Goal: Task Accomplishment & Management: Manage account settings

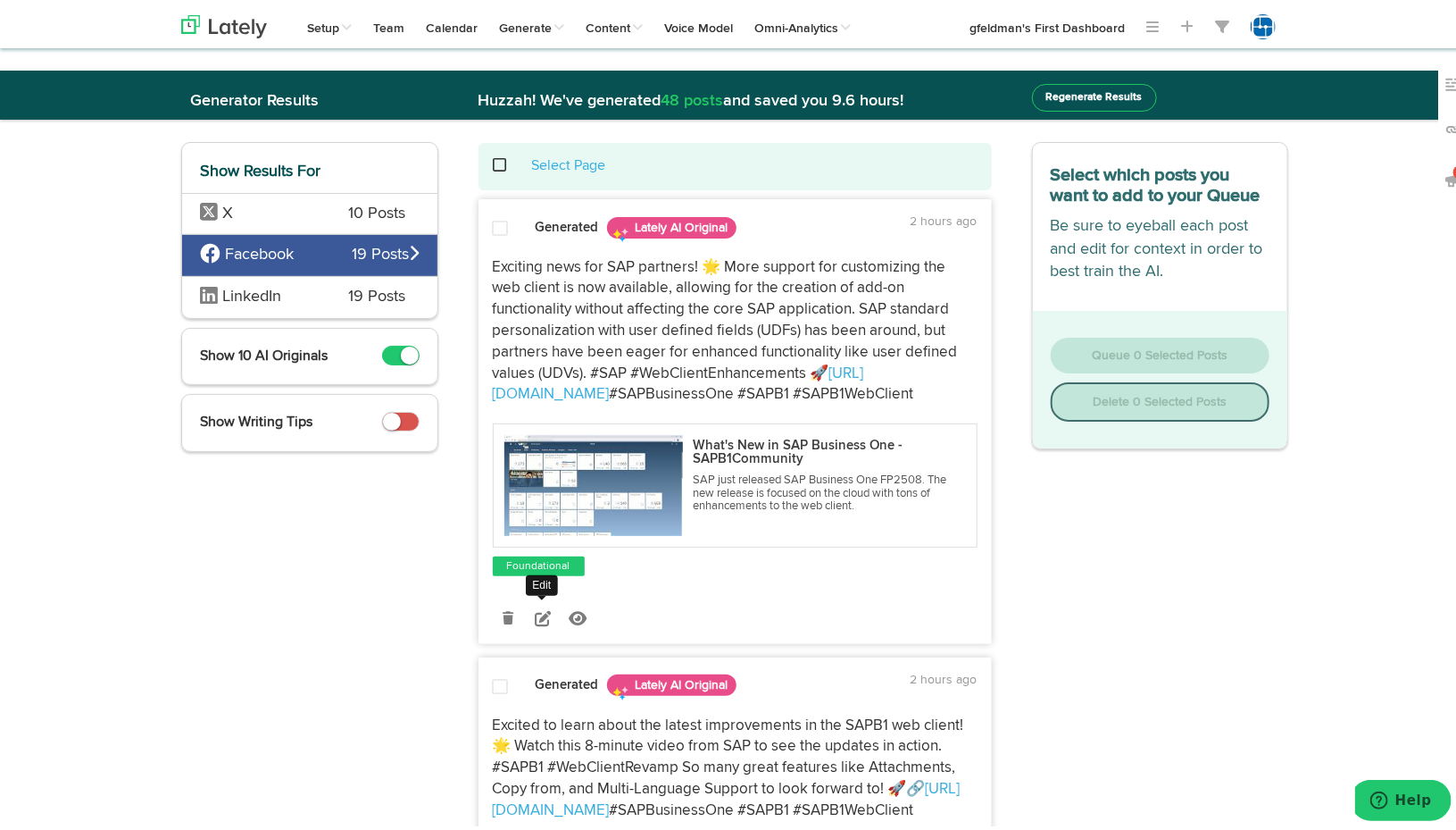
click at [535, 611] on icon at bounding box center [543, 615] width 16 height 16
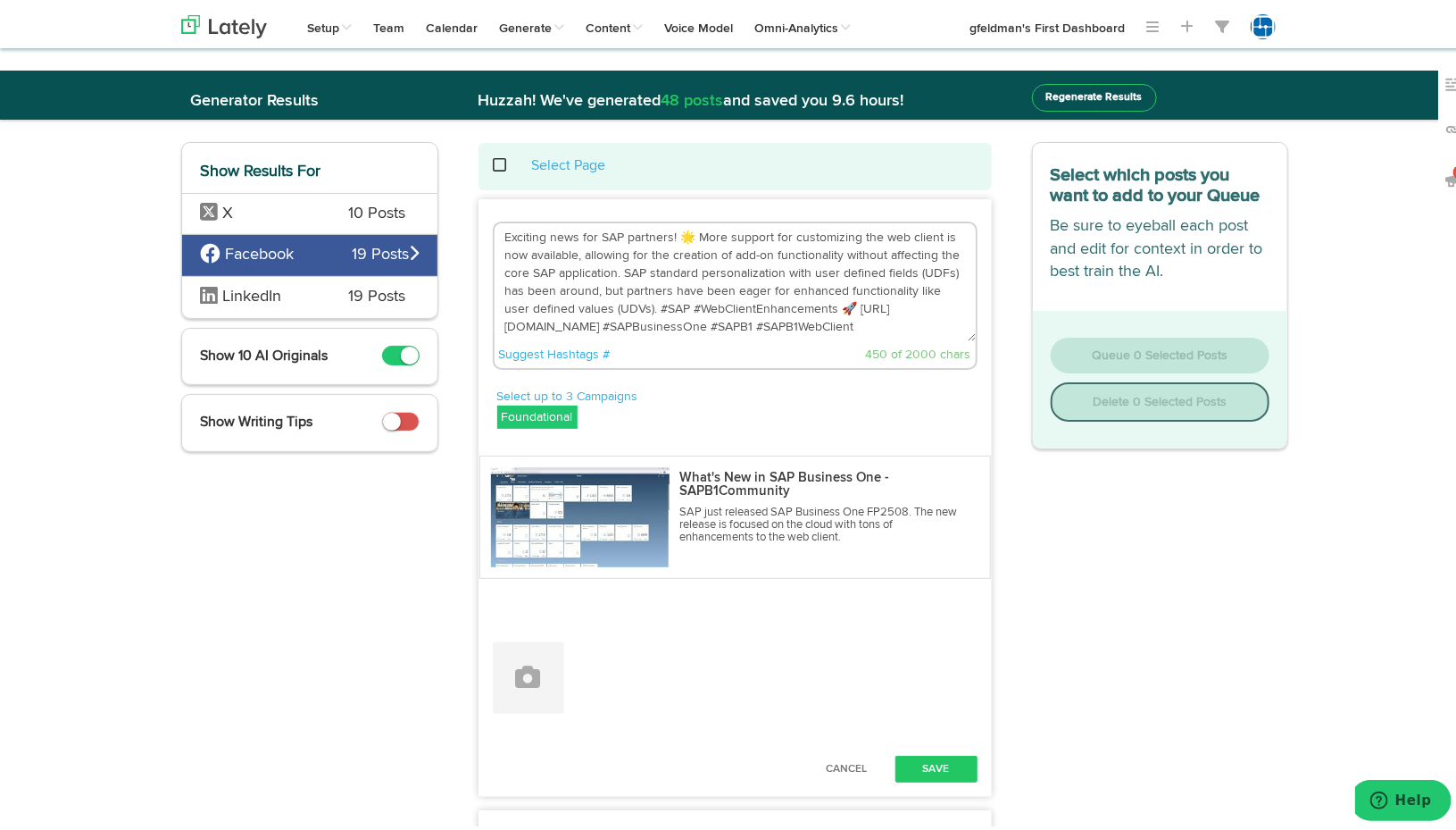
click at [633, 229] on textarea "Exciting news for SAP partners! 🌟 More support for customizing the web client i…" at bounding box center [736, 278] width 481 height 118
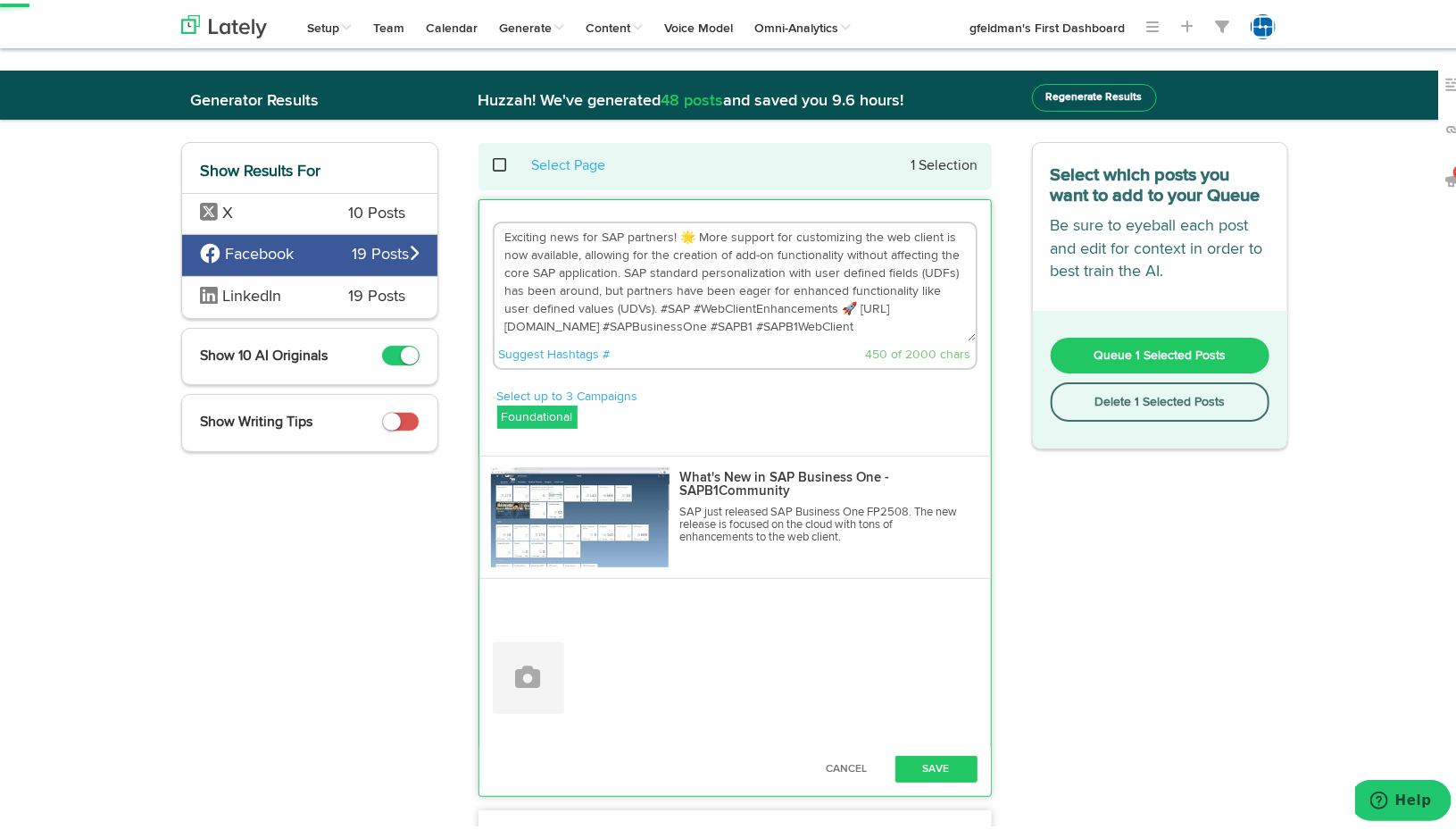
click at [633, 229] on textarea "Exciting news for SAP partners! 🌟 More support for customizing the web client i…" at bounding box center [736, 278] width 481 height 118
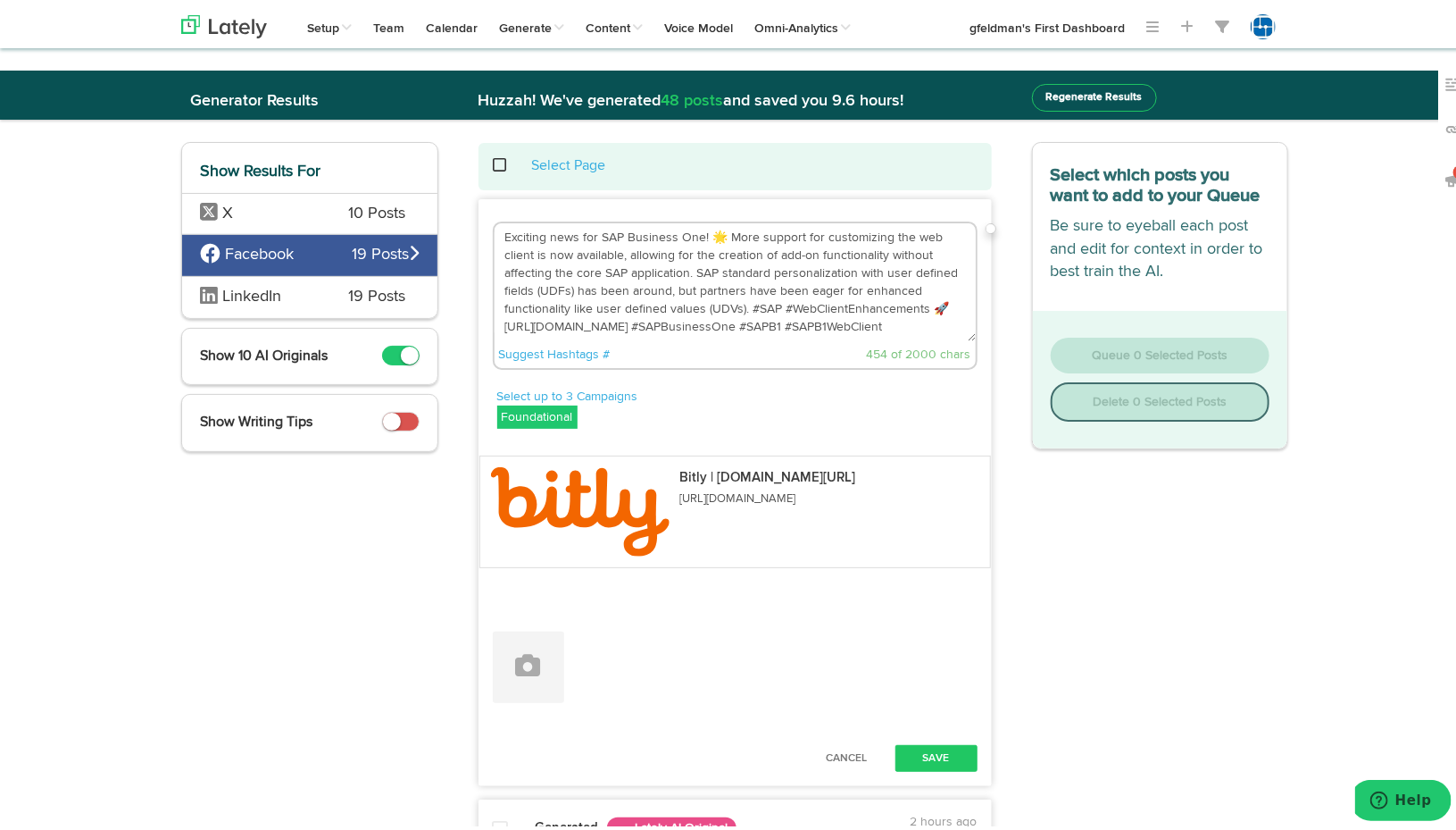
click at [800, 278] on textarea "Exciting news for SAP Business One! 🌟 More support for customizing the web clie…" at bounding box center [736, 278] width 481 height 118
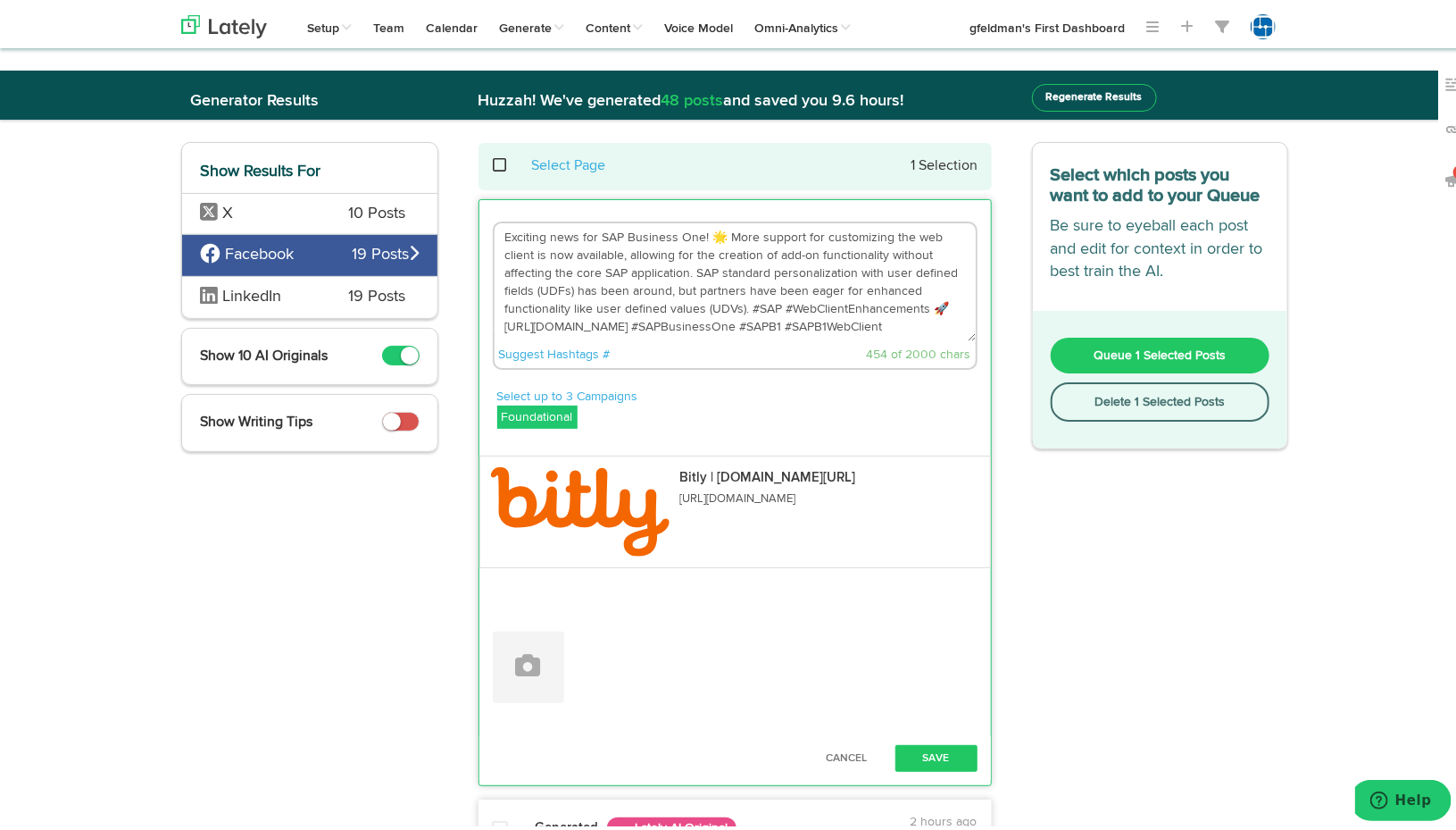
click at [736, 285] on textarea "Exciting news for SAP Business One! 🌟 More support for customizing the web clie…" at bounding box center [736, 278] width 481 height 118
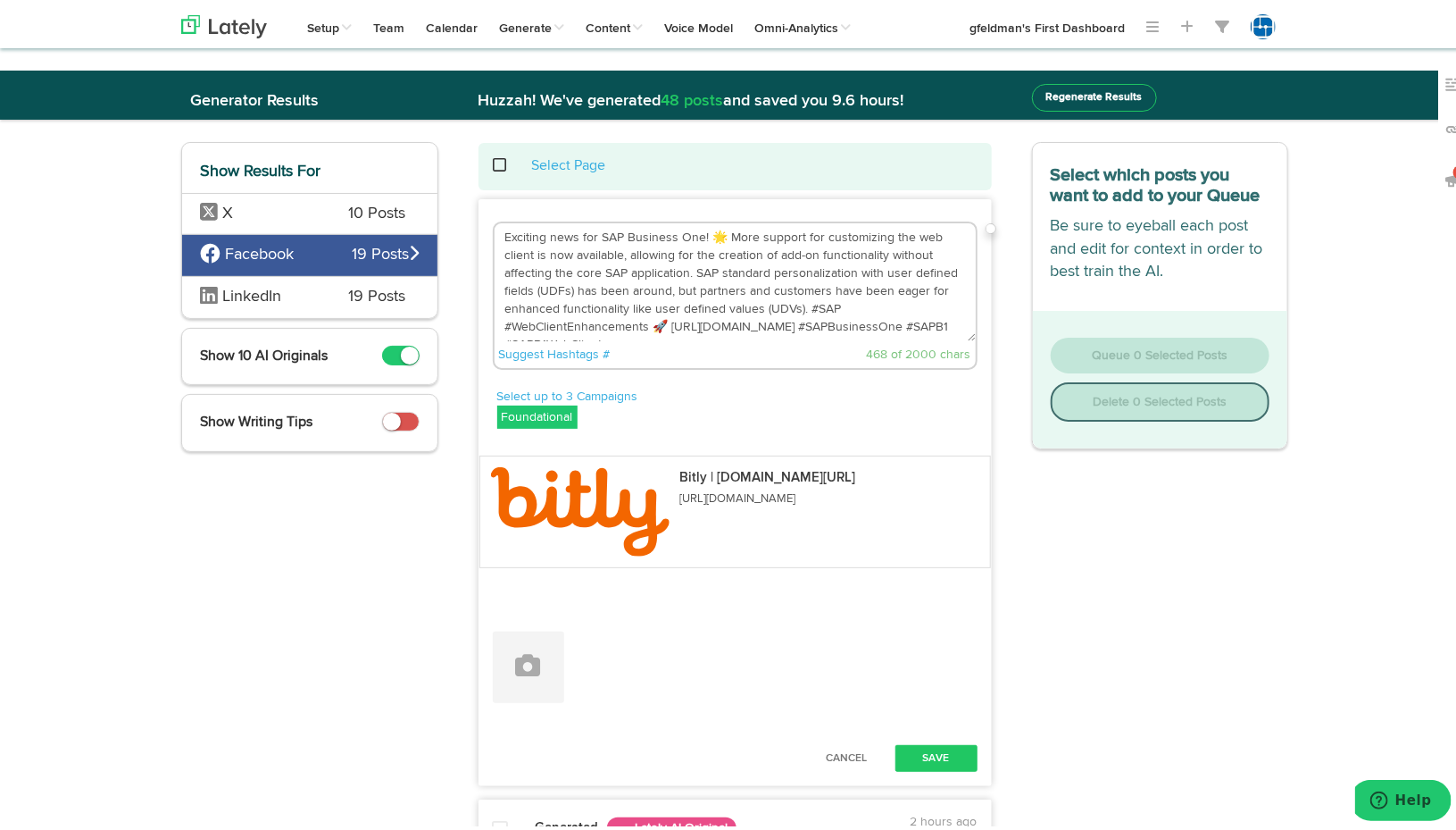
click at [783, 325] on textarea "Exciting news for SAP Business One! 🌟 More support for customizing the web clie…" at bounding box center [736, 278] width 481 height 118
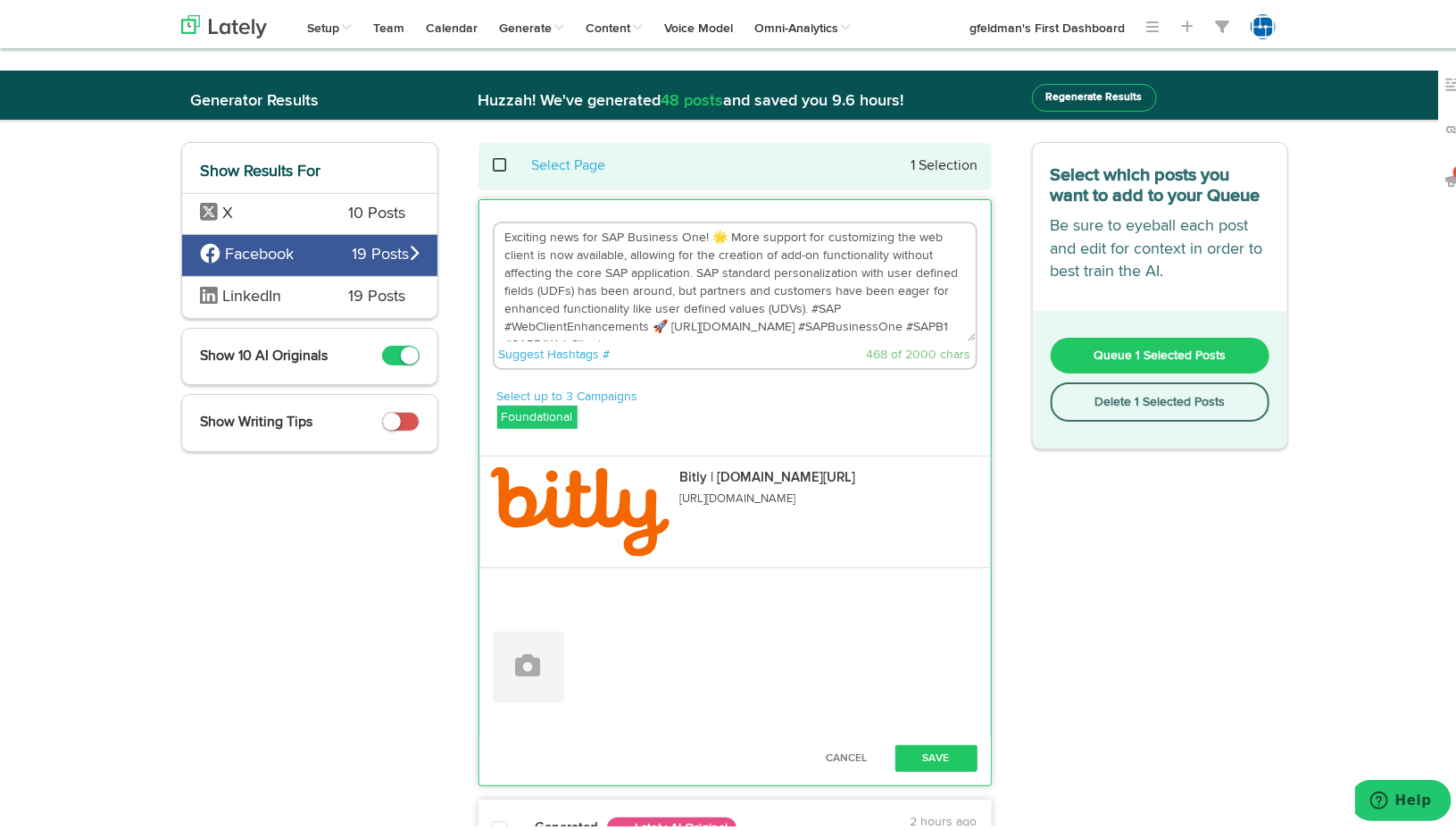
scroll to position [18, 0]
drag, startPoint x: 668, startPoint y: 306, endPoint x: 784, endPoint y: 308, distance: 116.0
click at [784, 308] on textarea "Exciting news for SAP Business One! 🌟 More support for customizing the web clie…" at bounding box center [736, 278] width 481 height 118
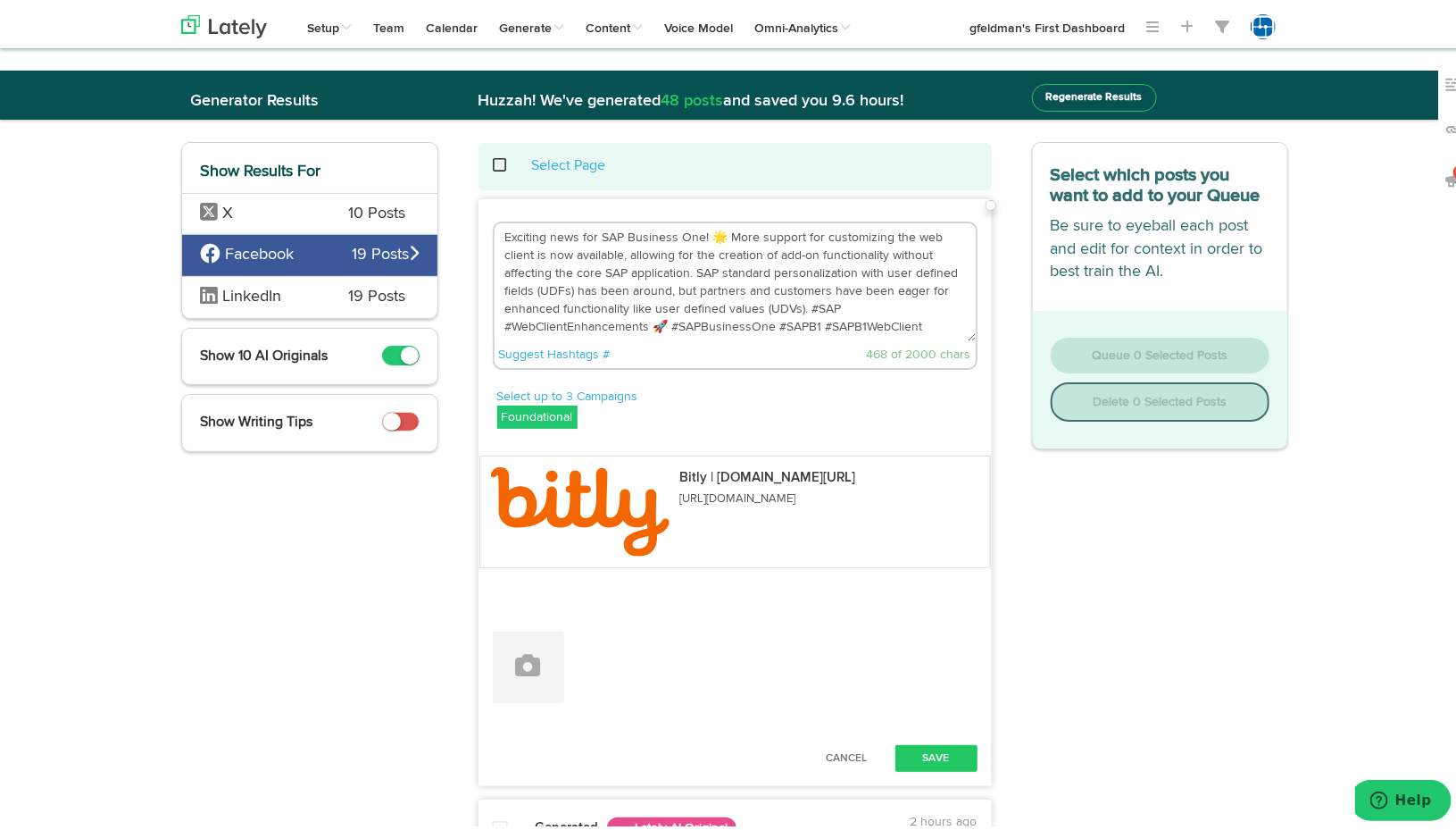
scroll to position [0, 0]
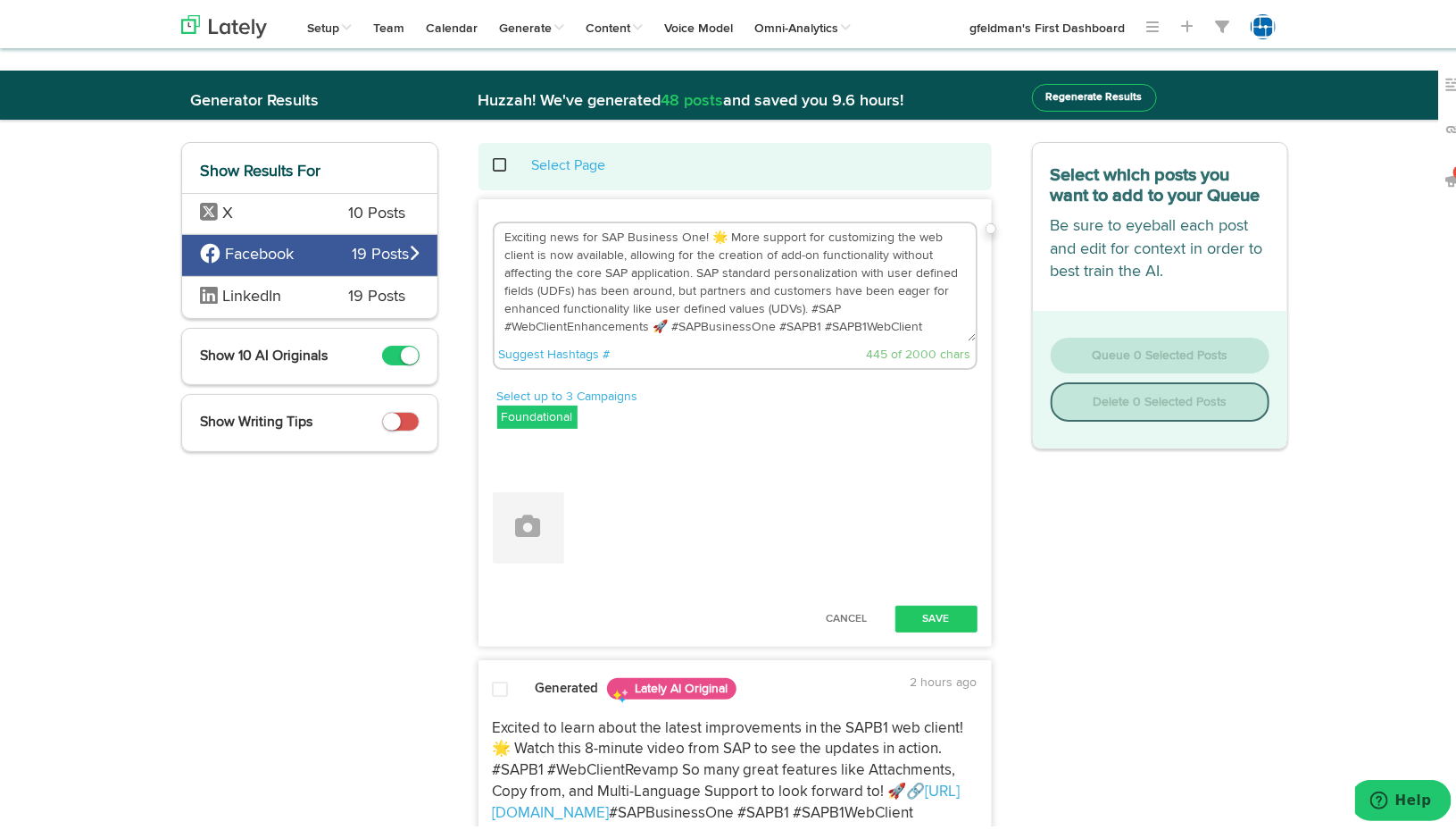
click at [943, 319] on textarea "Exciting news for SAP Business One! 🌟 More support for customizing the web clie…" at bounding box center [736, 278] width 481 height 118
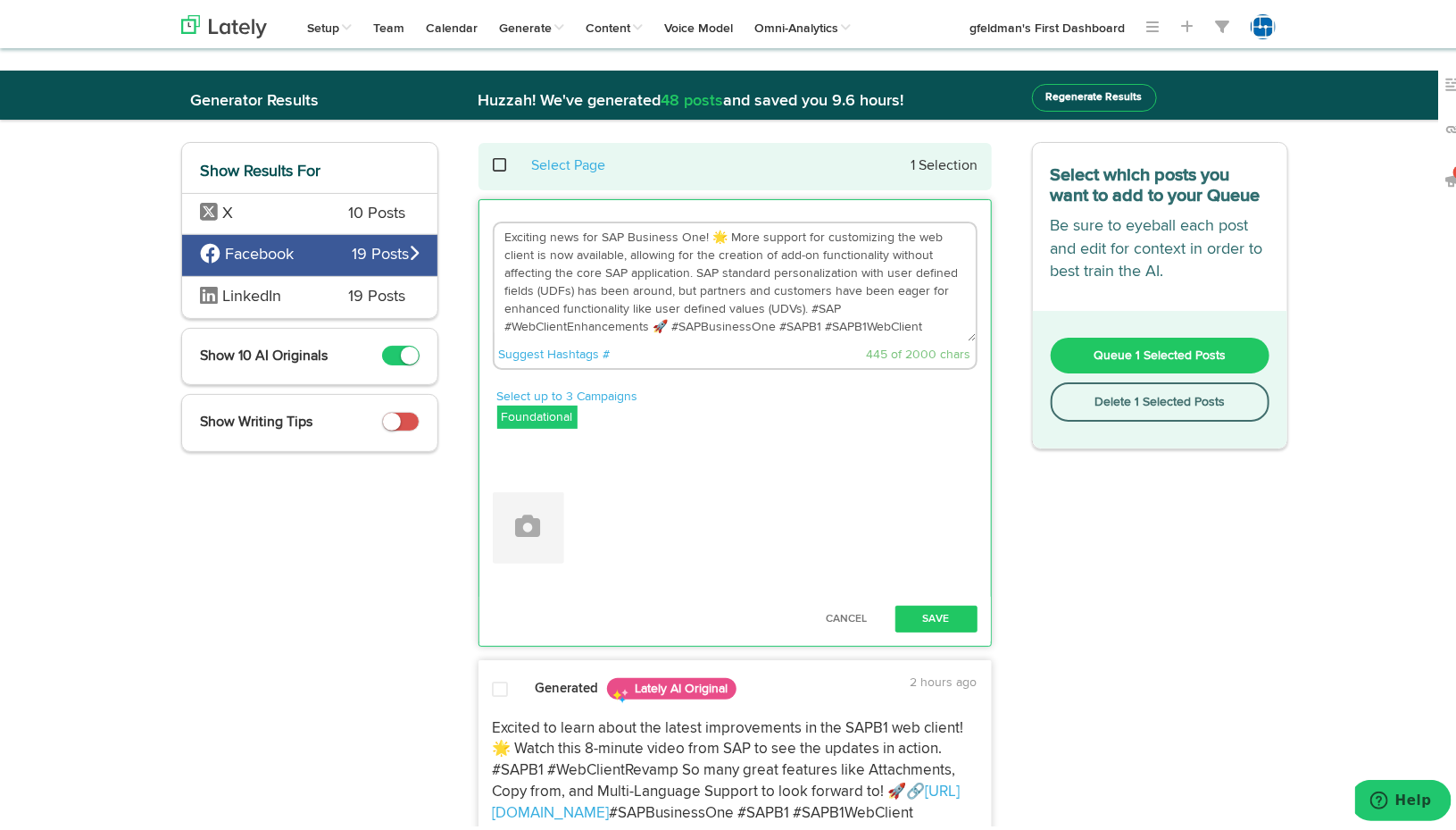
paste textarea "[URL][DOMAIN_NAME]"
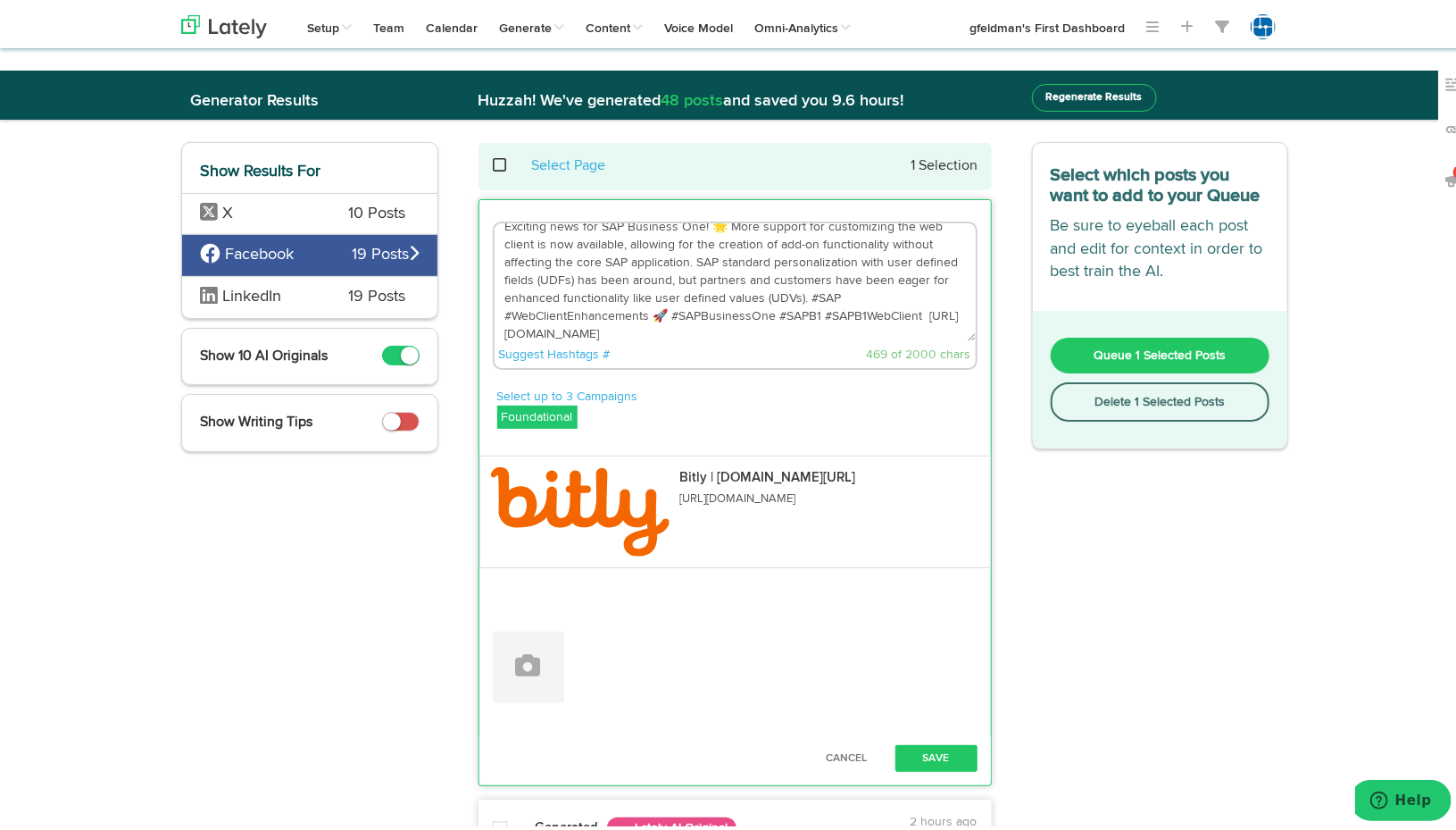
scroll to position [28, 0]
drag, startPoint x: 614, startPoint y: 317, endPoint x: 493, endPoint y: 315, distance: 121.0
click at [495, 315] on textarea "Exciting news for SAP Business One! 🌟 More support for customizing the web clie…" at bounding box center [736, 278] width 481 height 118
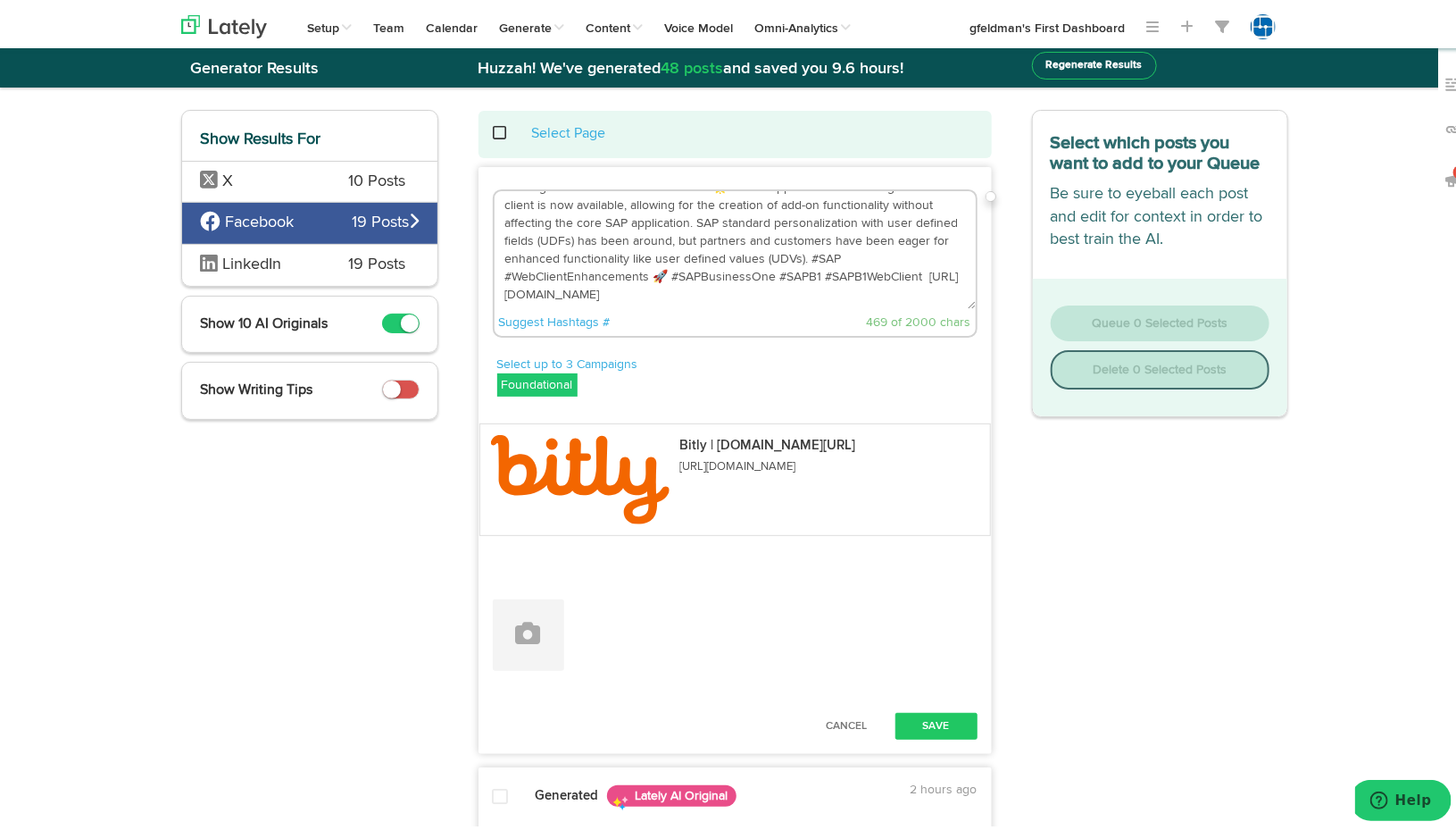
scroll to position [0, 0]
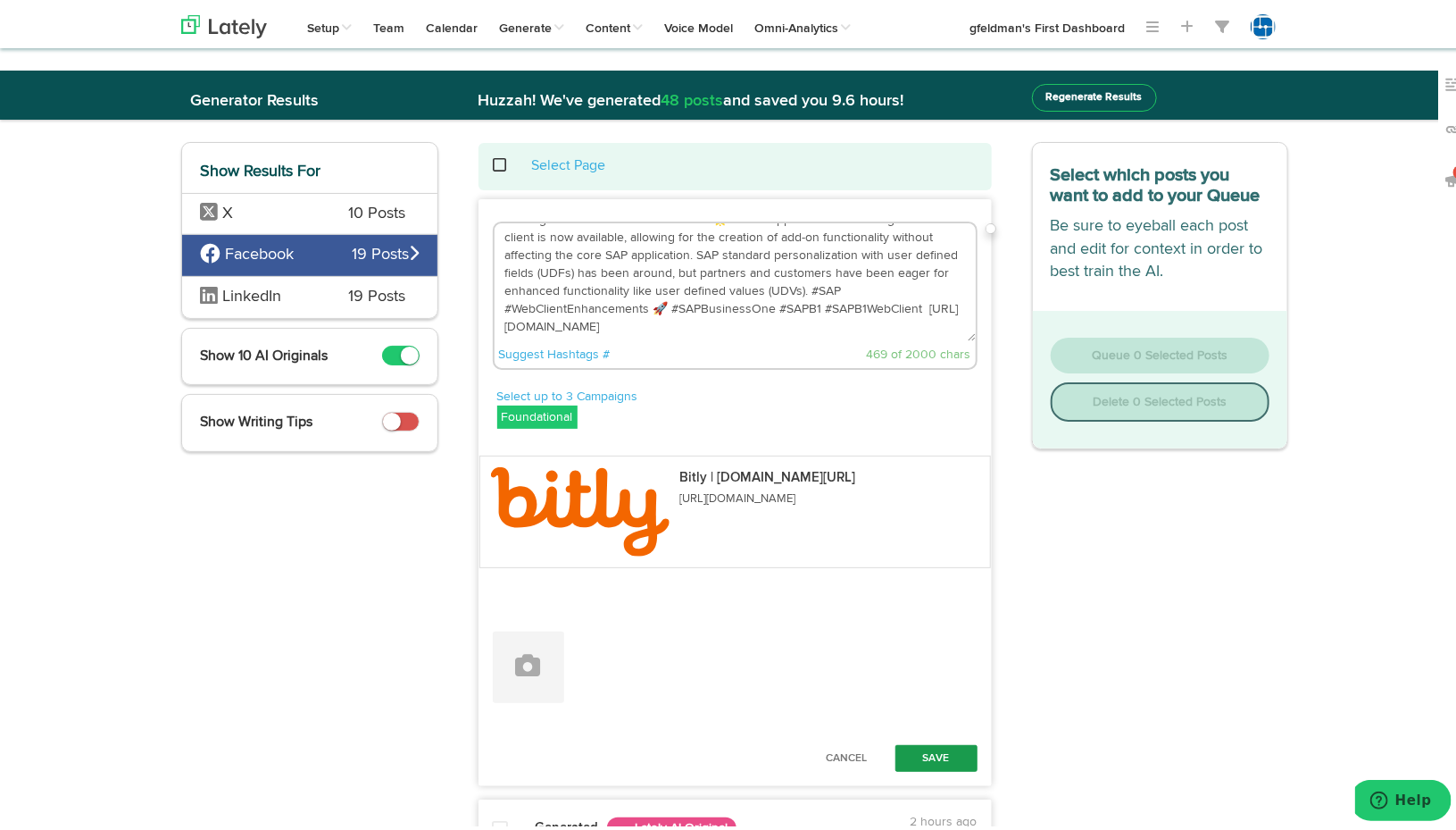
type textarea "Exciting news for SAP Business One! 🌟 More support for customizing the web clie…"
click at [940, 752] on button "Save" at bounding box center [936, 754] width 82 height 26
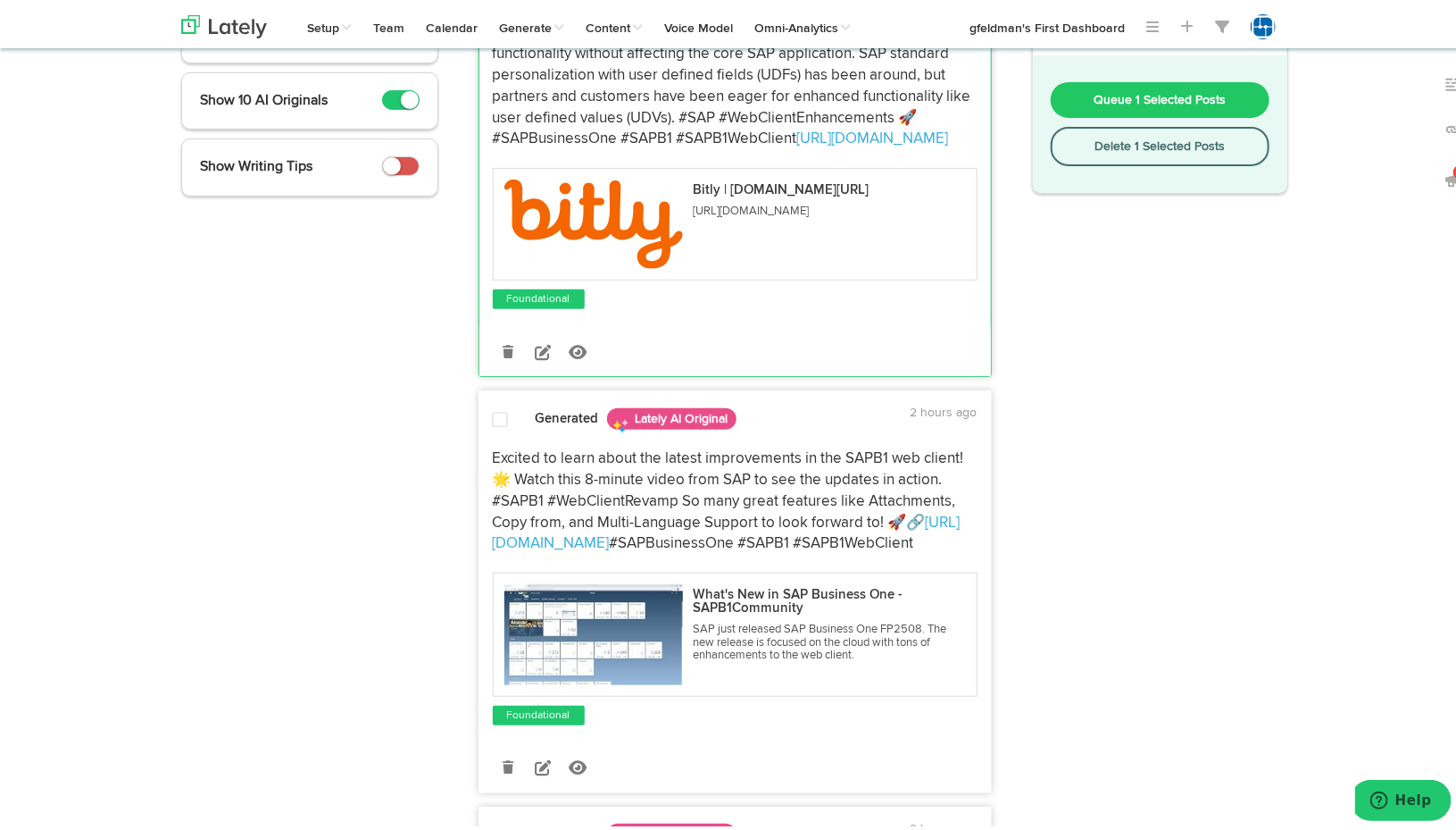
scroll to position [268, 0]
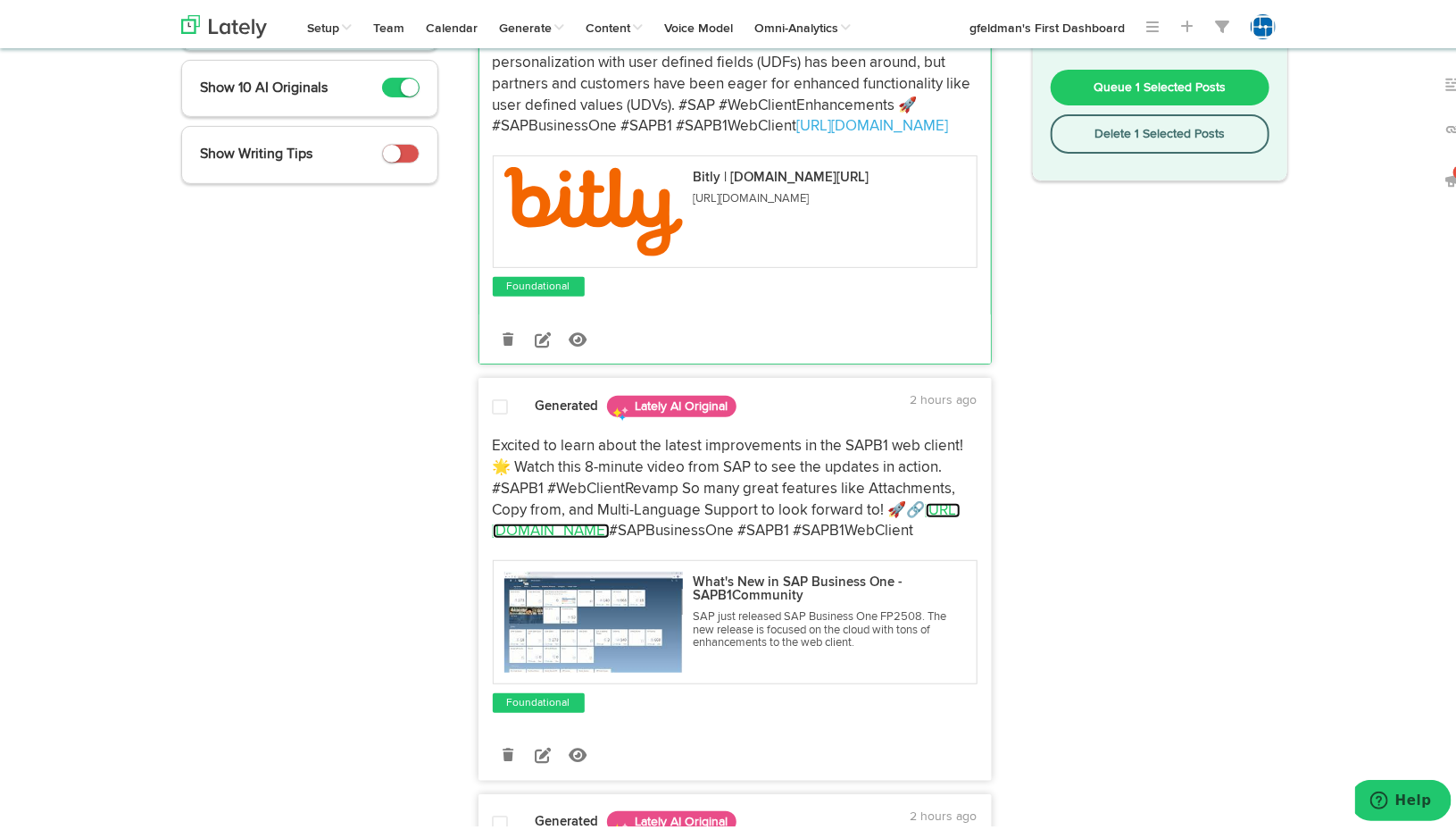
click at [575, 532] on link "[URL][DOMAIN_NAME]" at bounding box center [727, 517] width 468 height 36
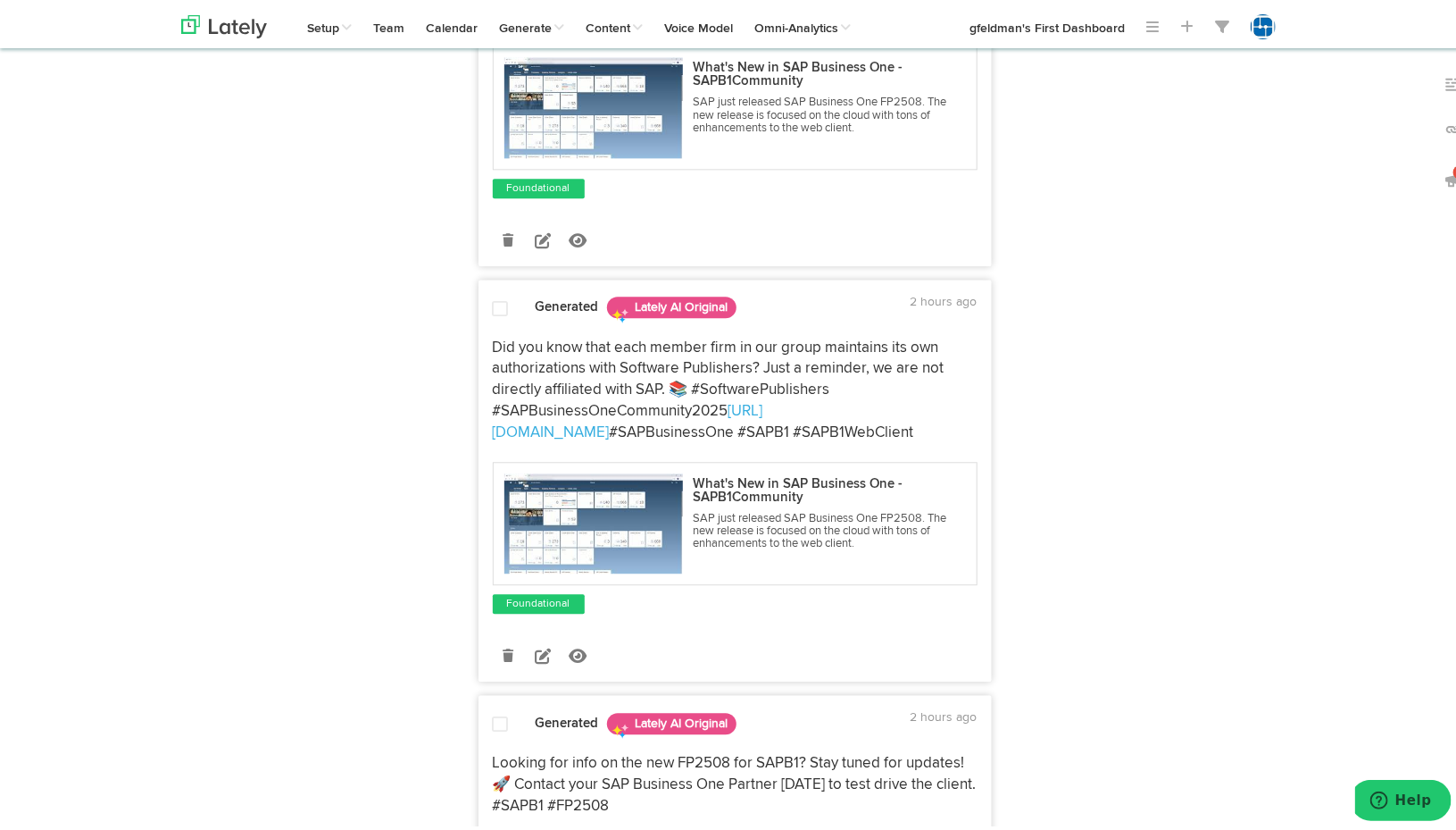
scroll to position [2055, 0]
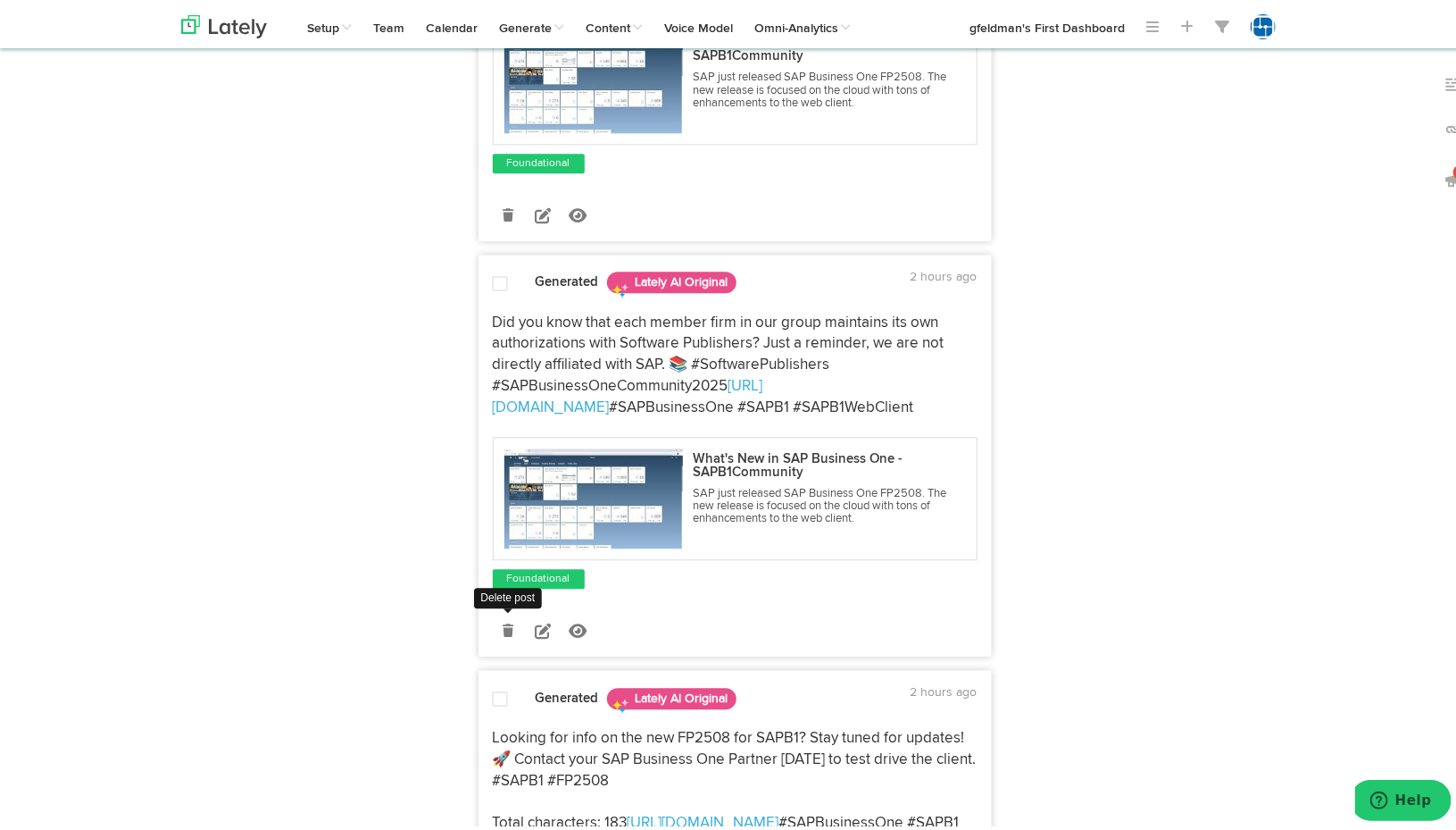
click at [504, 621] on icon at bounding box center [508, 628] width 11 height 13
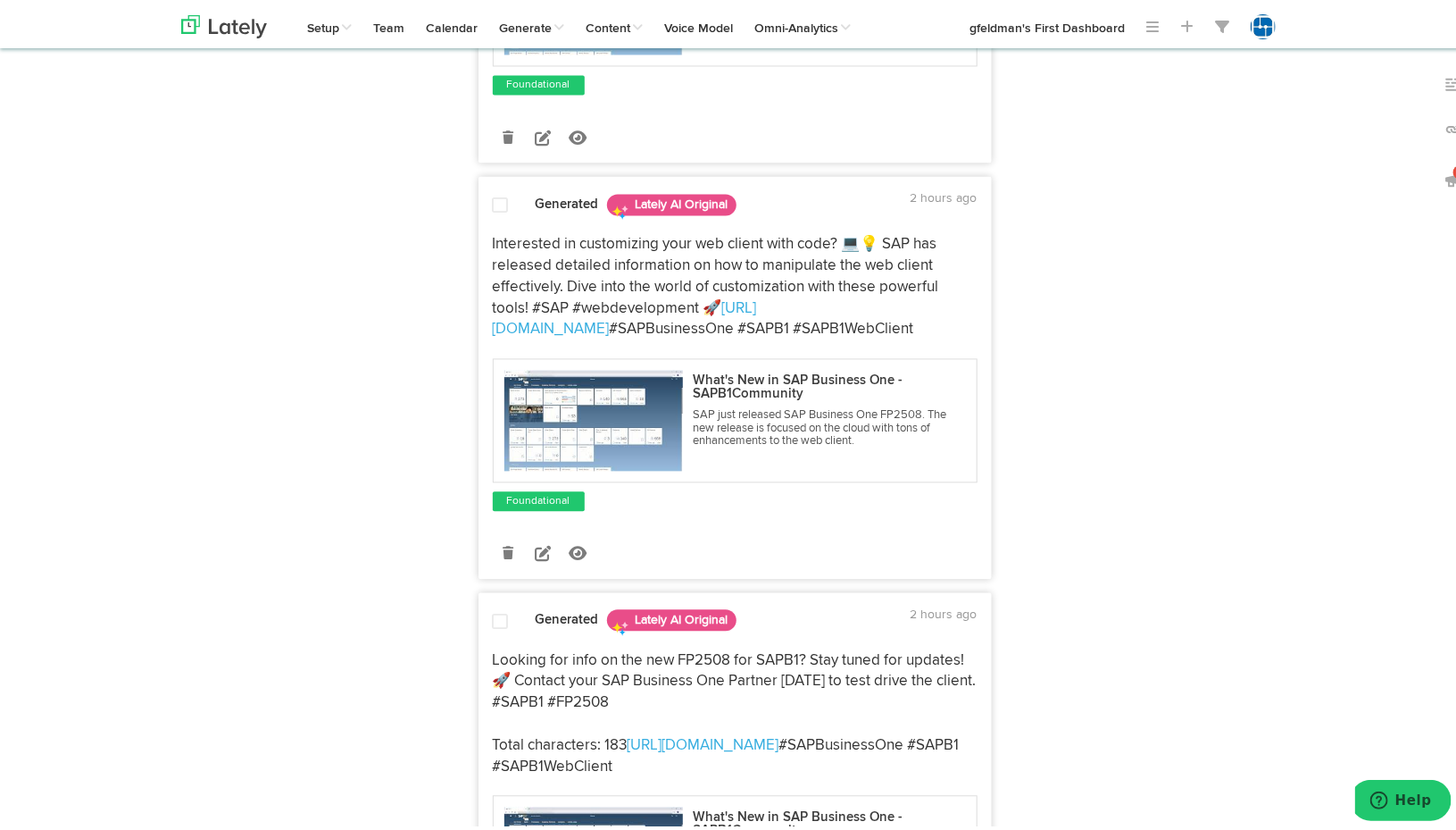
scroll to position [1697, 0]
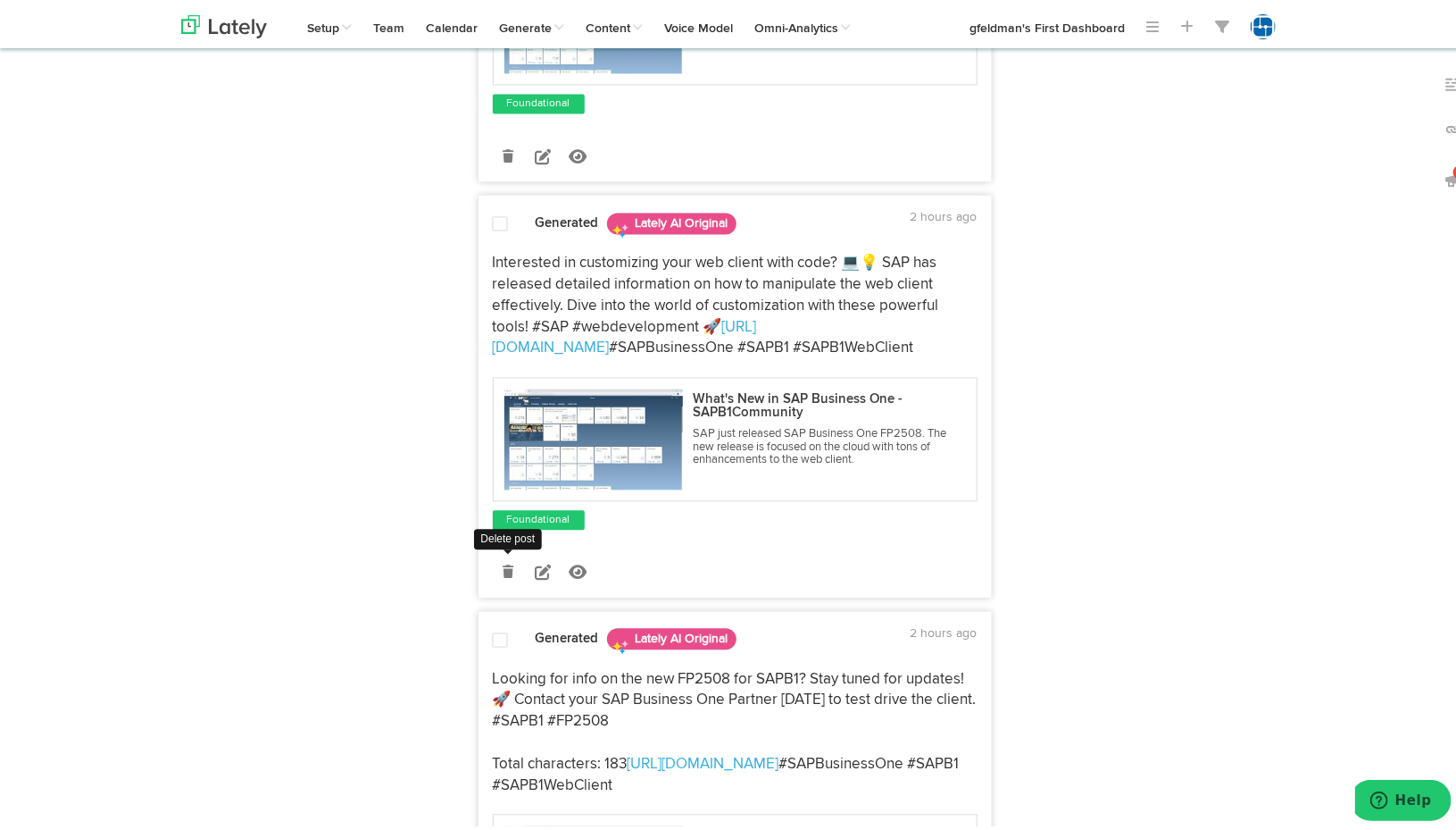
click at [504, 563] on icon at bounding box center [508, 569] width 11 height 13
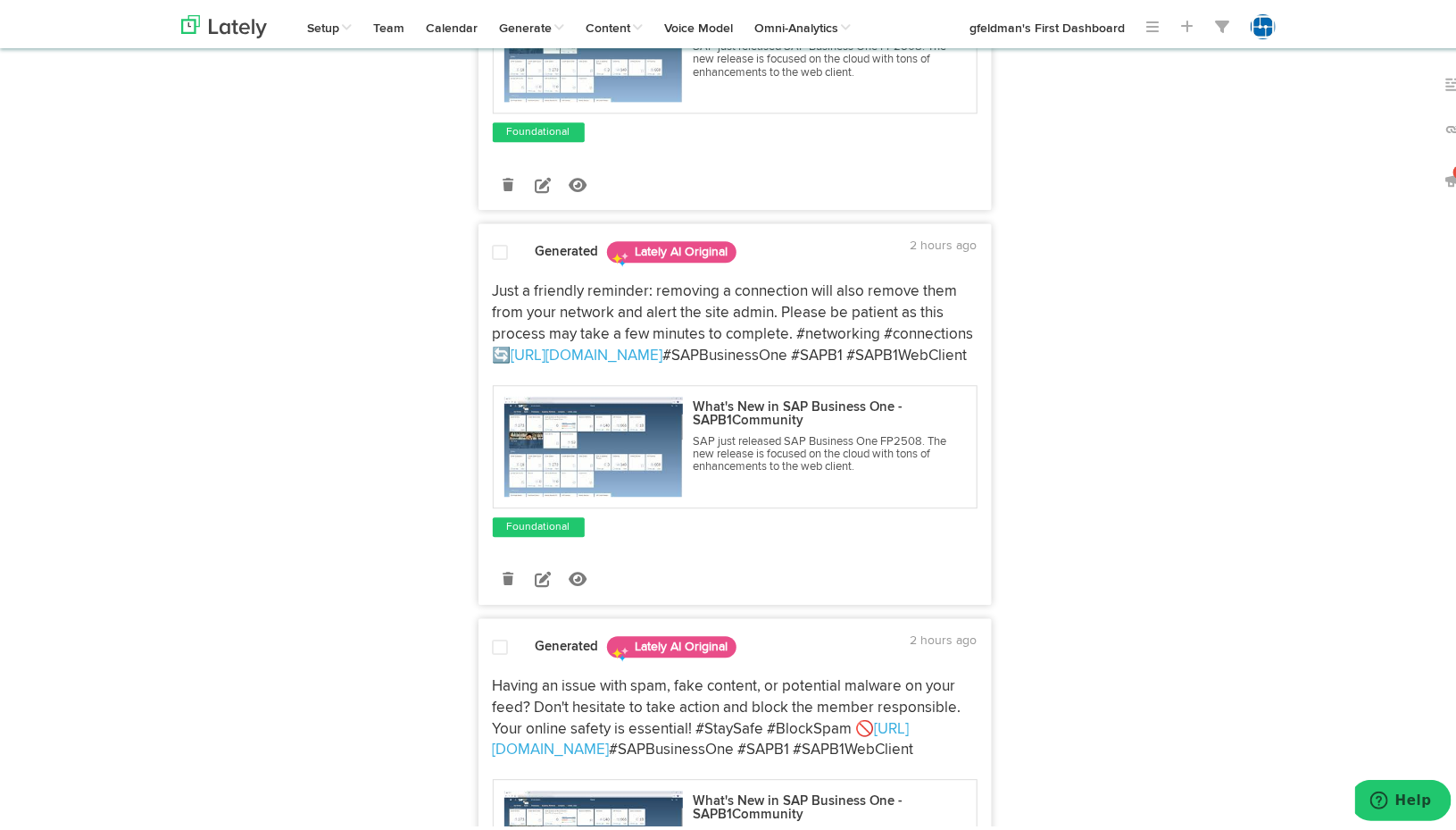
scroll to position [2143, 0]
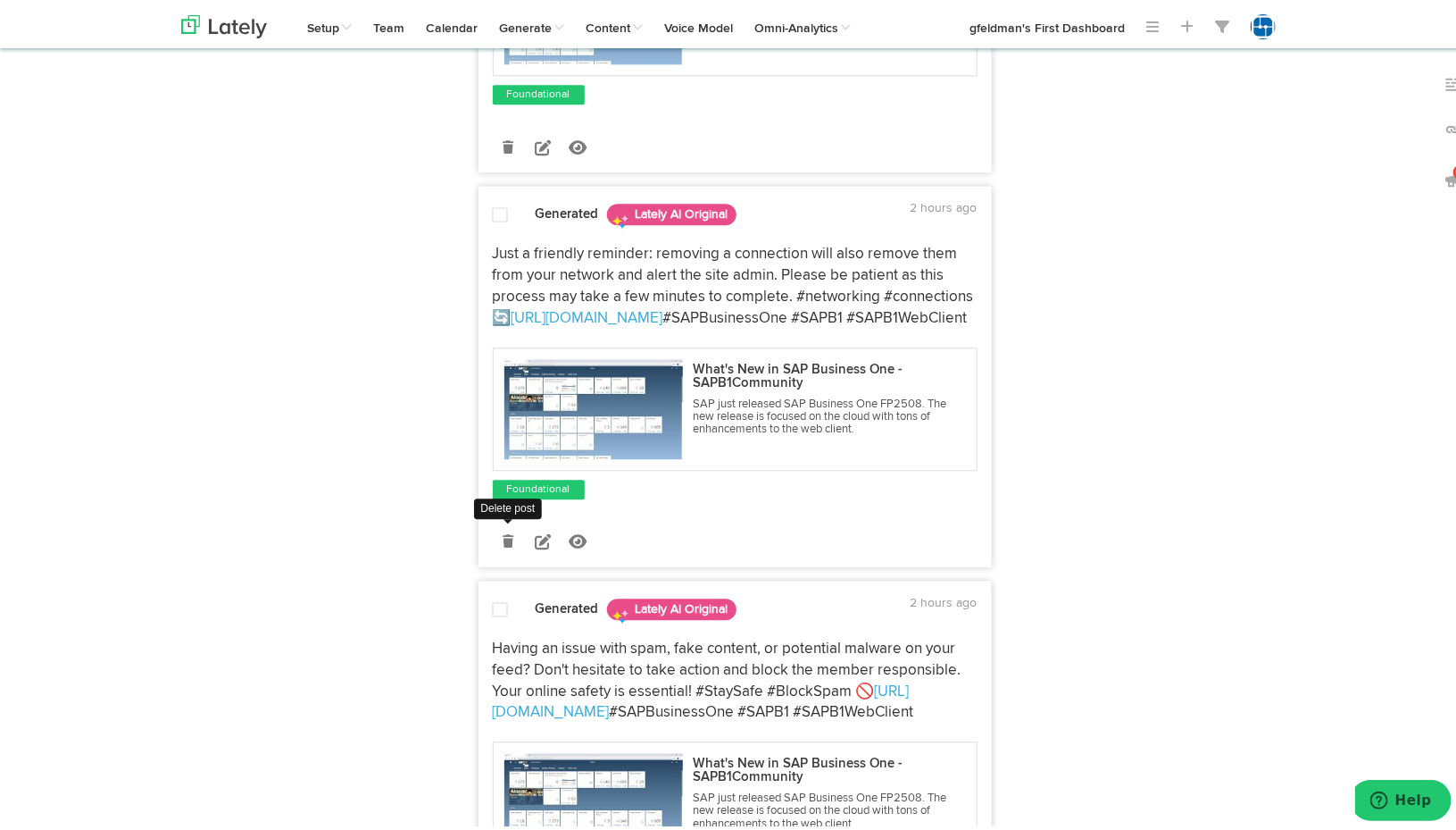
click at [503, 535] on icon at bounding box center [508, 538] width 11 height 13
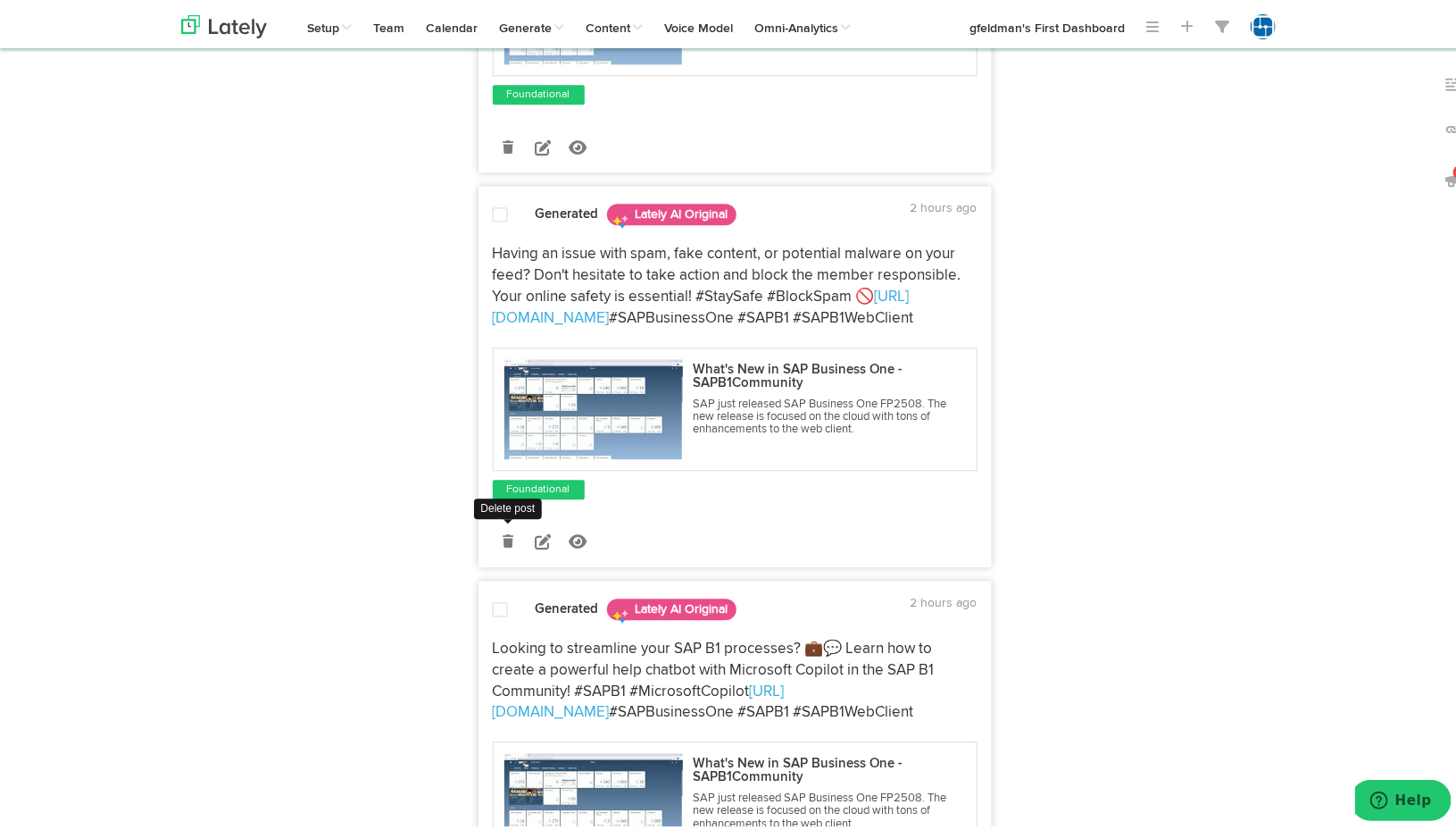
click at [503, 535] on icon at bounding box center [508, 538] width 11 height 13
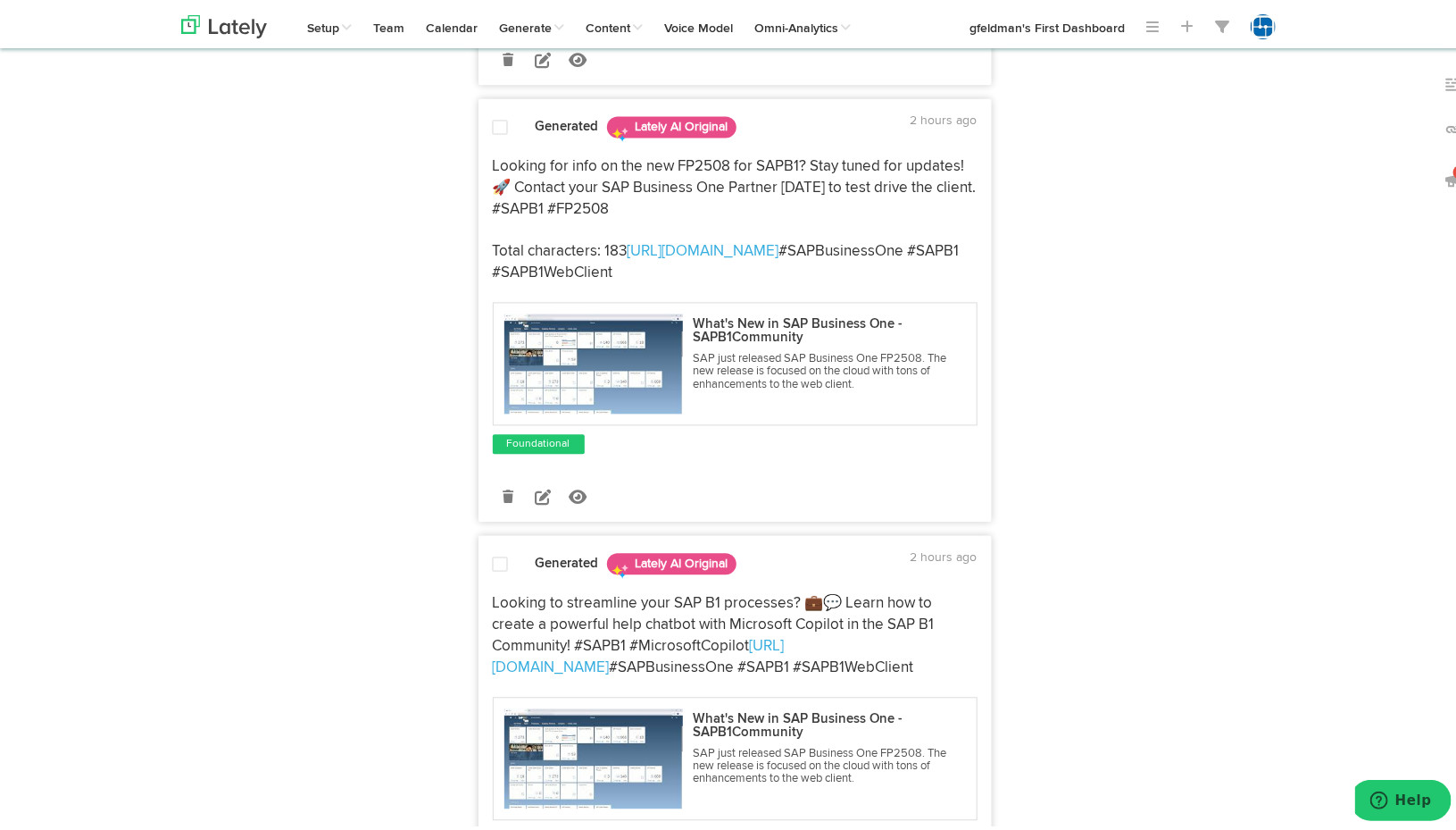
scroll to position [1783, 0]
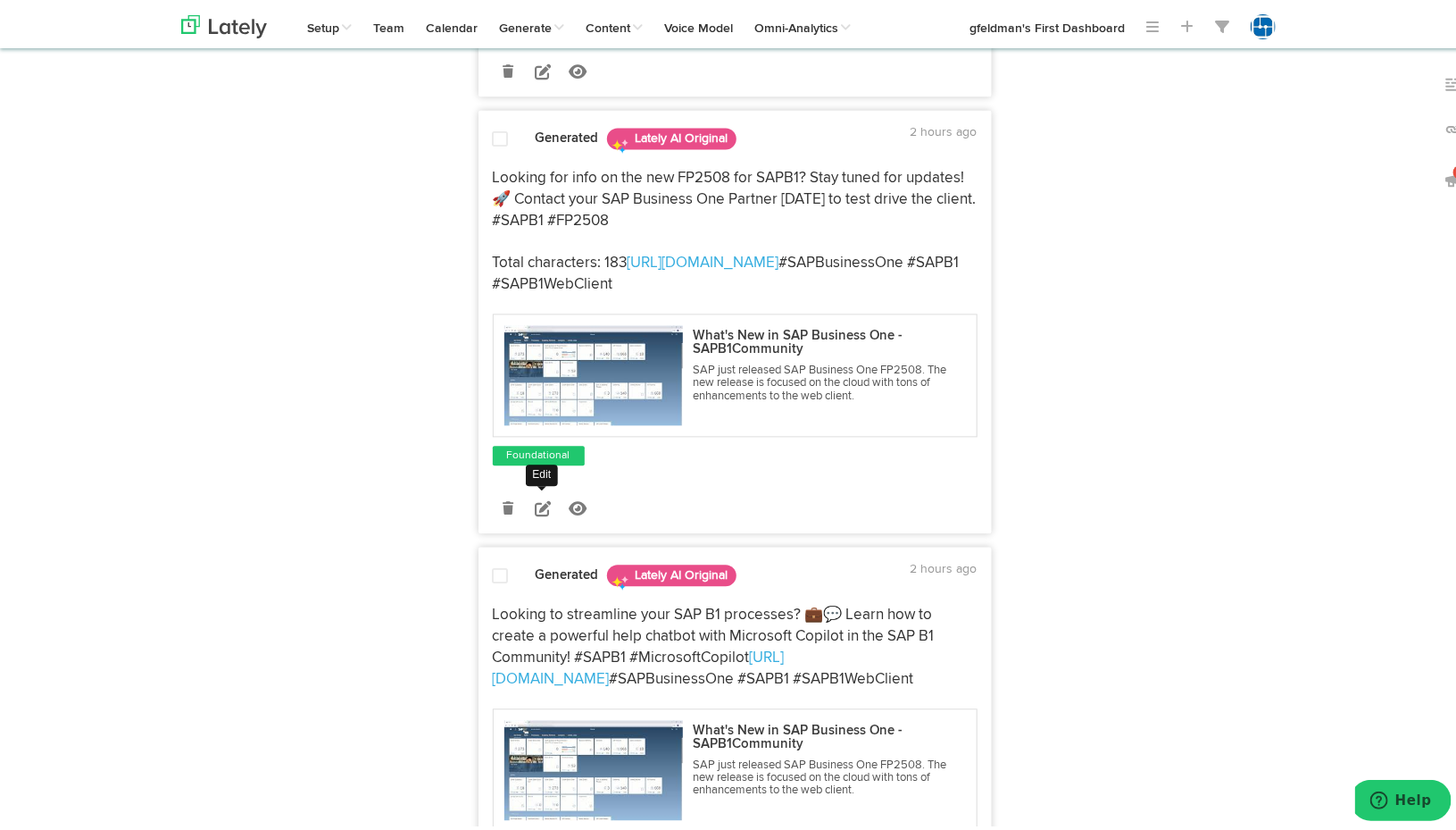
click at [535, 497] on icon at bounding box center [543, 505] width 16 height 16
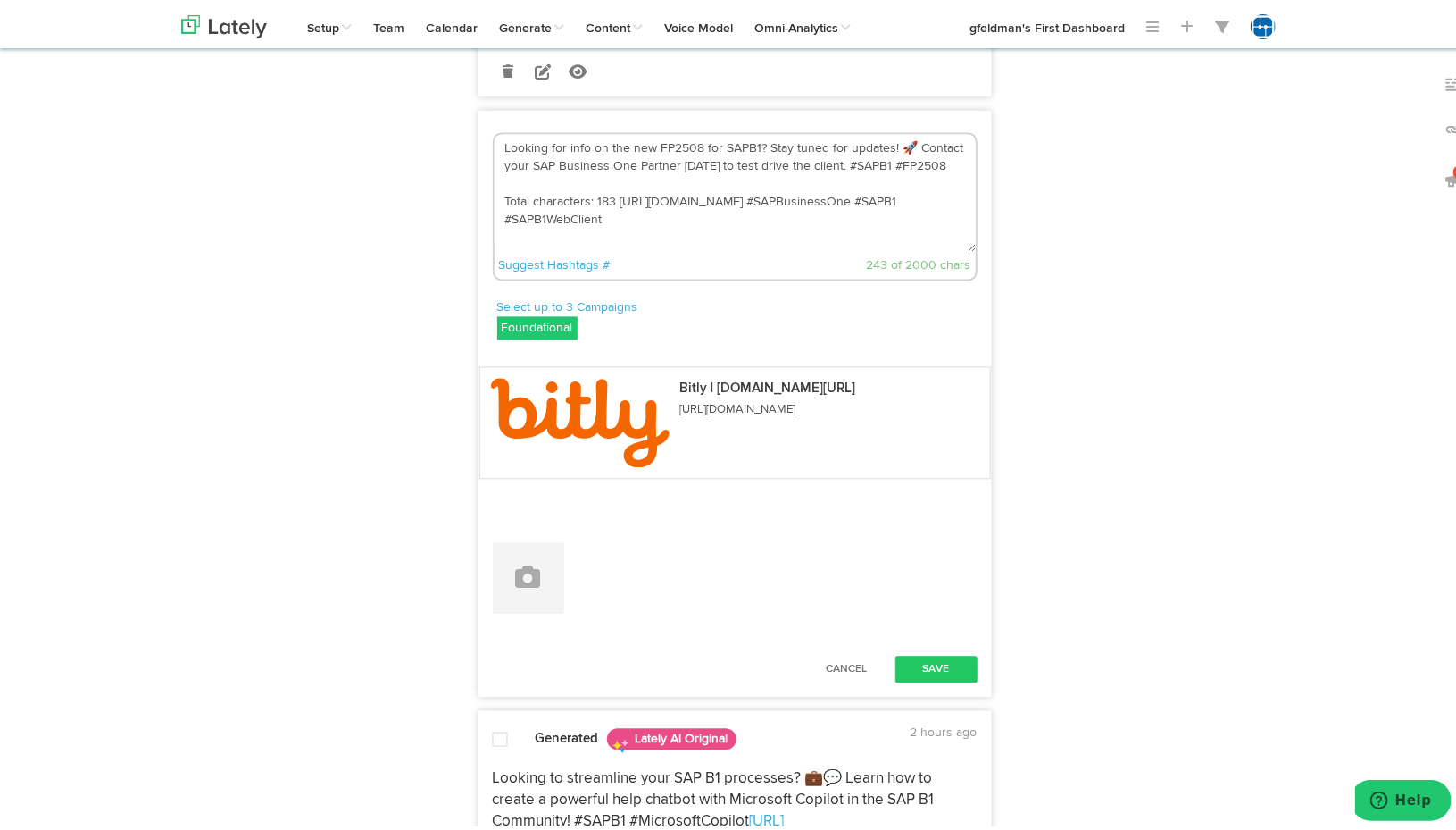
drag, startPoint x: 611, startPoint y: 187, endPoint x: 470, endPoint y: 176, distance: 141.4
click at [619, 189] on textarea "Looking for info on the new FP2508 for SAPB1? Stay tuned for updates! 🚀 Contact…" at bounding box center [736, 189] width 481 height 118
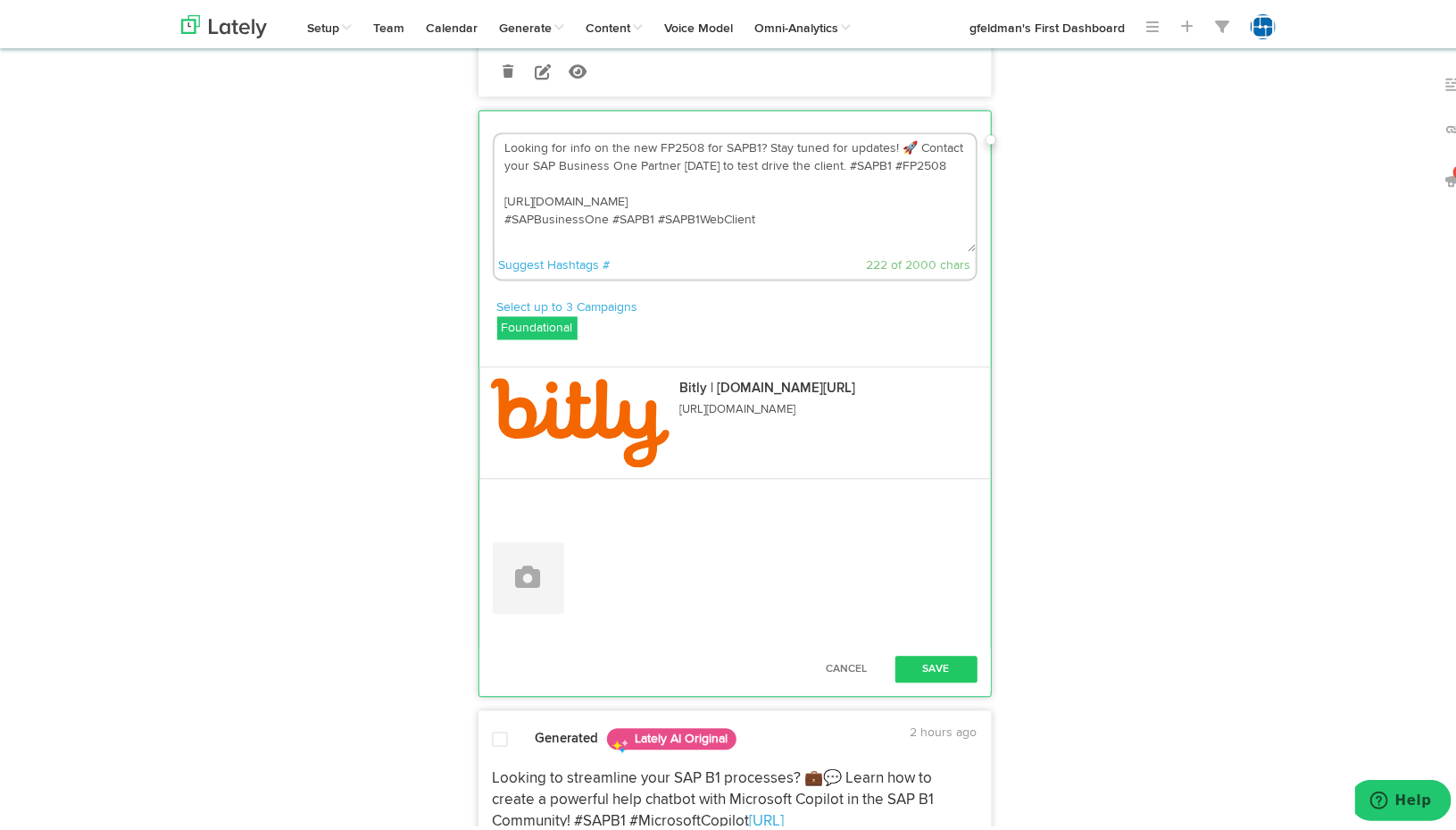
click at [619, 189] on textarea "Looking for info on the new FP2508 for SAPB1? Stay tuned for updates! 🚀 Contact…" at bounding box center [736, 189] width 481 height 118
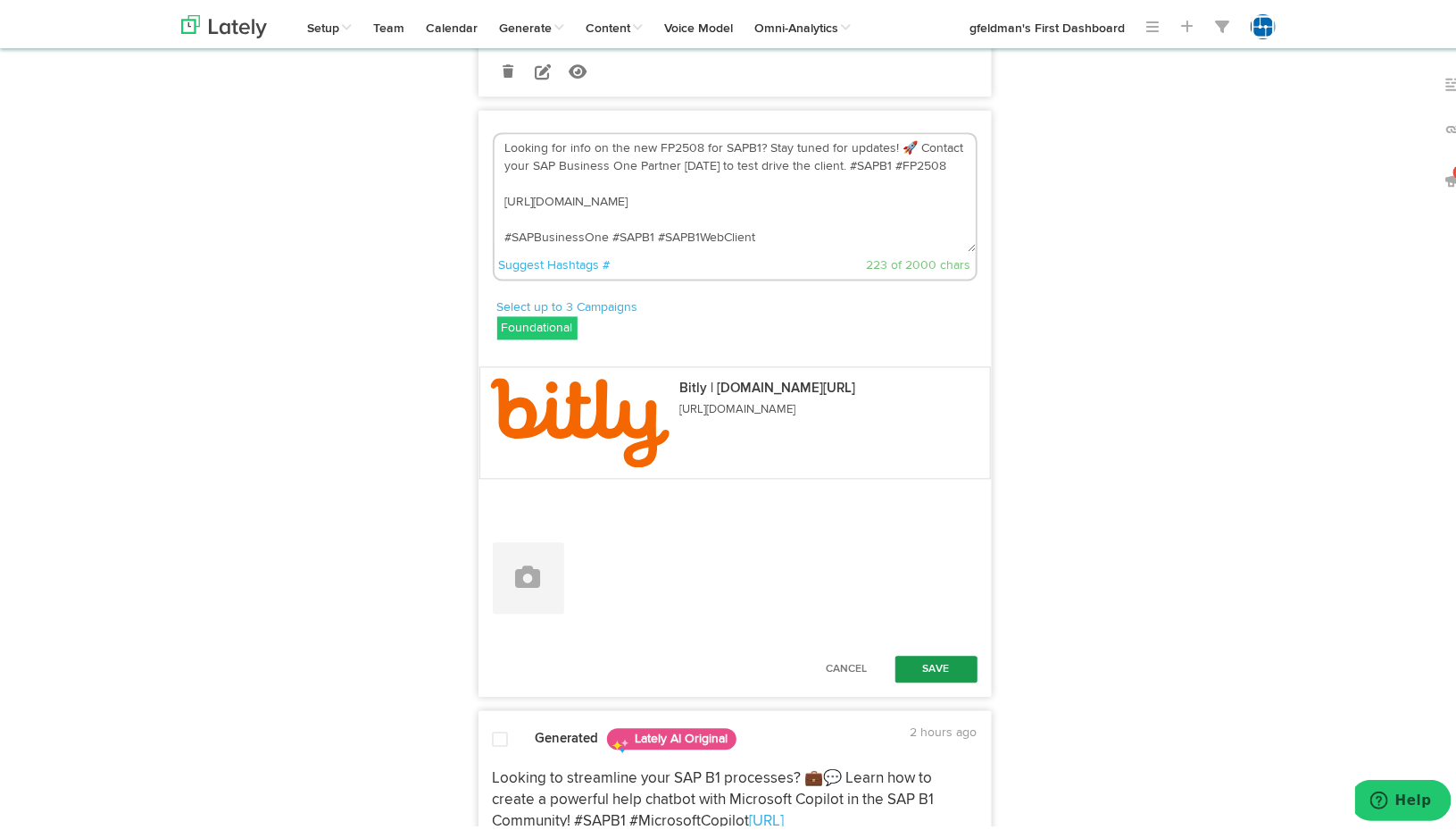
type textarea "Looking for info on the new FP2508 for SAPB1? Stay tuned for updates! 🚀 Contact…"
click at [941, 659] on button "Save" at bounding box center [936, 665] width 82 height 26
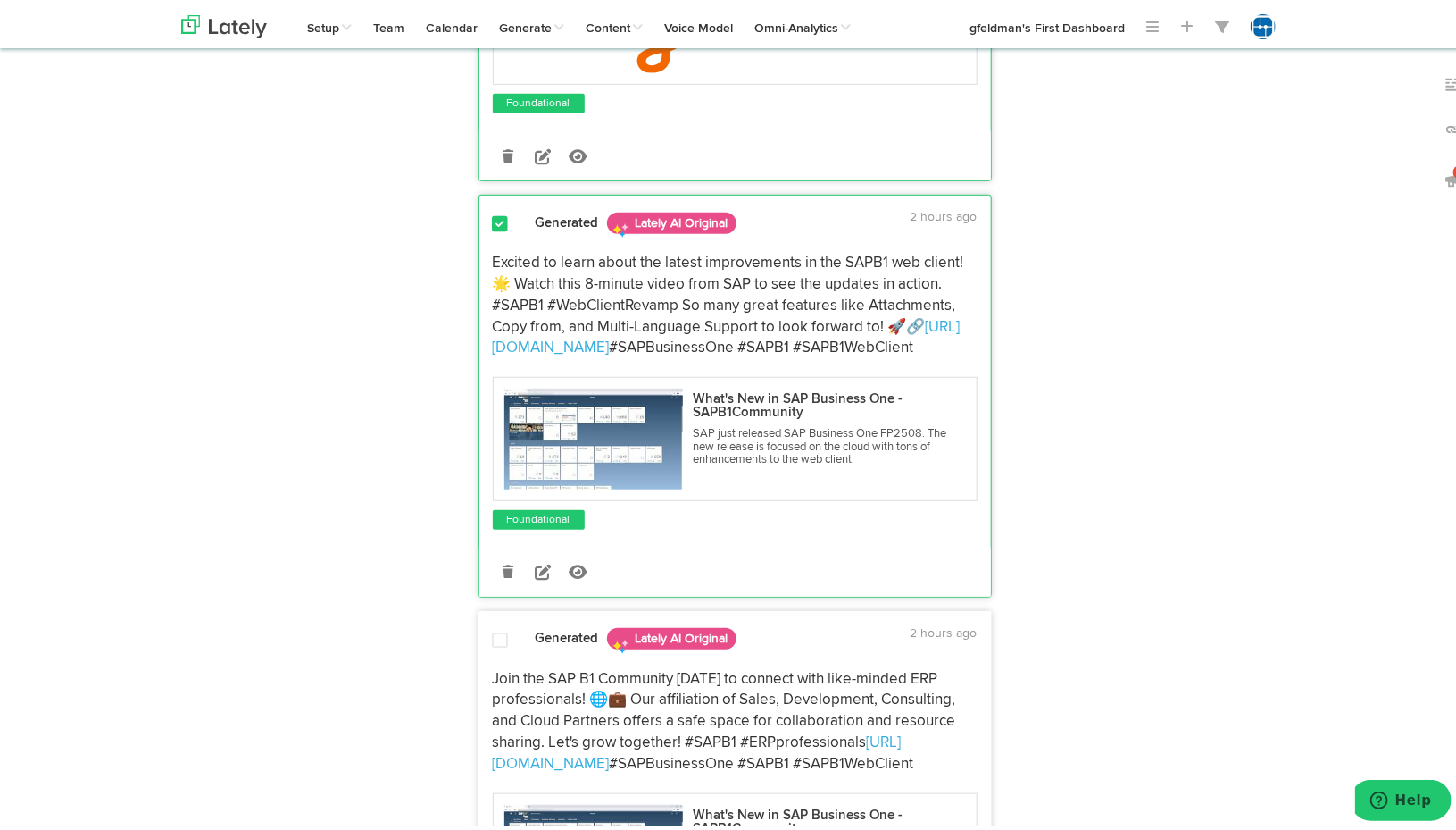
scroll to position [0, 0]
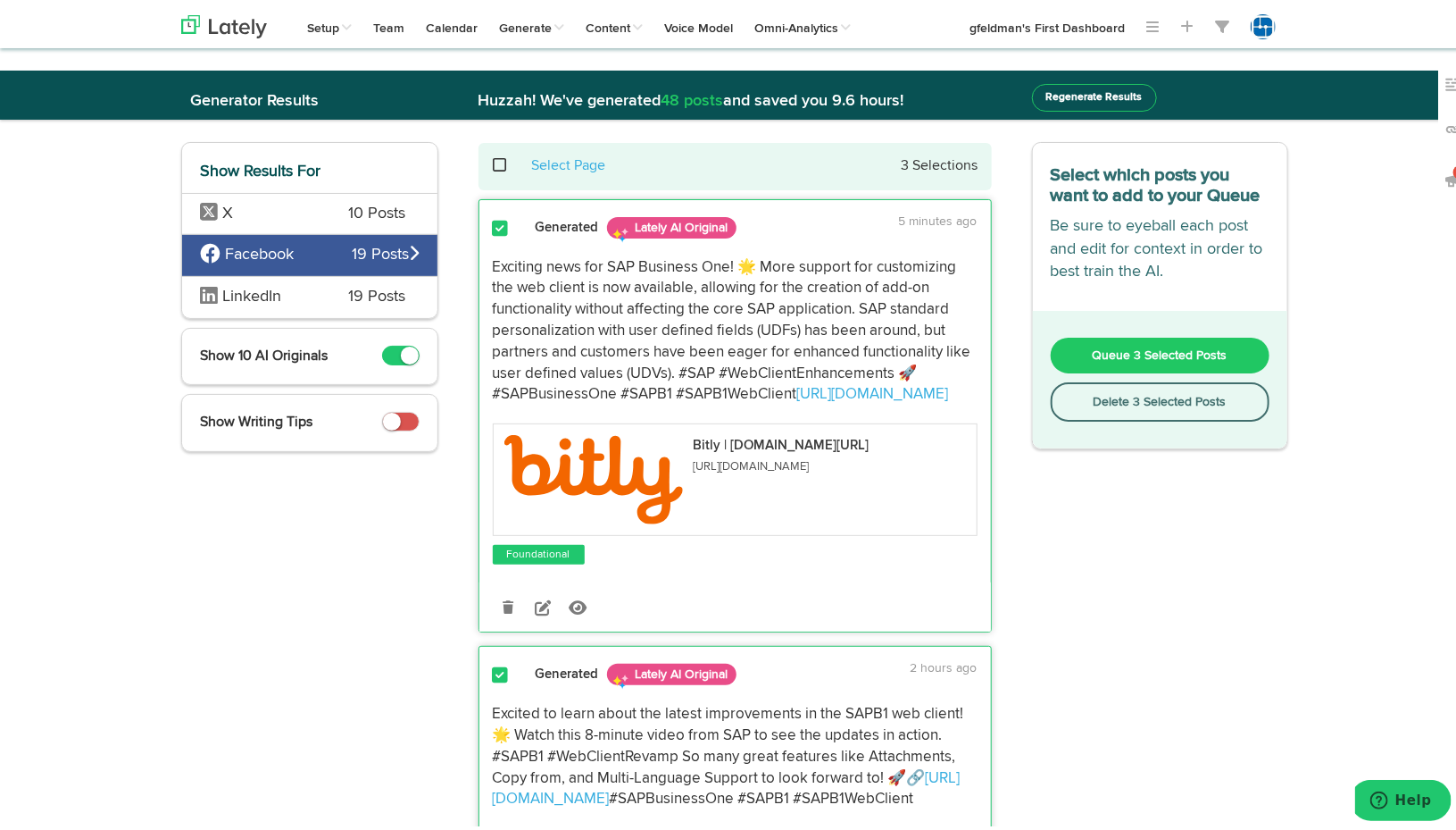
click at [495, 161] on span at bounding box center [511, 161] width 36 height 1
click at [1154, 346] on span "Queue 6 Selected Posts" at bounding box center [1161, 352] width 135 height 13
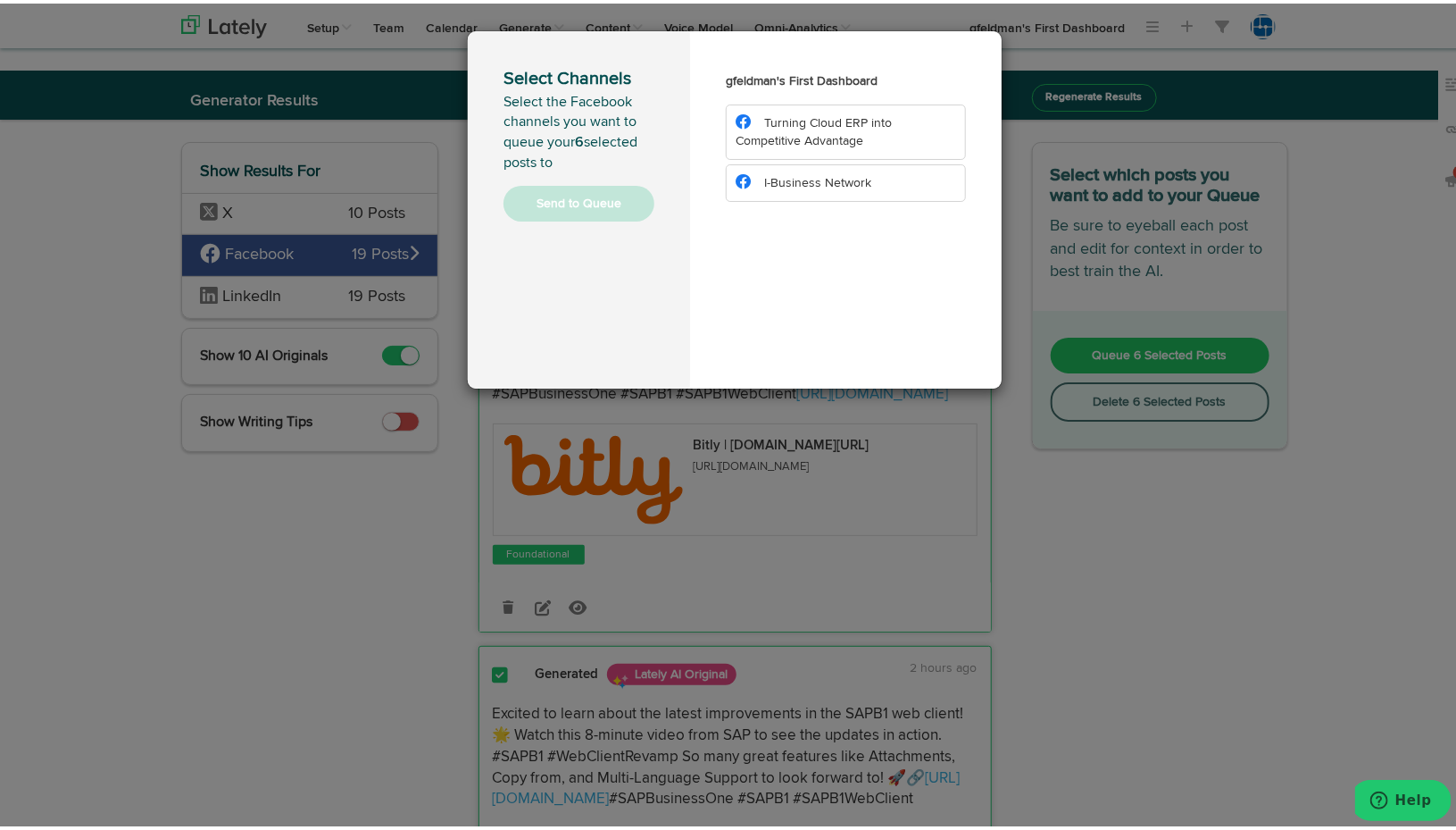
click at [835, 182] on span "I-Business Network" at bounding box center [818, 180] width 108 height 13
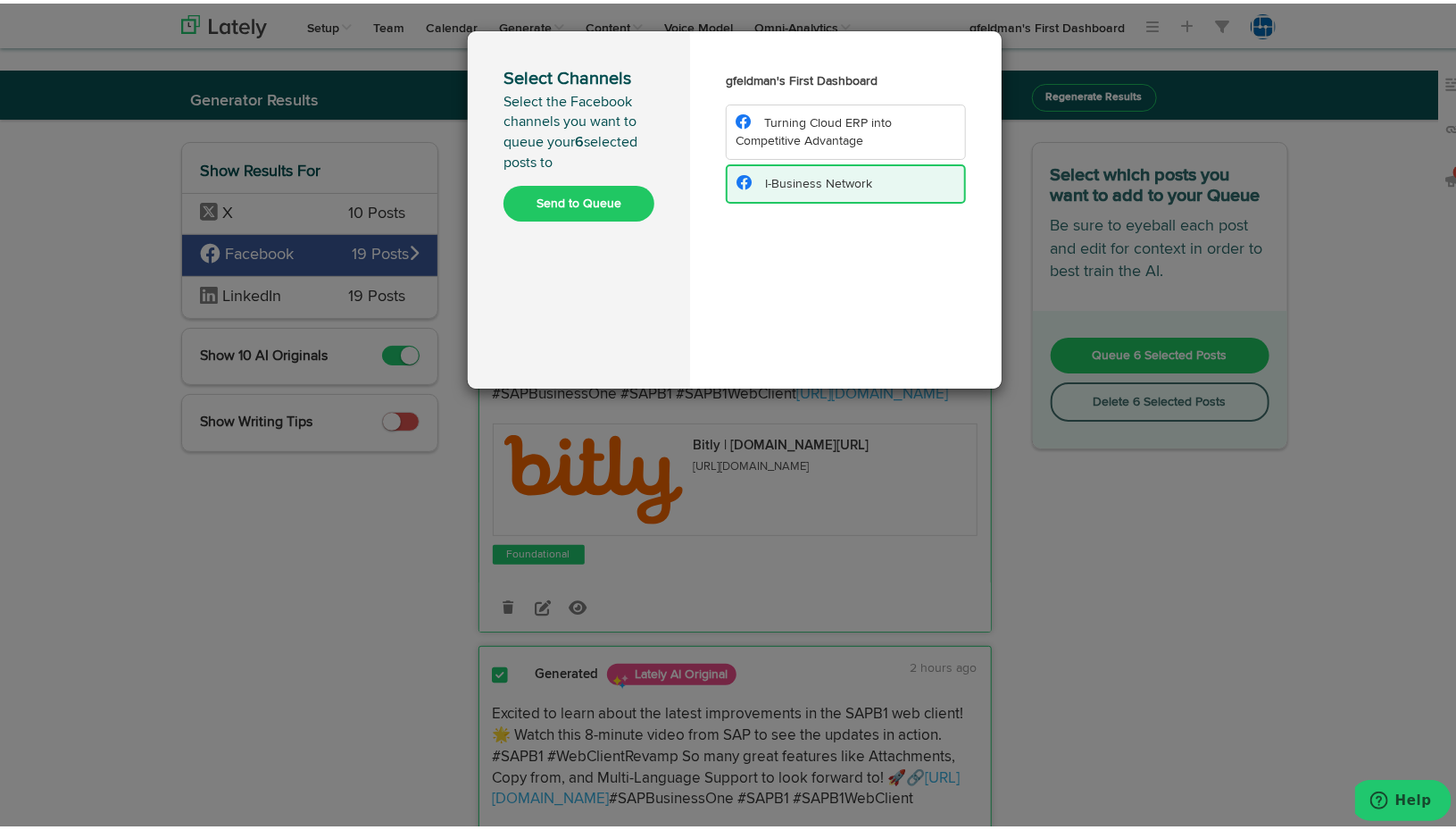
click at [811, 131] on span "Turning Cloud ERP into Competitive Advantage" at bounding box center [813, 128] width 156 height 30
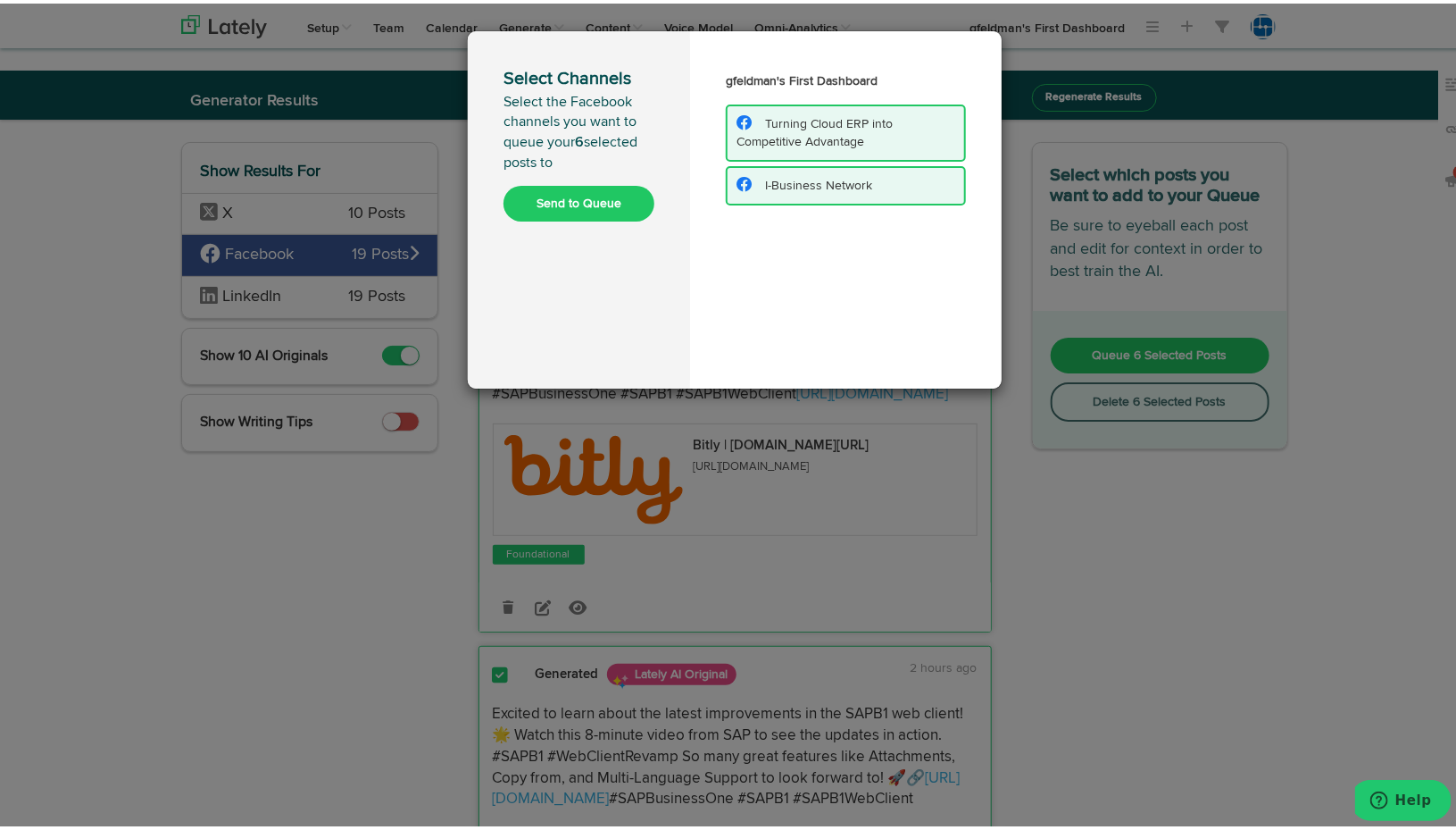
click at [598, 192] on button "Send to Queue" at bounding box center [579, 200] width 151 height 36
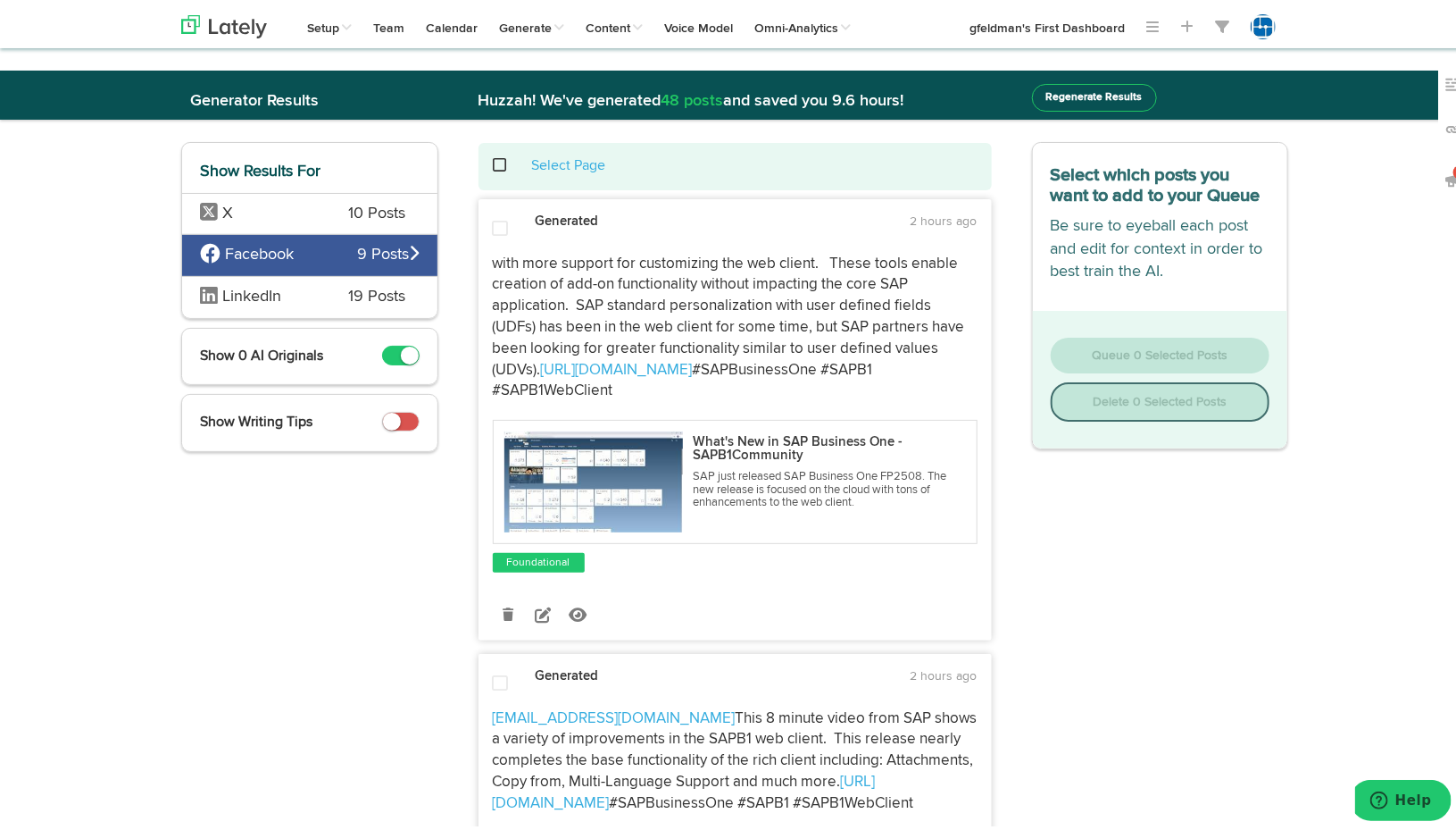
click at [492, 162] on span at bounding box center [511, 161] width 36 height 1
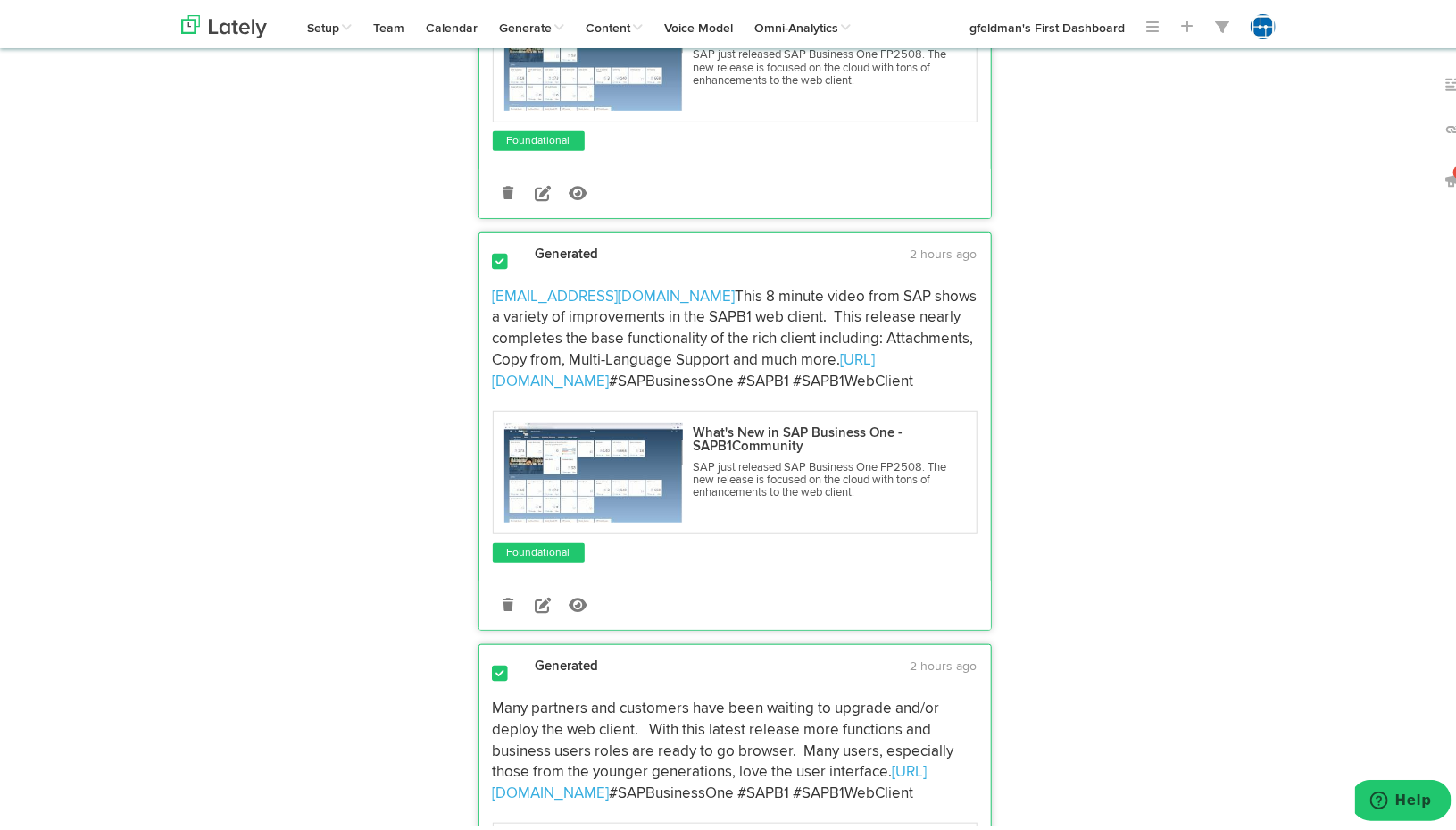
scroll to position [447, 0]
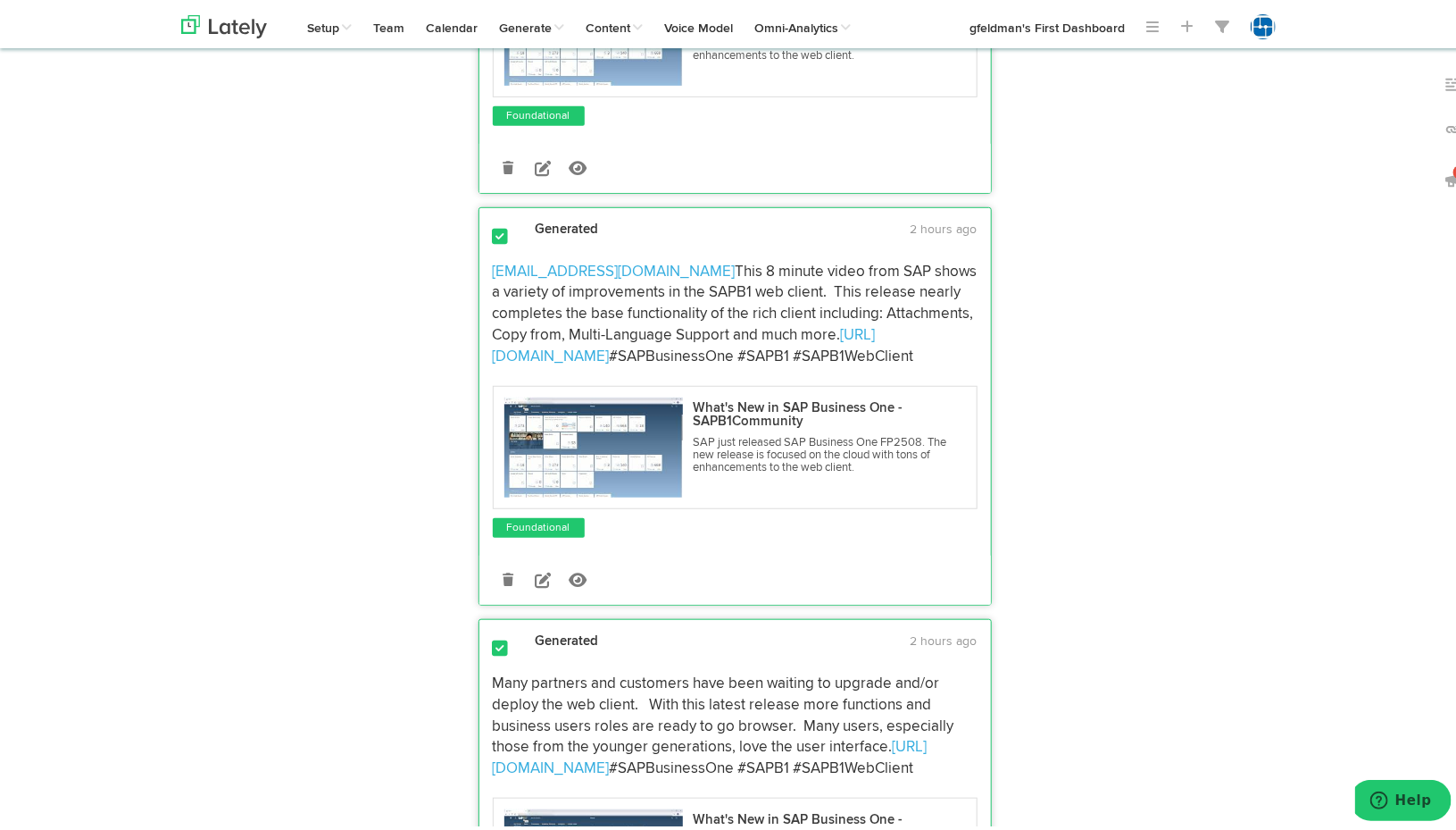
click at [496, 224] on span at bounding box center [501, 233] width 16 height 18
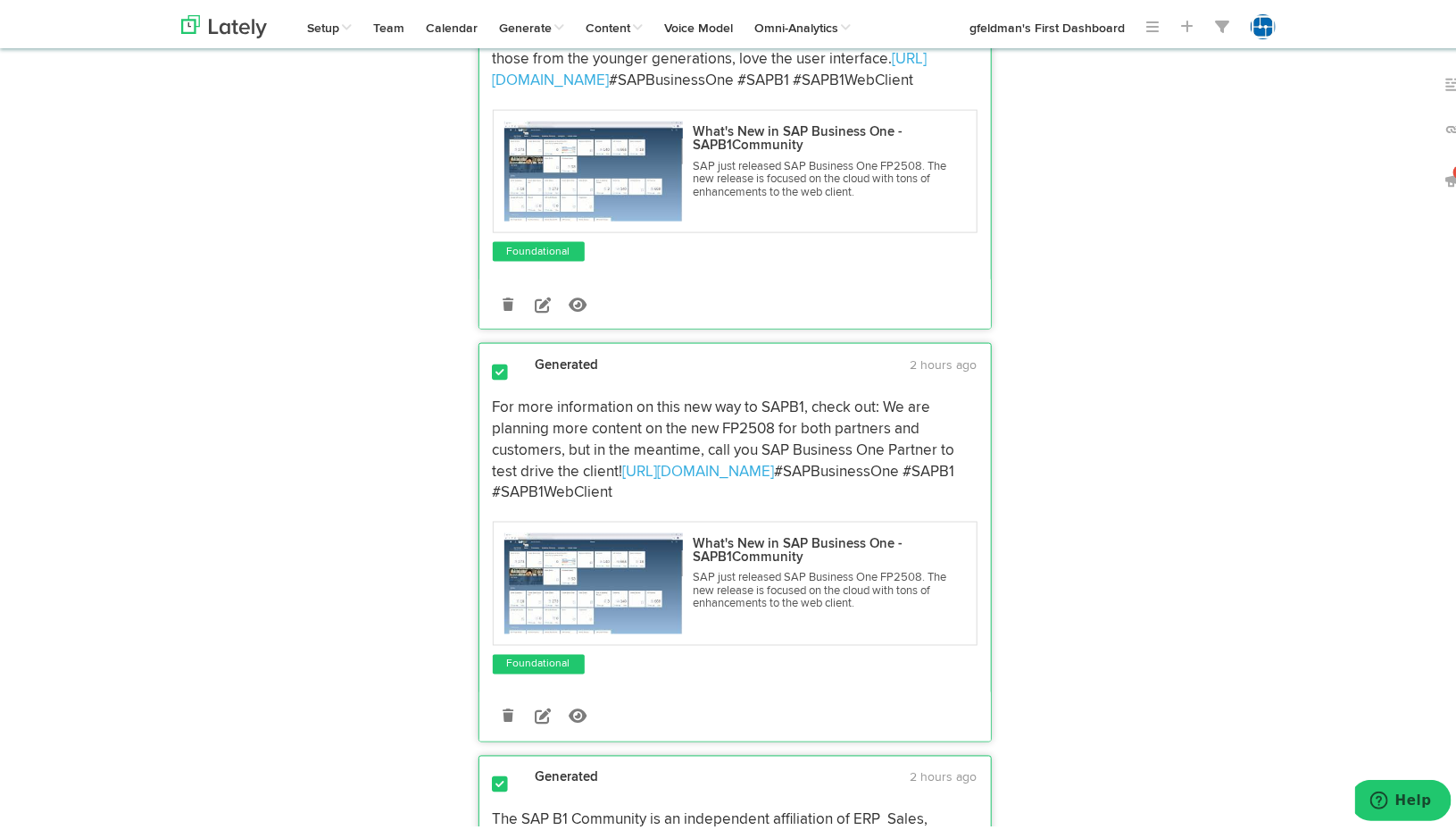
scroll to position [1250, 0]
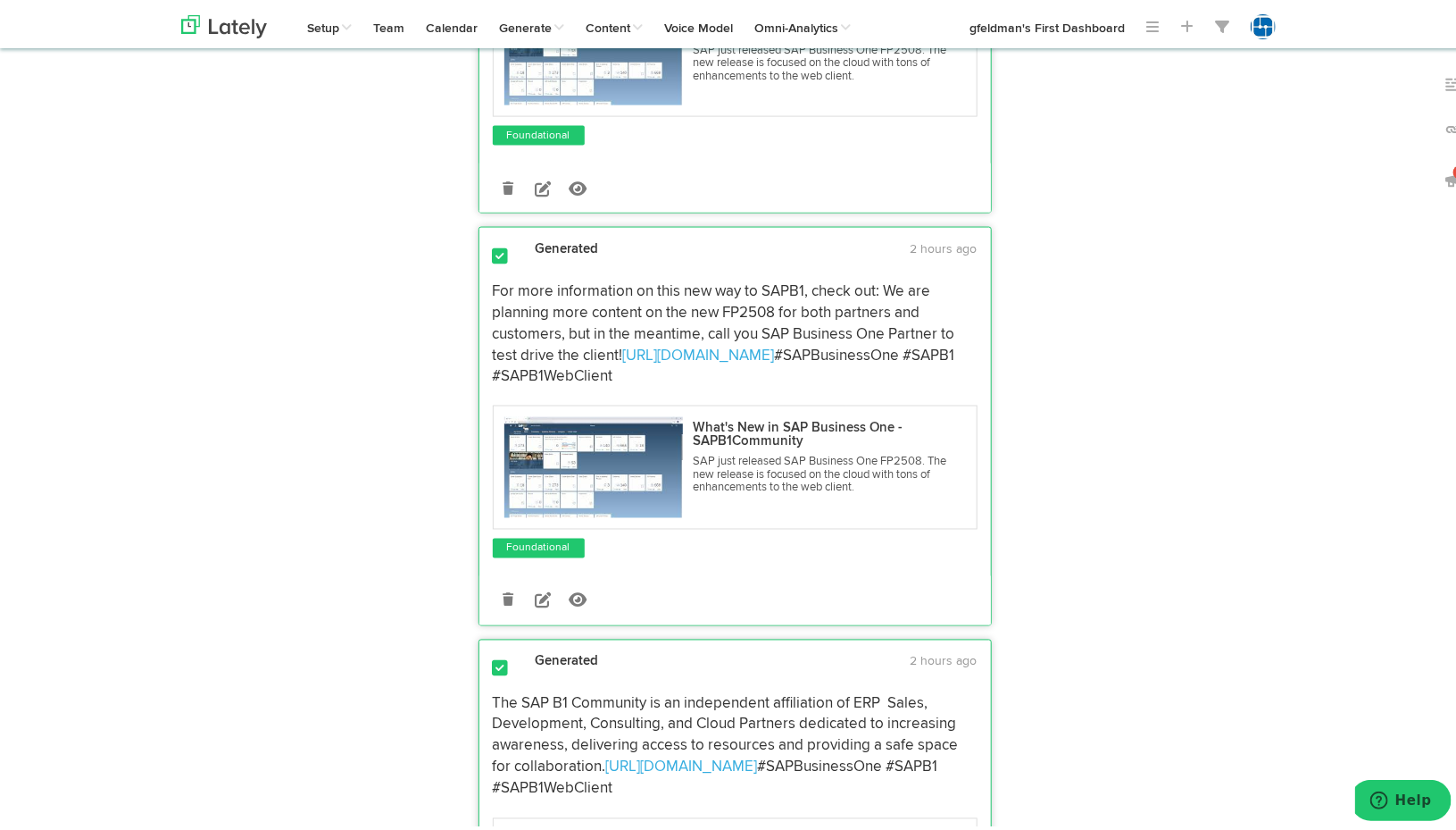
click at [493, 244] on span at bounding box center [501, 253] width 16 height 18
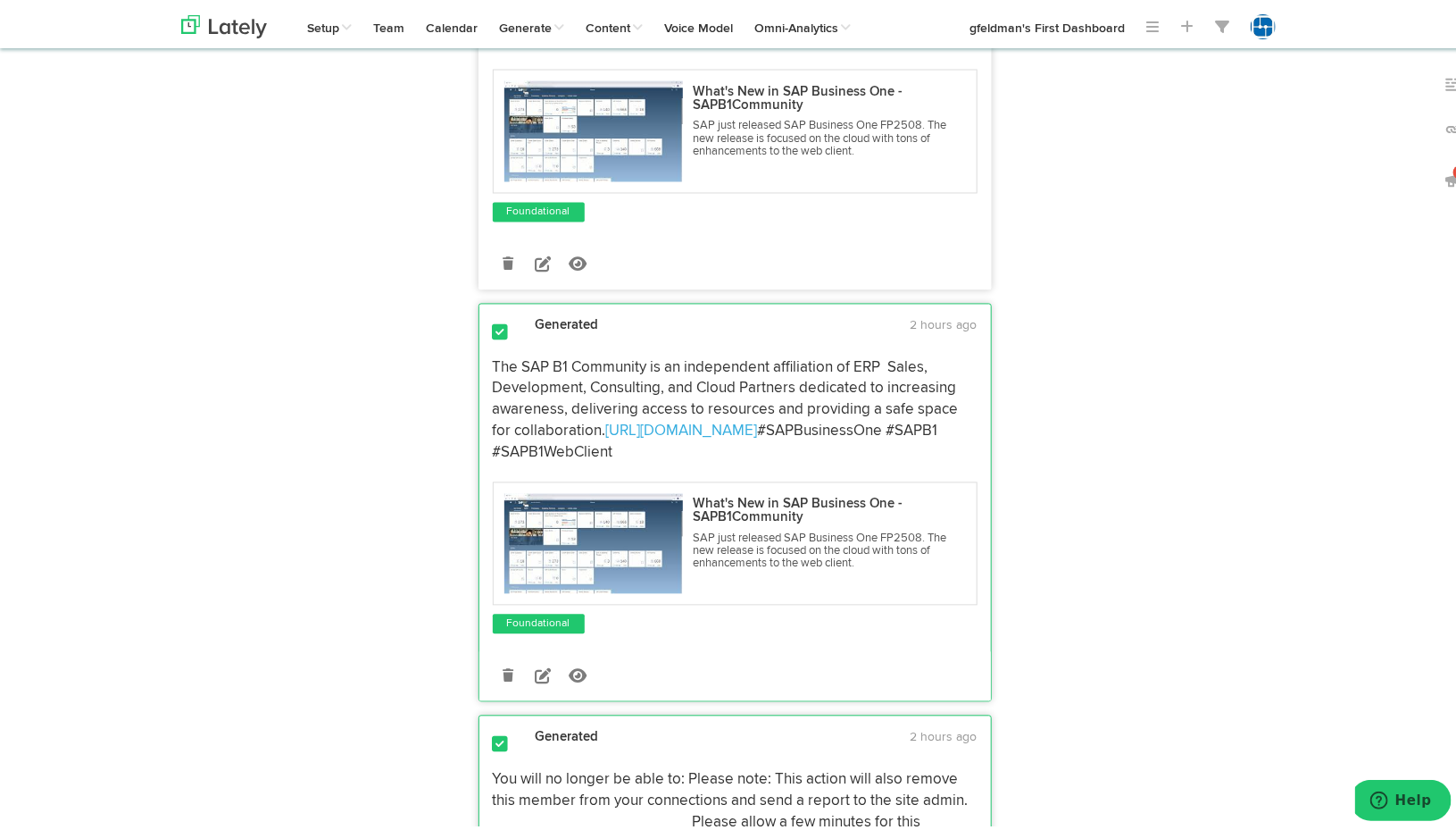
scroll to position [1608, 0]
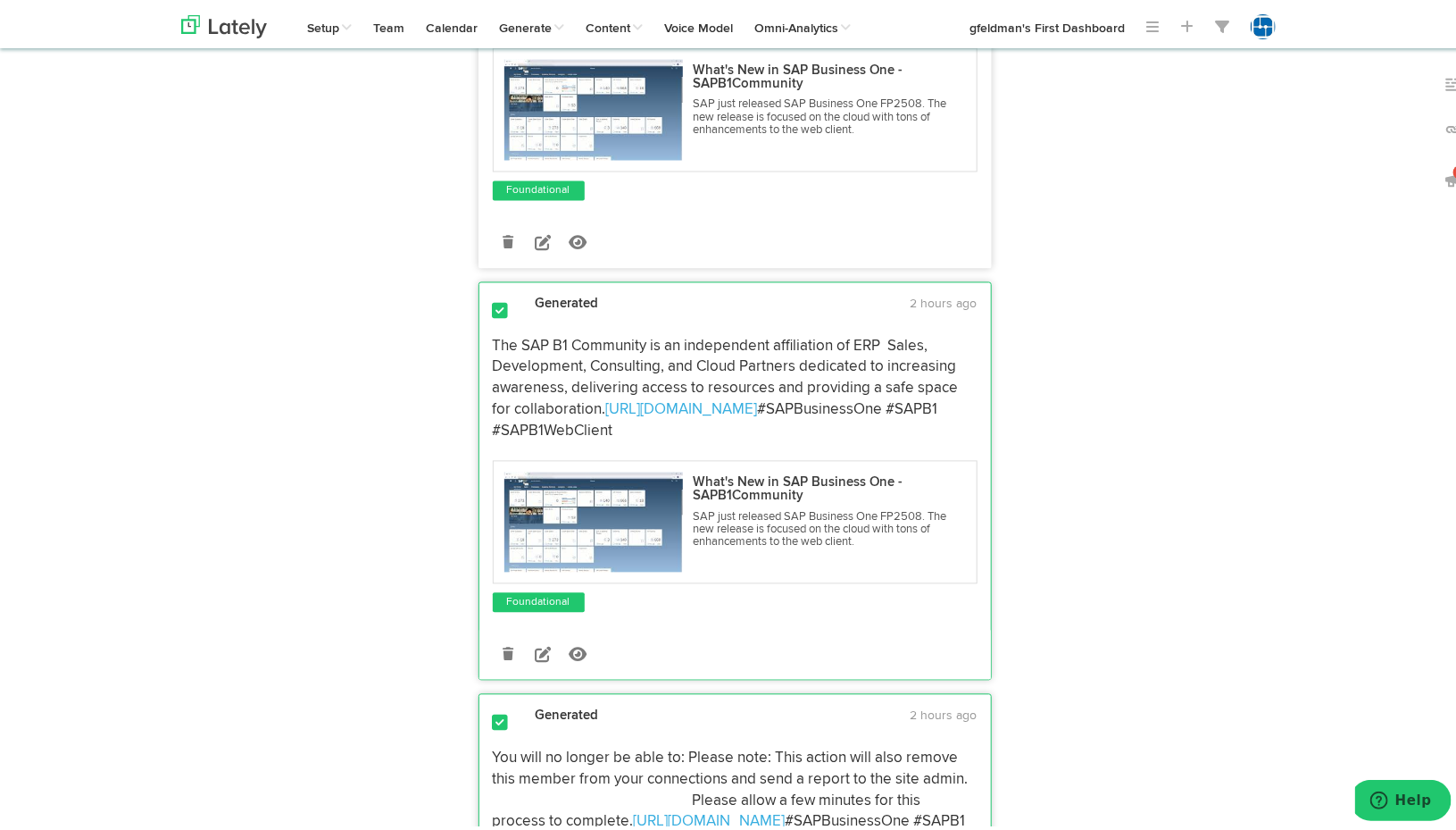
click at [496, 299] on span at bounding box center [501, 308] width 16 height 18
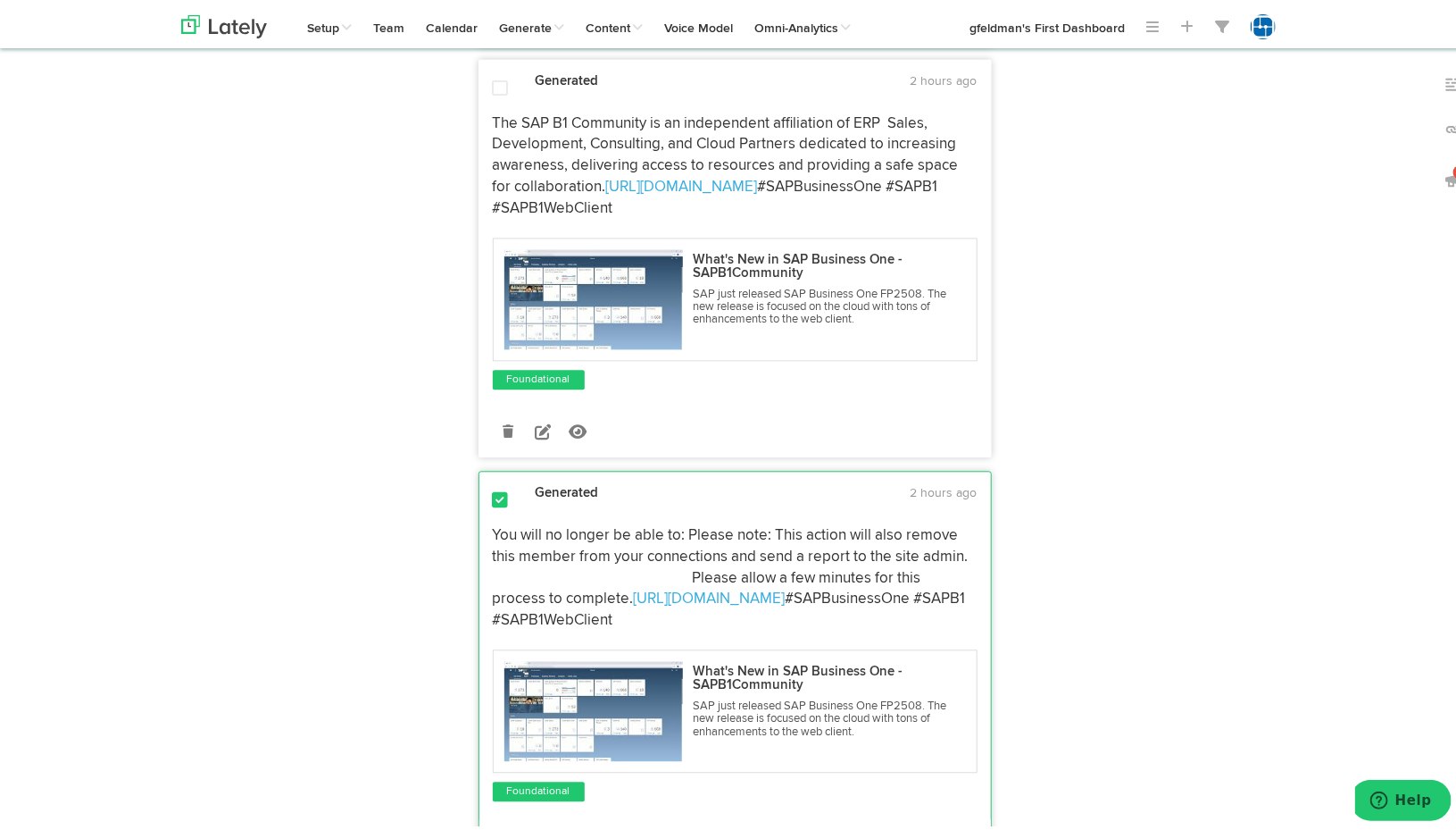
scroll to position [1876, 0]
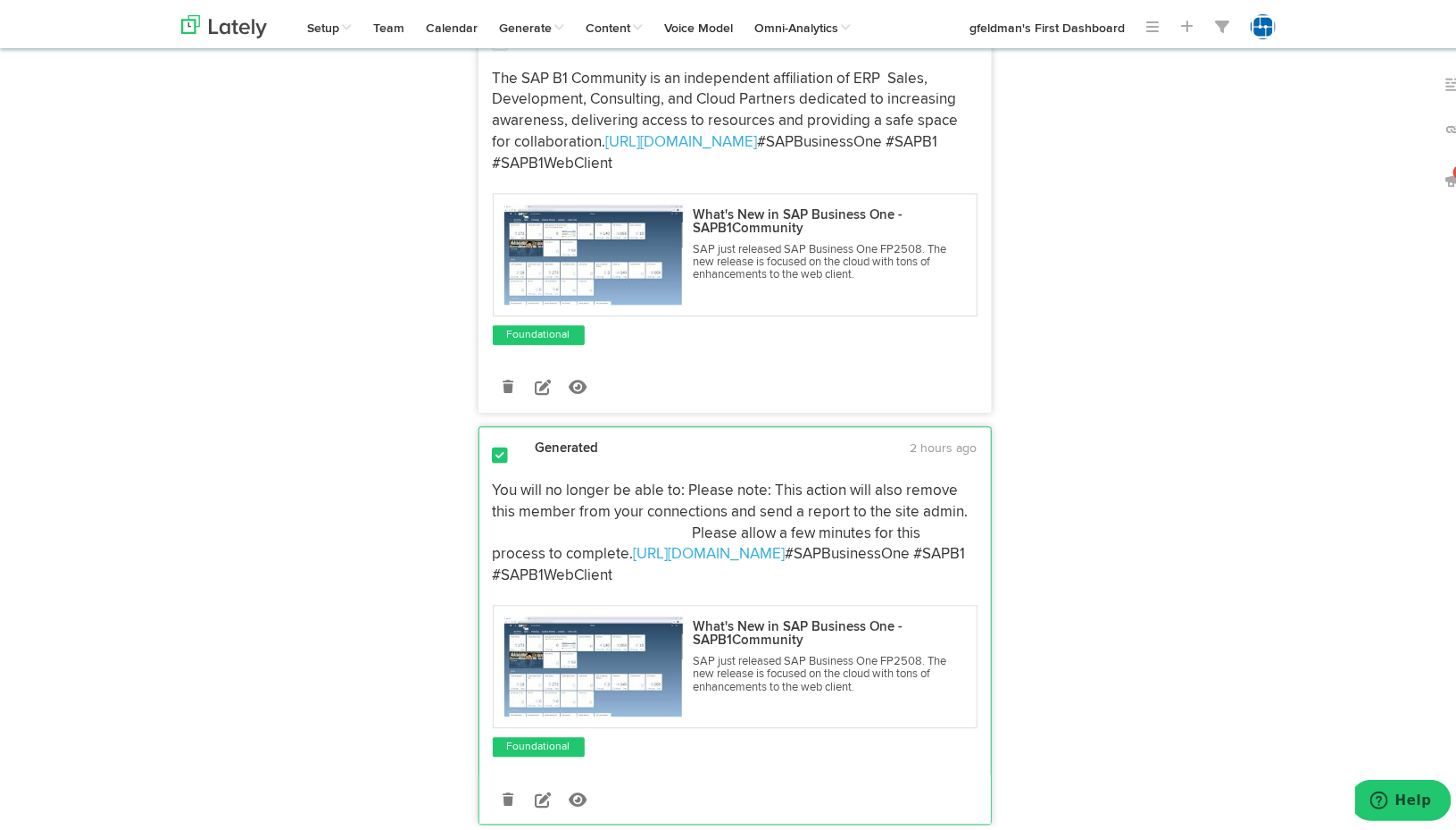
click at [493, 443] on span at bounding box center [501, 452] width 16 height 18
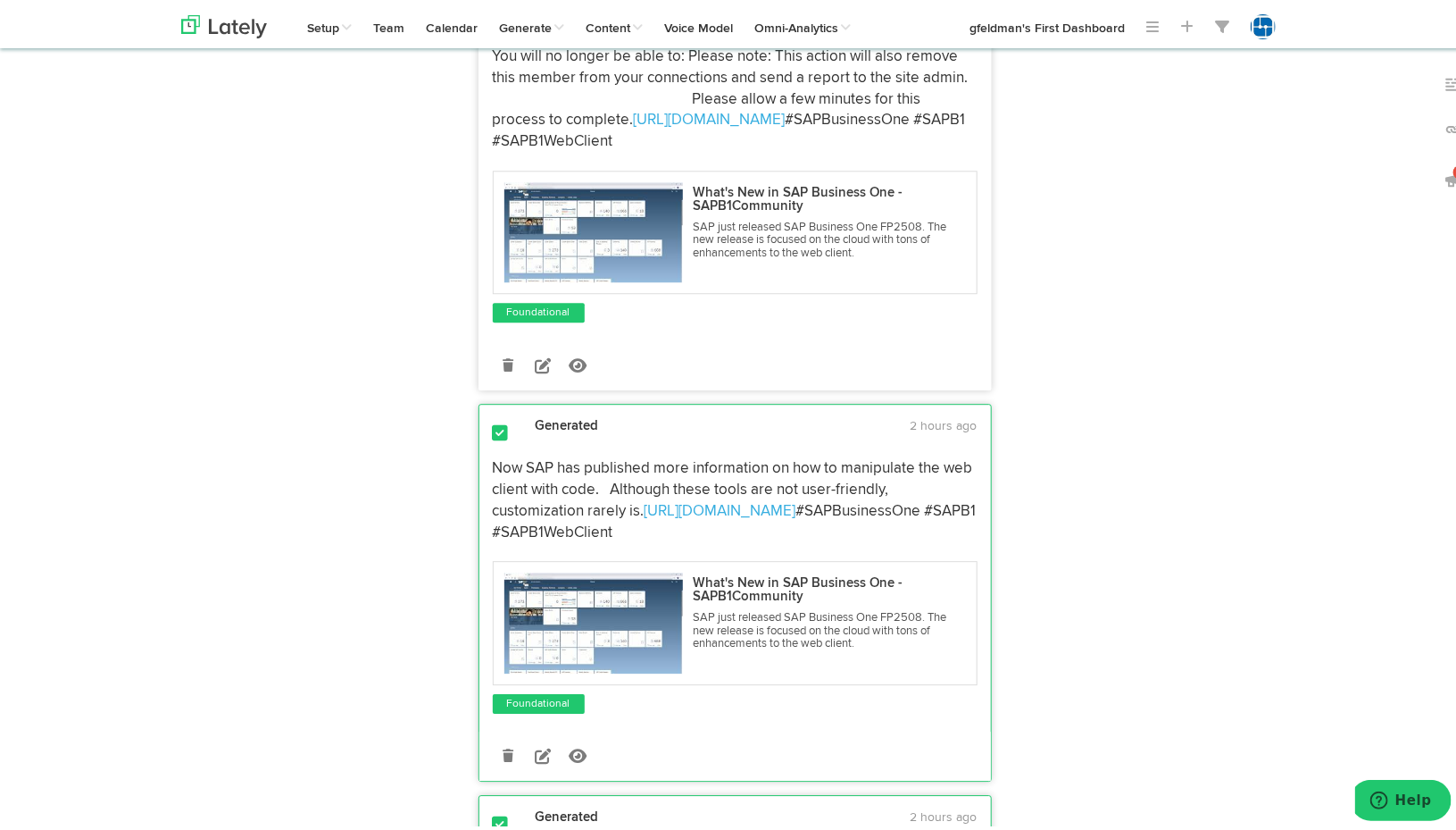
scroll to position [2322, 0]
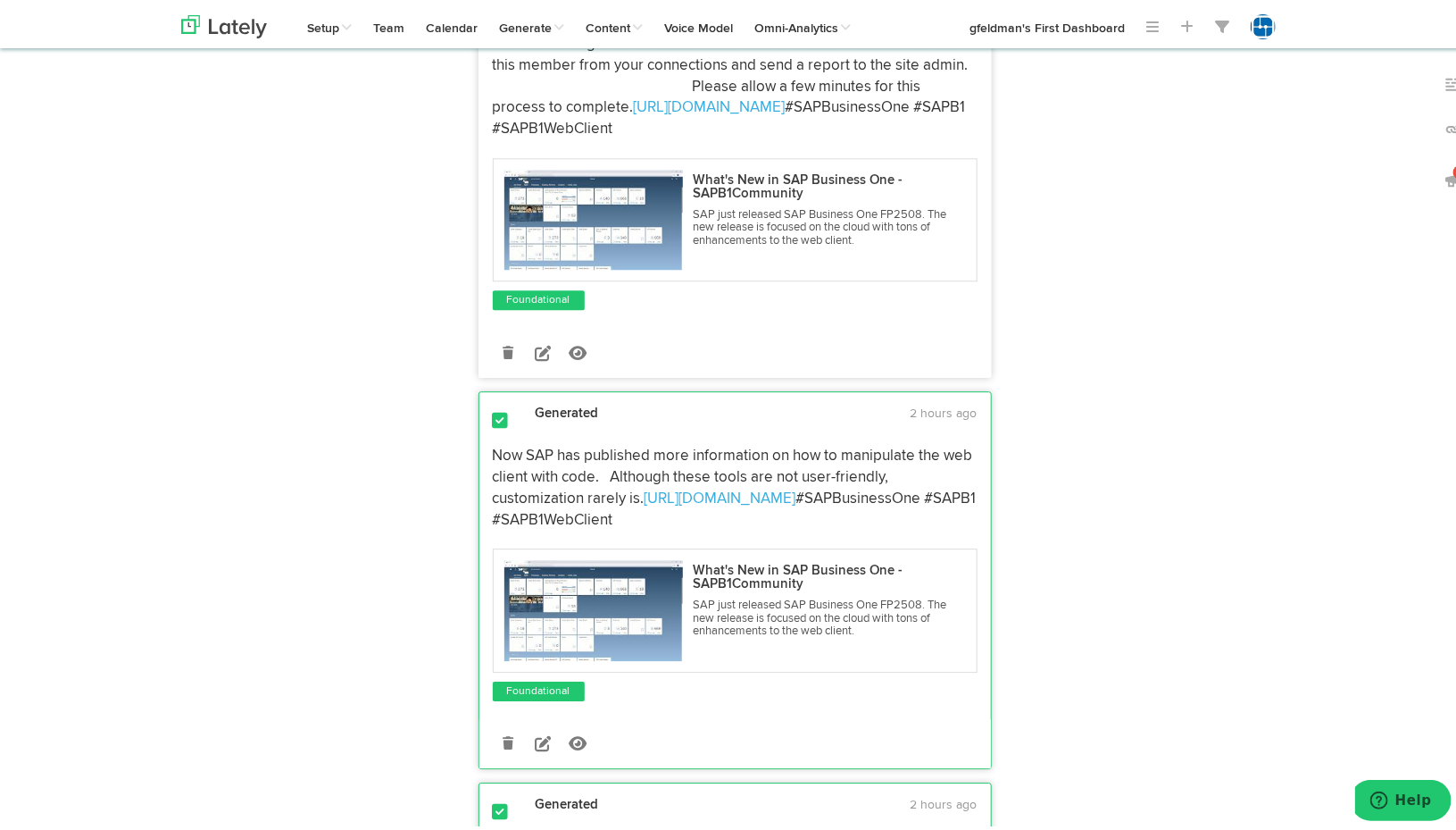
click at [493, 409] on span at bounding box center [501, 418] width 16 height 18
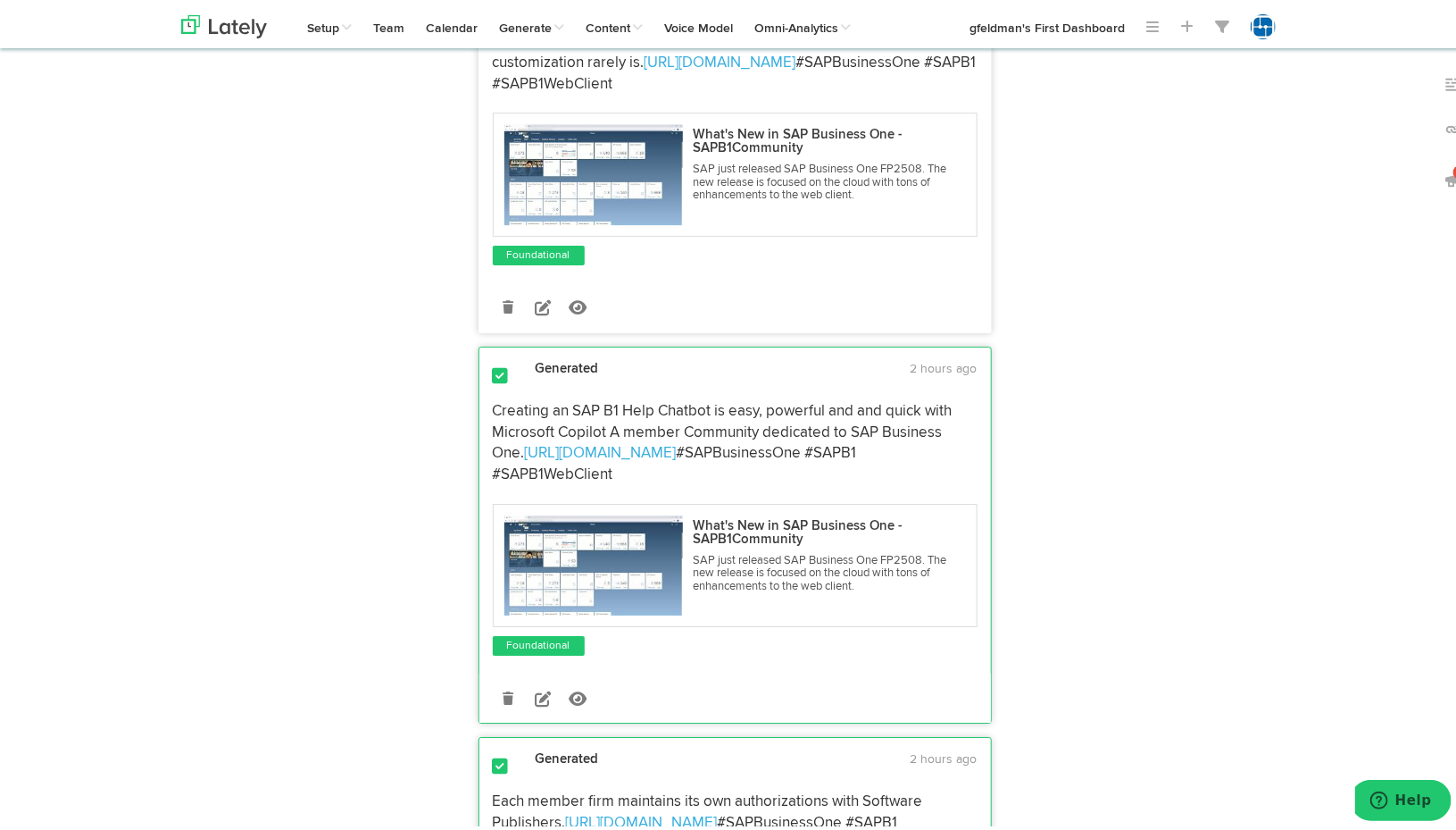
scroll to position [2769, 0]
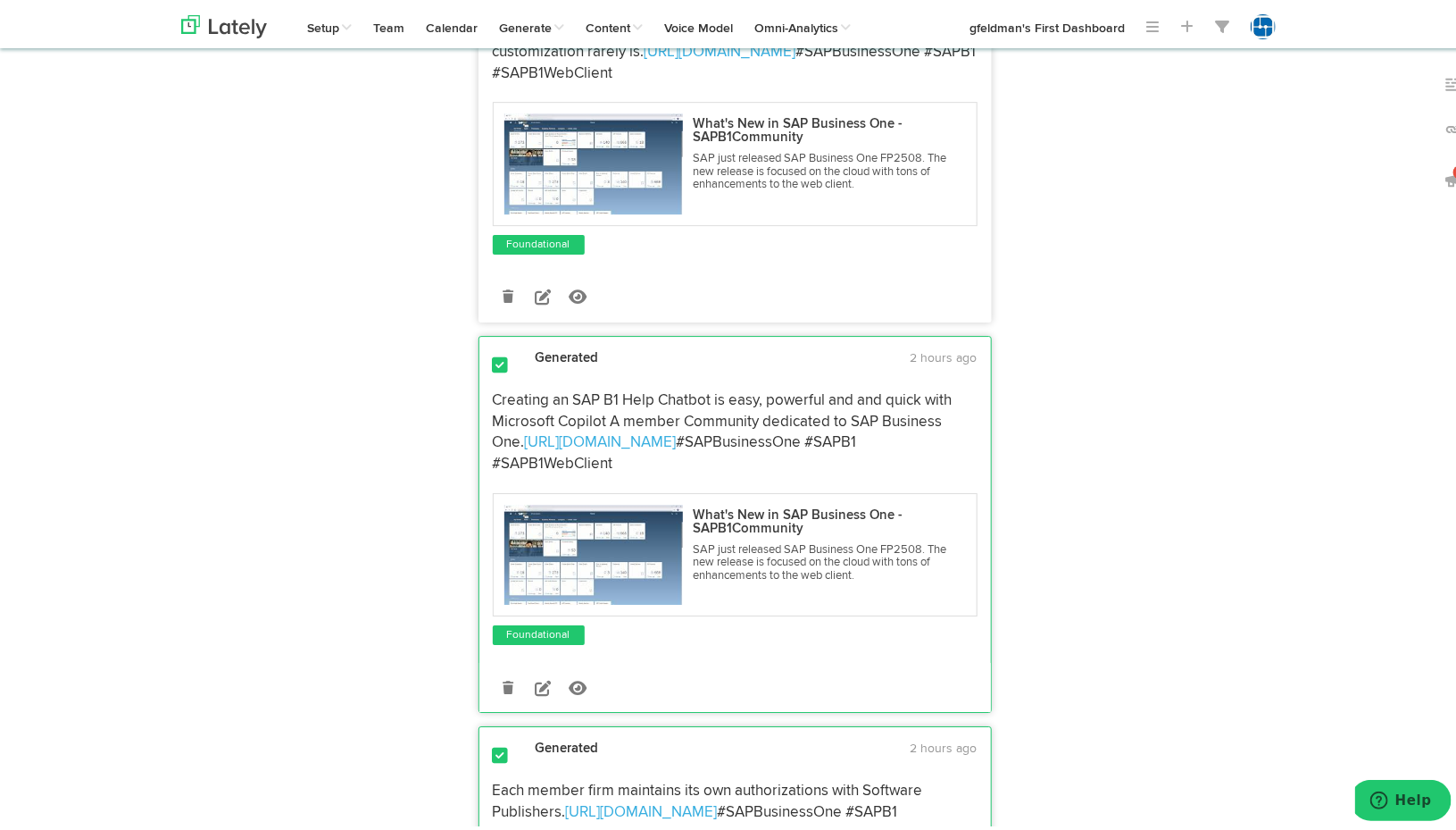
click at [486, 346] on div "Generated 2 hours ago Creating an SAP B1 Help Chatbot is easy, powerful and and…" at bounding box center [735, 527] width 511 height 364
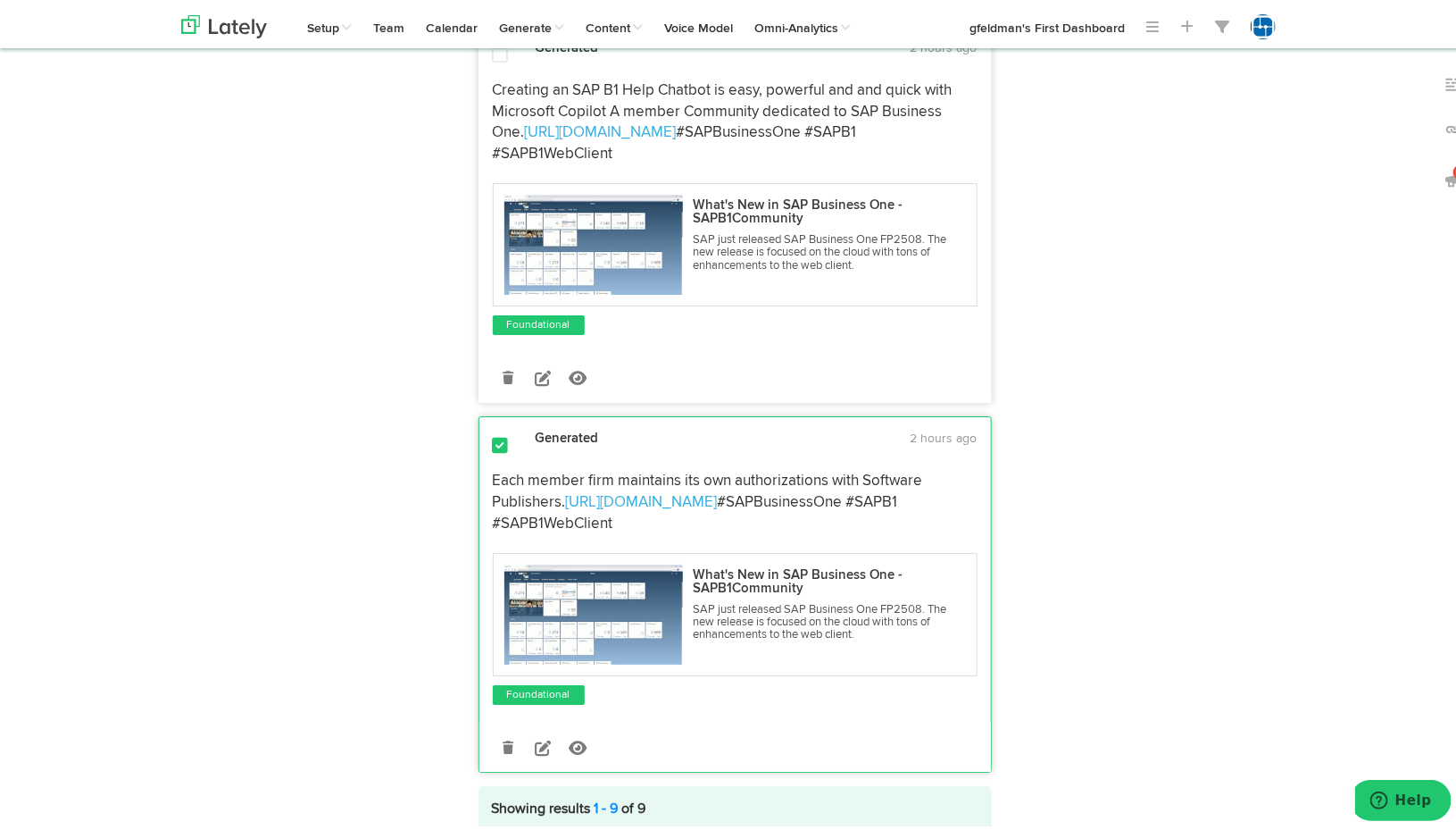
scroll to position [3101, 0]
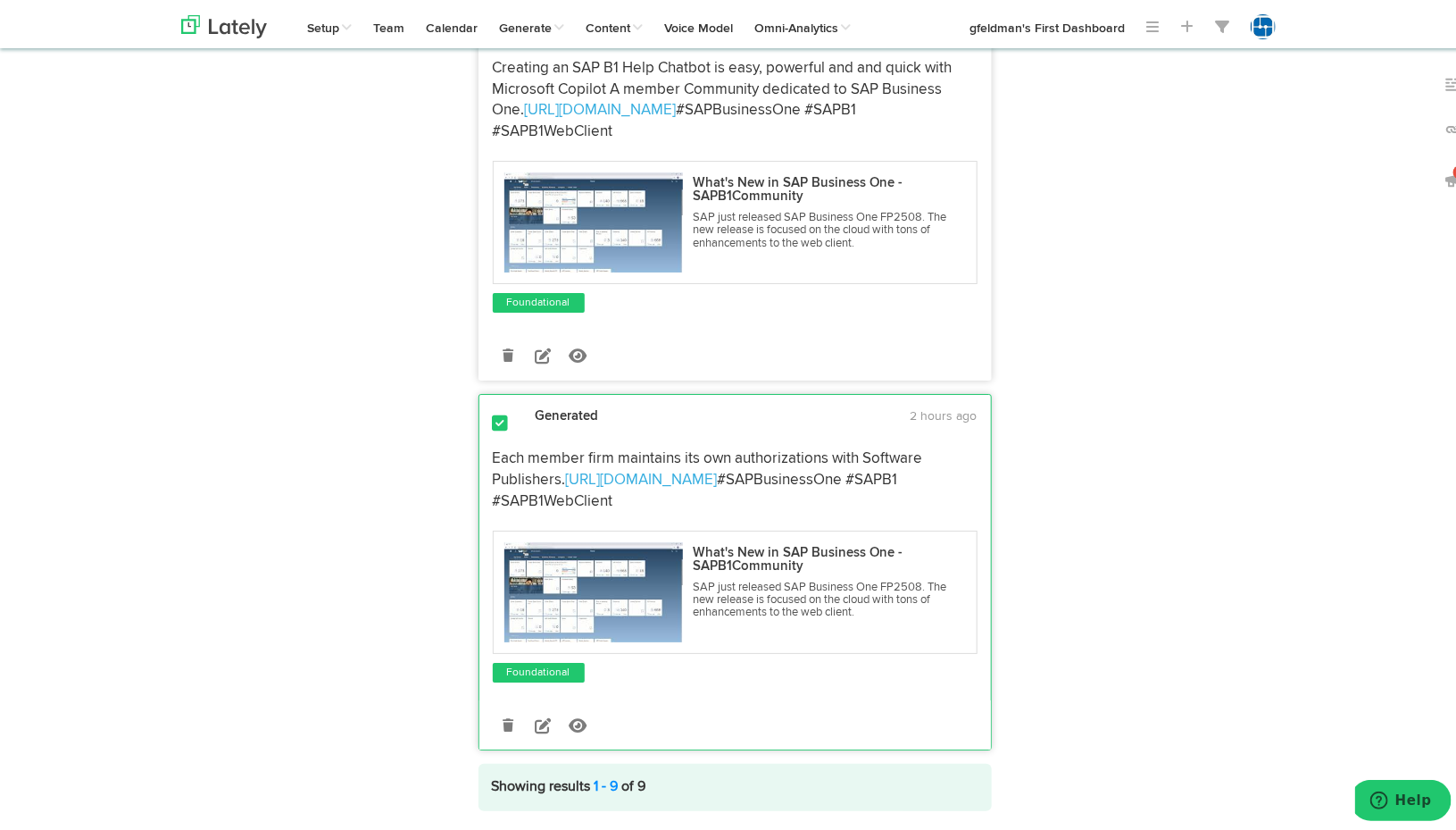
click at [493, 411] on span at bounding box center [501, 420] width 16 height 18
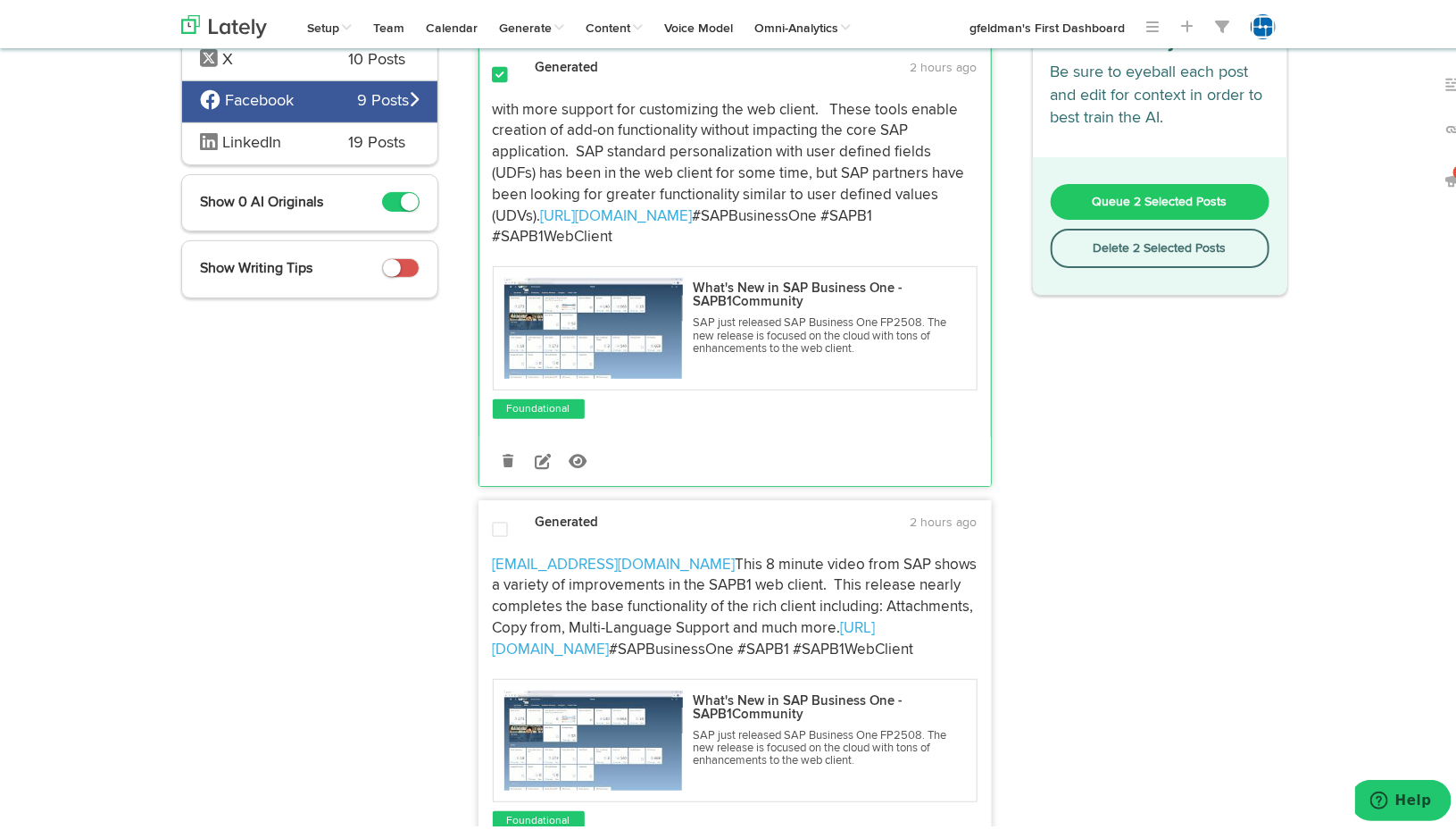
scroll to position [0, 0]
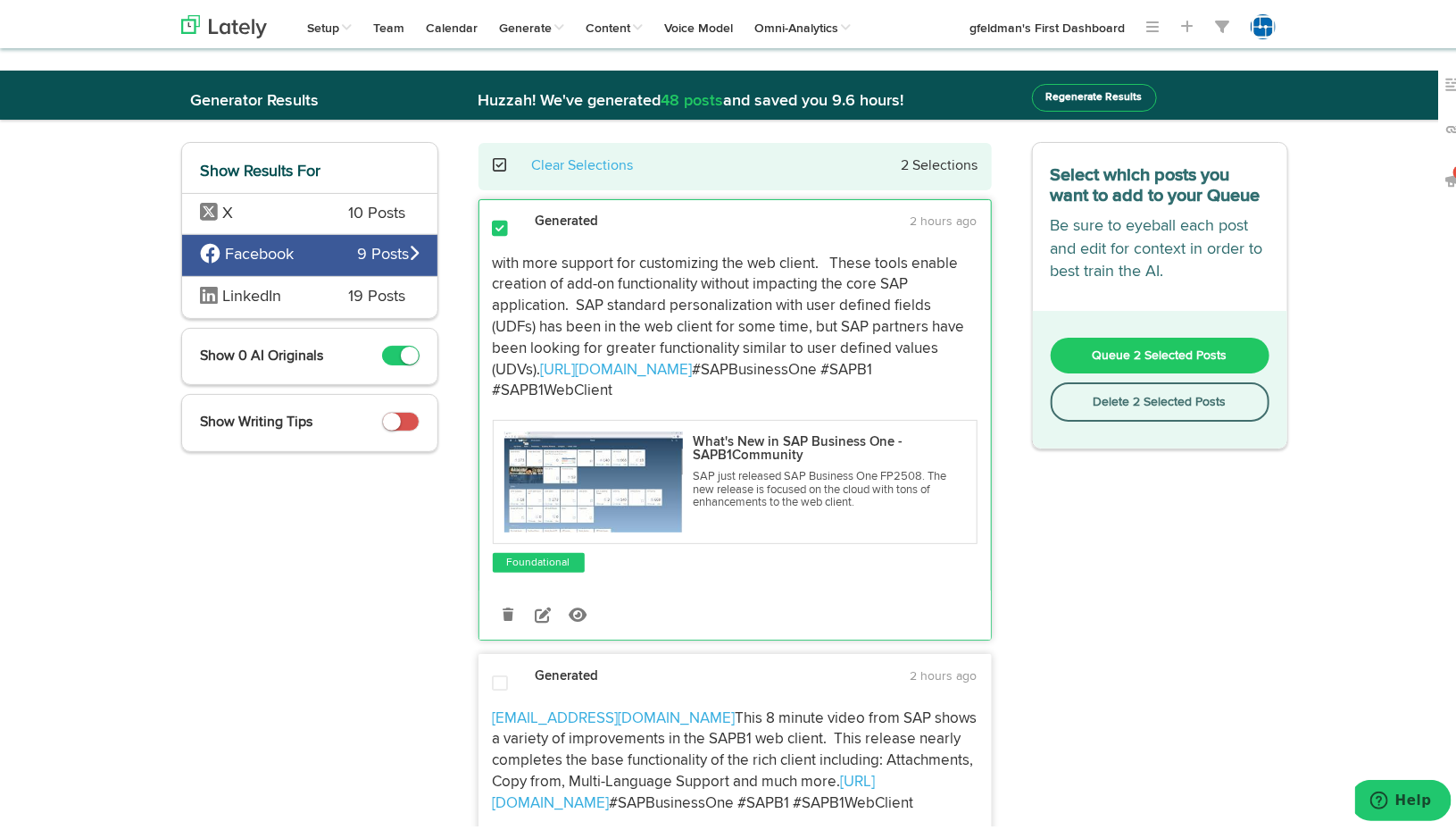
click at [1126, 347] on span "Queue 2 Selected Posts" at bounding box center [1161, 352] width 135 height 13
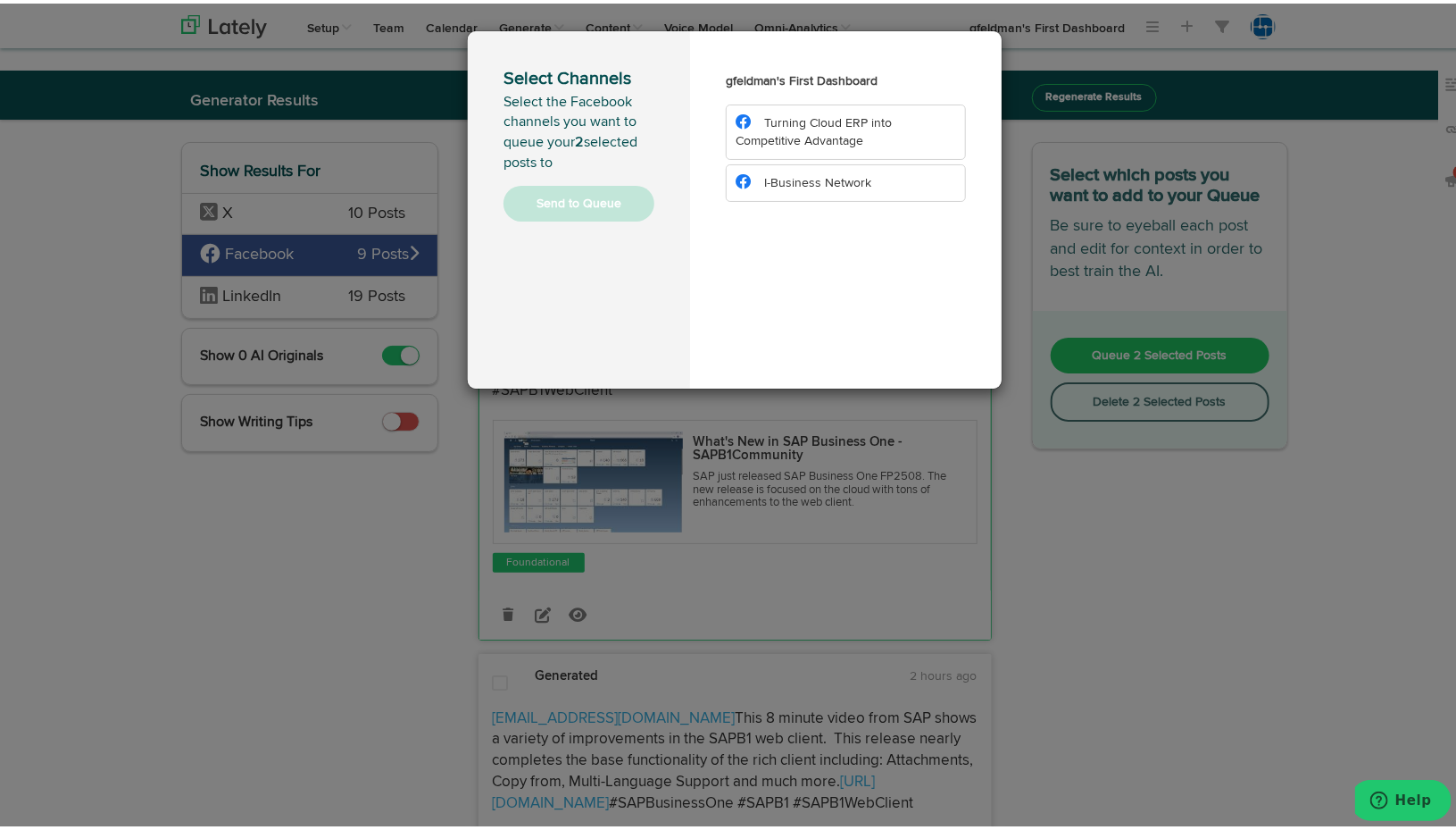
click at [788, 128] on li "Turning Cloud ERP into Competitive Advantage" at bounding box center [845, 129] width 240 height 56
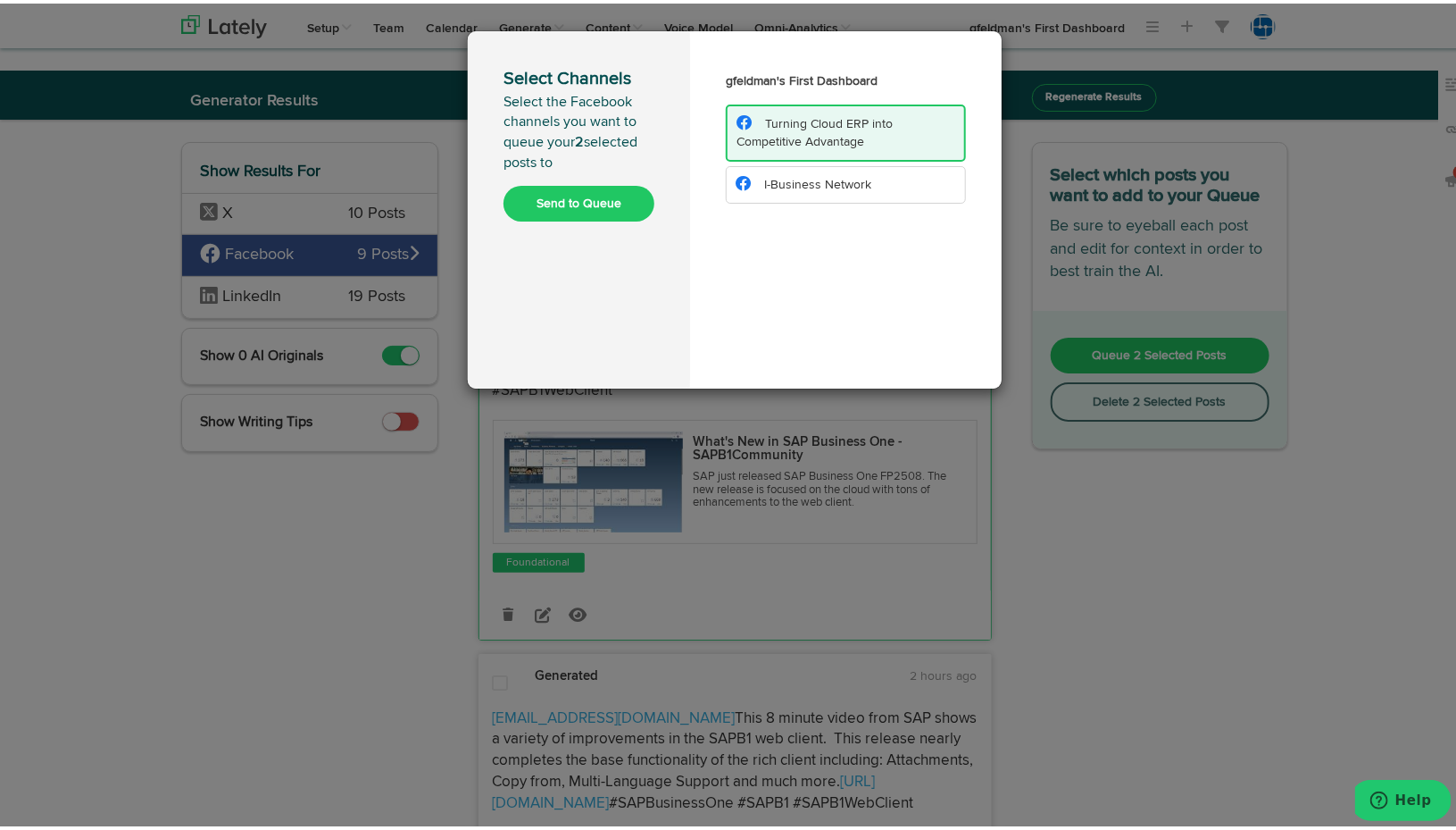
click at [790, 171] on li "I-Business Network" at bounding box center [845, 181] width 240 height 37
click at [614, 210] on button "Send to Queue" at bounding box center [579, 200] width 151 height 36
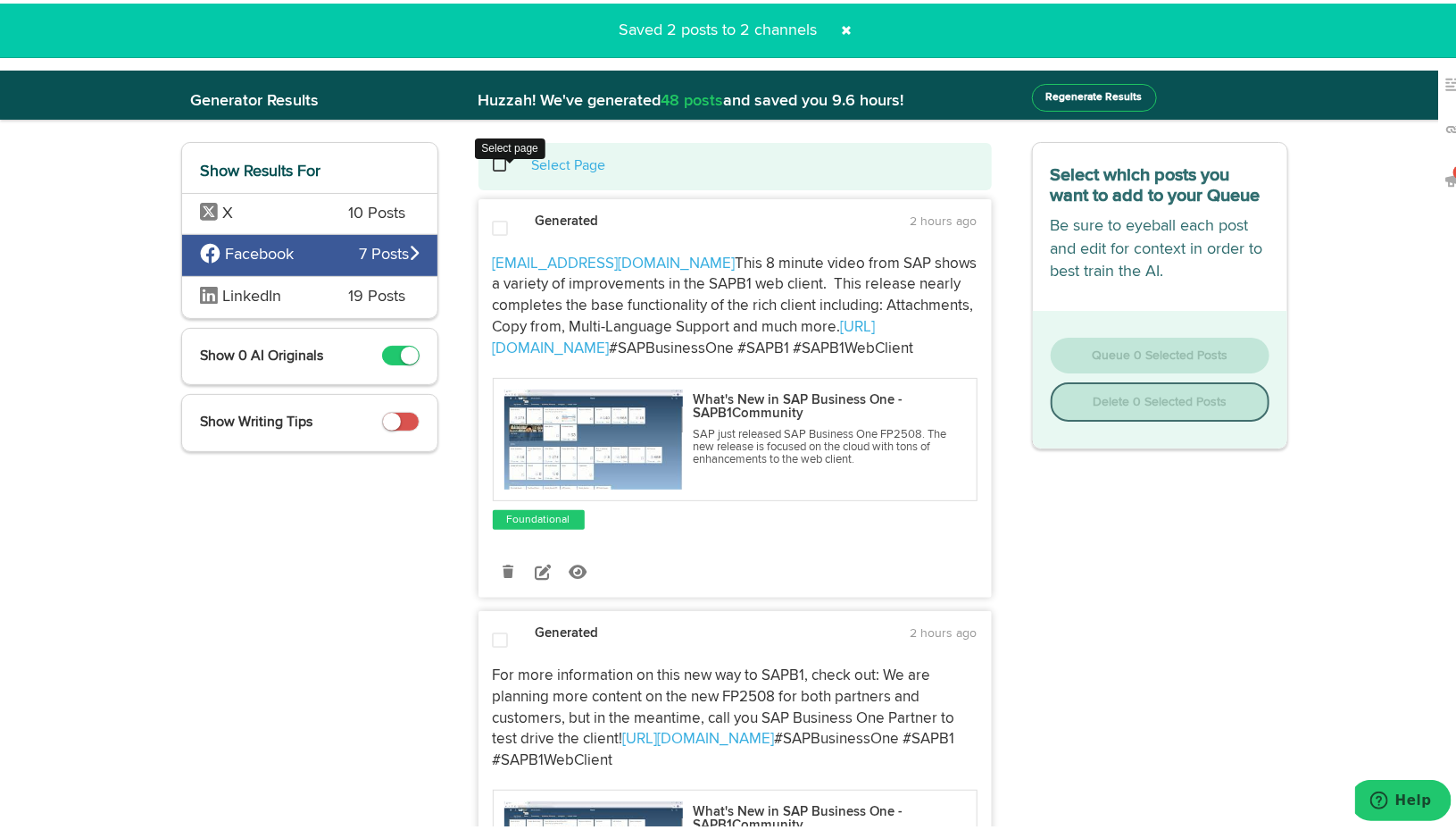
click at [493, 162] on span at bounding box center [511, 161] width 36 height 1
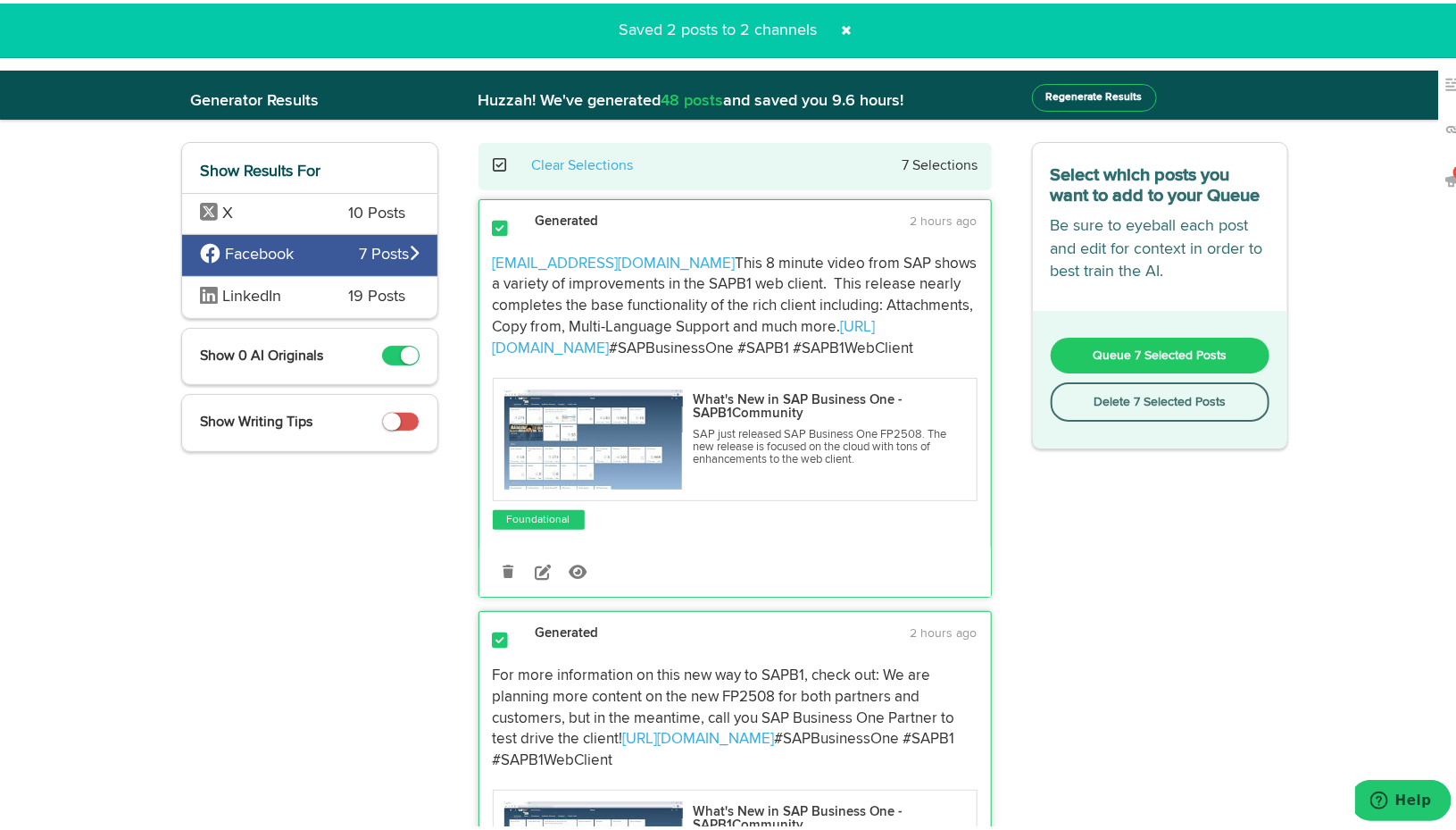
click at [1170, 399] on button "Delete 7 Selected Posts" at bounding box center [1161, 398] width 220 height 39
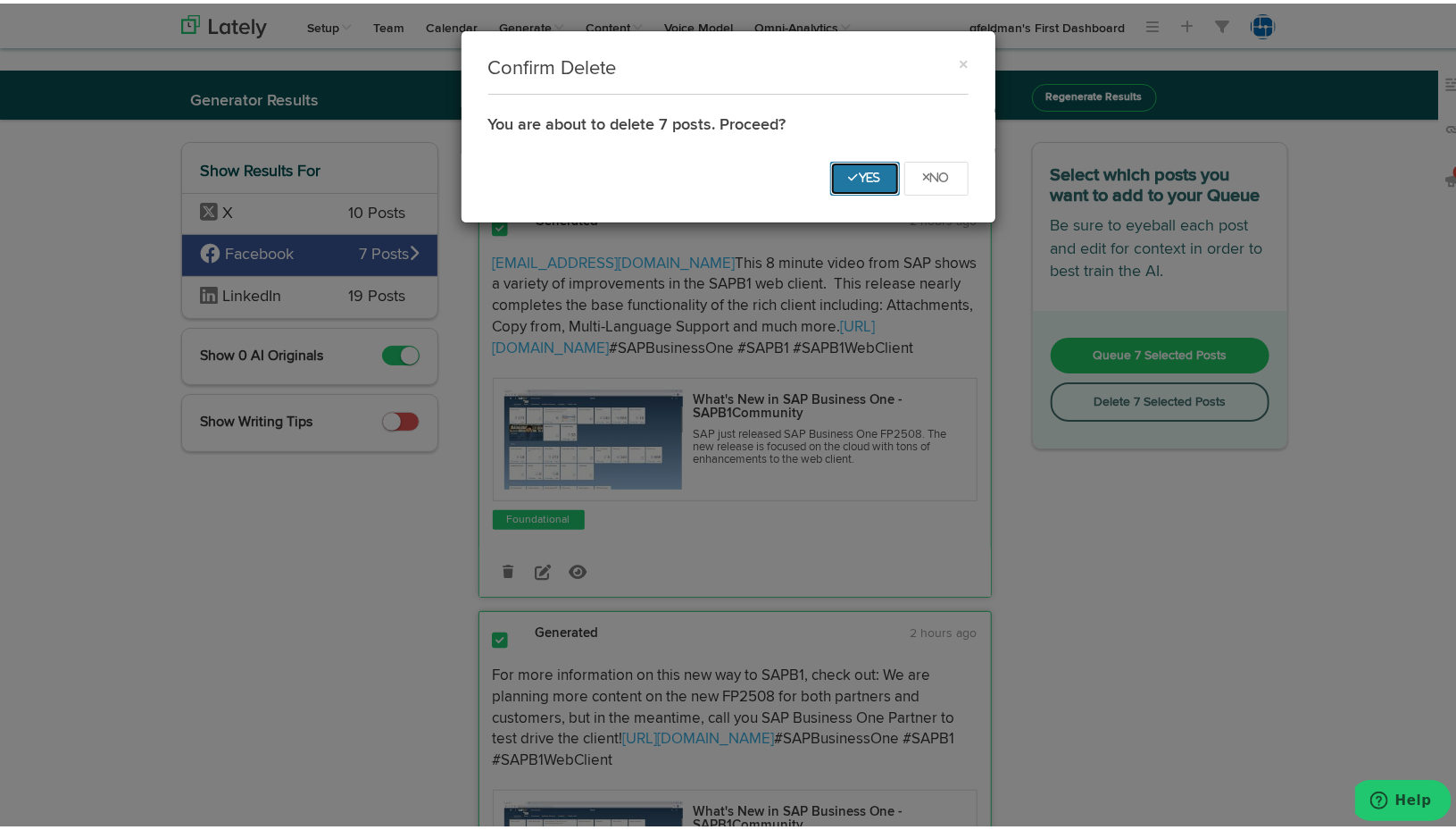
click at [854, 173] on icon "Yes" at bounding box center [864, 174] width 32 height 11
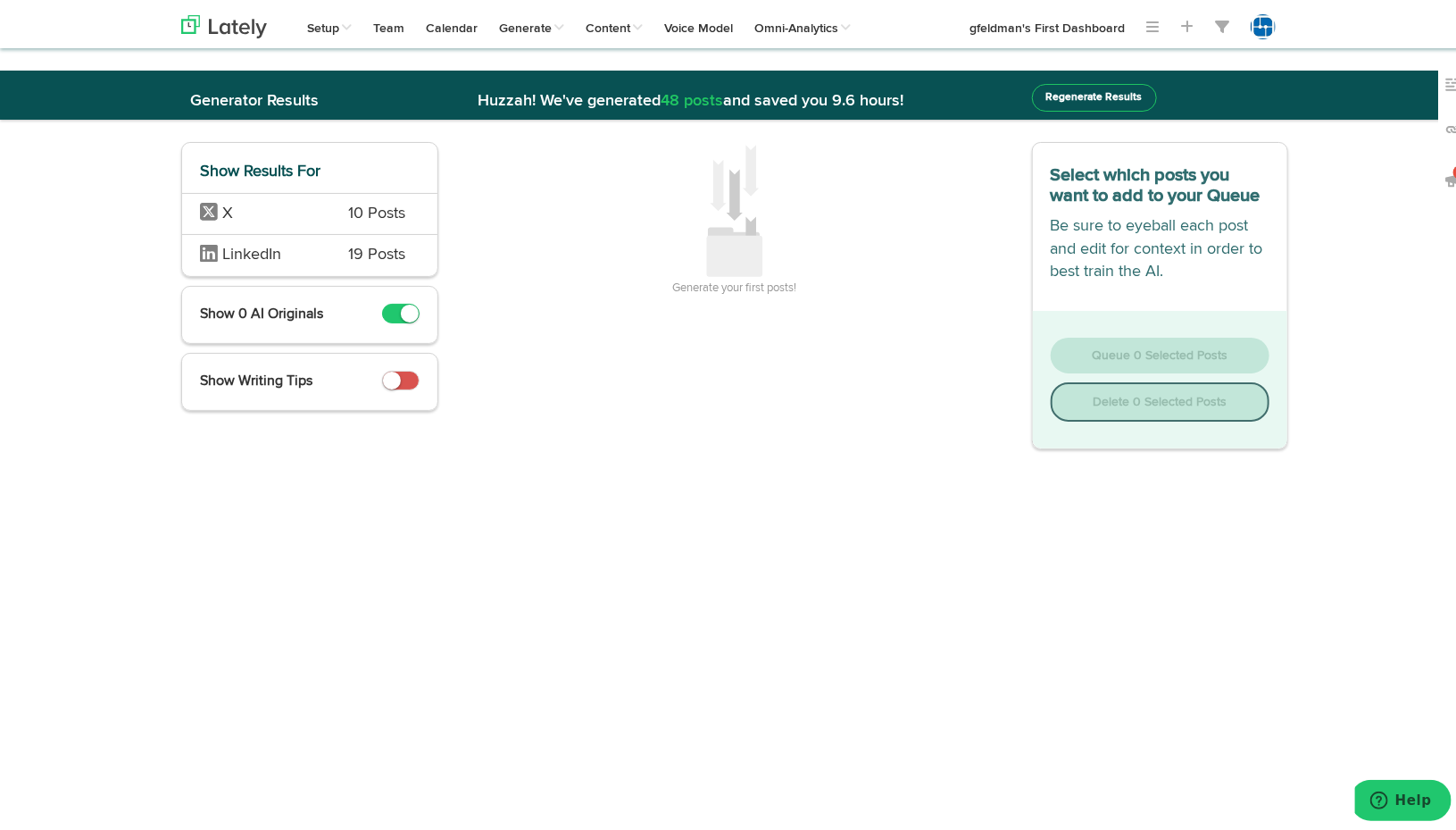
click at [256, 208] on span "X" at bounding box center [261, 210] width 122 height 23
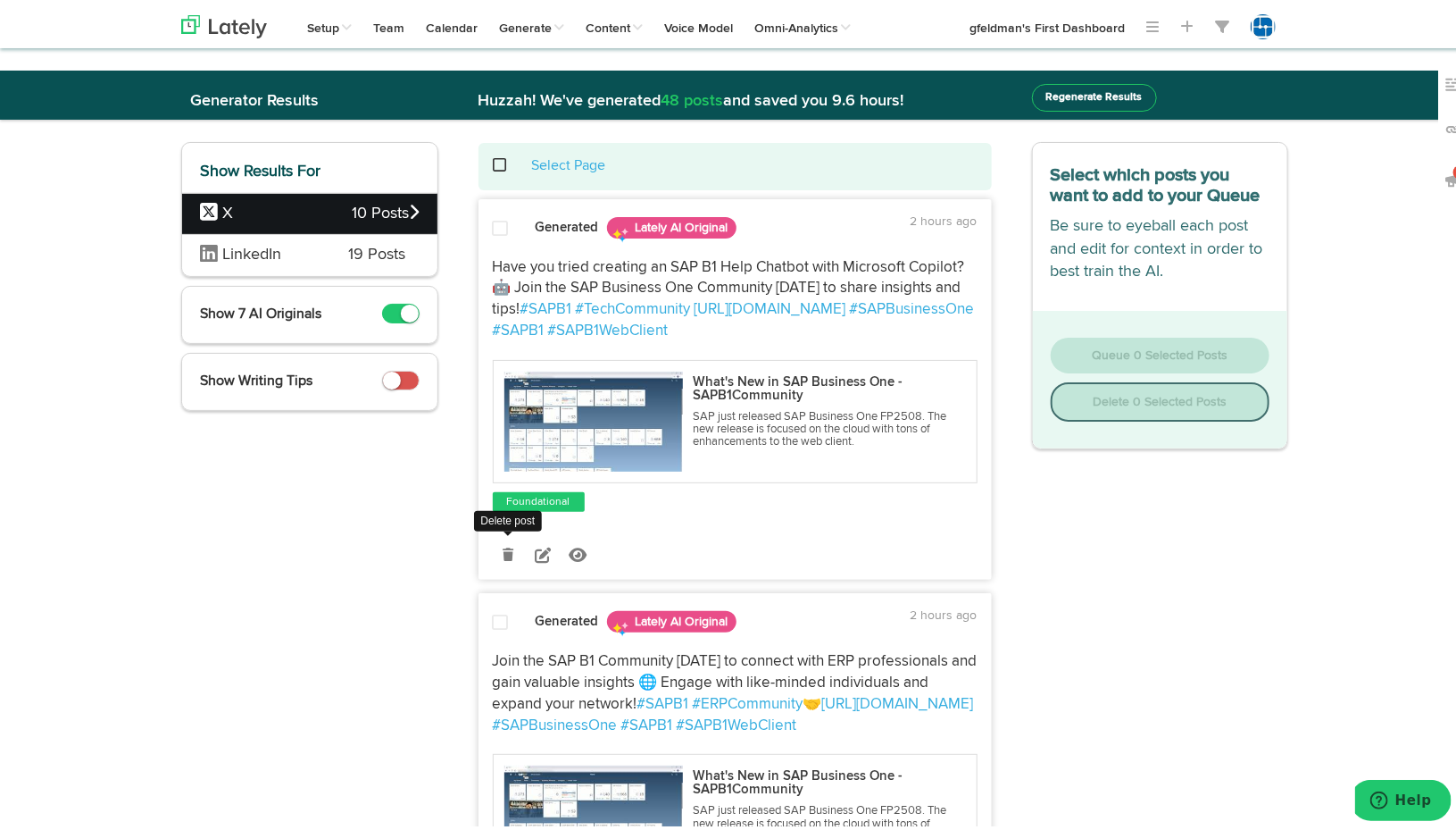
click at [494, 554] on link at bounding box center [509, 551] width 31 height 31
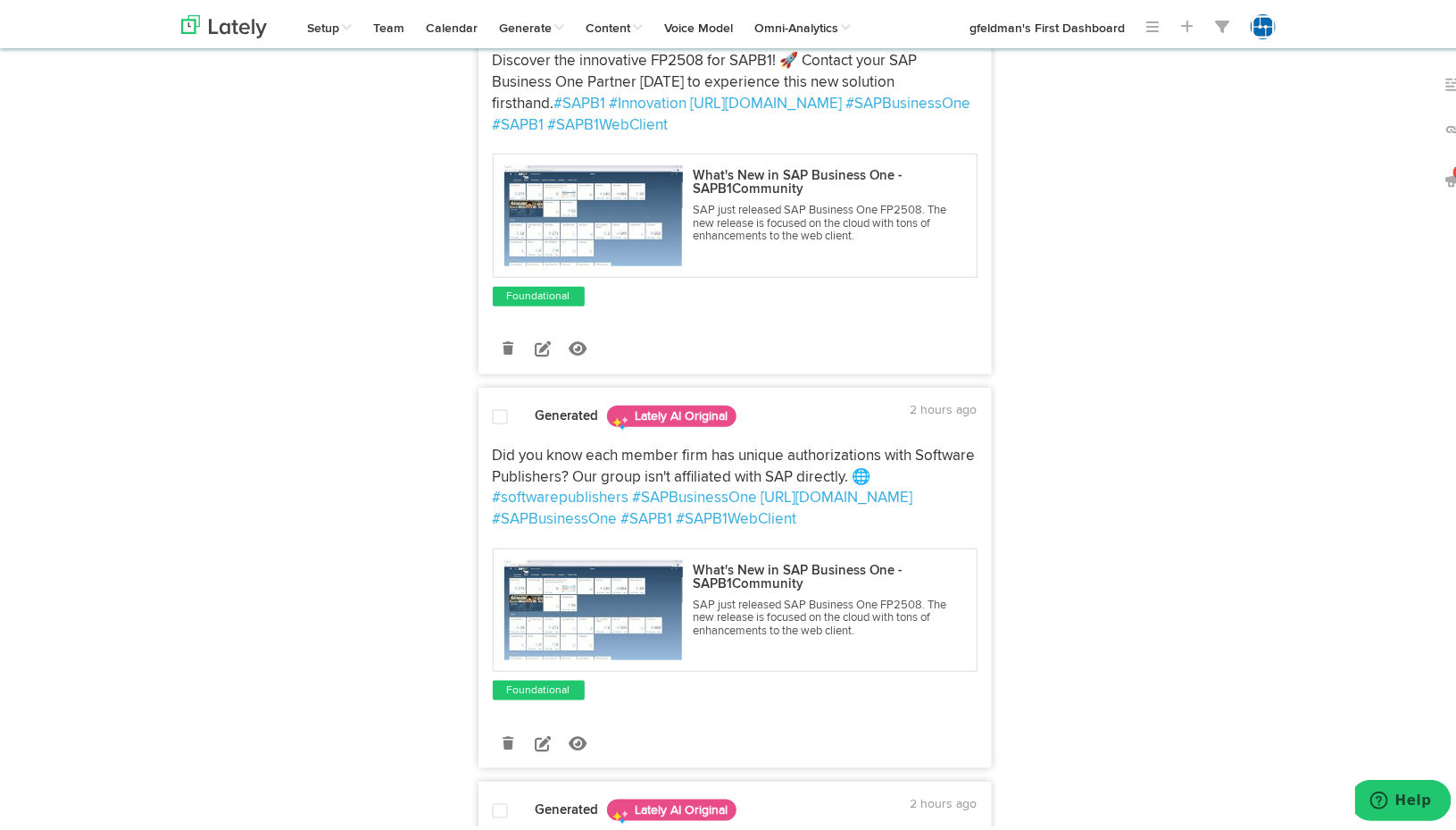
scroll to position [626, 0]
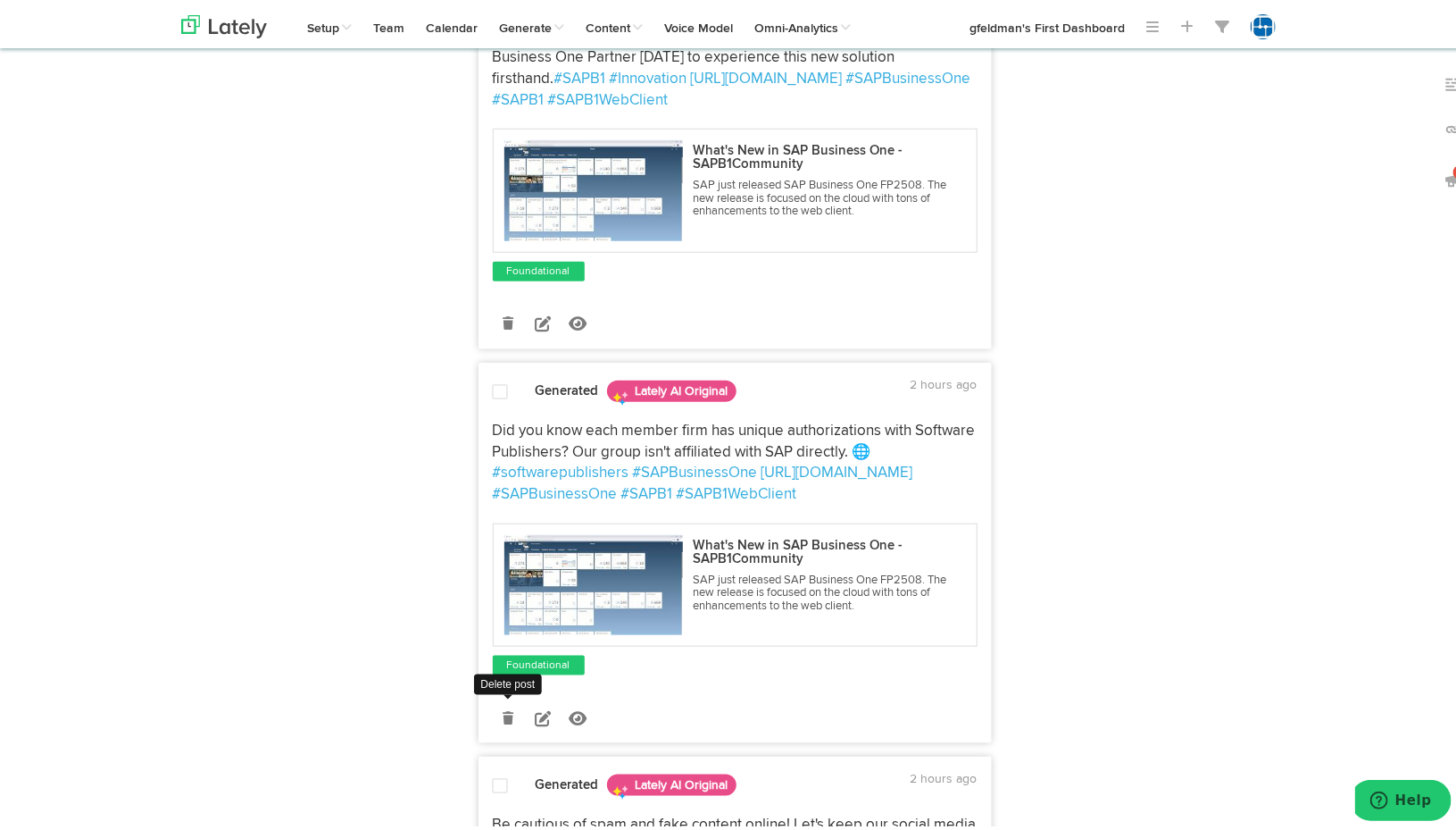
click at [493, 708] on link at bounding box center [509, 714] width 31 height 31
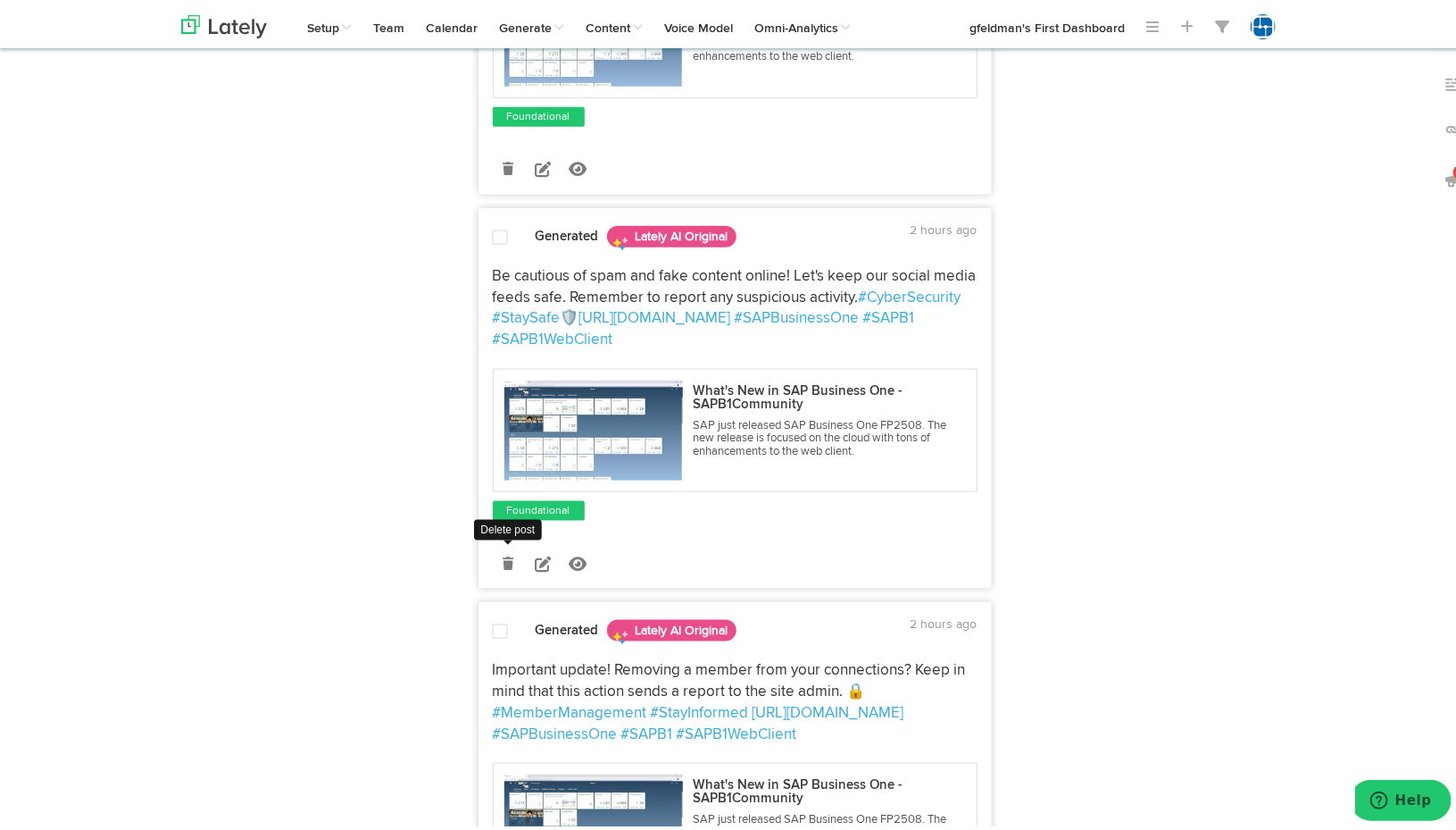
scroll to position [804, 0]
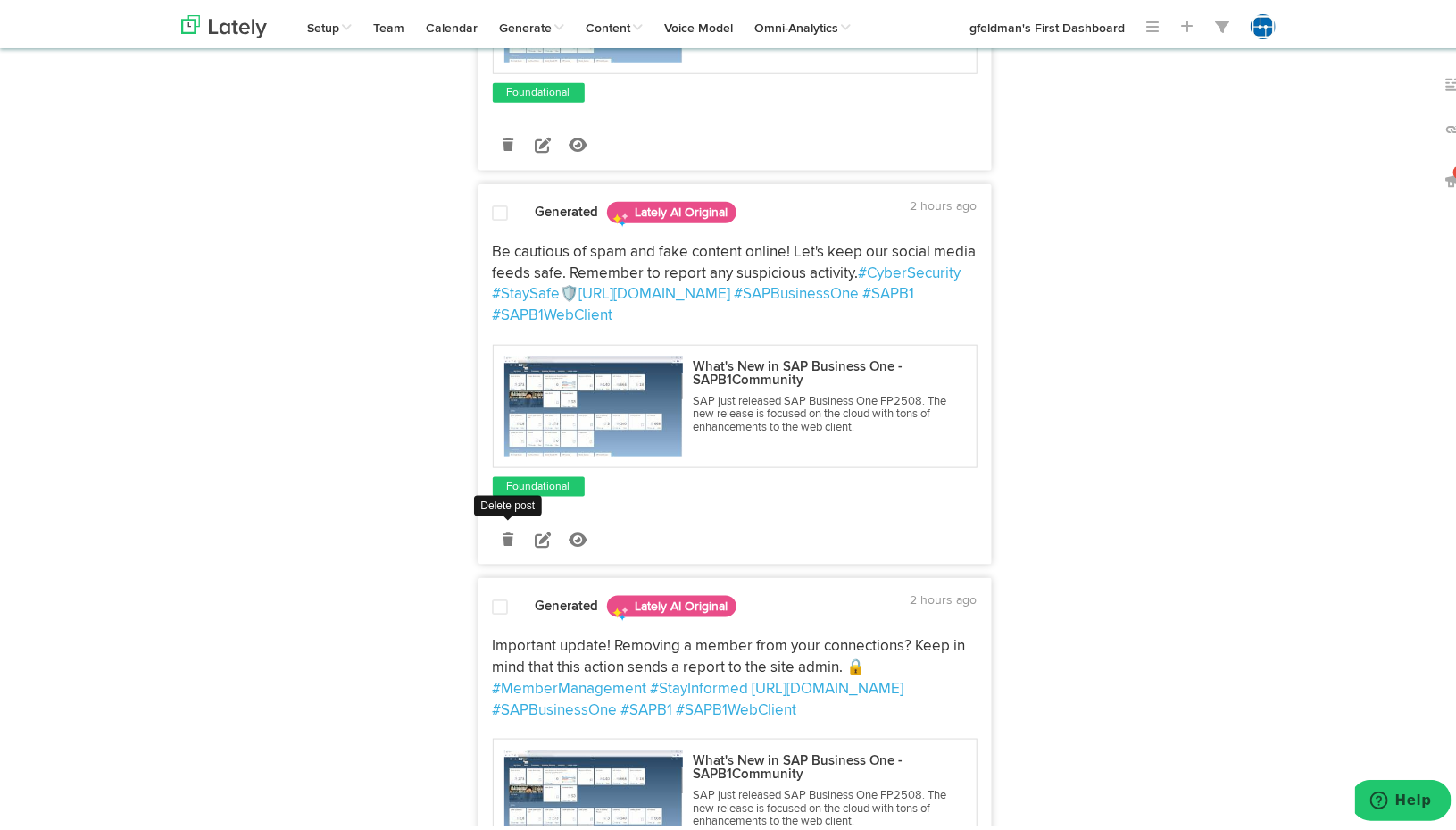
click at [502, 530] on icon at bounding box center [508, 536] width 11 height 13
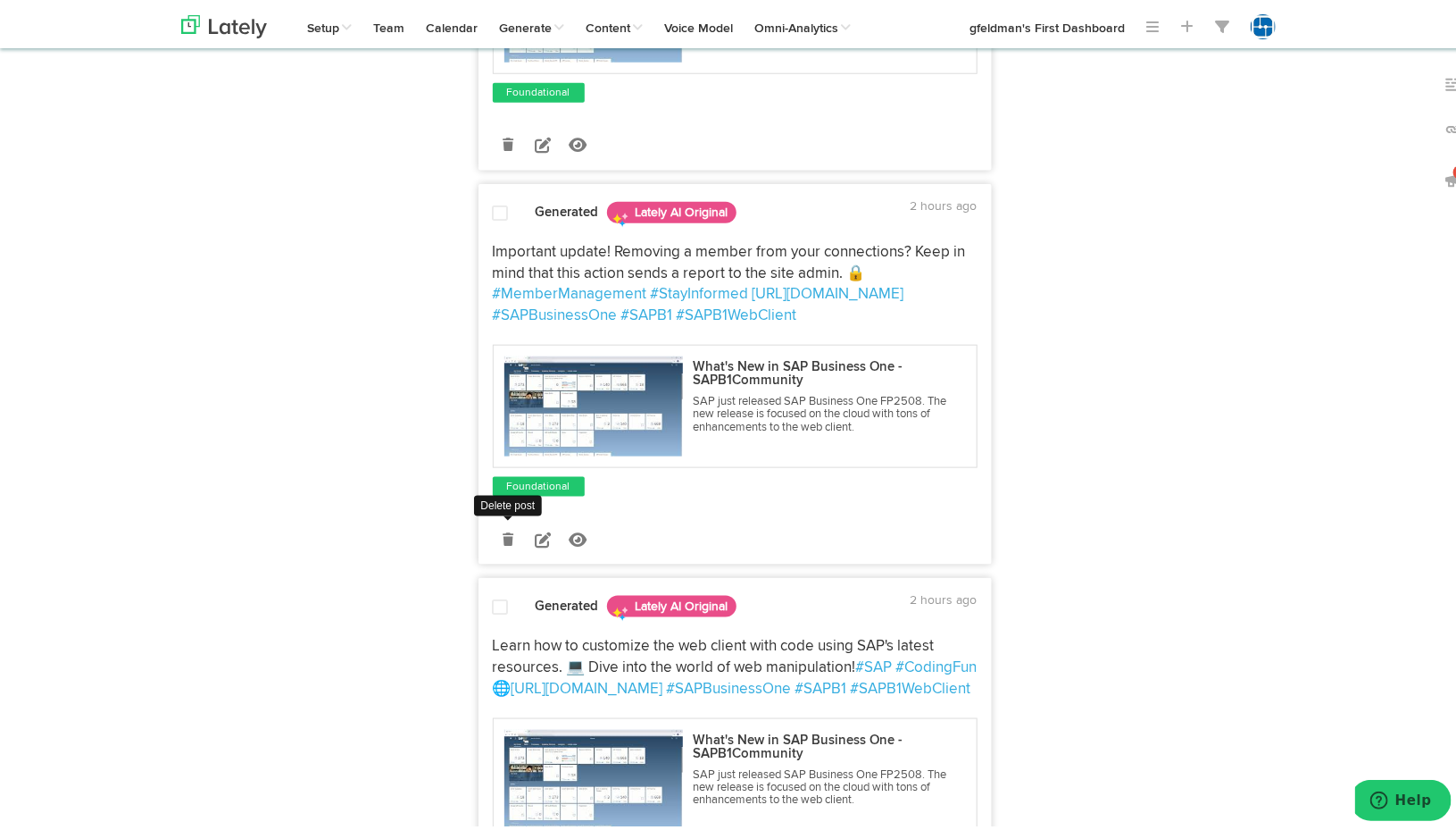
click at [502, 530] on icon at bounding box center [508, 536] width 11 height 13
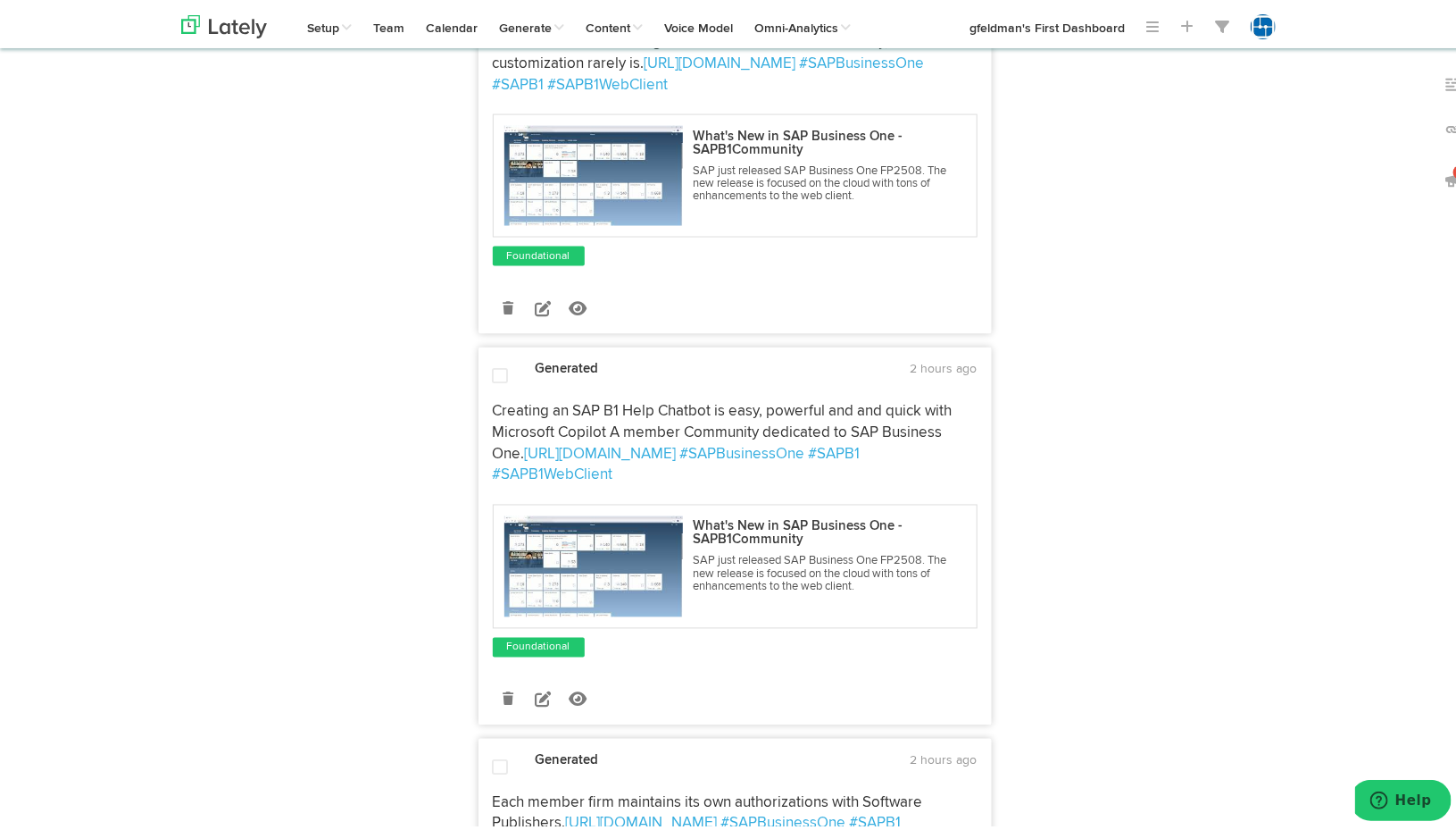
scroll to position [1429, 0]
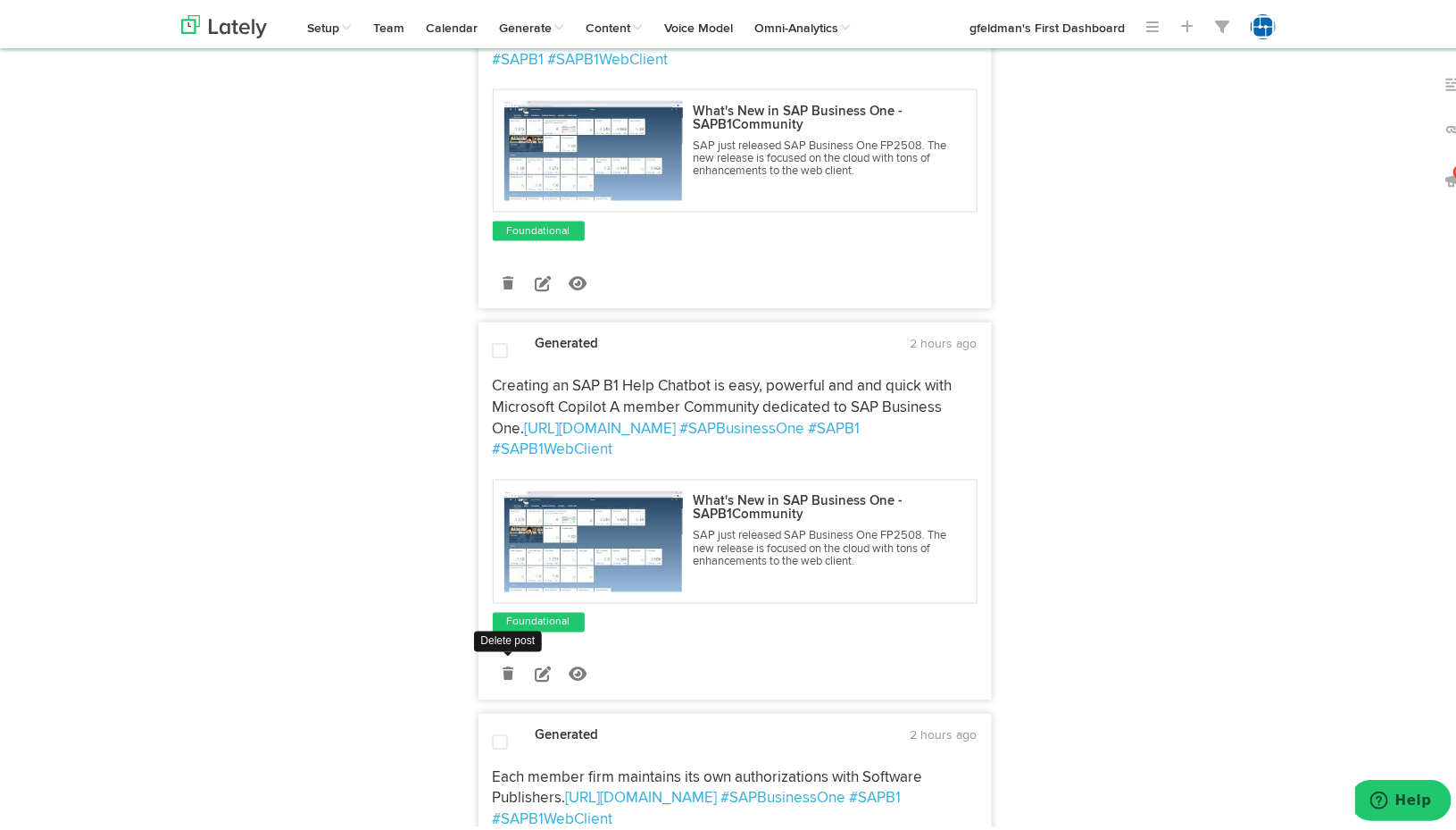
click at [508, 666] on link at bounding box center [509, 671] width 31 height 31
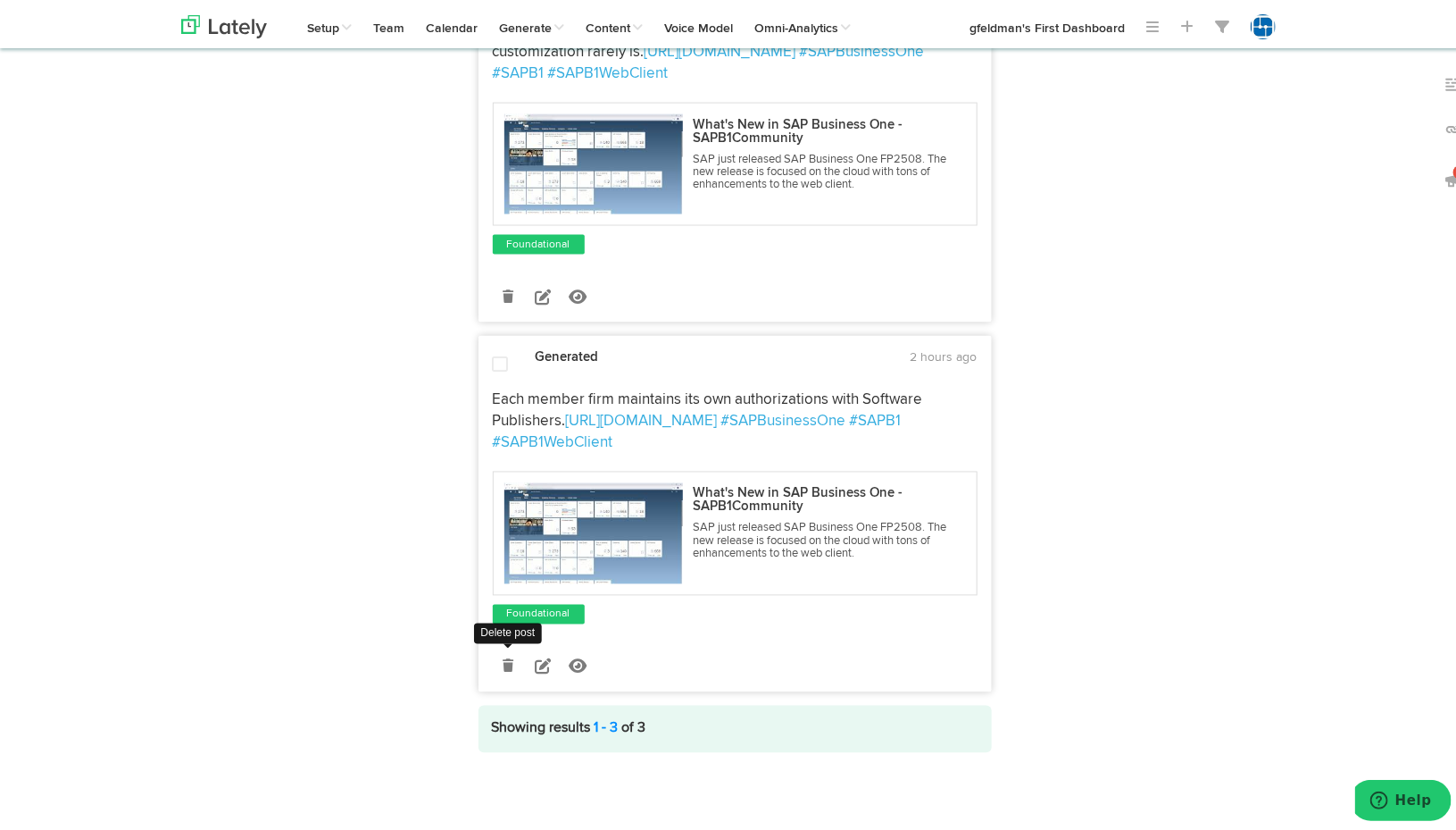
click at [502, 665] on icon at bounding box center [508, 663] width 11 height 13
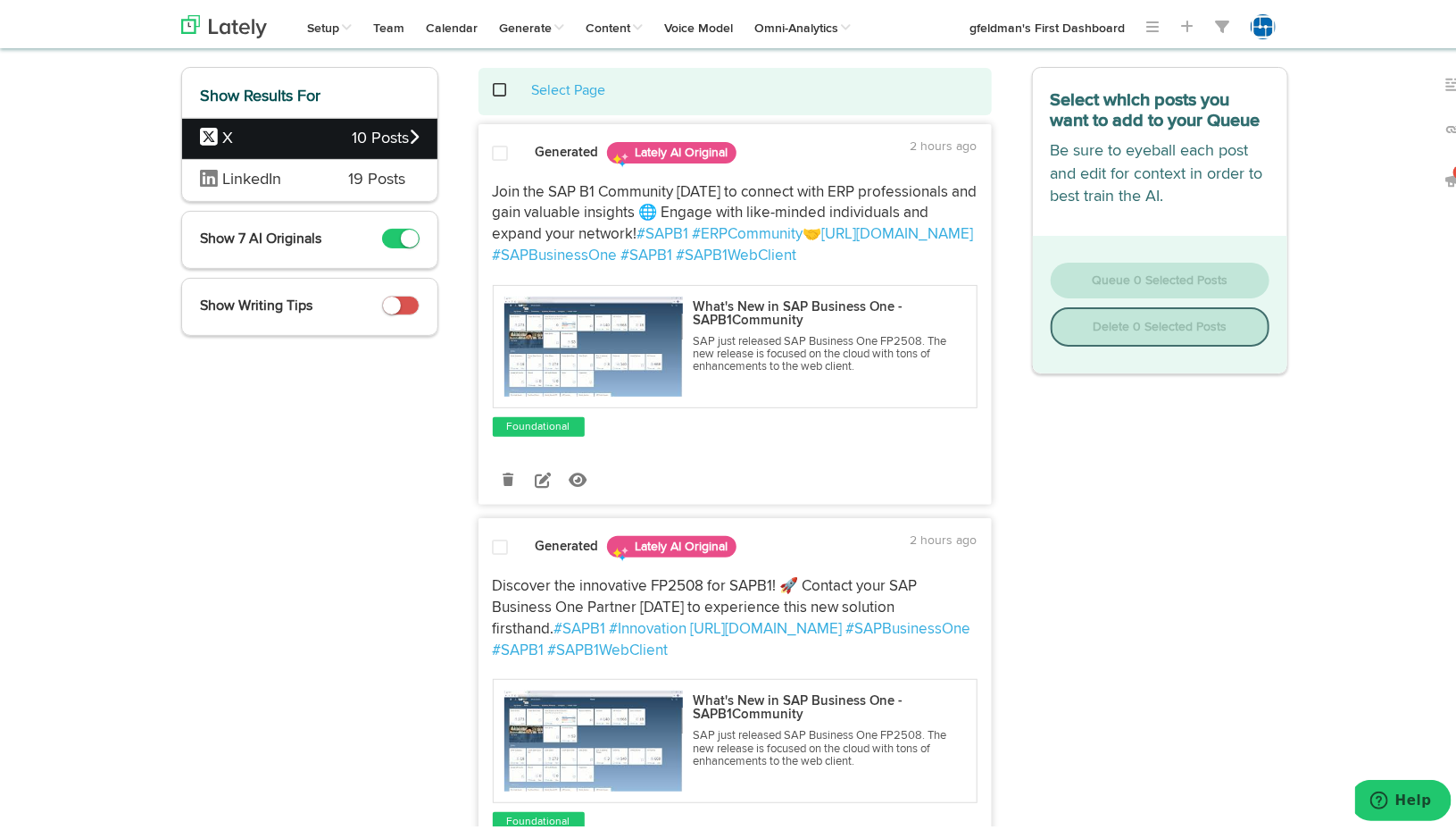
scroll to position [0, 0]
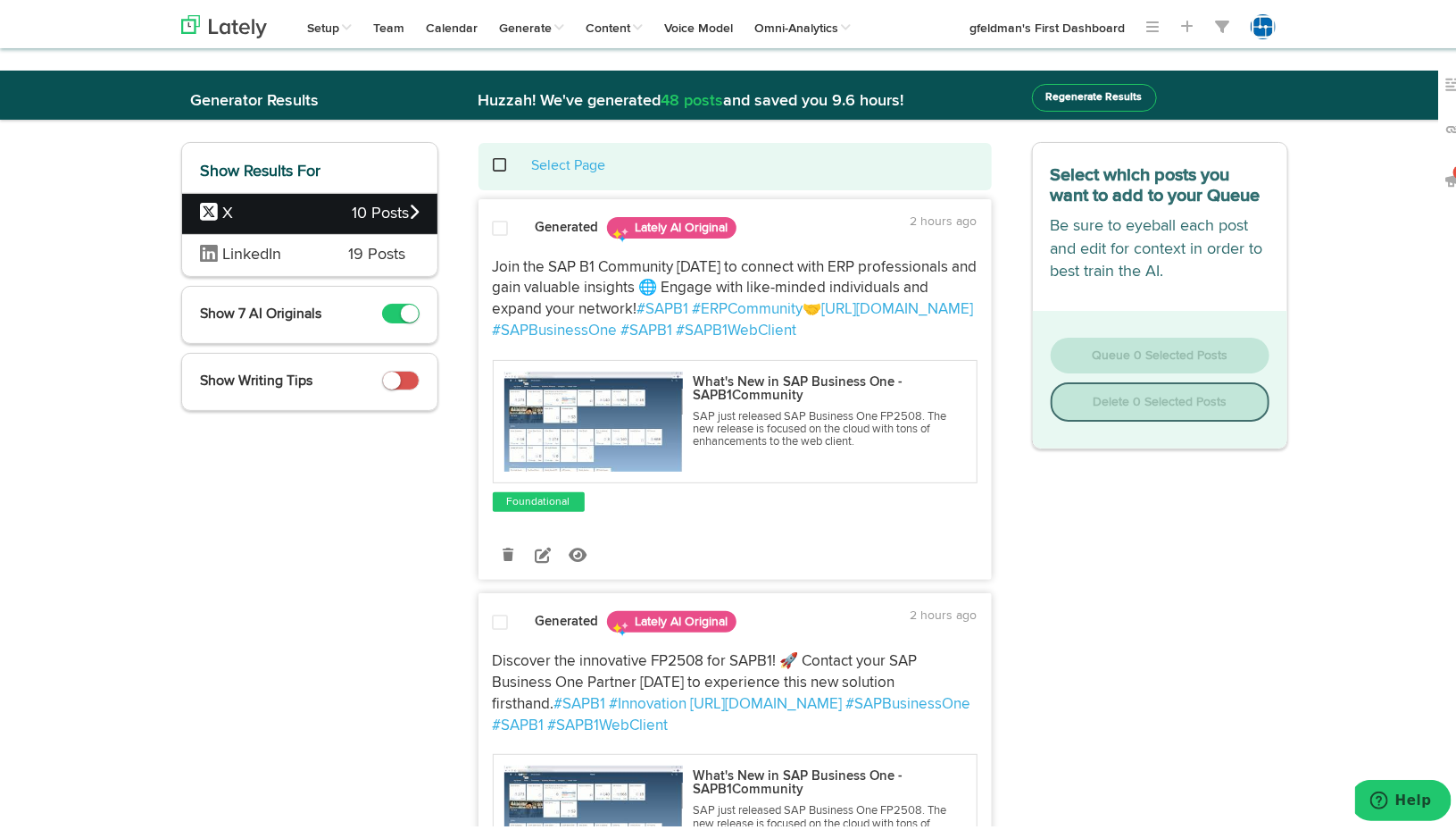
click at [492, 156] on div "Select Page" at bounding box center [736, 162] width 487 height 21
click at [493, 162] on span at bounding box center [511, 161] width 36 height 1
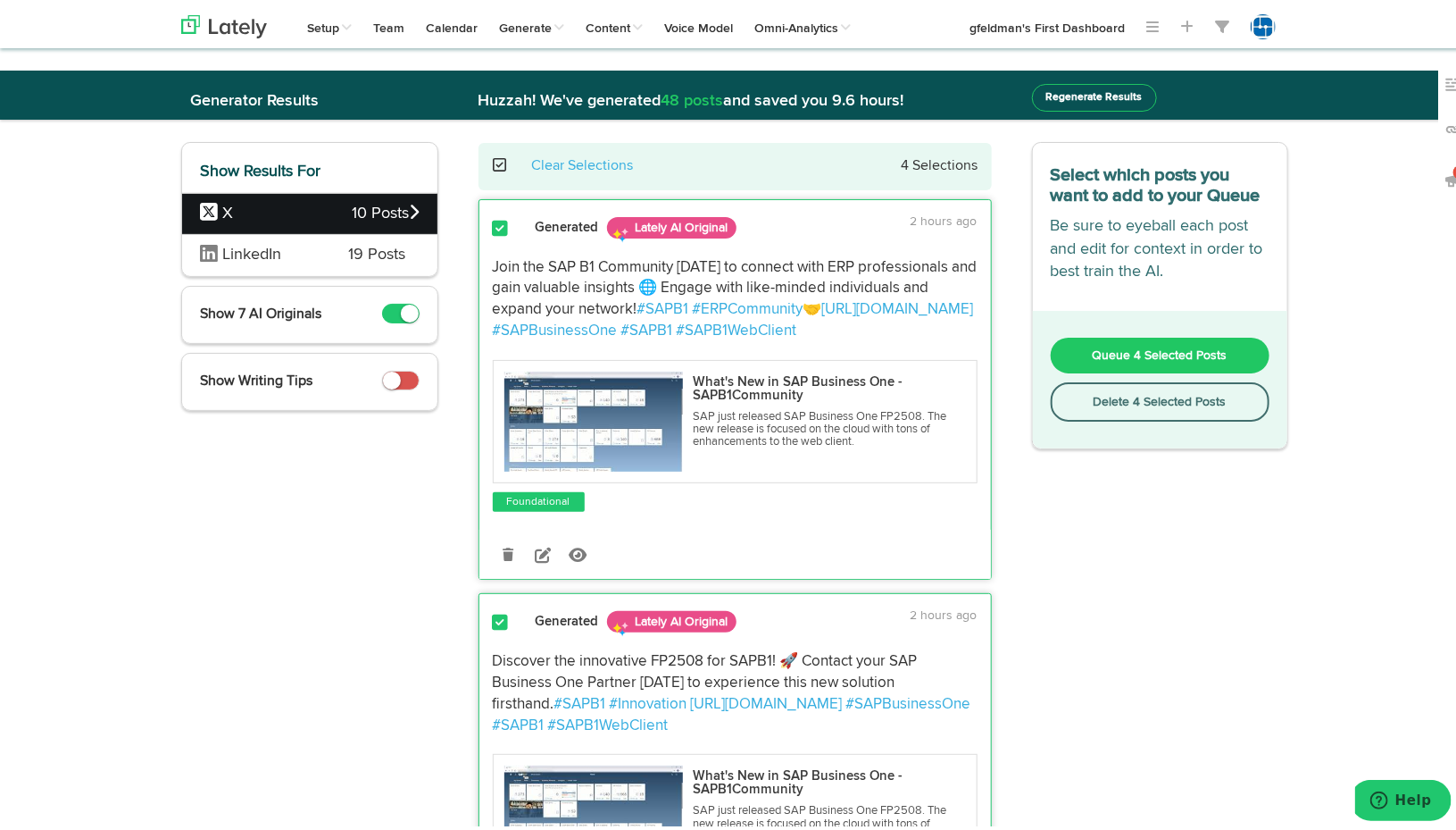
click at [1179, 353] on span "Queue 4 Selected Posts" at bounding box center [1161, 352] width 135 height 13
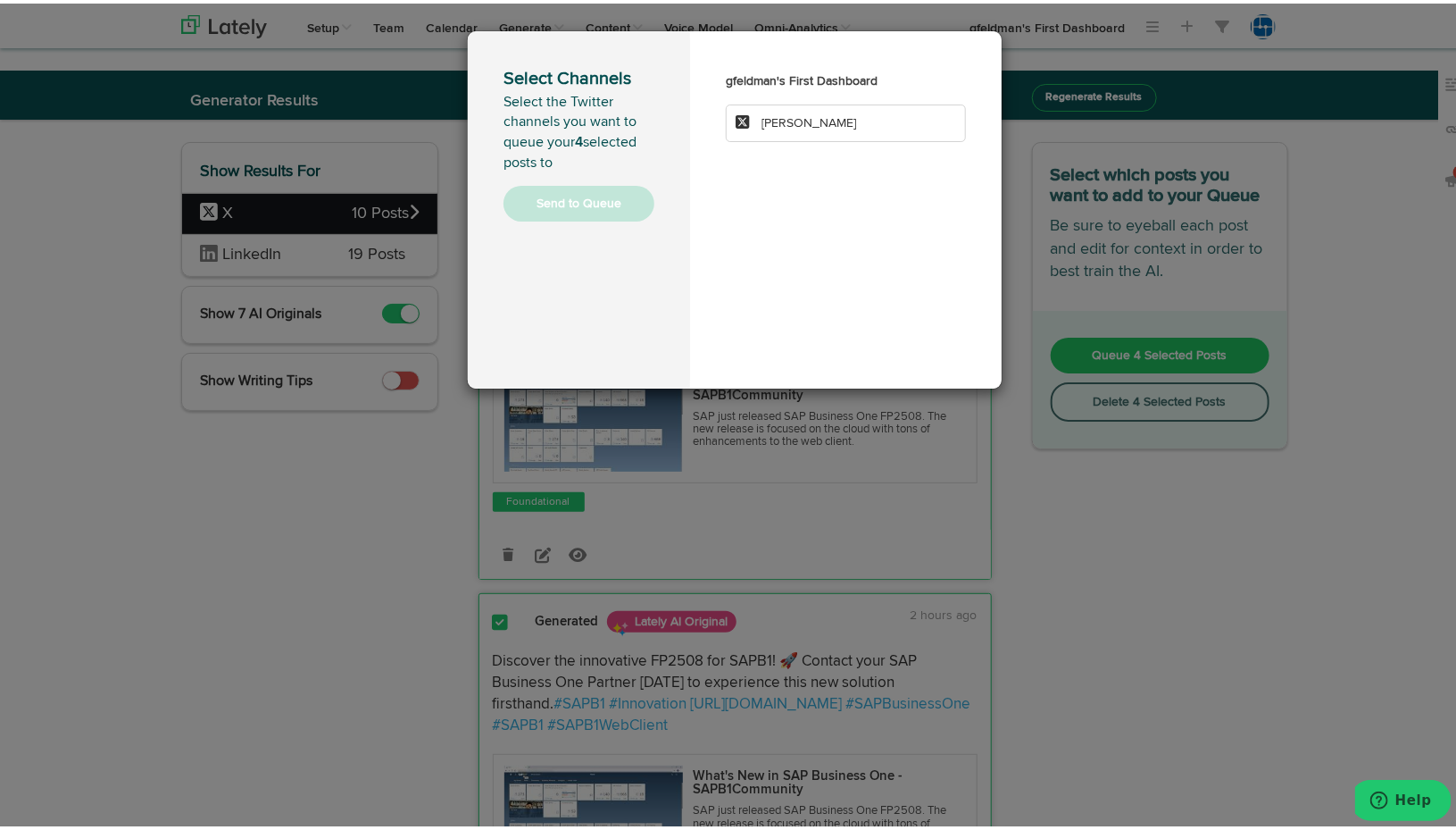
click at [769, 121] on span "[PERSON_NAME]" at bounding box center [809, 119] width 95 height 13
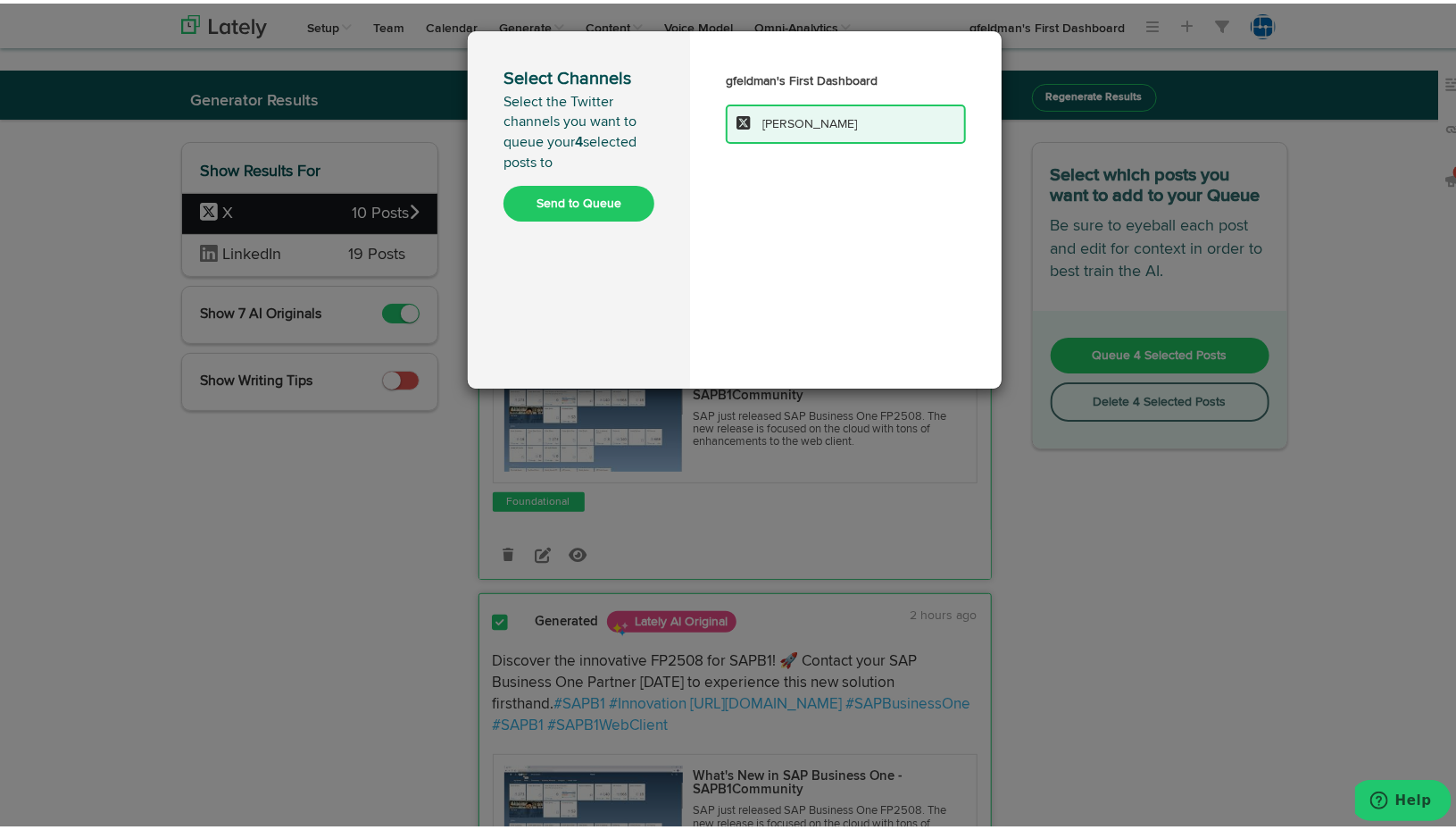
click at [598, 201] on button "Send to Queue" at bounding box center [579, 200] width 151 height 36
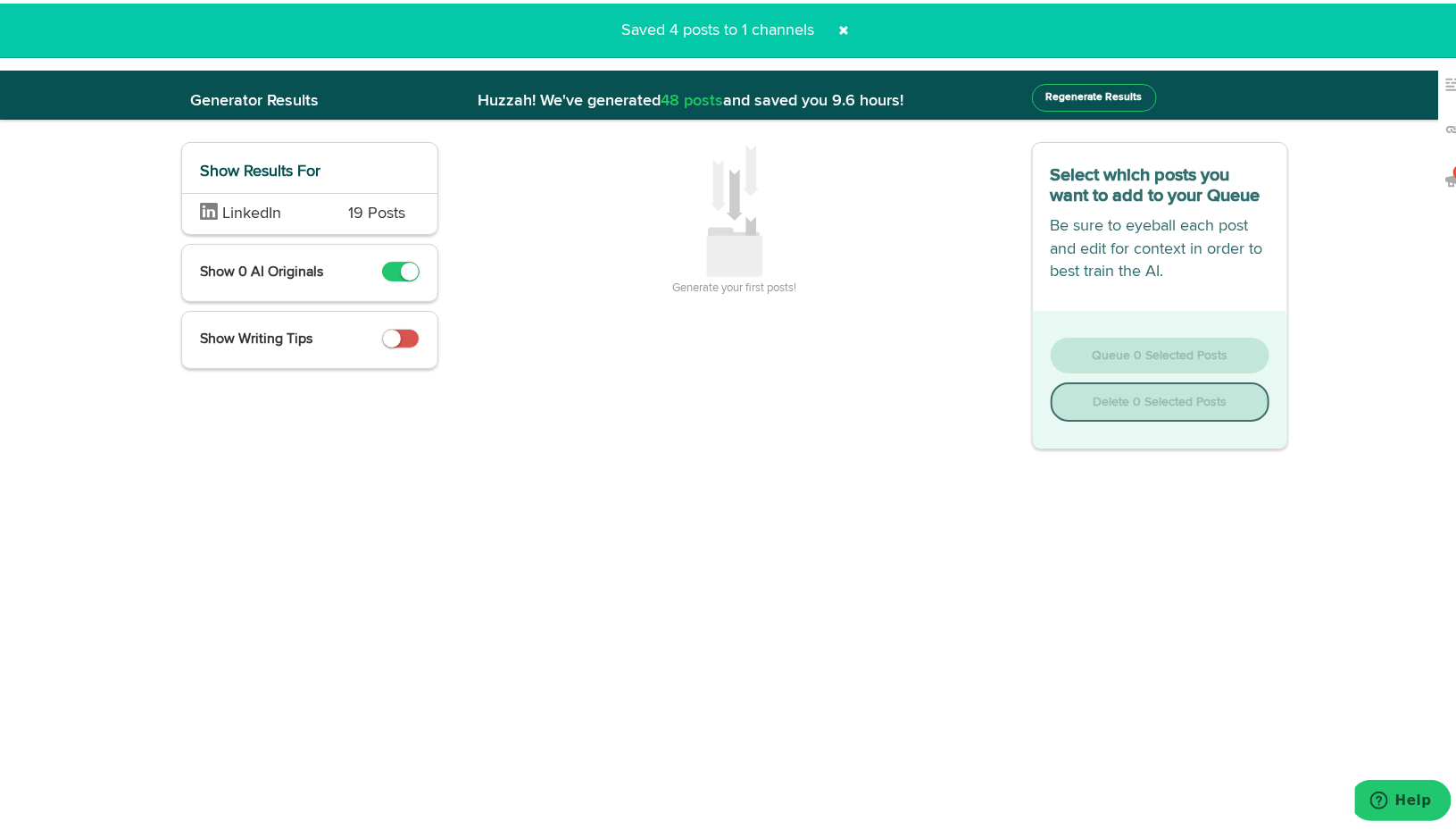
click at [262, 210] on span "LinkedIn" at bounding box center [252, 210] width 59 height 16
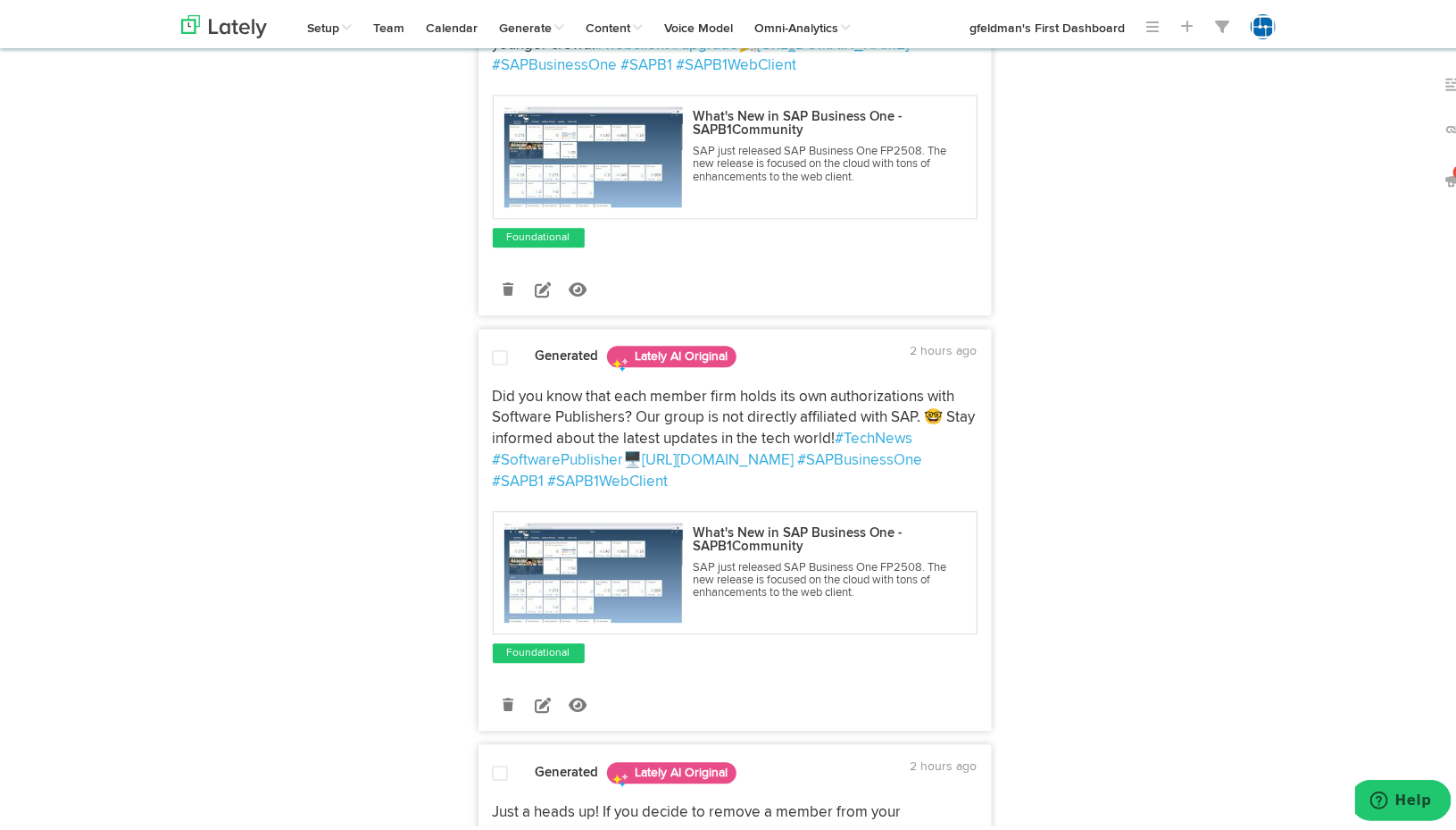
scroll to position [2055, 0]
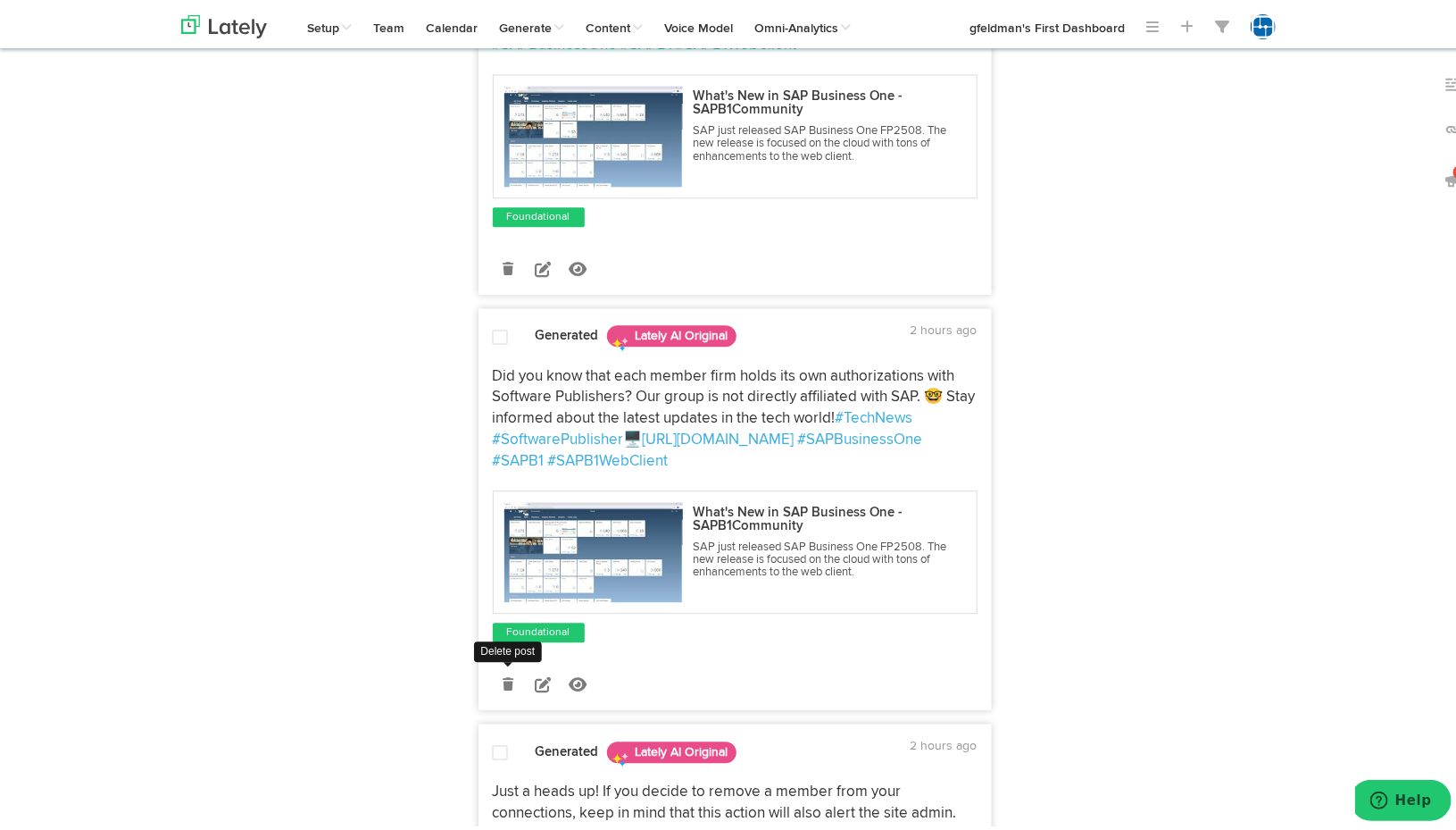
click at [505, 674] on icon at bounding box center [508, 680] width 11 height 13
click at [502, 674] on icon at bounding box center [508, 680] width 11 height 13
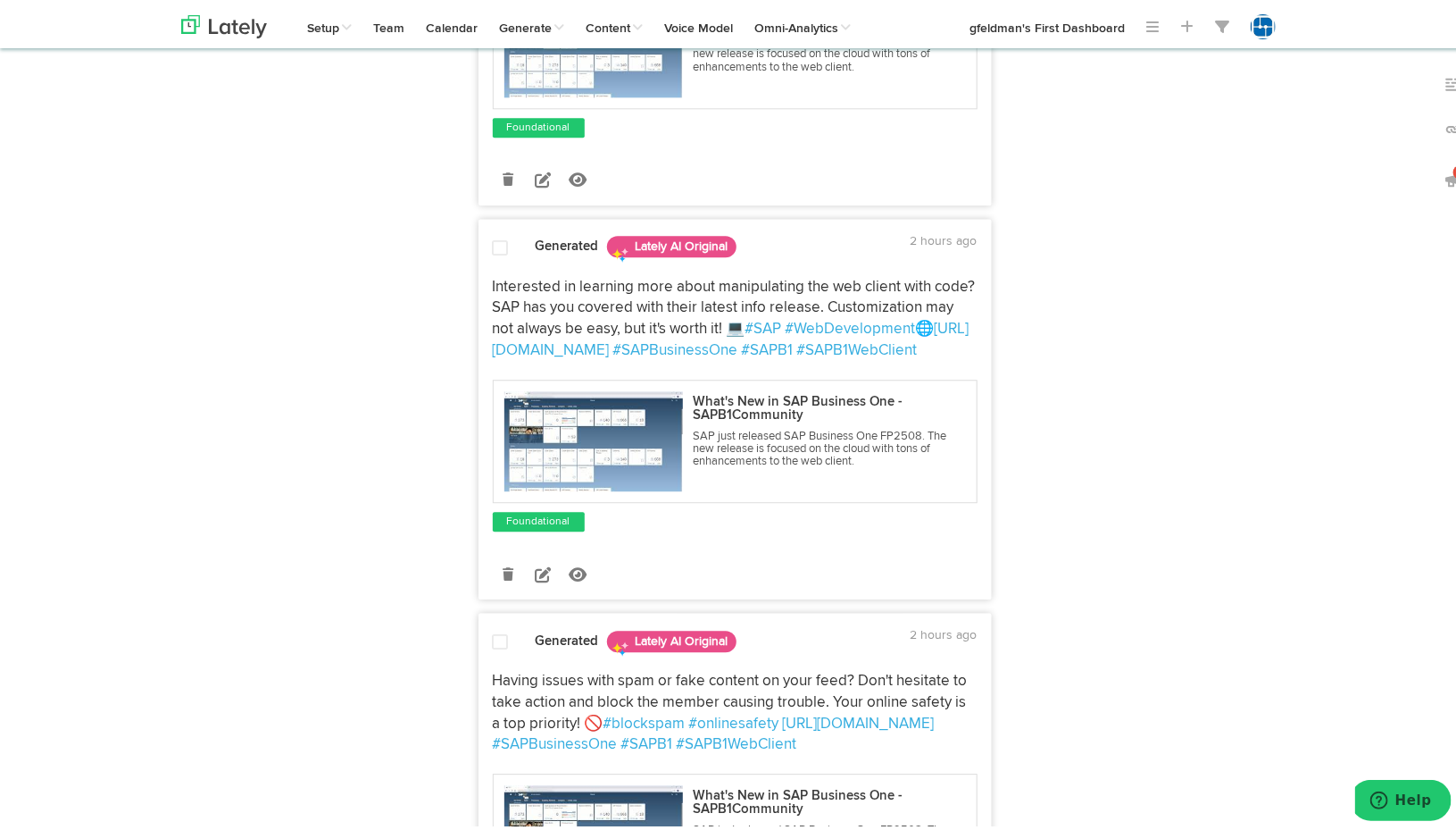
scroll to position [2233, 0]
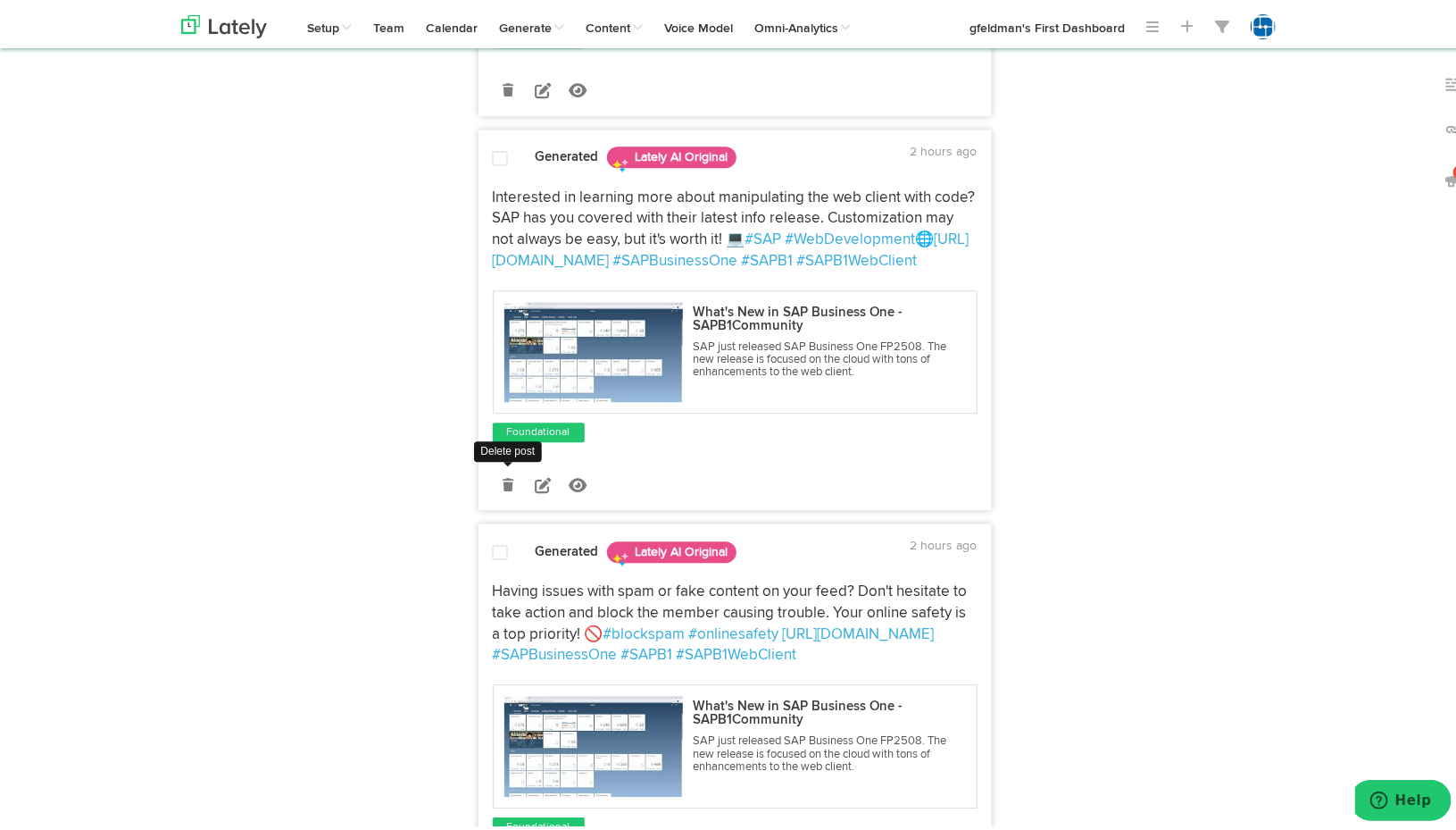
click at [502, 475] on icon at bounding box center [508, 482] width 11 height 13
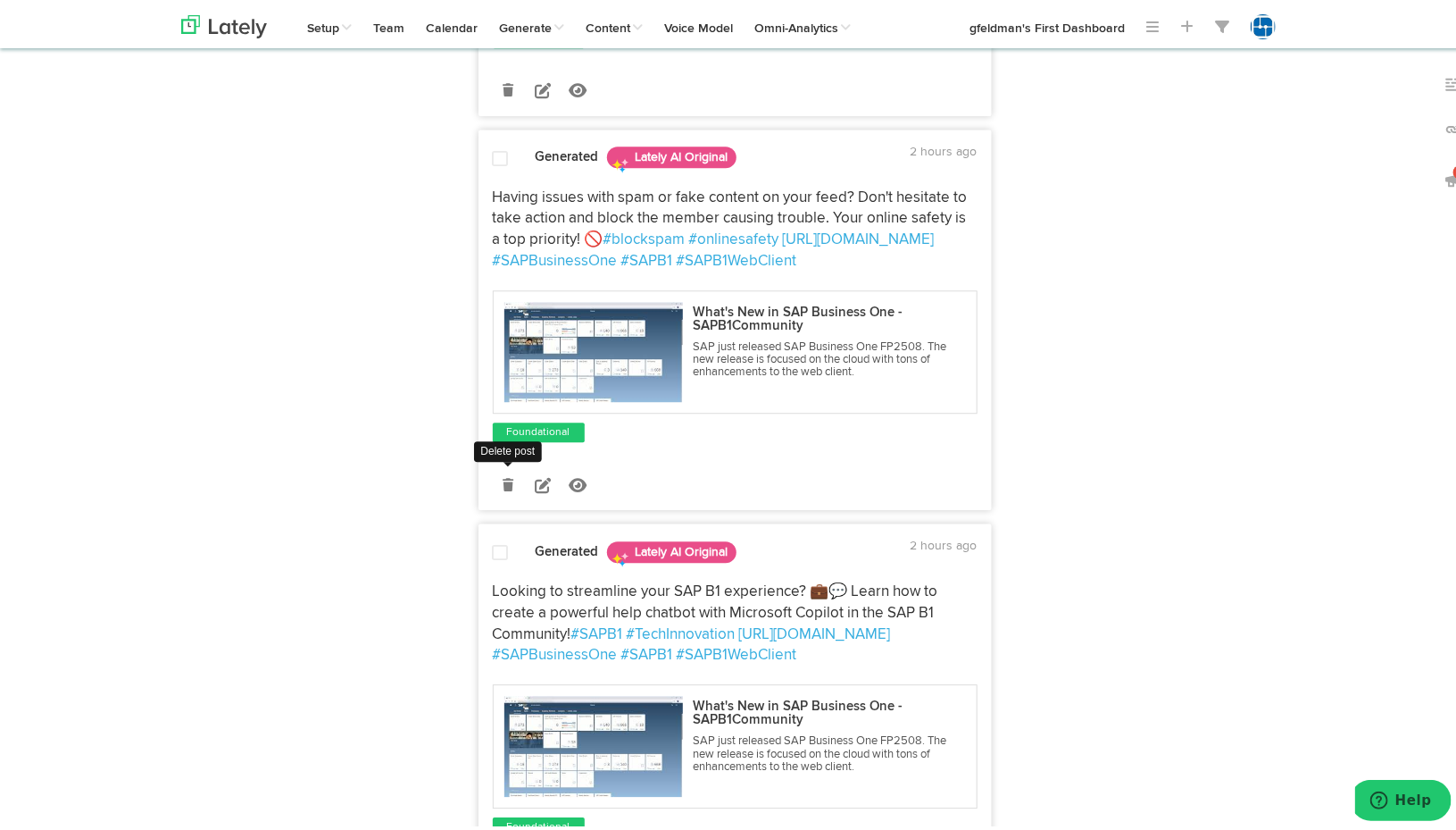
click at [501, 481] on link at bounding box center [509, 481] width 31 height 31
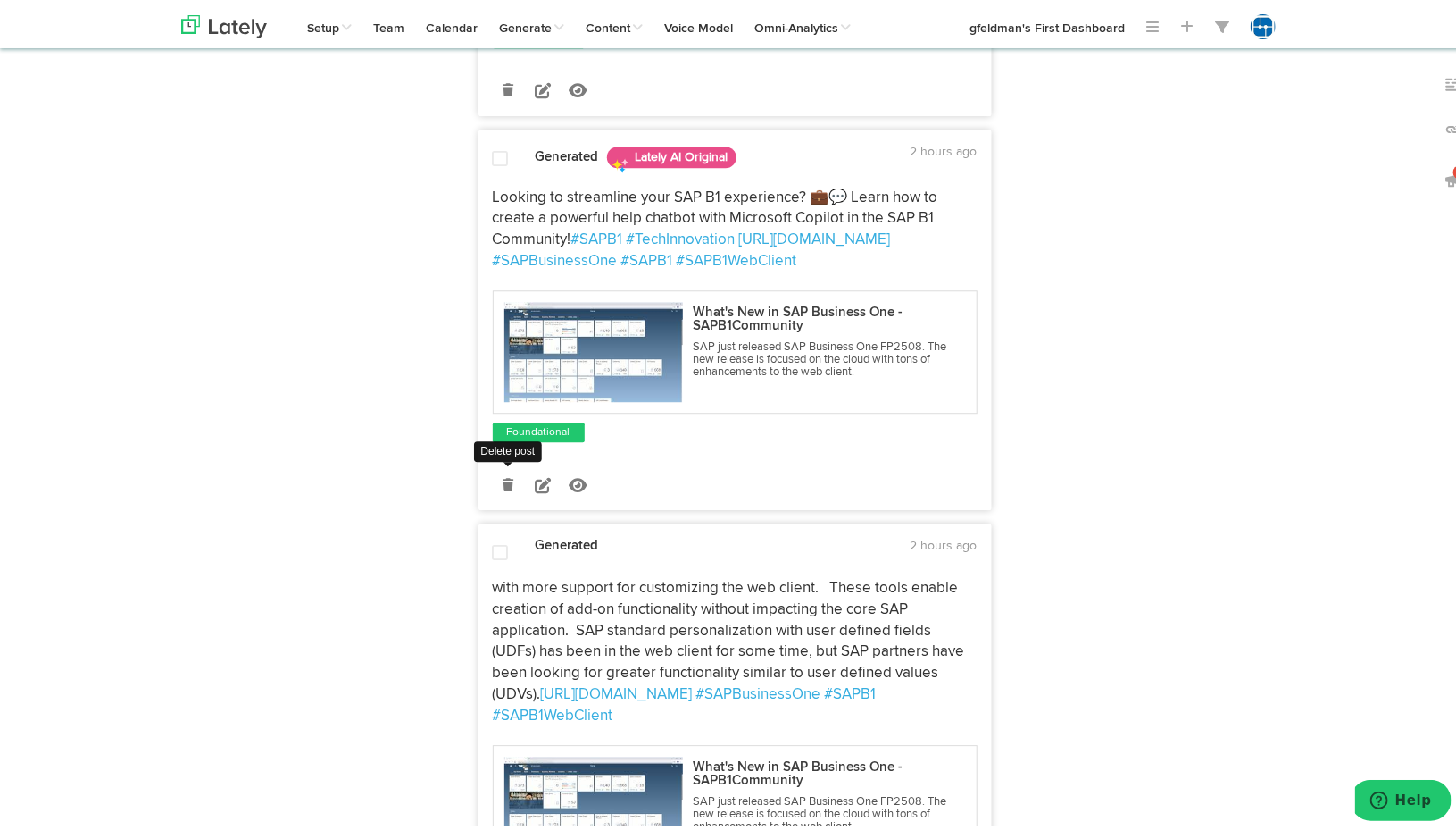
click at [501, 481] on link at bounding box center [509, 481] width 31 height 31
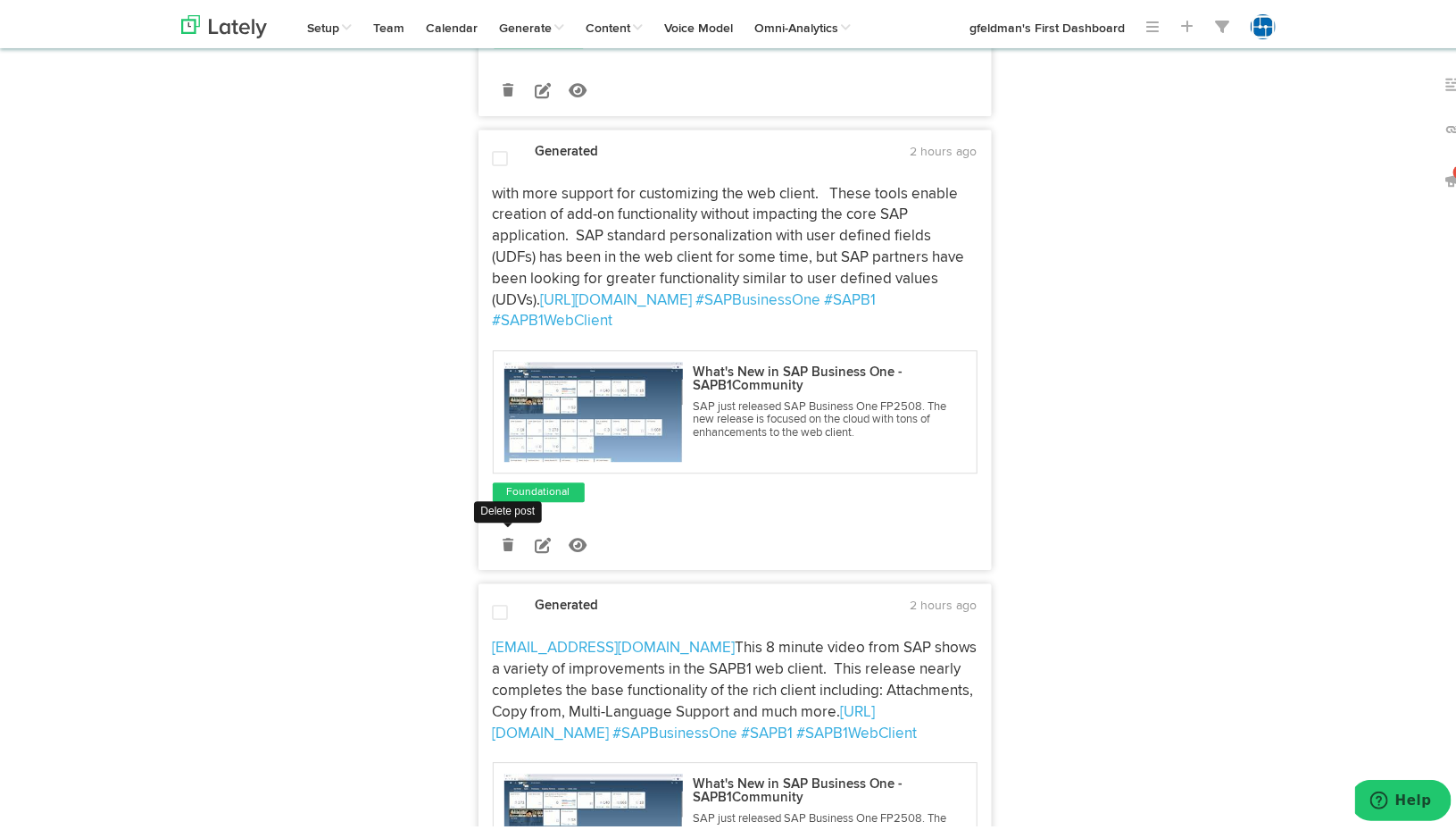
click at [502, 535] on icon at bounding box center [508, 542] width 11 height 13
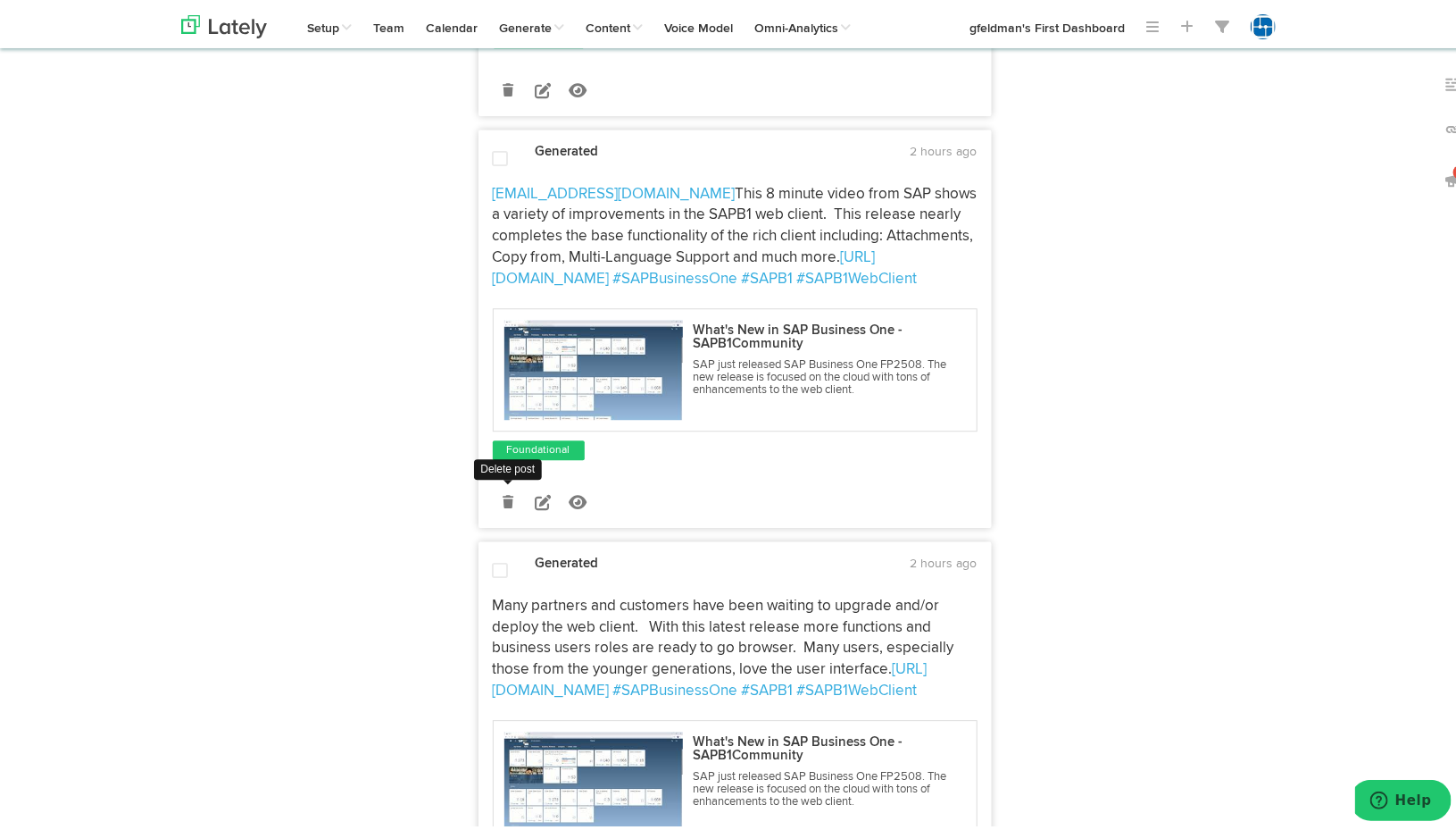
click at [503, 493] on icon at bounding box center [508, 499] width 11 height 13
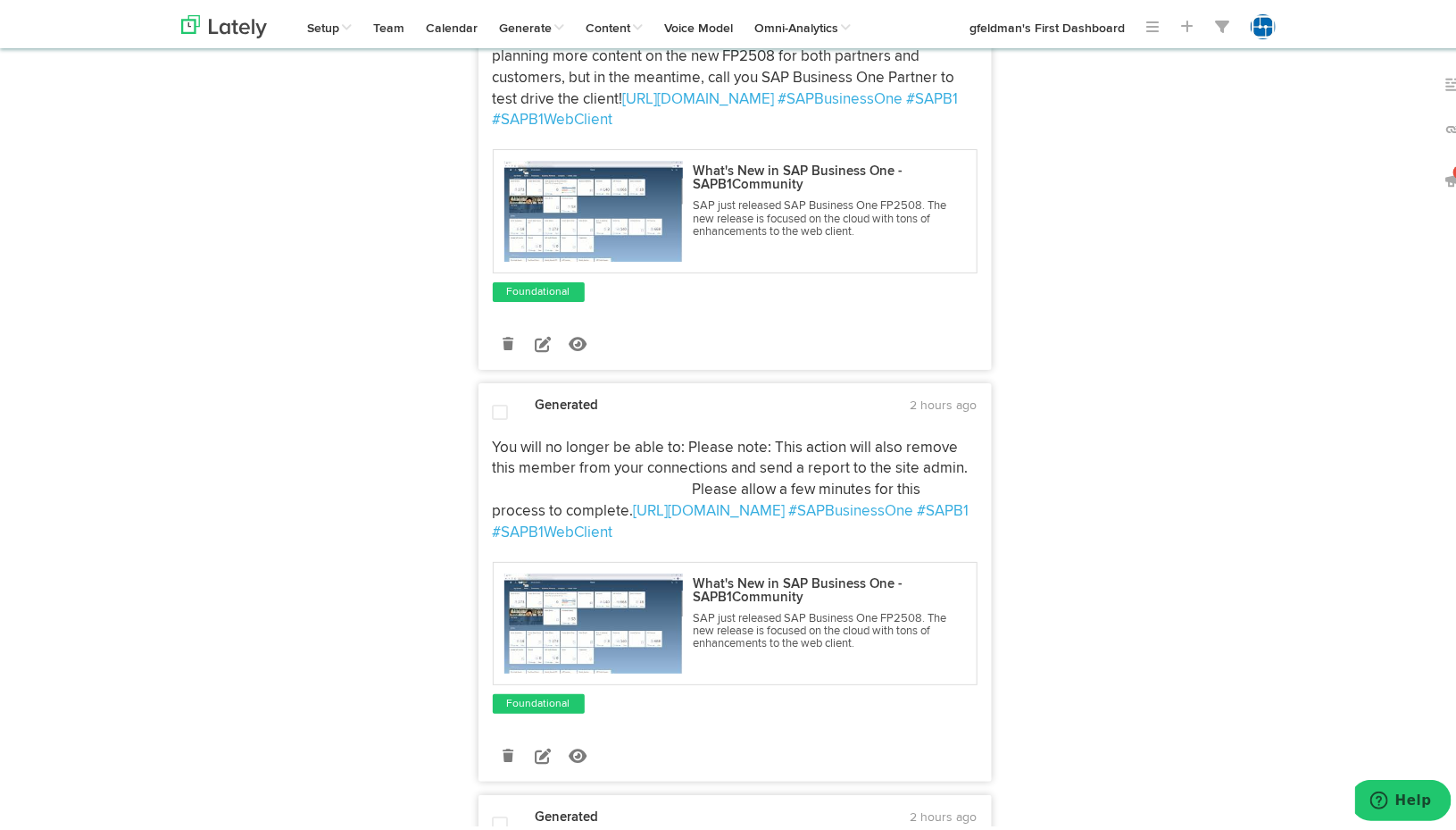
scroll to position [3305, 0]
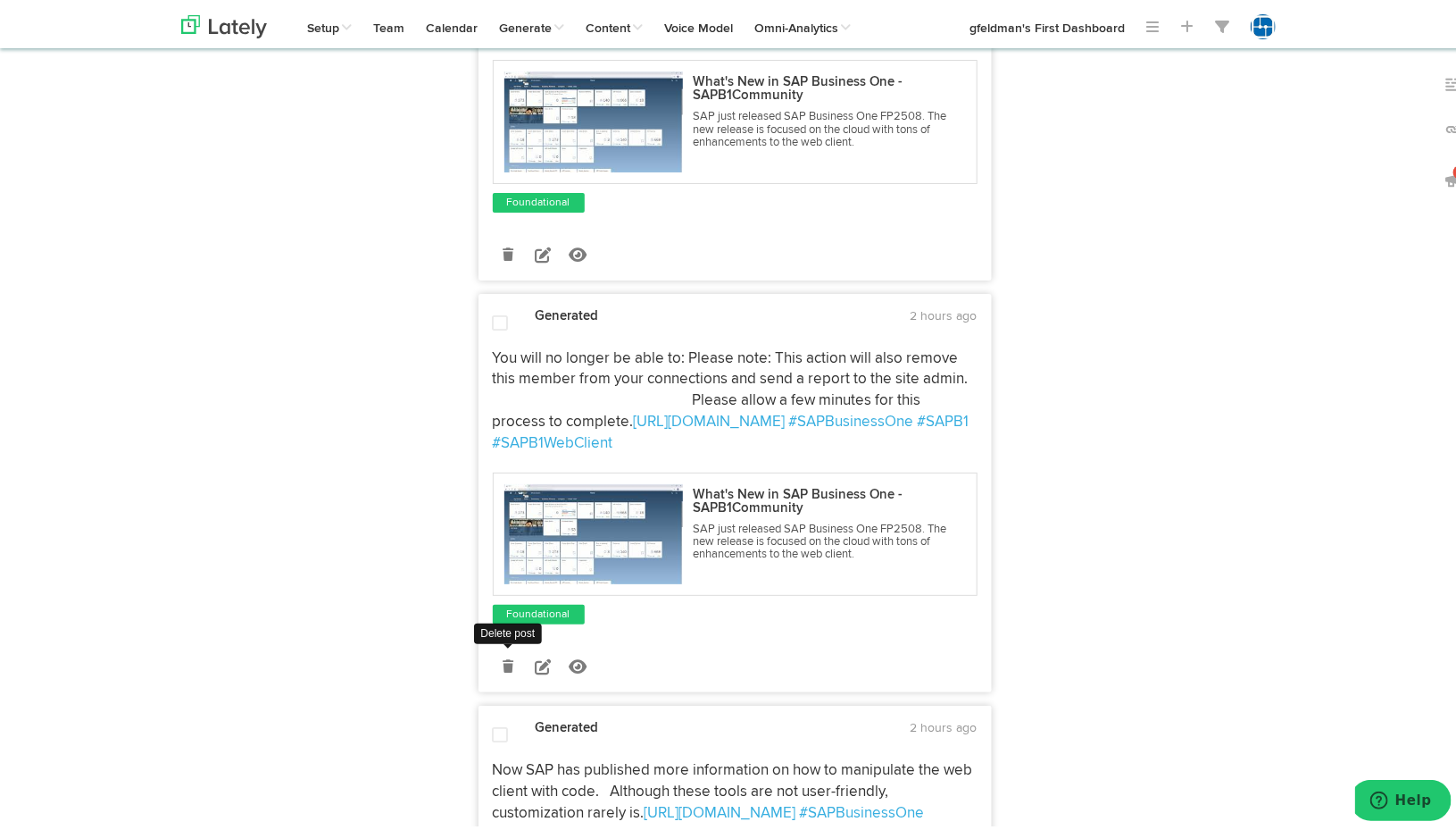
click at [502, 657] on icon at bounding box center [508, 663] width 11 height 13
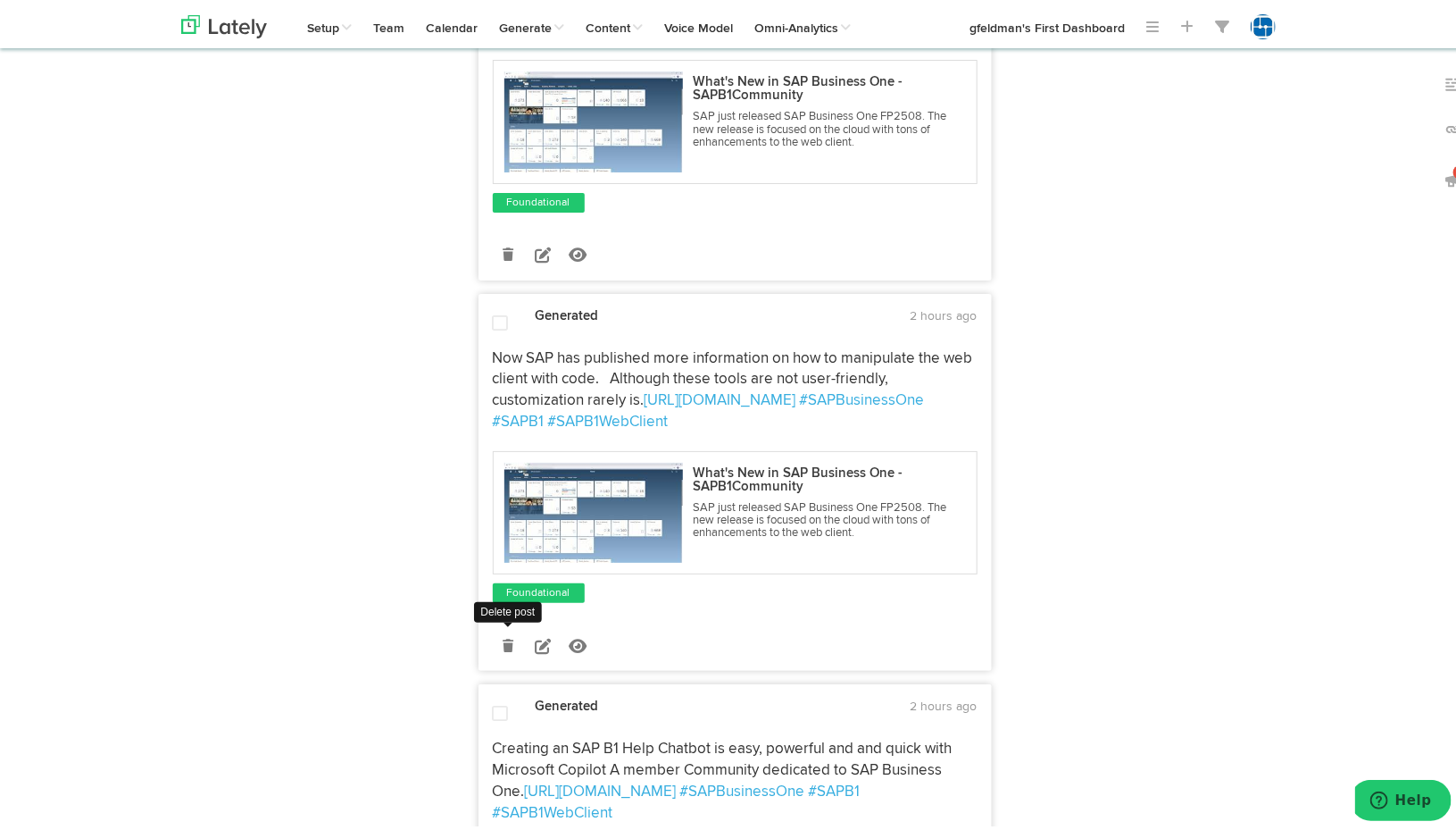
click at [502, 636] on icon at bounding box center [508, 642] width 11 height 13
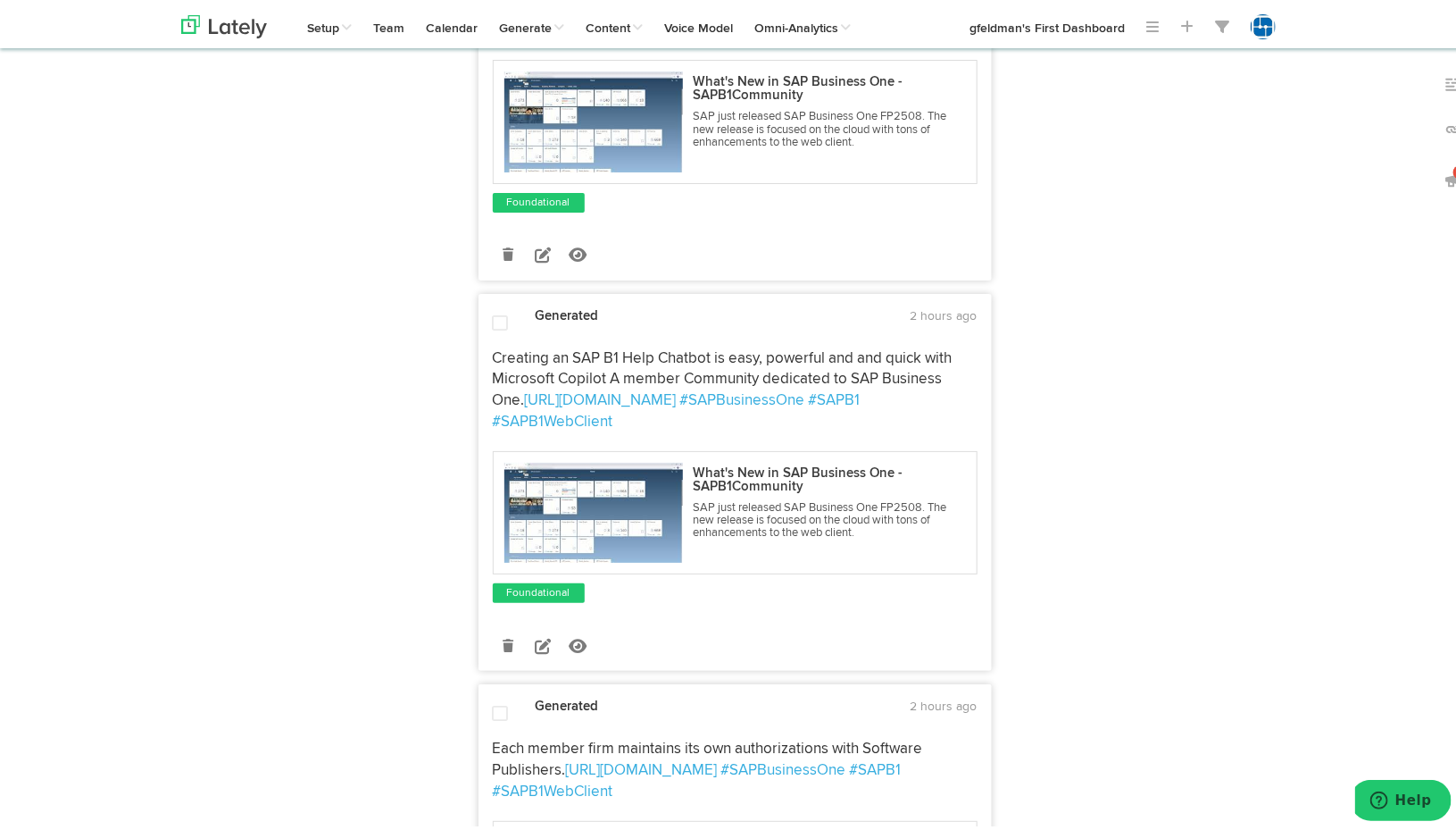
click at [505, 636] on icon at bounding box center [508, 642] width 11 height 13
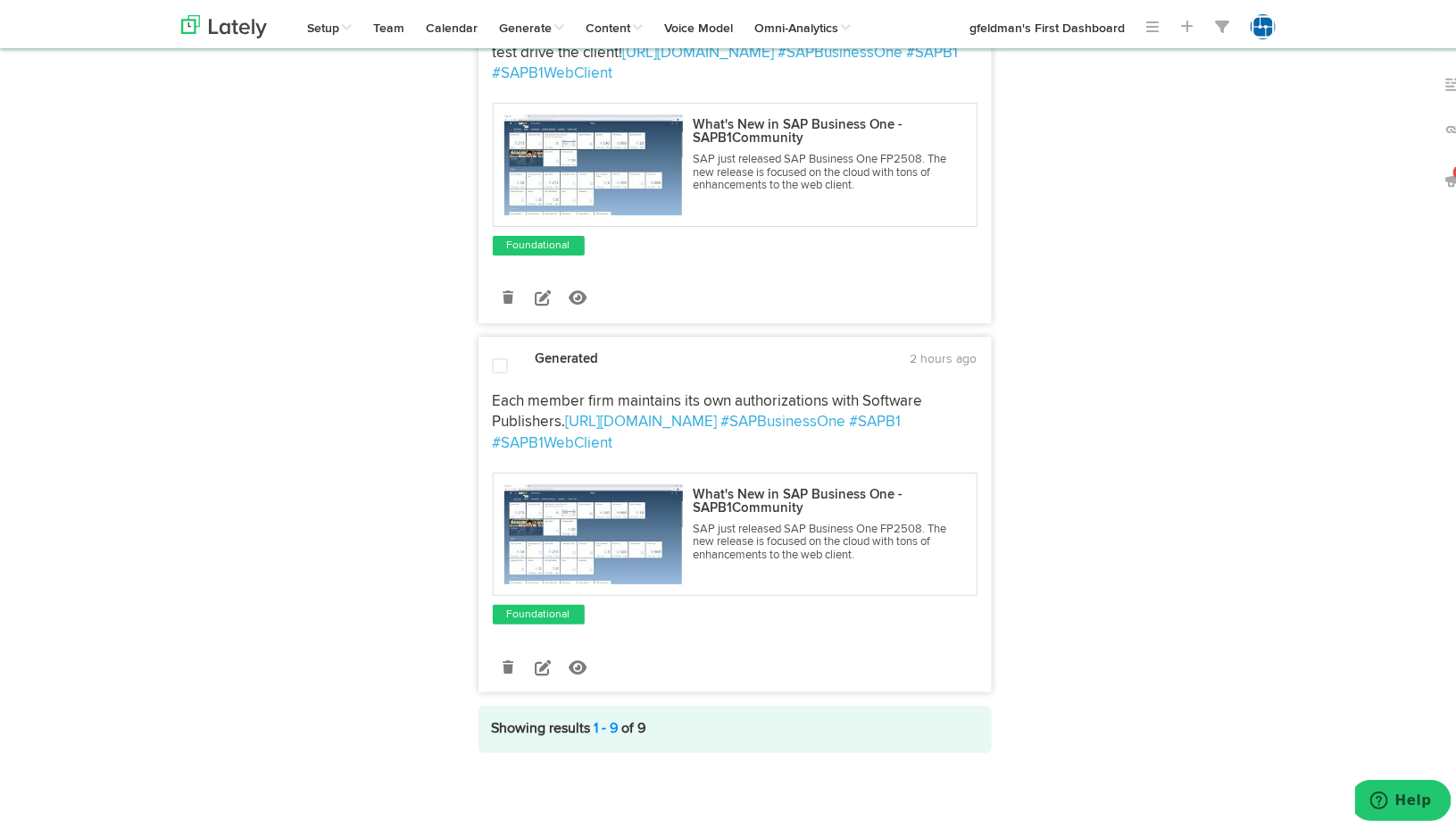
scroll to position [3248, 0]
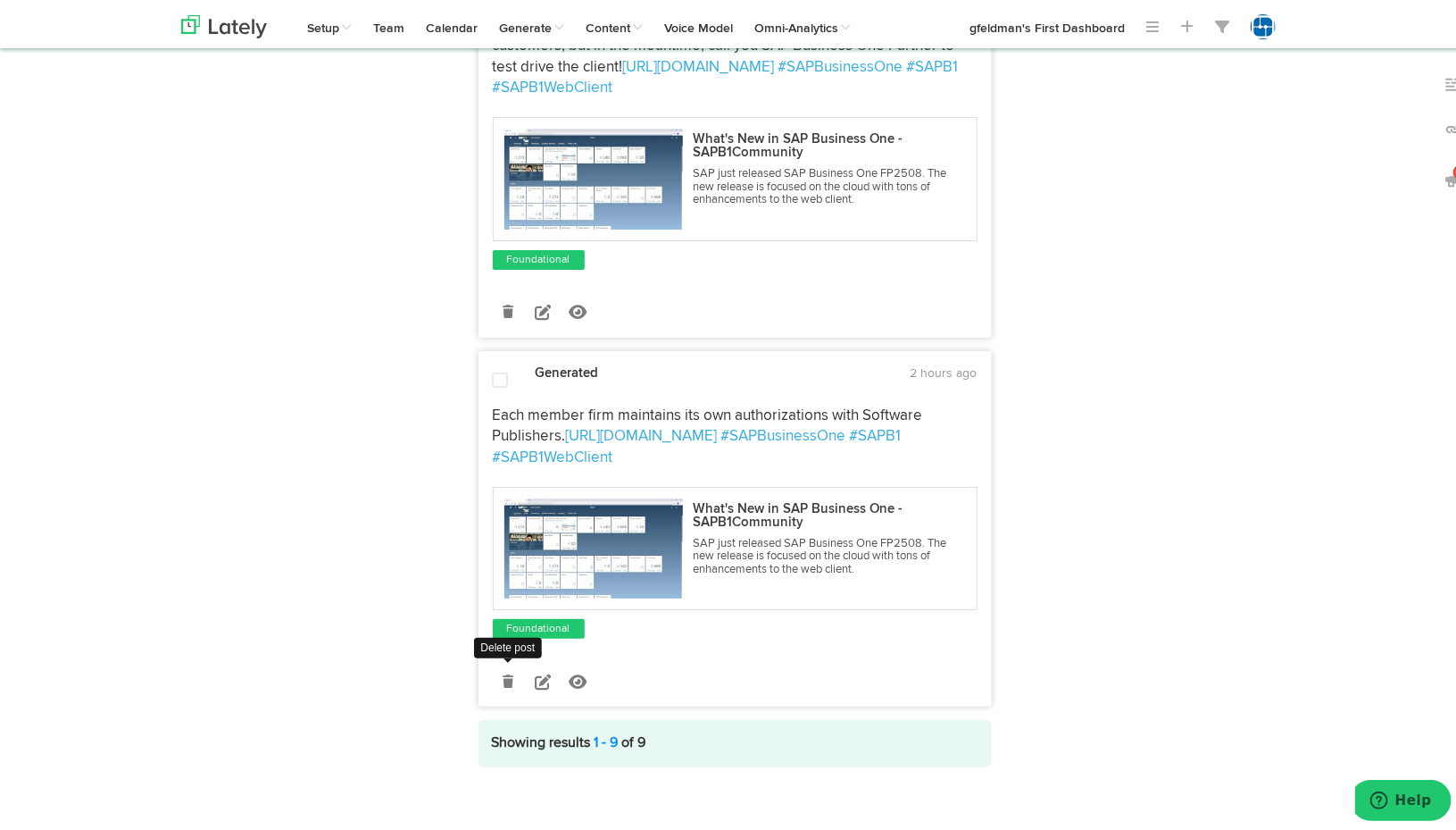
click at [502, 671] on icon at bounding box center [508, 678] width 11 height 13
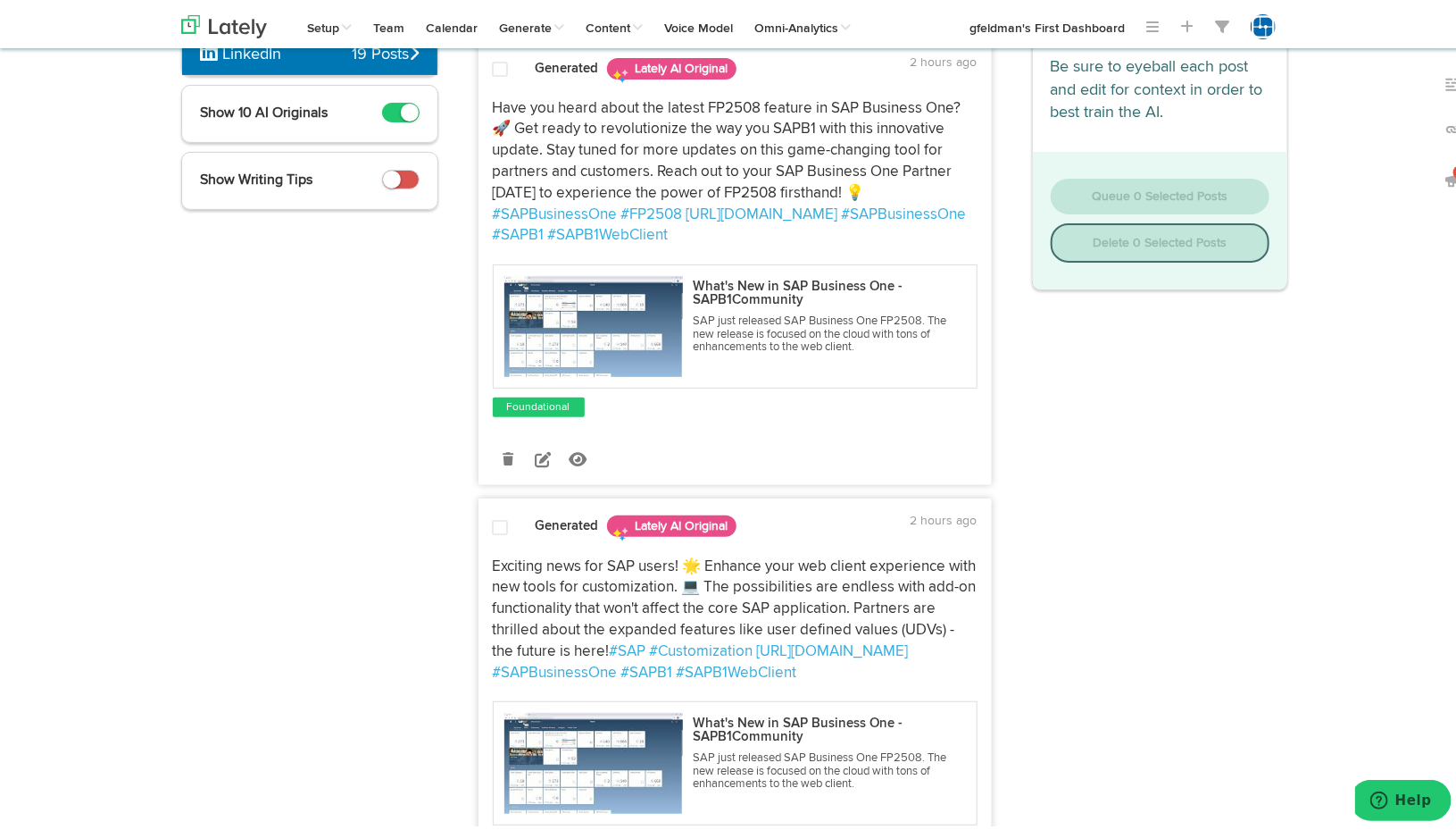
scroll to position [0, 0]
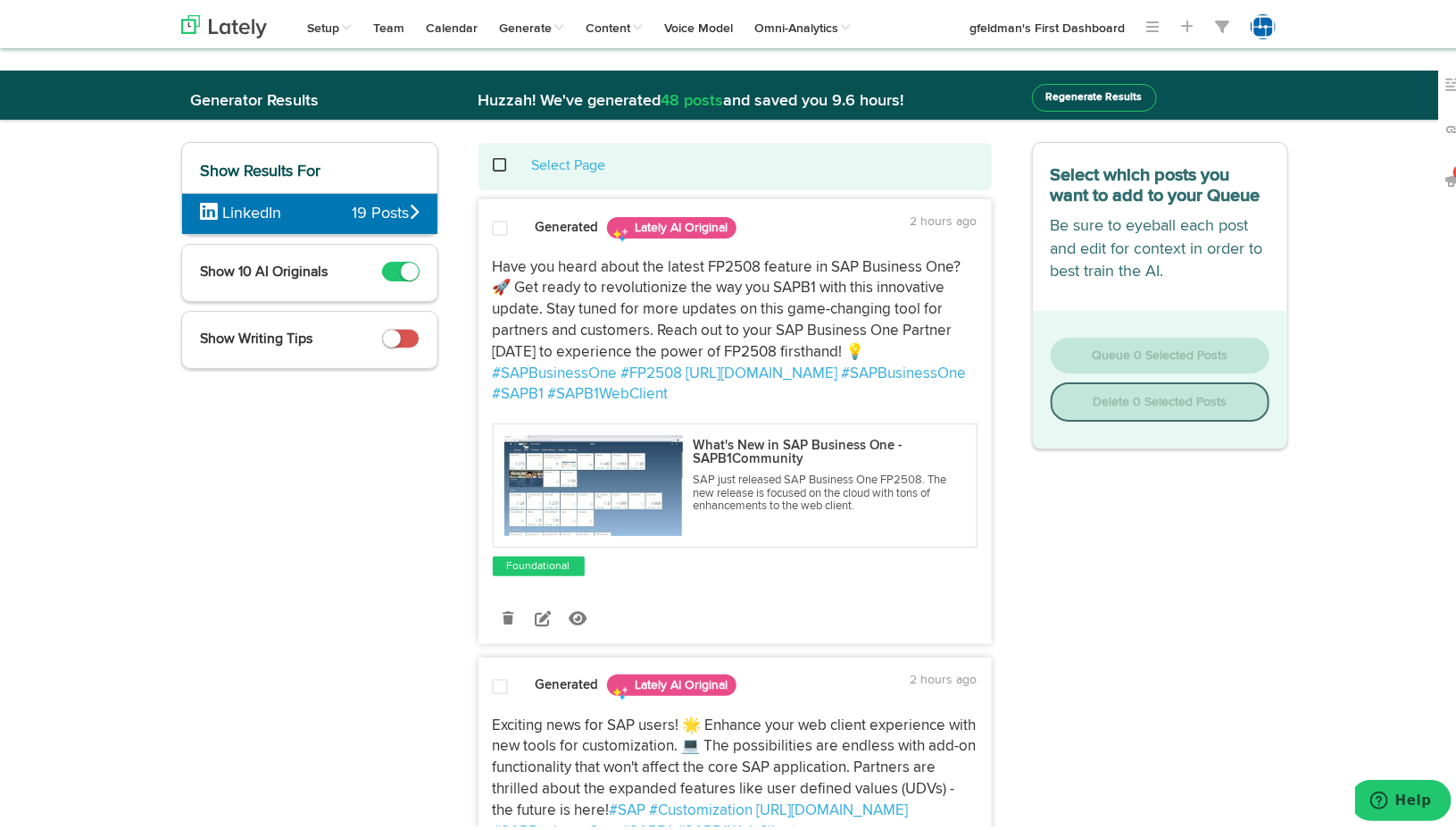
click at [492, 161] on span at bounding box center [511, 161] width 36 height 1
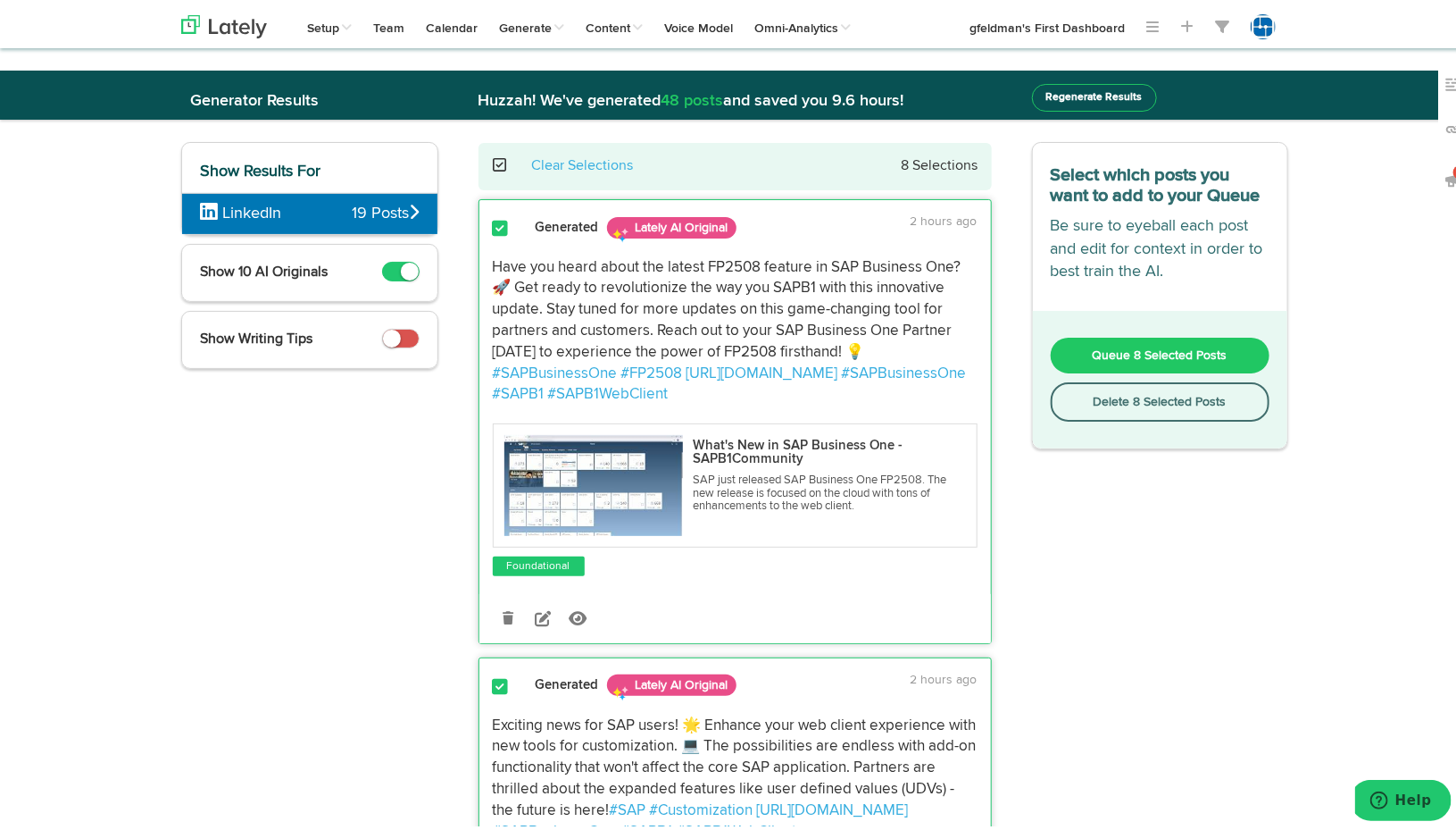
click at [1134, 347] on span "Queue 8 Selected Posts" at bounding box center [1161, 352] width 135 height 13
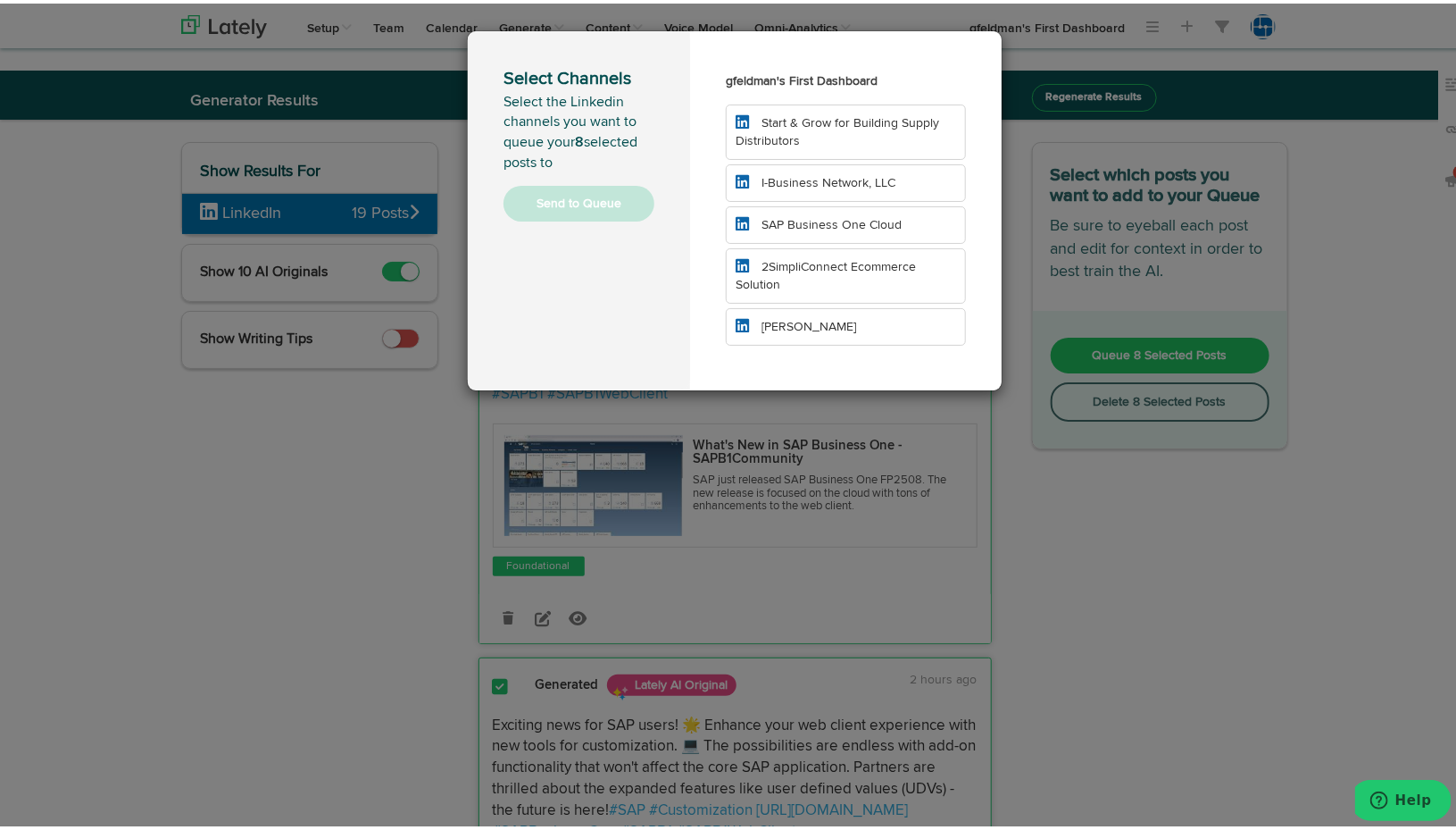
click at [839, 173] on span "I-Business Network, LLC" at bounding box center [828, 180] width 134 height 13
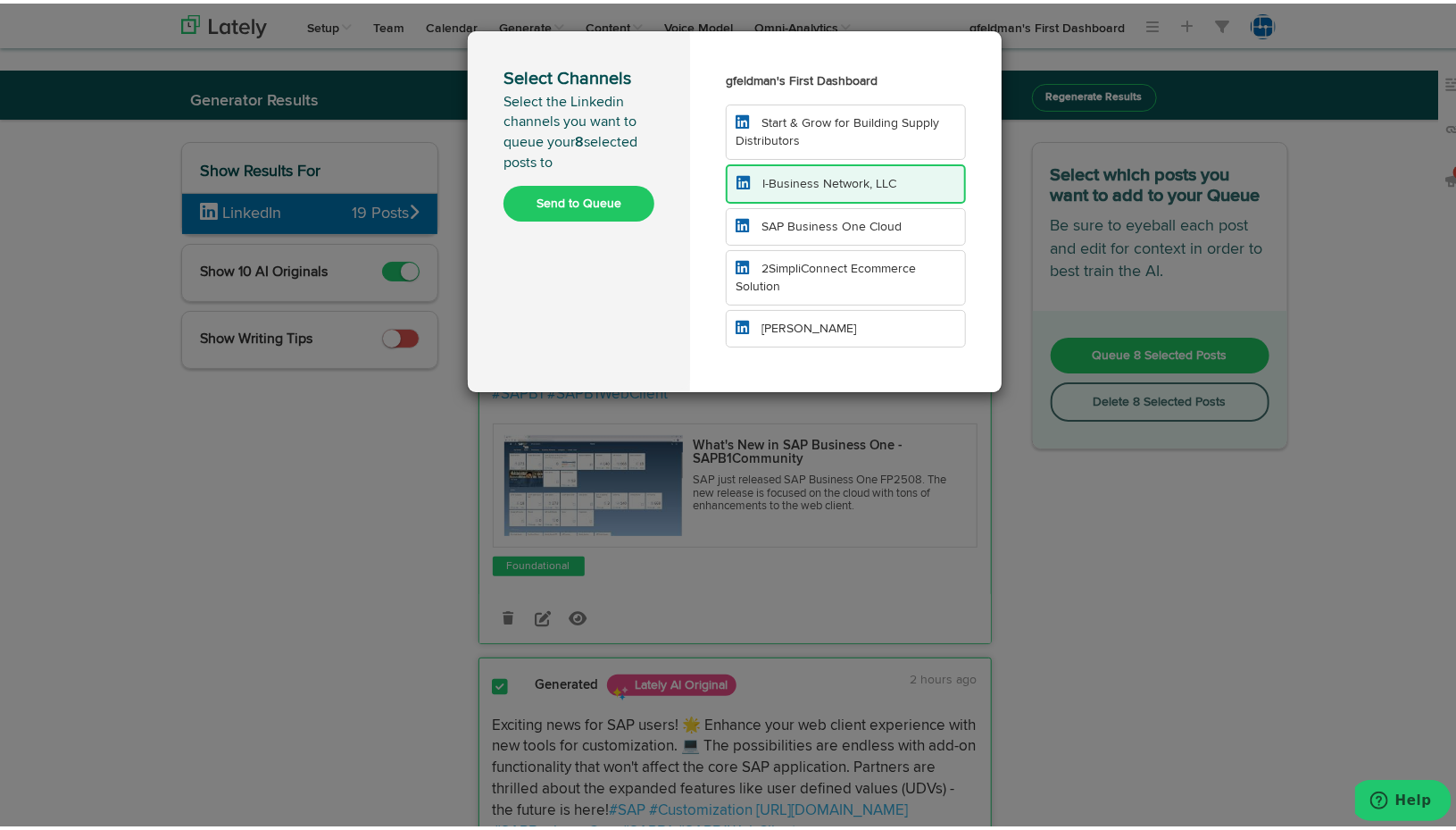
click at [830, 129] on li "Start & Grow for Building Supply Distributors" at bounding box center [845, 129] width 240 height 56
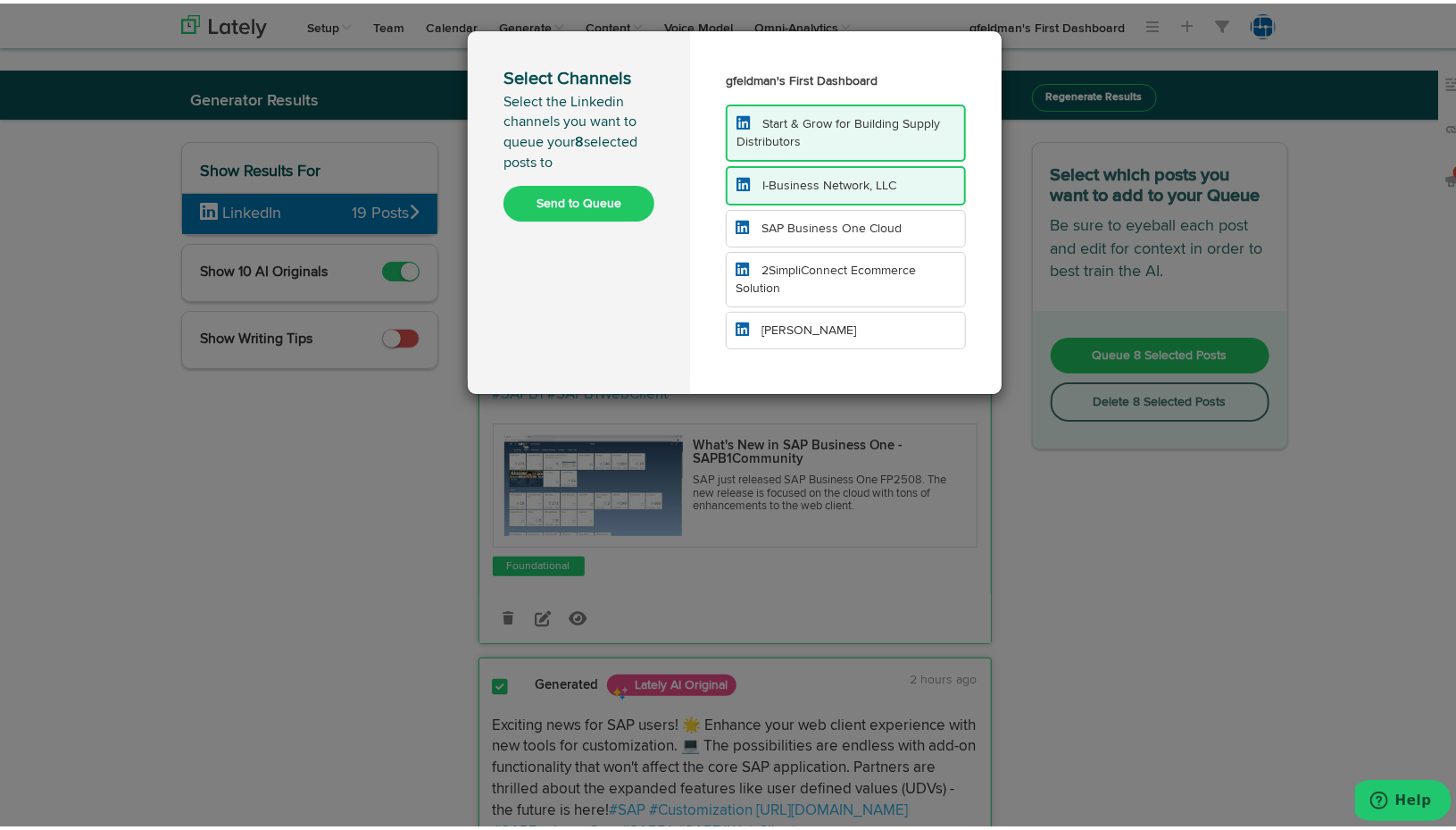
click at [838, 223] on span "SAP Business One Cloud" at bounding box center [831, 225] width 140 height 13
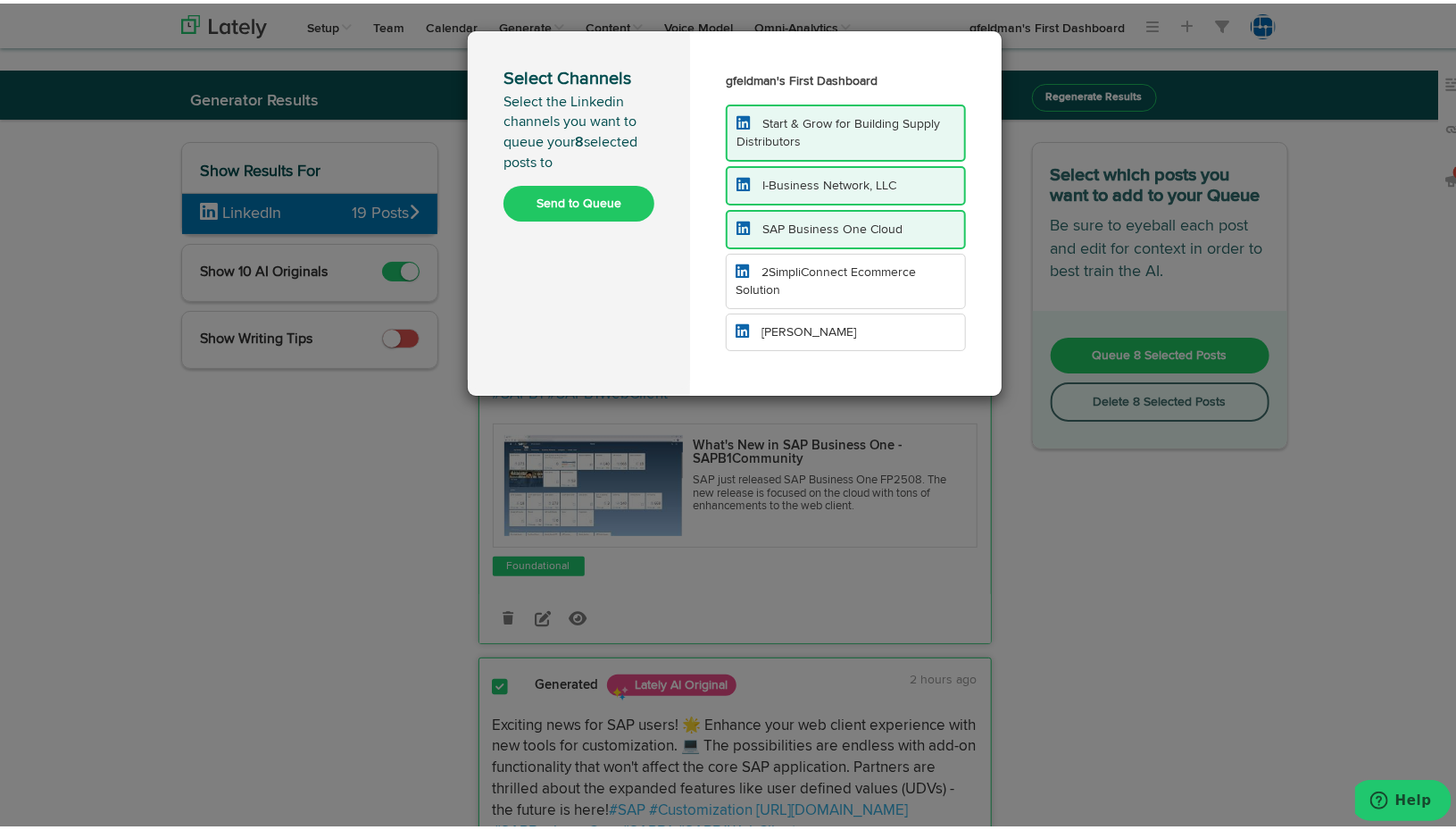
click at [799, 327] on span "[PERSON_NAME]" at bounding box center [809, 329] width 95 height 13
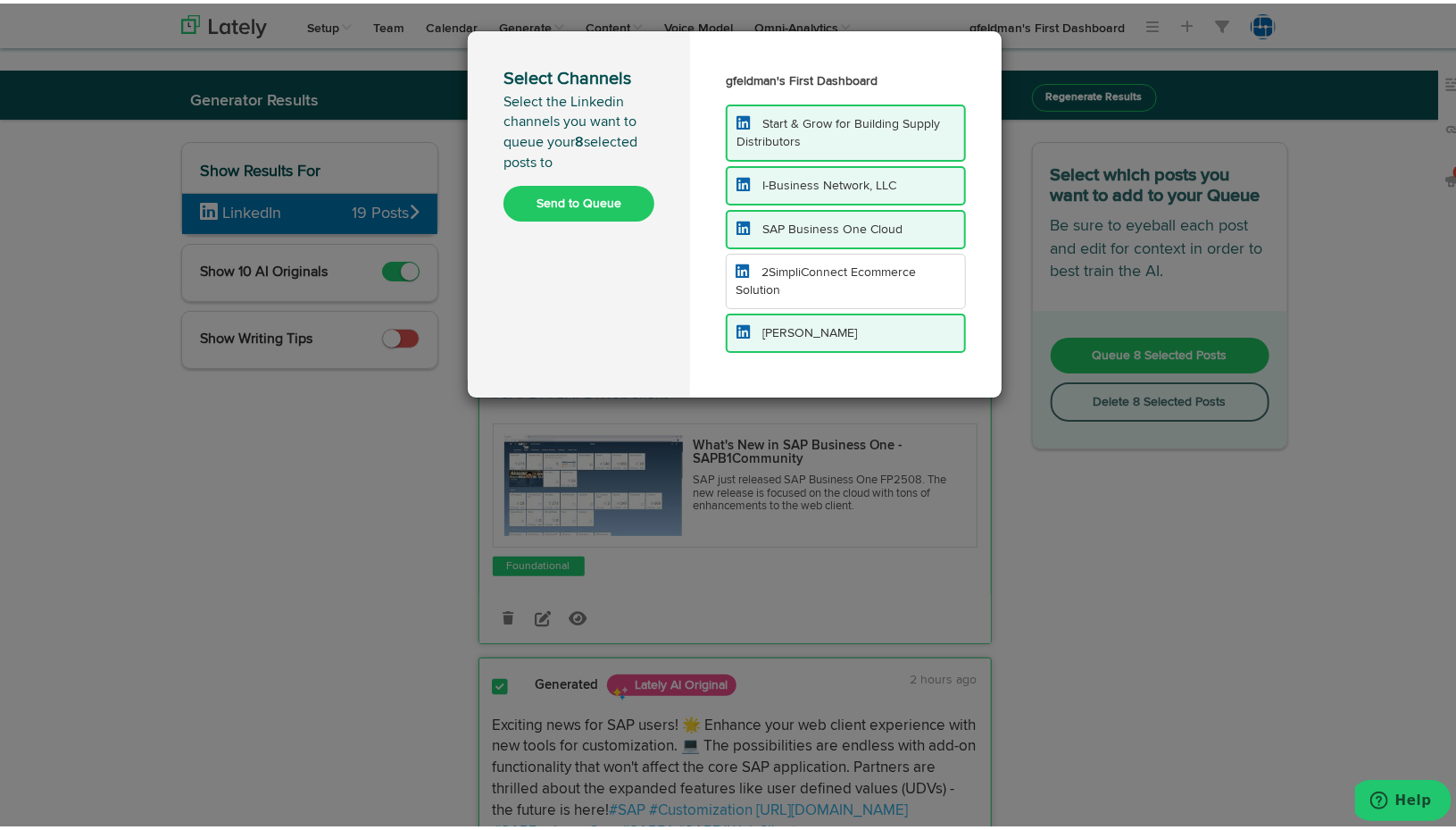
click at [577, 195] on button "Send to Queue" at bounding box center [579, 200] width 151 height 36
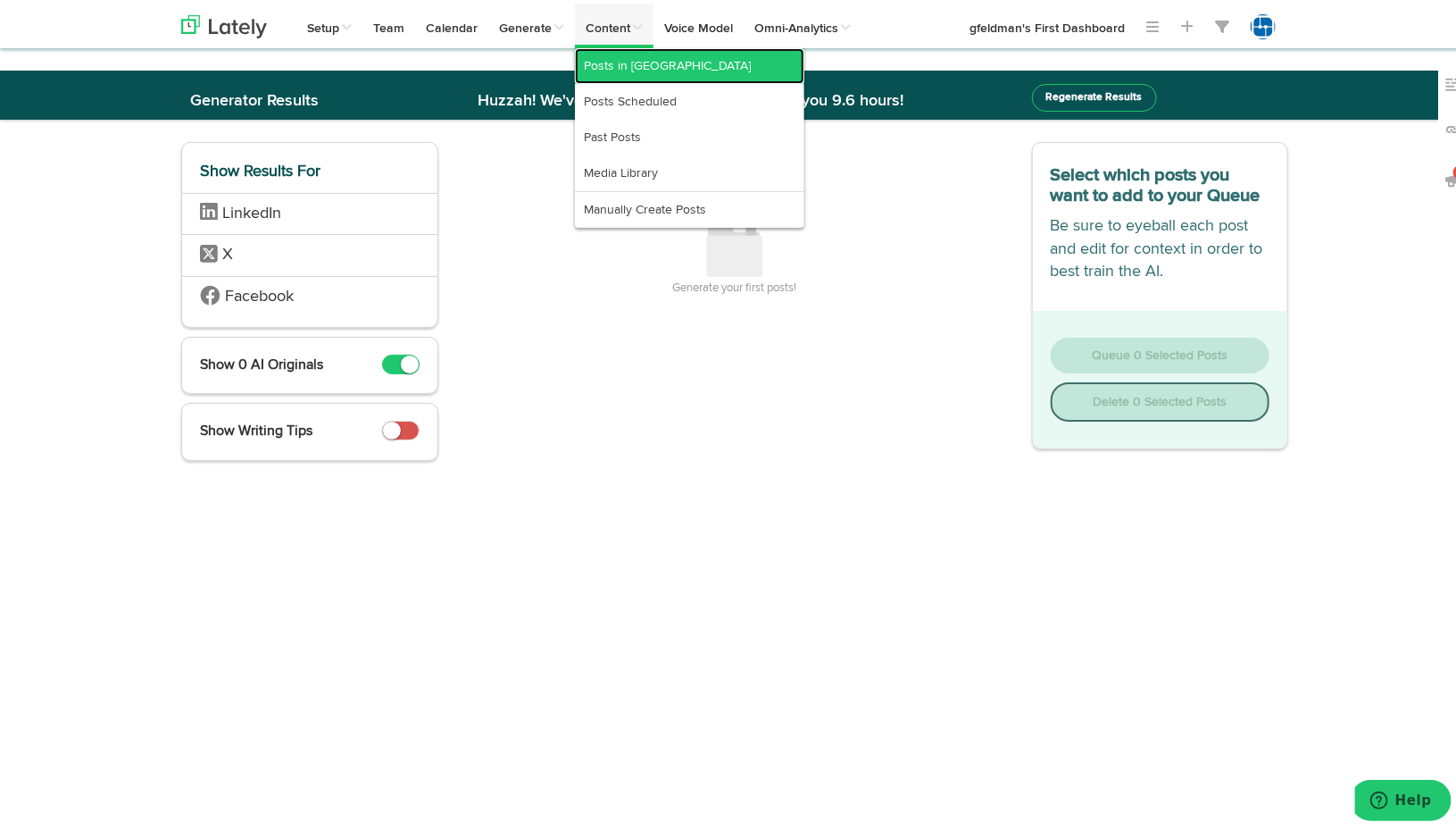
click at [598, 62] on link "Posts in [GEOGRAPHIC_DATA]" at bounding box center [690, 62] width 230 height 36
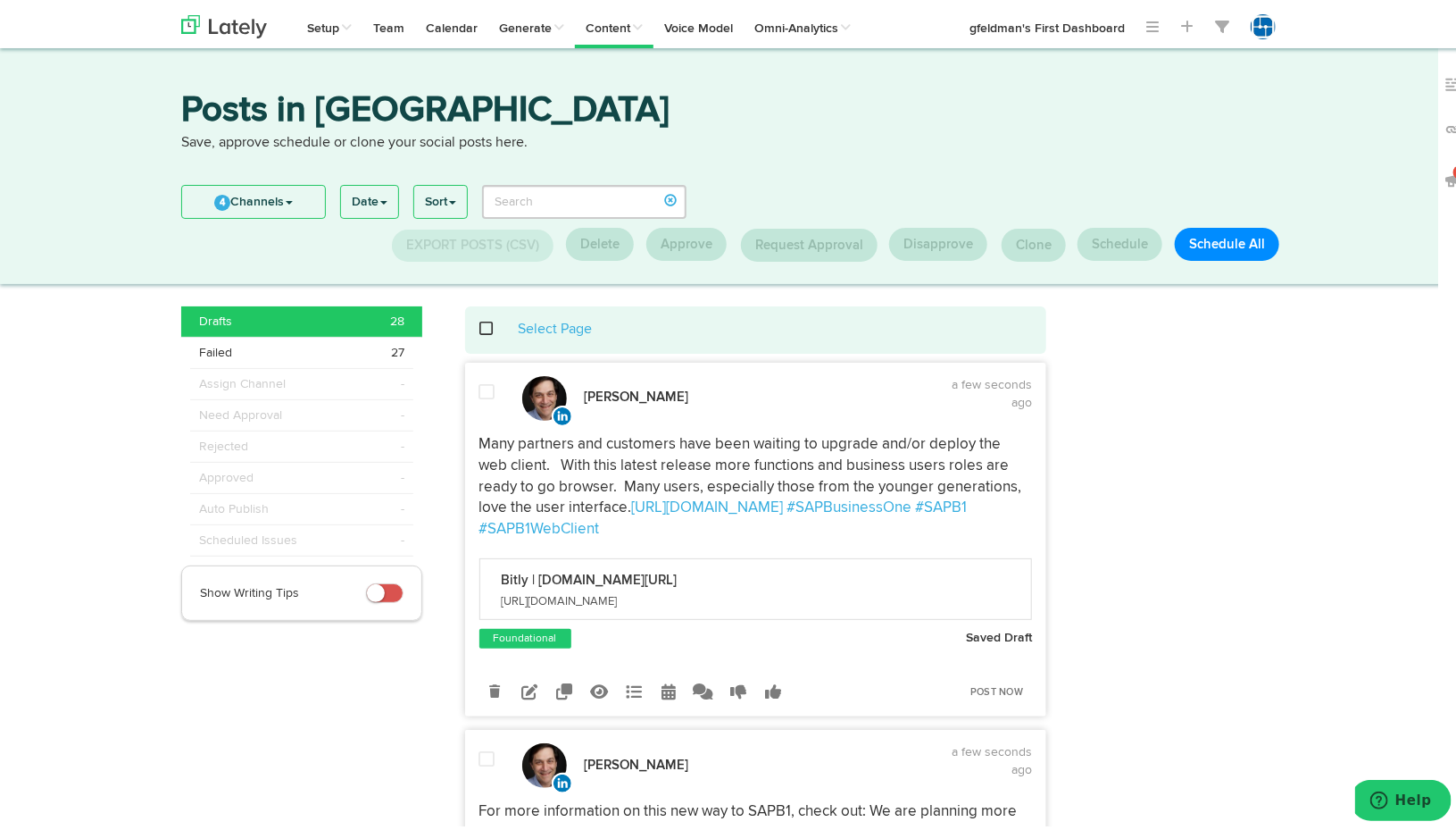
click at [479, 326] on span at bounding box center [497, 325] width 36 height 1
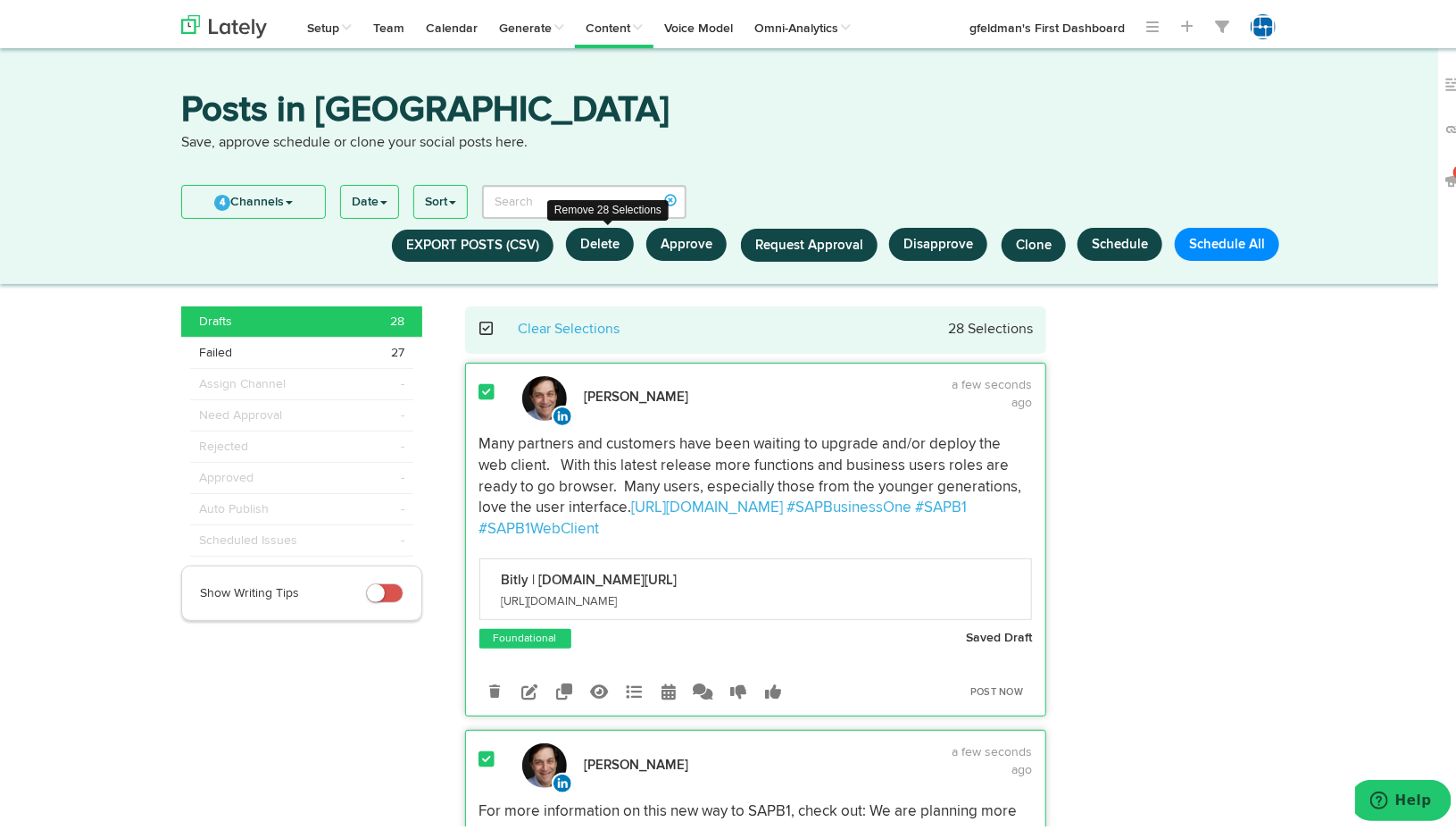
click at [608, 242] on button "Delete" at bounding box center [600, 241] width 67 height 33
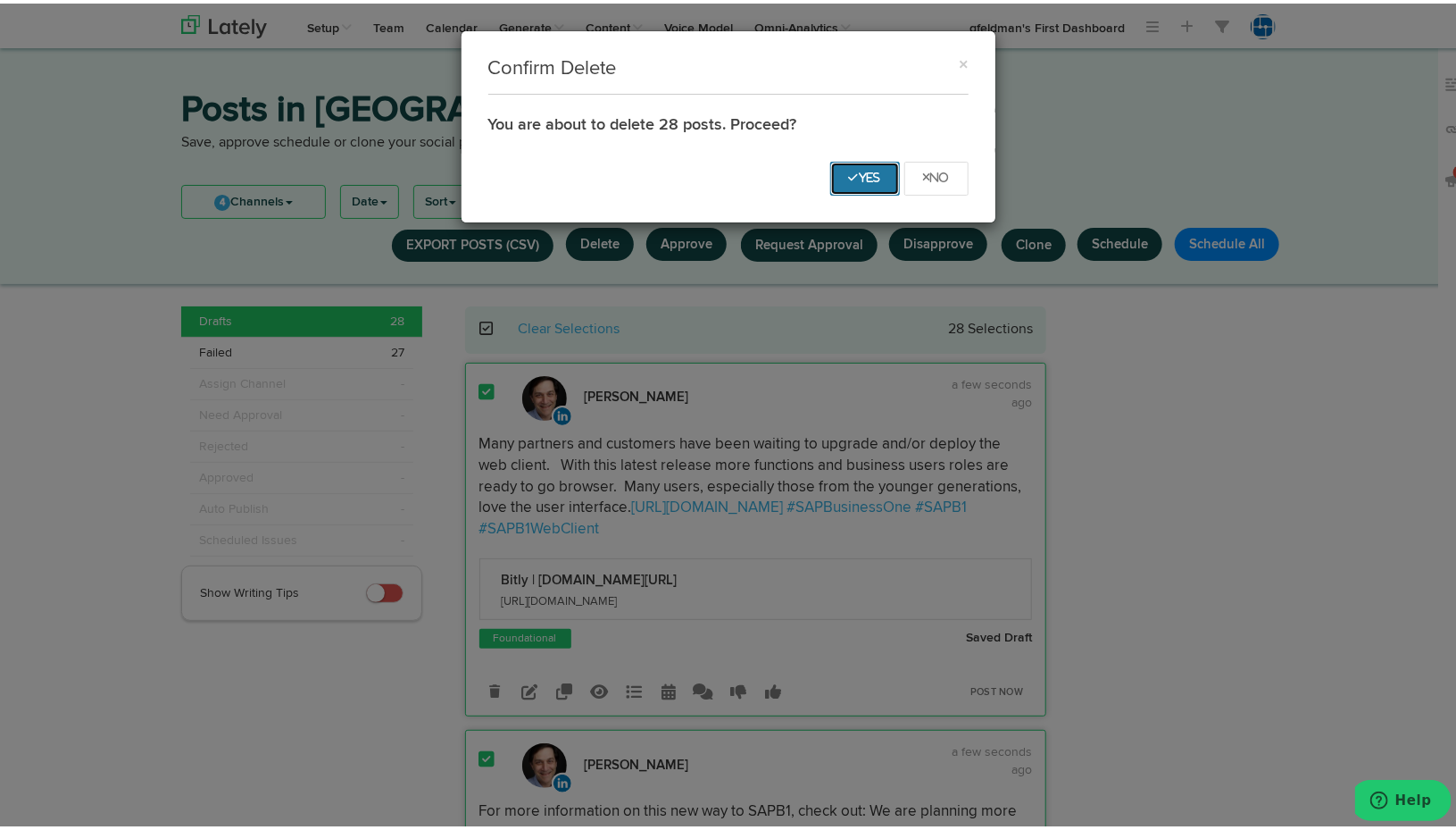
click at [862, 171] on icon "Yes" at bounding box center [864, 174] width 32 height 11
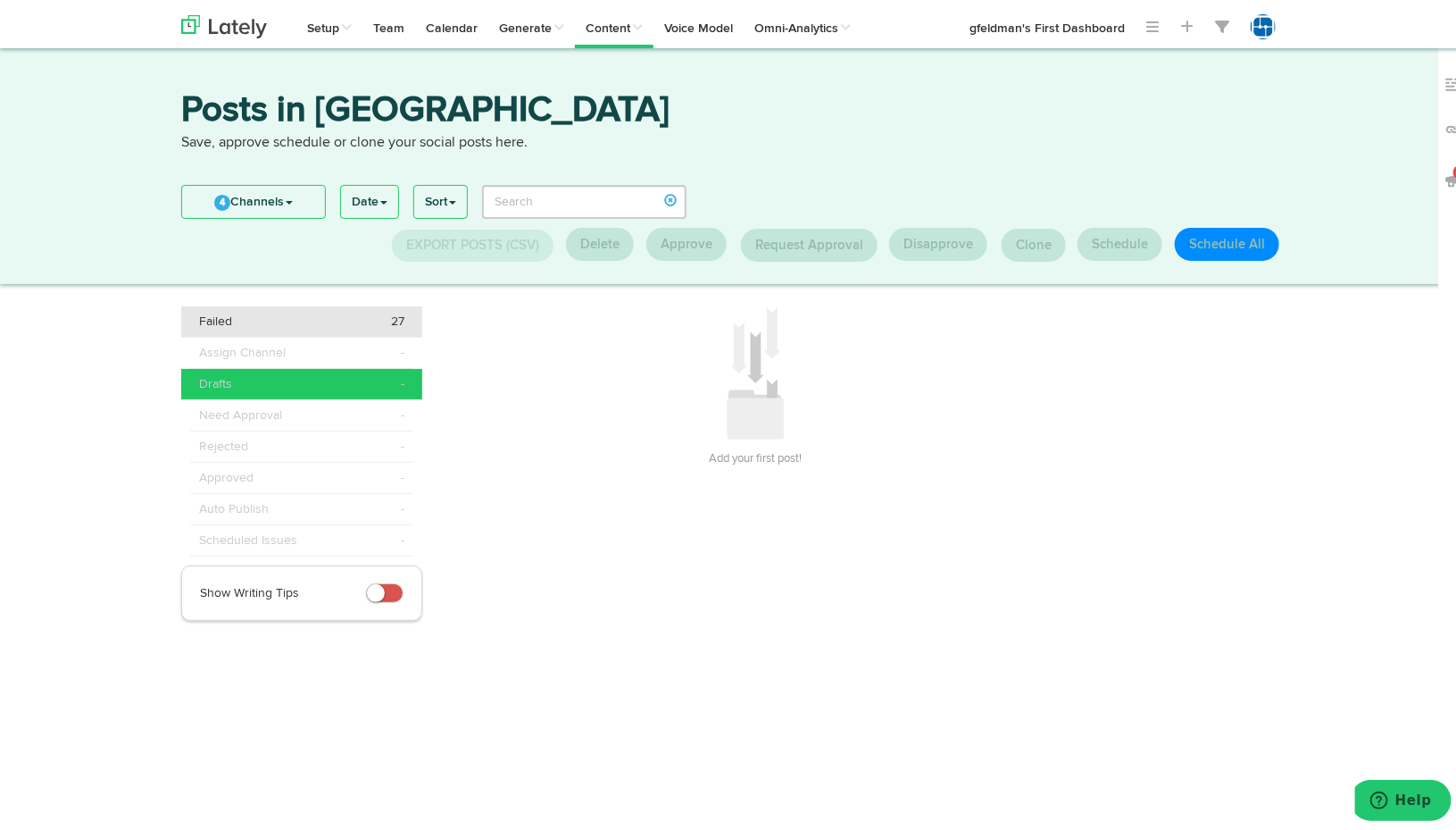
click at [301, 322] on div "Failed 27" at bounding box center [301, 318] width 205 height 18
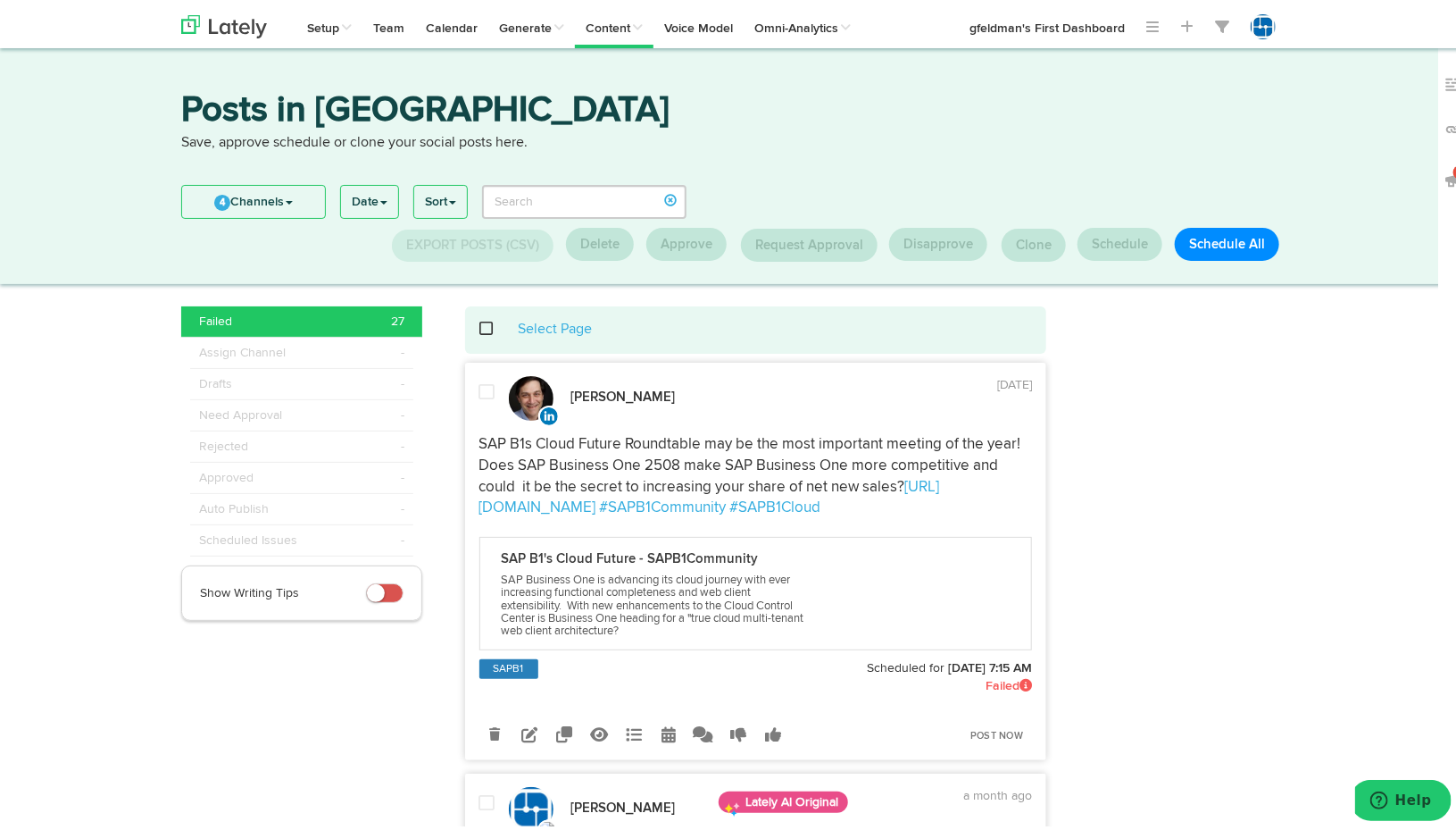
click at [480, 388] on span at bounding box center [488, 389] width 16 height 18
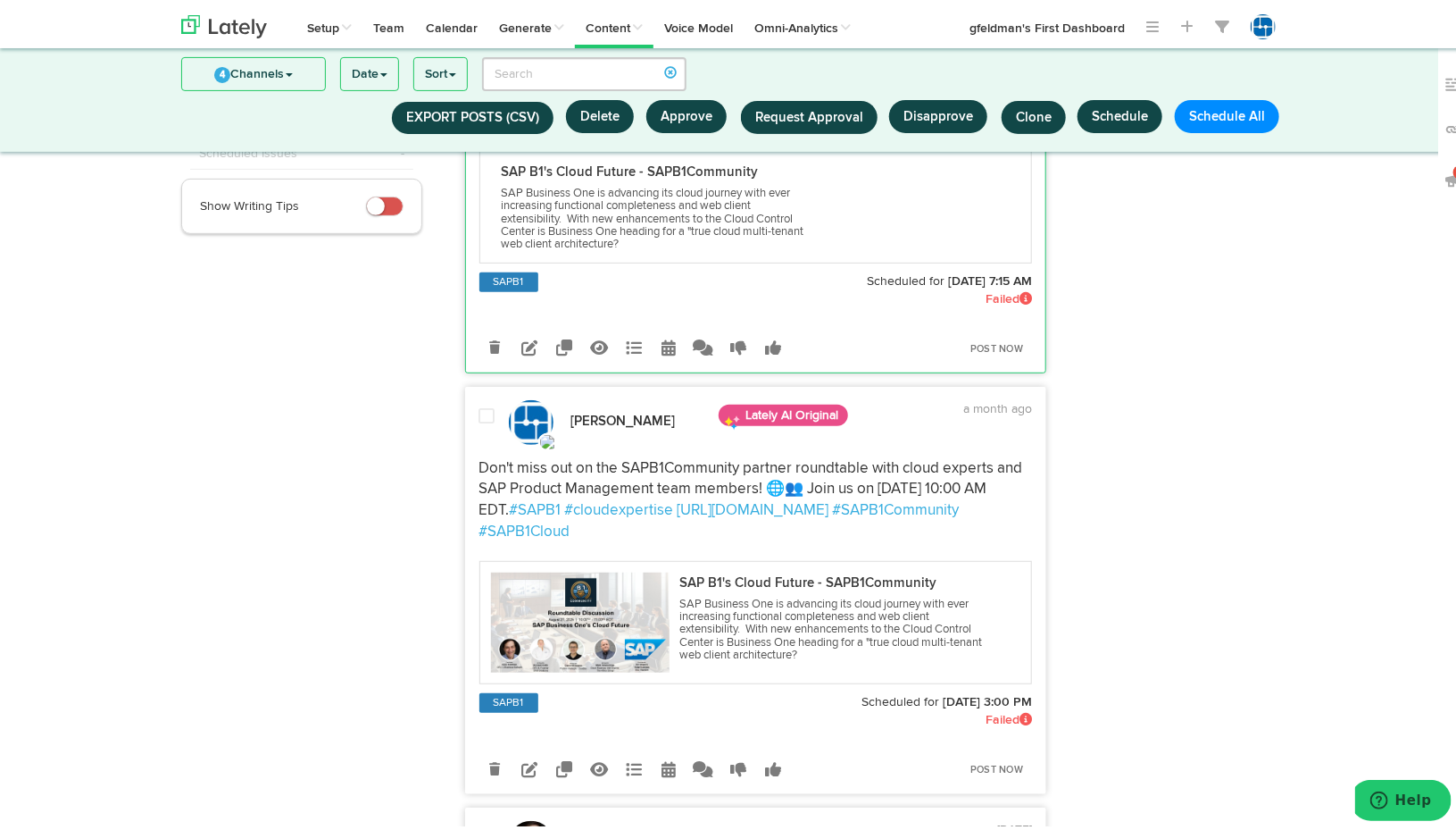
scroll to position [272, 0]
click at [480, 419] on span at bounding box center [488, 414] width 16 height 18
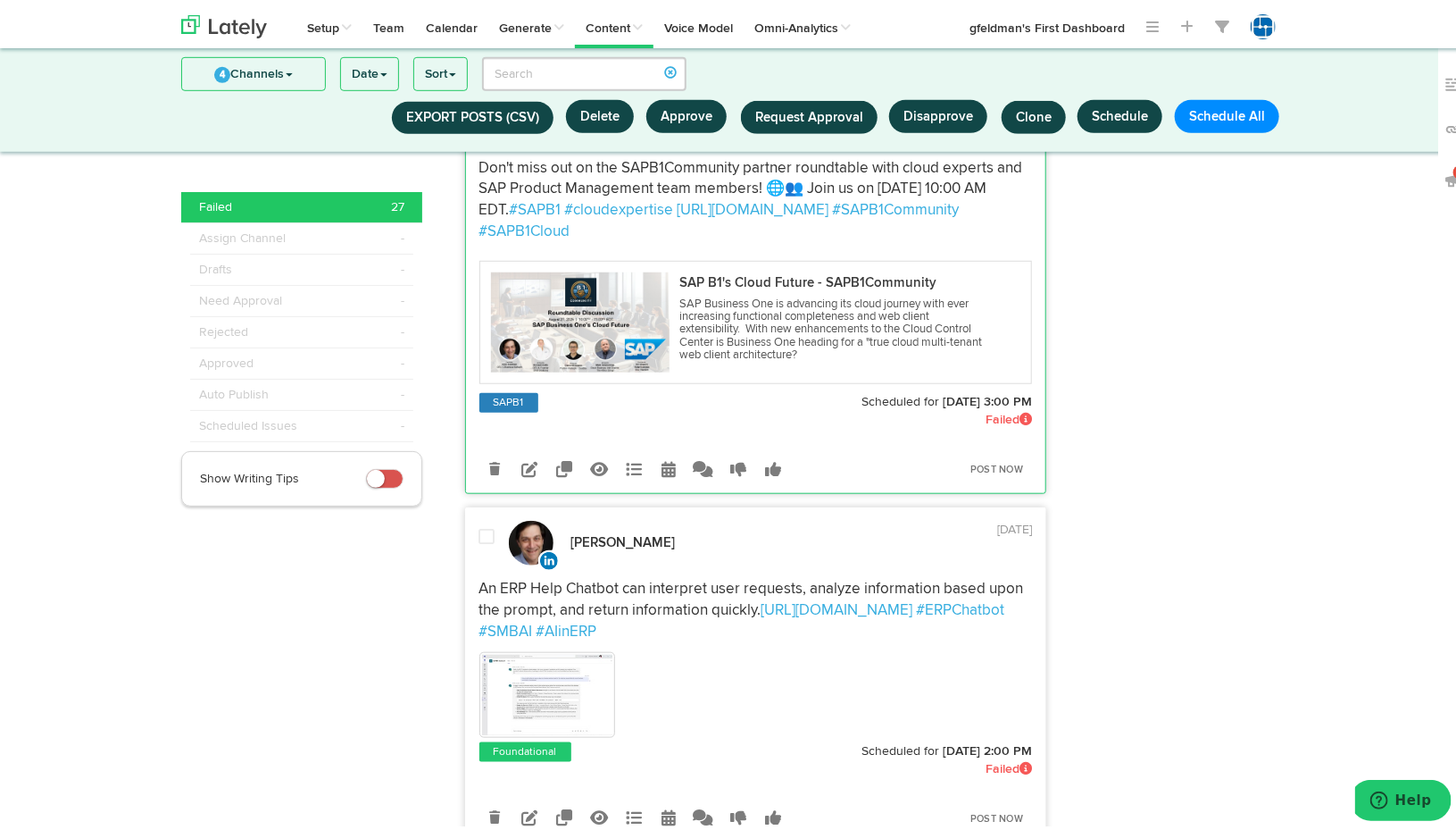
scroll to position [628, 0]
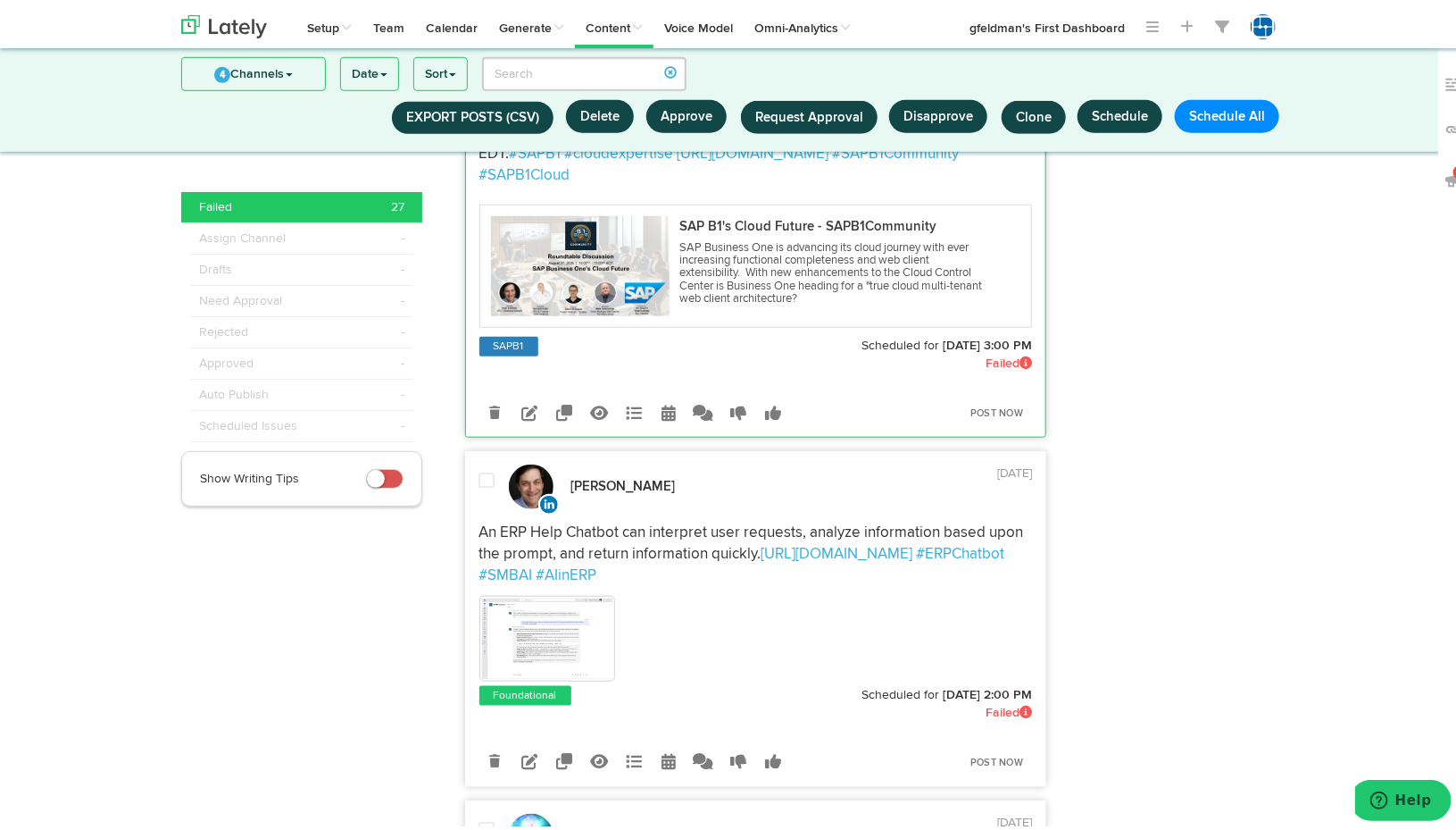
click at [477, 483] on div at bounding box center [487, 486] width 43 height 37
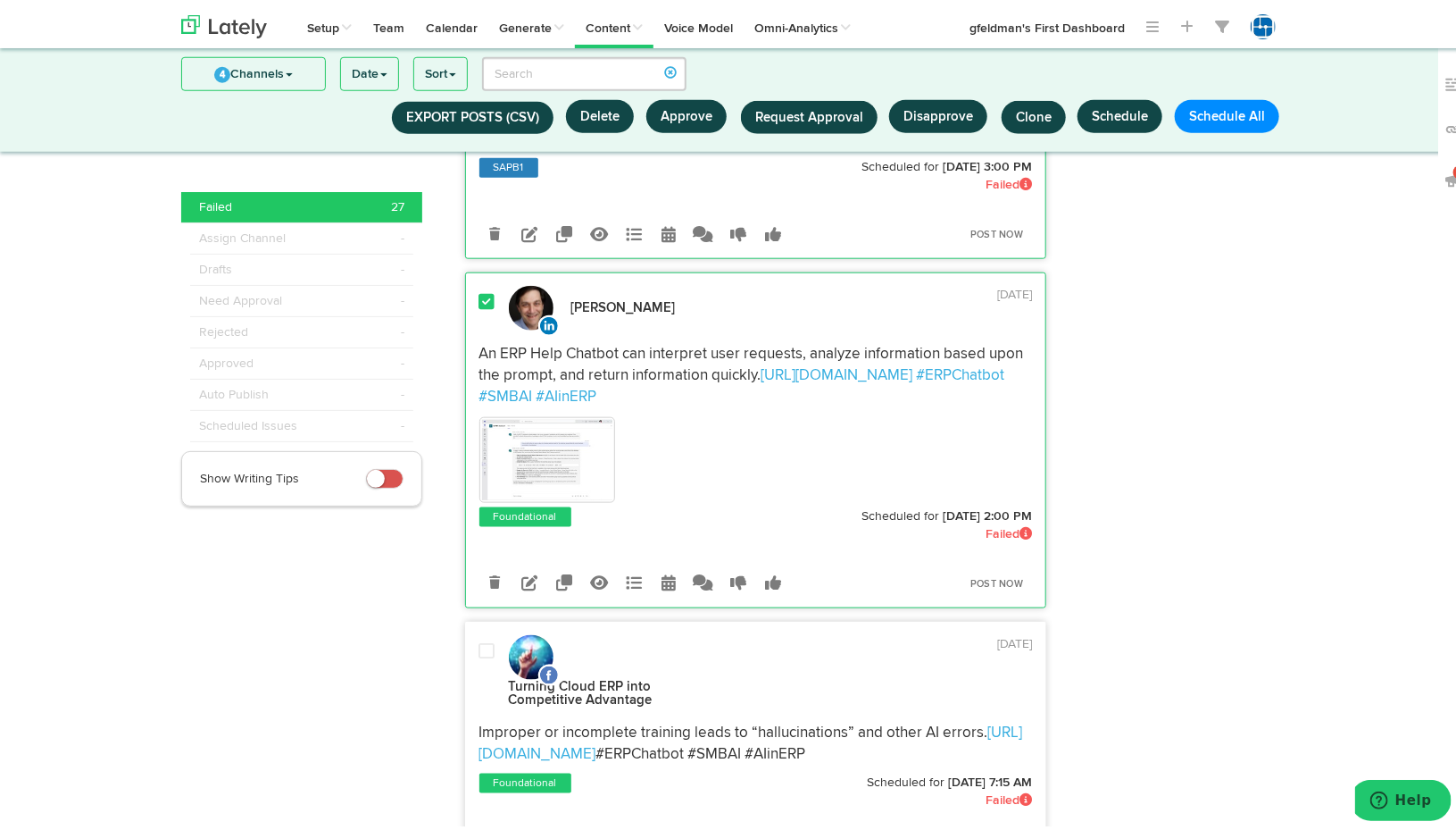
scroll to position [807, 0]
click at [480, 291] on span at bounding box center [488, 298] width 16 height 18
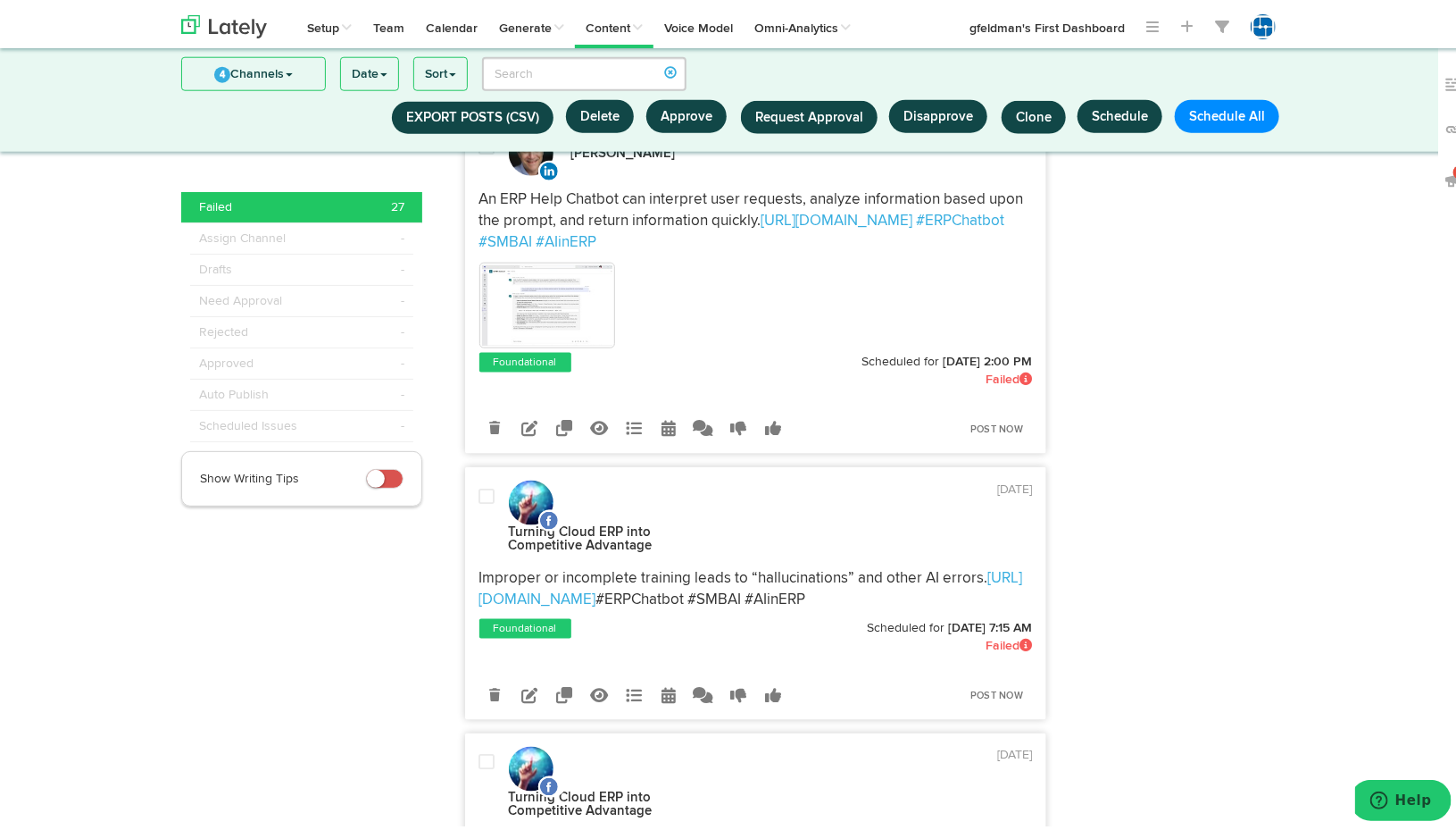
scroll to position [986, 0]
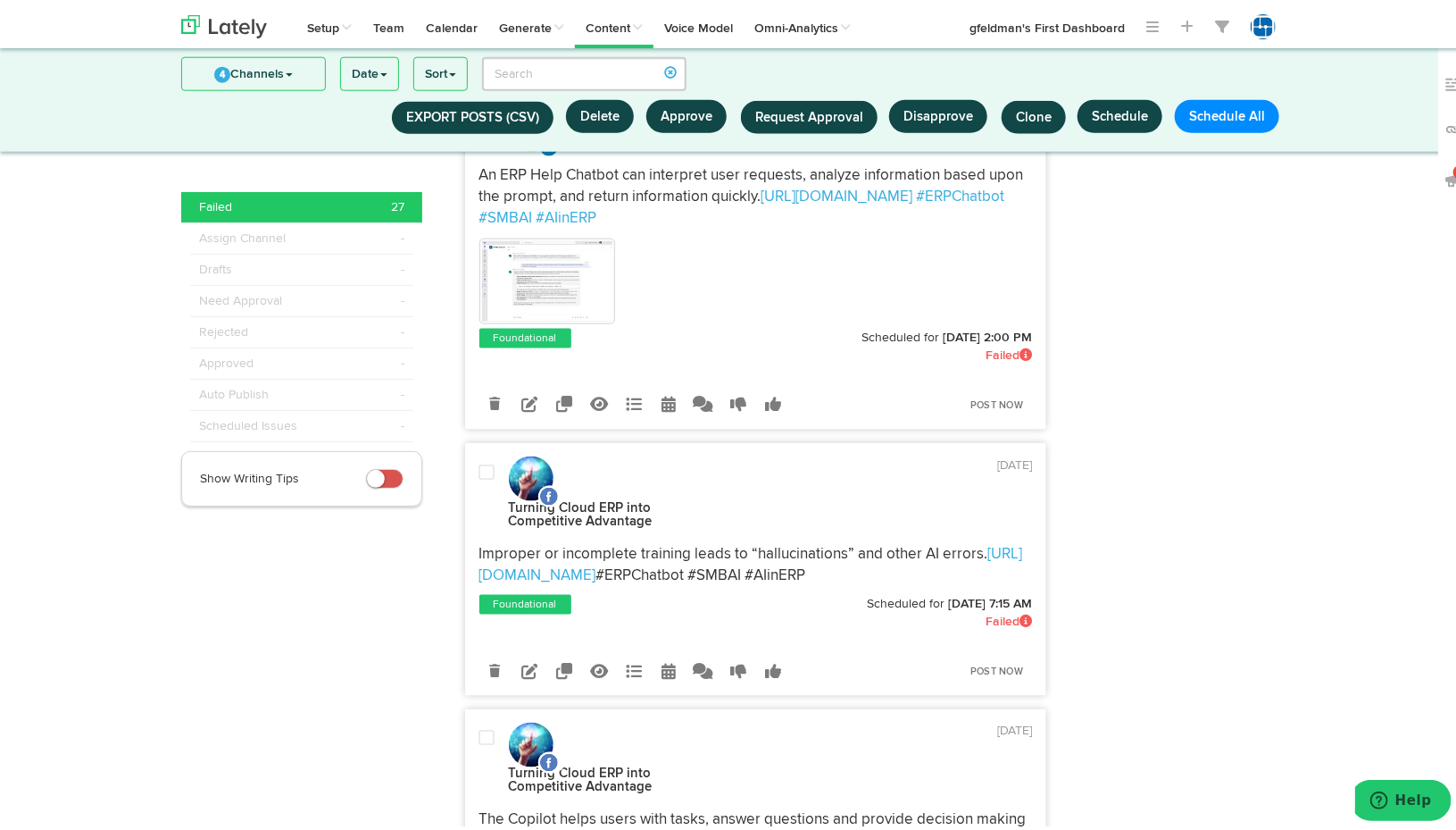
click at [480, 462] on span at bounding box center [488, 469] width 16 height 18
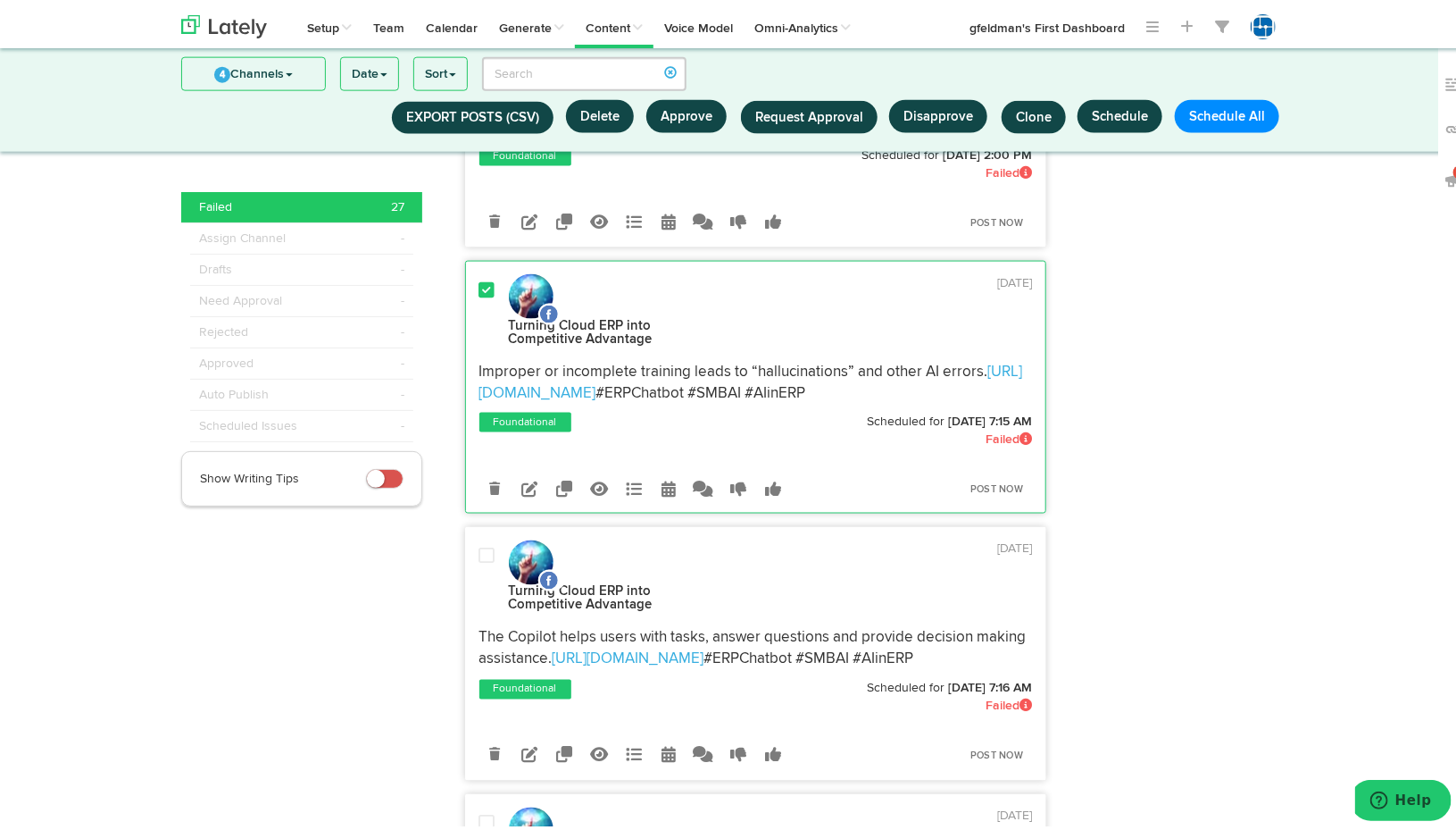
scroll to position [1165, 0]
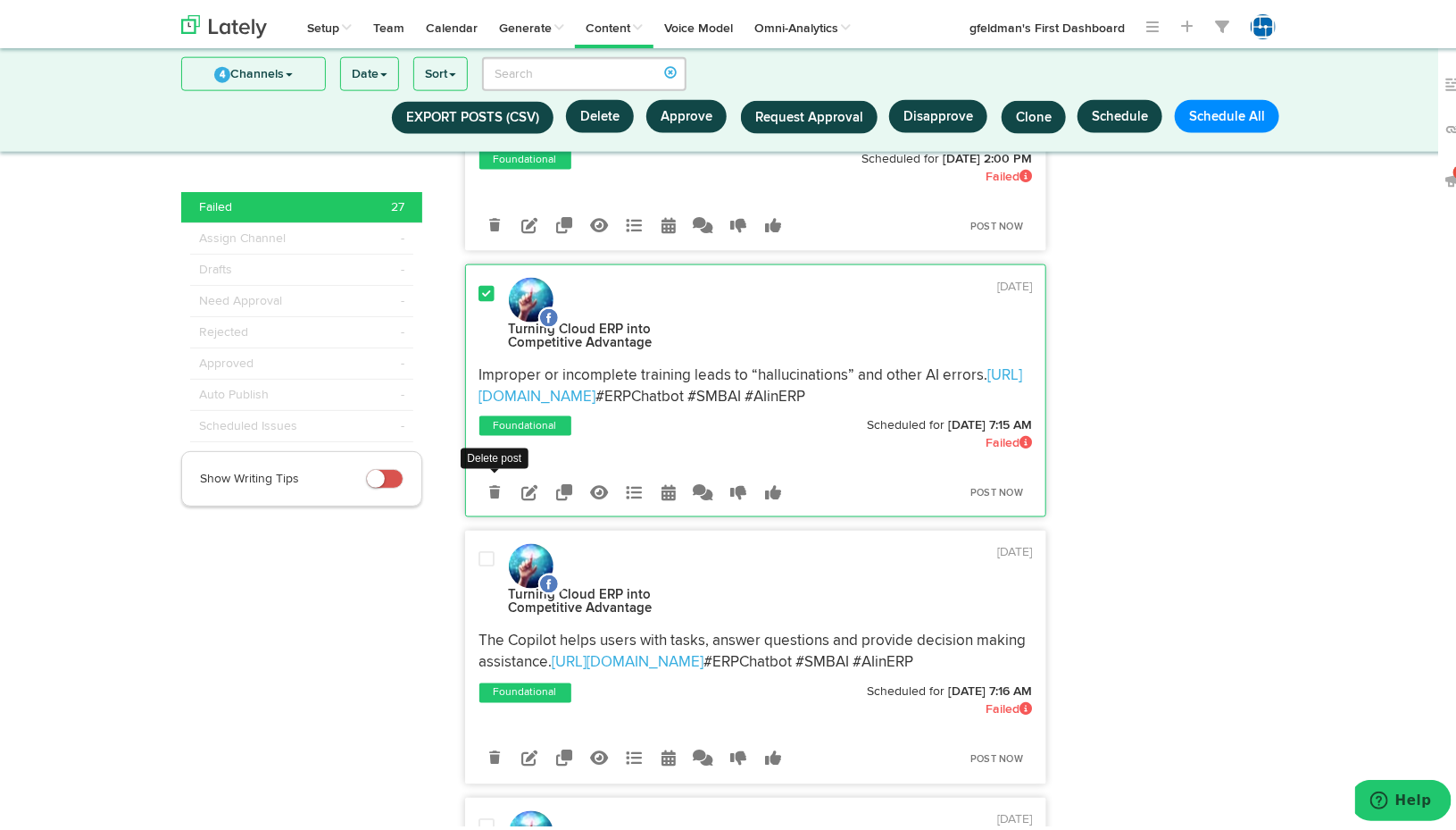
click at [490, 485] on icon at bounding box center [495, 489] width 11 height 13
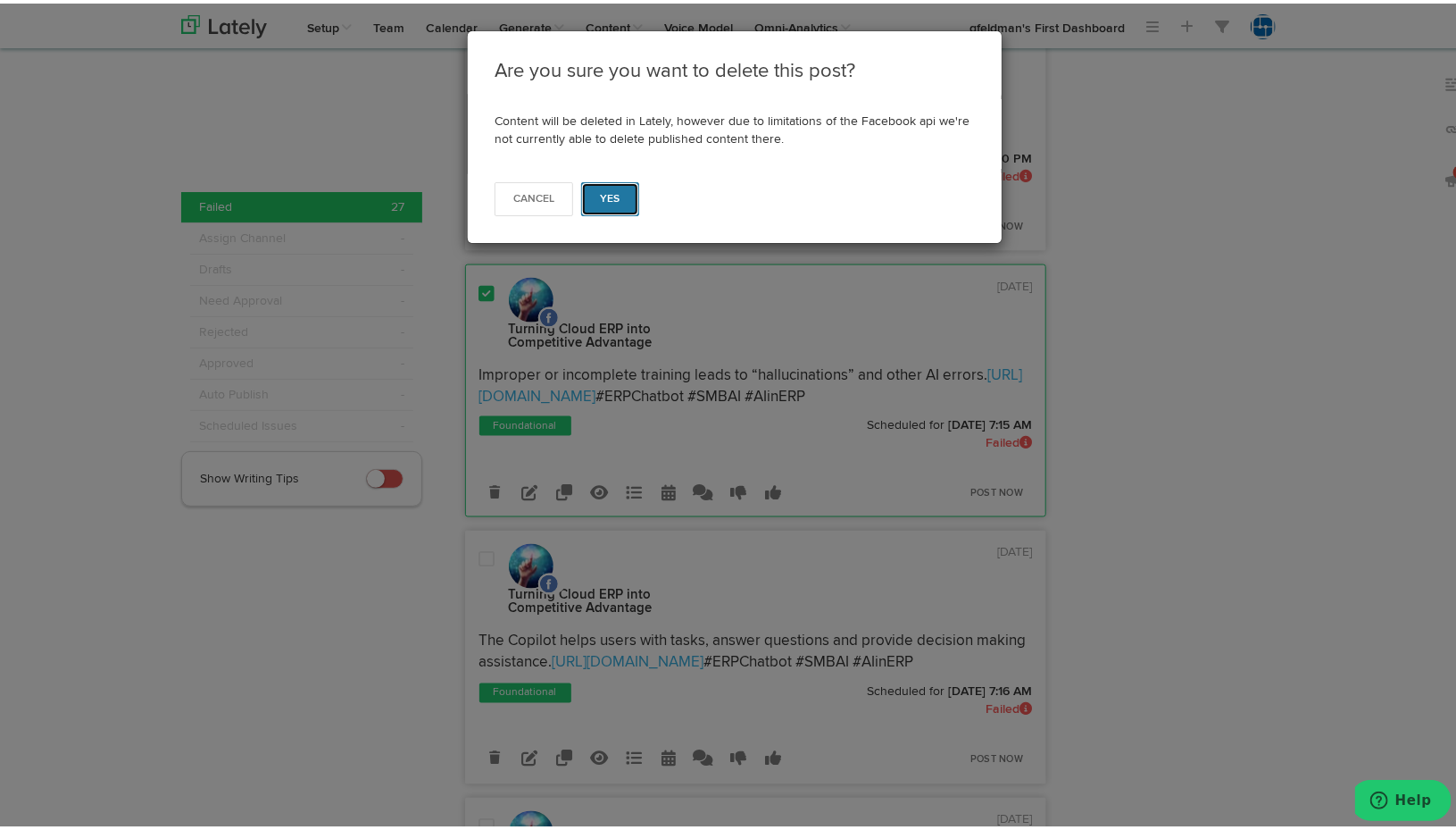
click at [615, 191] on button "Yes" at bounding box center [611, 195] width 58 height 34
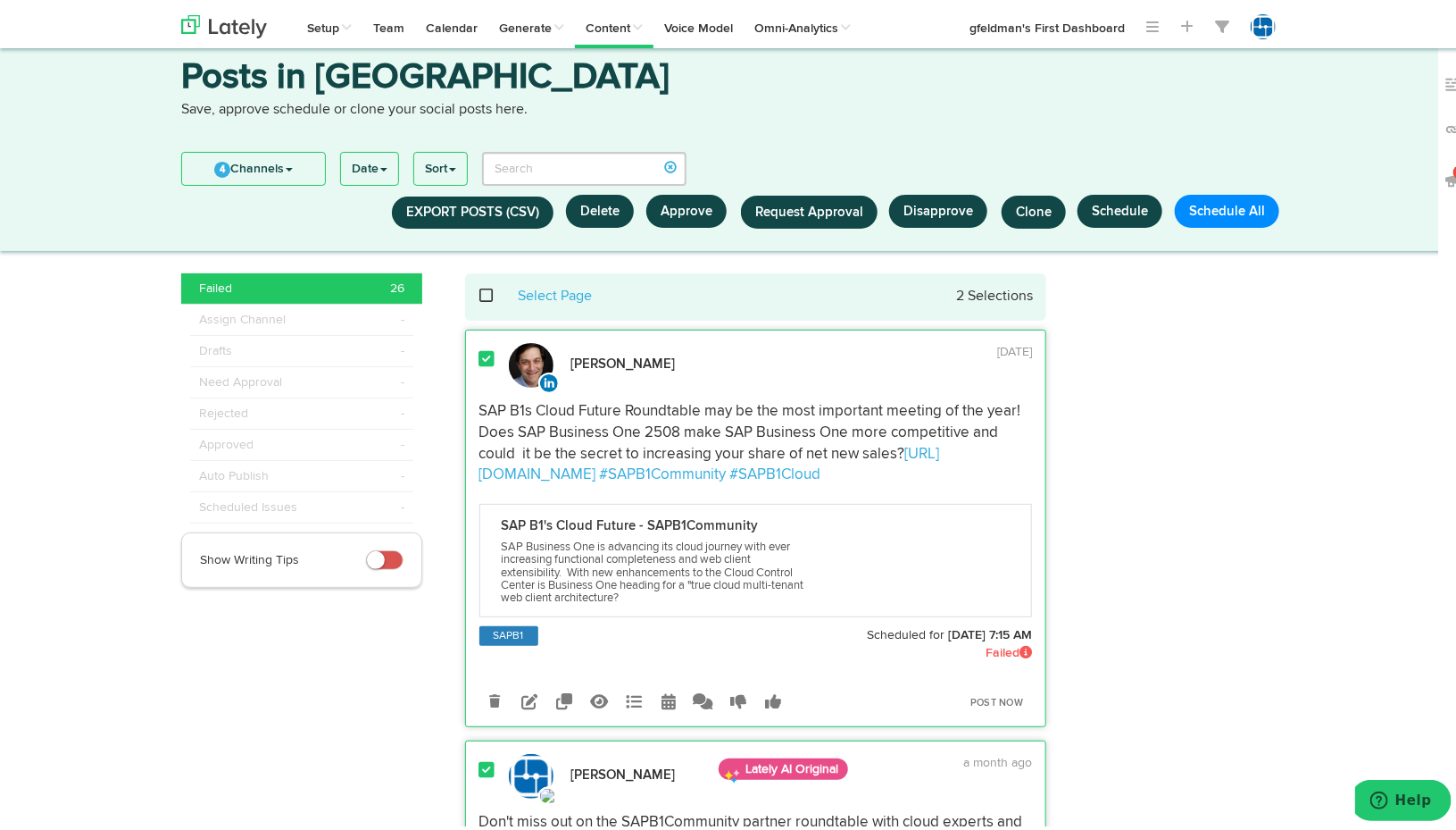
scroll to position [0, 0]
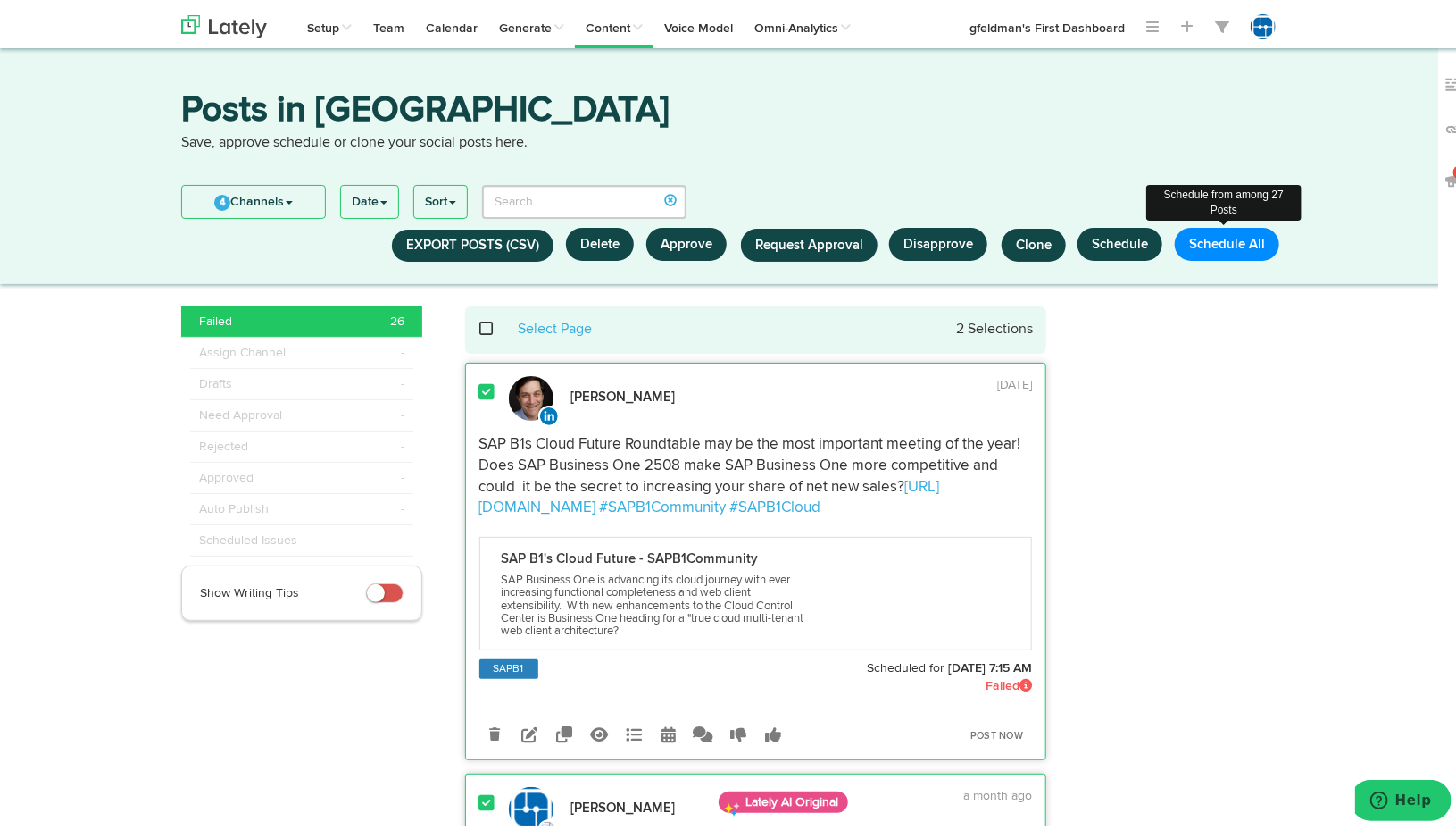
click at [1191, 233] on button "Schedule All" at bounding box center [1227, 241] width 105 height 33
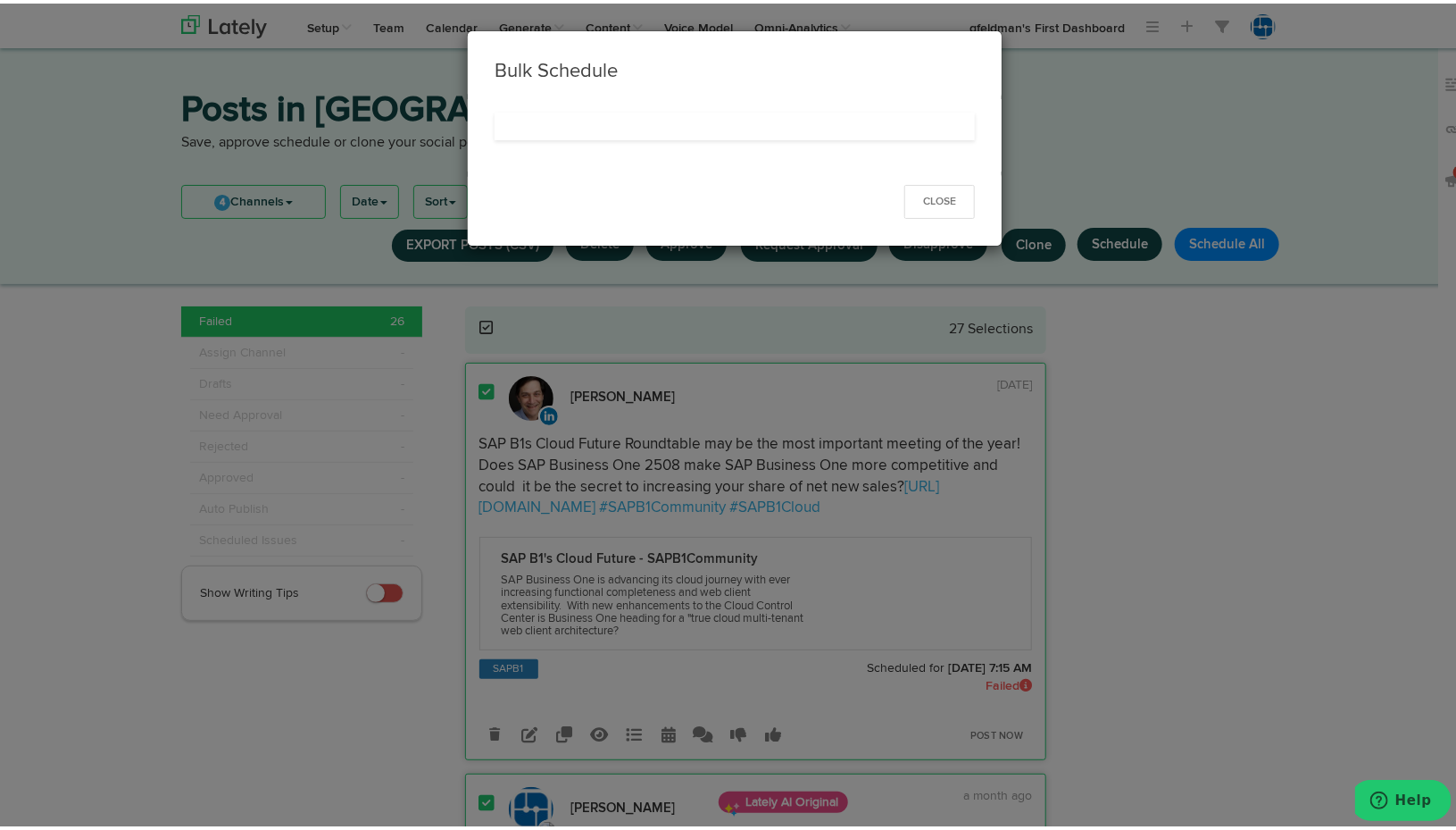
select select "11"
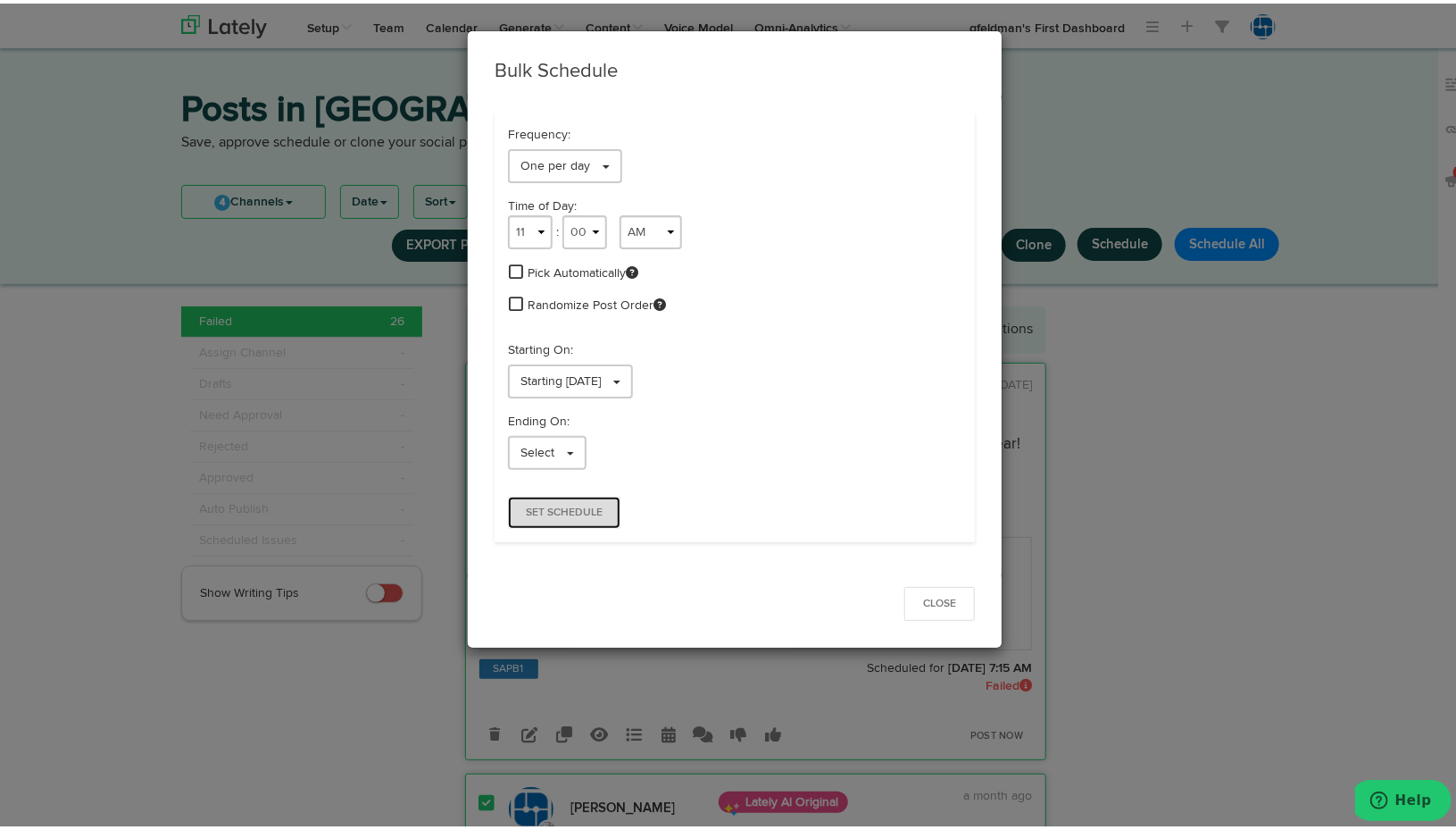
click at [586, 504] on span "Set Schedule" at bounding box center [564, 509] width 77 height 11
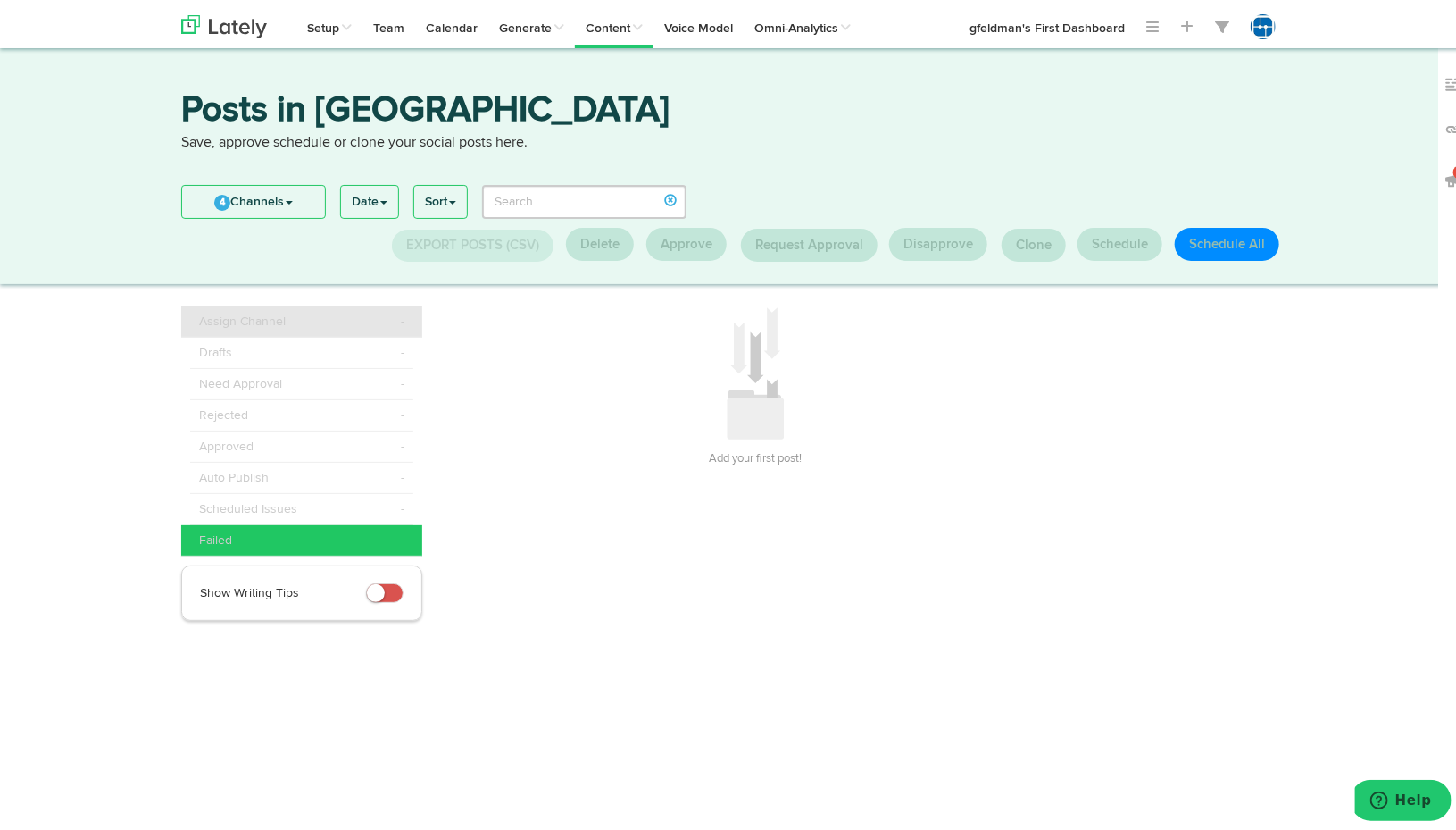
click at [261, 311] on span "Assign Channel" at bounding box center [242, 318] width 87 height 18
click at [242, 196] on link "4 Channels" at bounding box center [253, 198] width 143 height 32
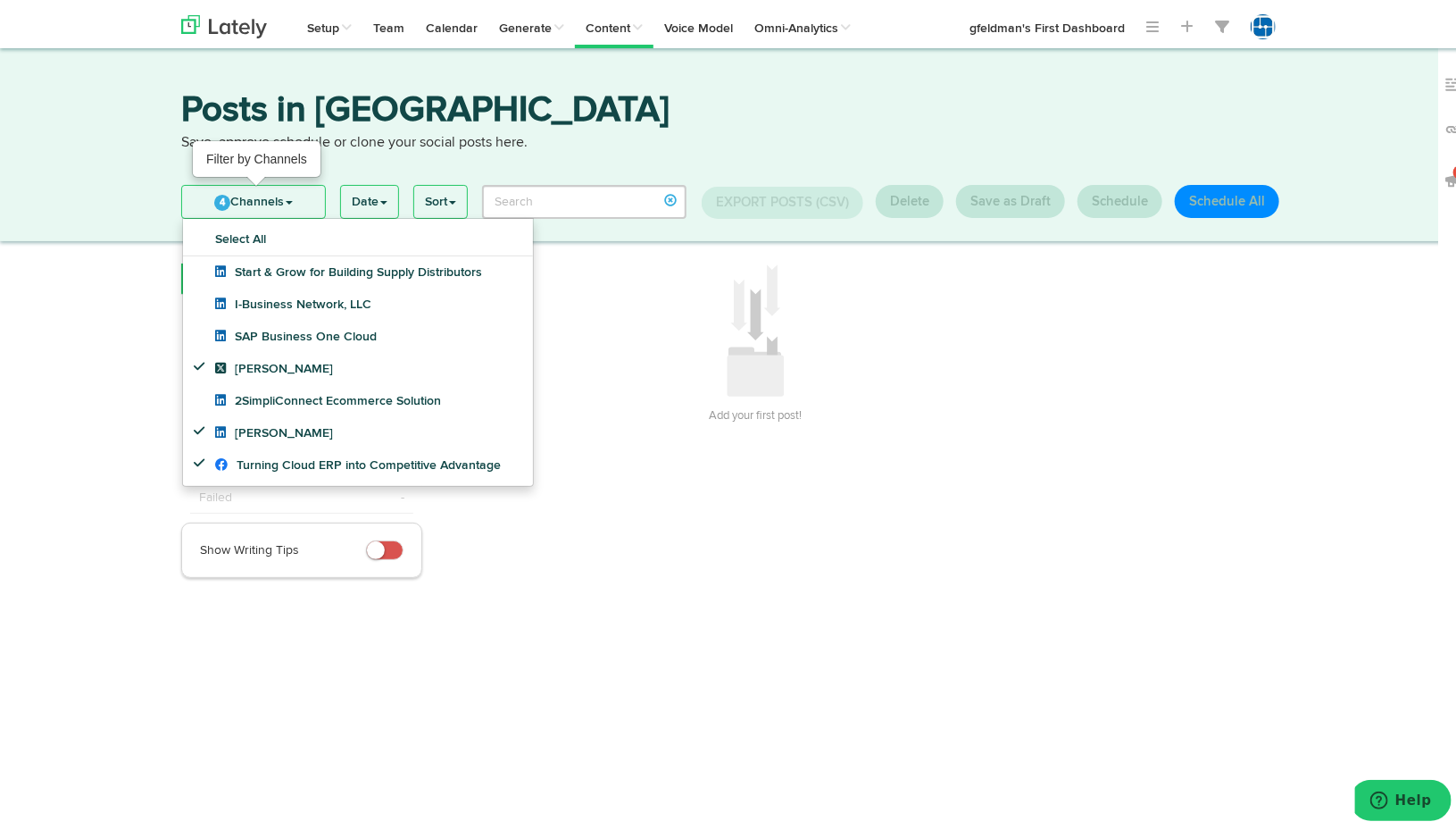
click at [240, 198] on link "4 Channels" at bounding box center [253, 198] width 143 height 32
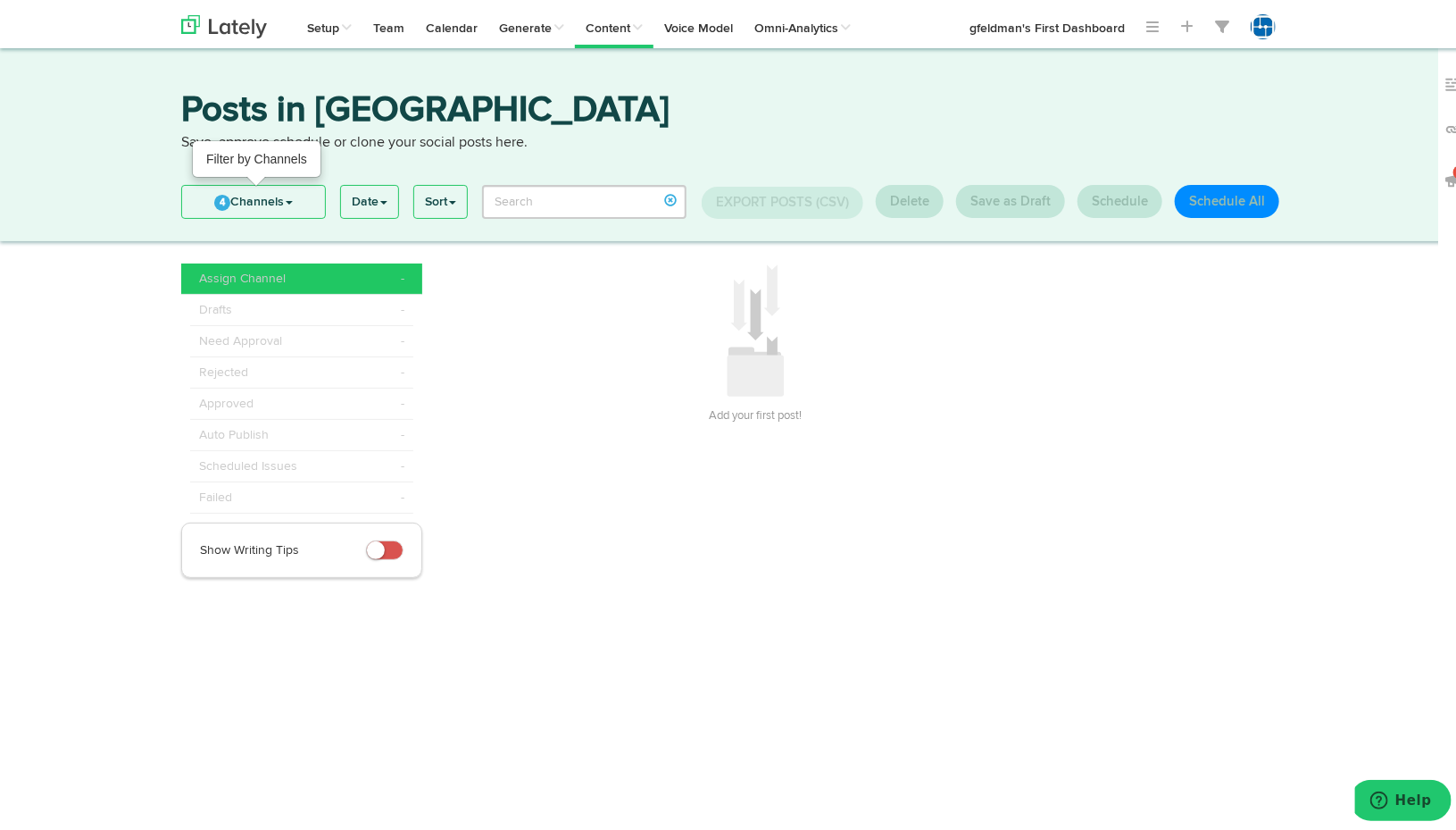
click at [240, 198] on link "4 Channels" at bounding box center [253, 198] width 143 height 32
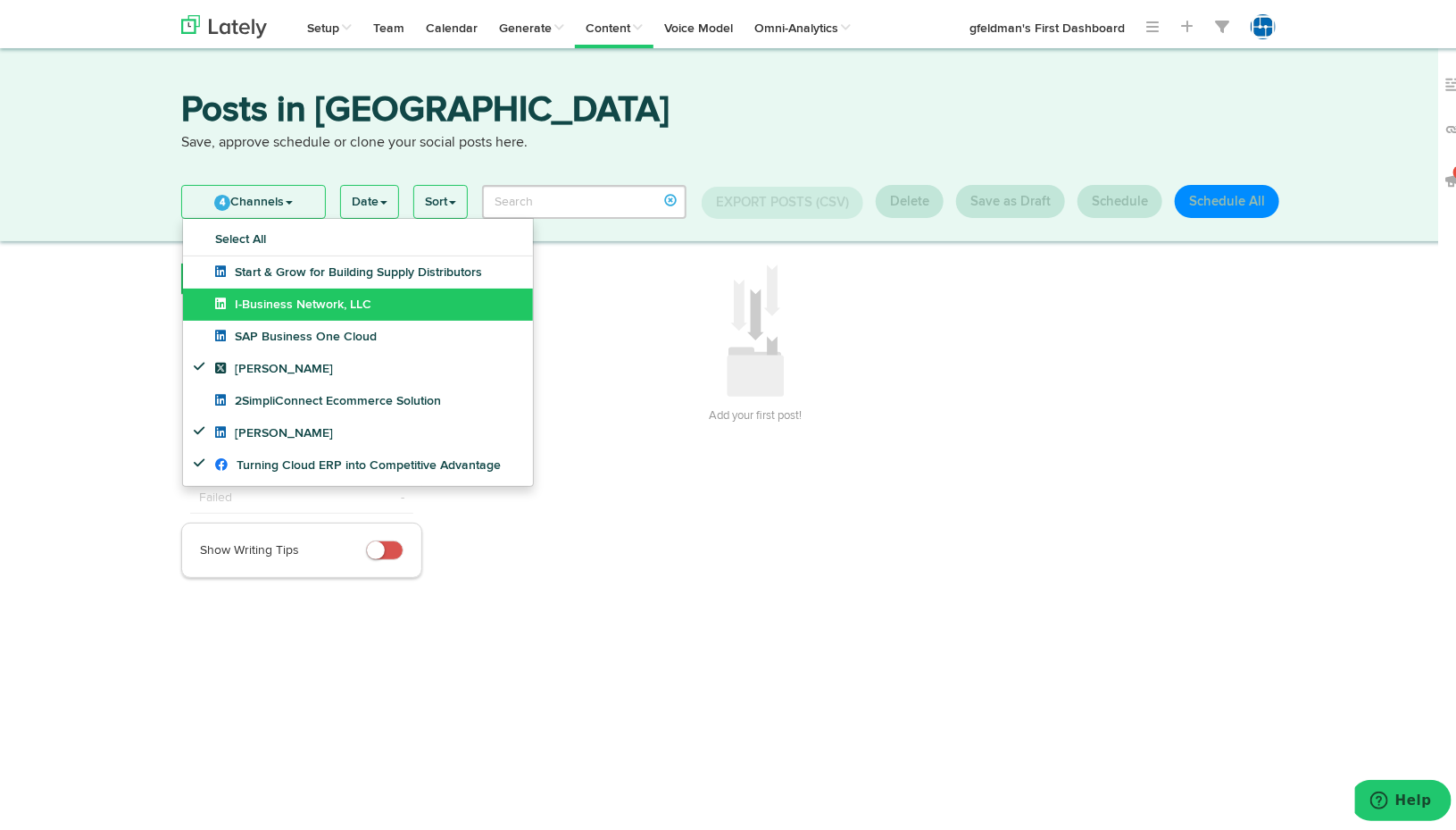
click at [187, 301] on link "I-Business Network, LLC" at bounding box center [358, 300] width 350 height 32
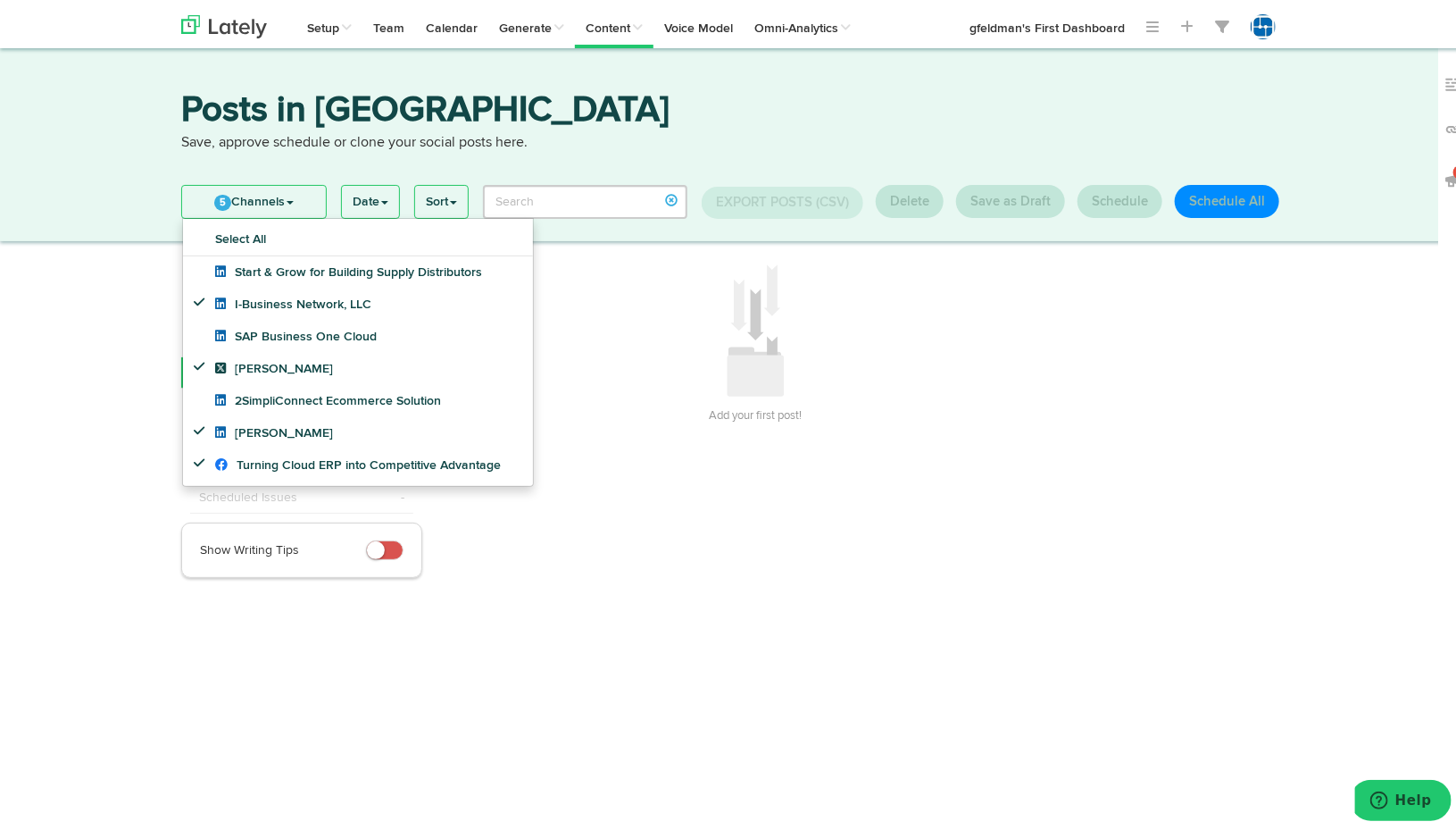
click at [632, 476] on div "Add your first post! Filters Close 0 8 0" at bounding box center [877, 417] width 851 height 315
click at [867, 120] on h3 "Posts in [GEOGRAPHIC_DATA]" at bounding box center [735, 109] width 1107 height 40
click at [51, 462] on div "Posts in [GEOGRAPHIC_DATA] Save, approve schedule or clone your social posts he…" at bounding box center [735, 323] width 1470 height 556
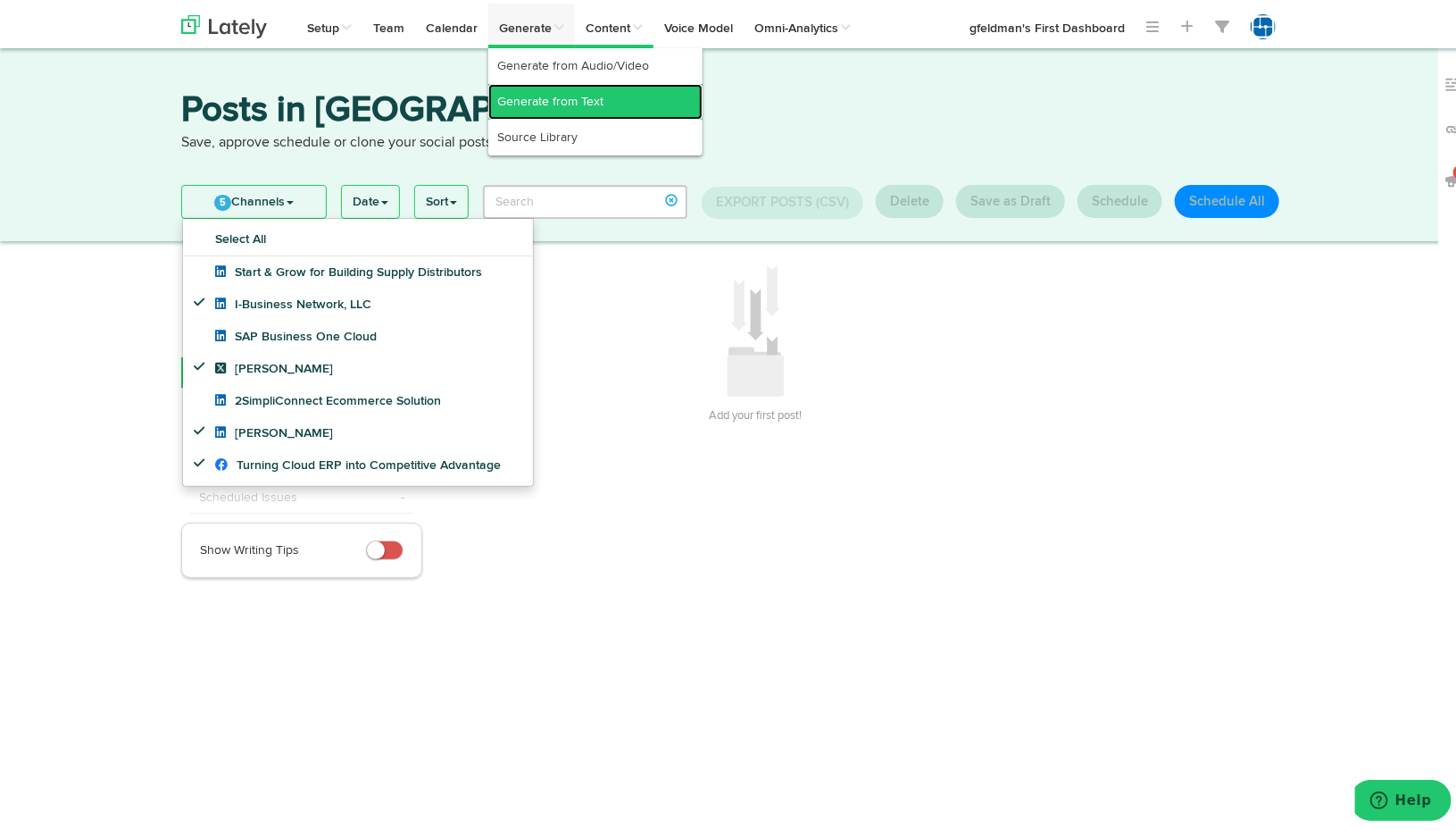
click at [536, 88] on link "Generate from Text" at bounding box center [595, 98] width 214 height 36
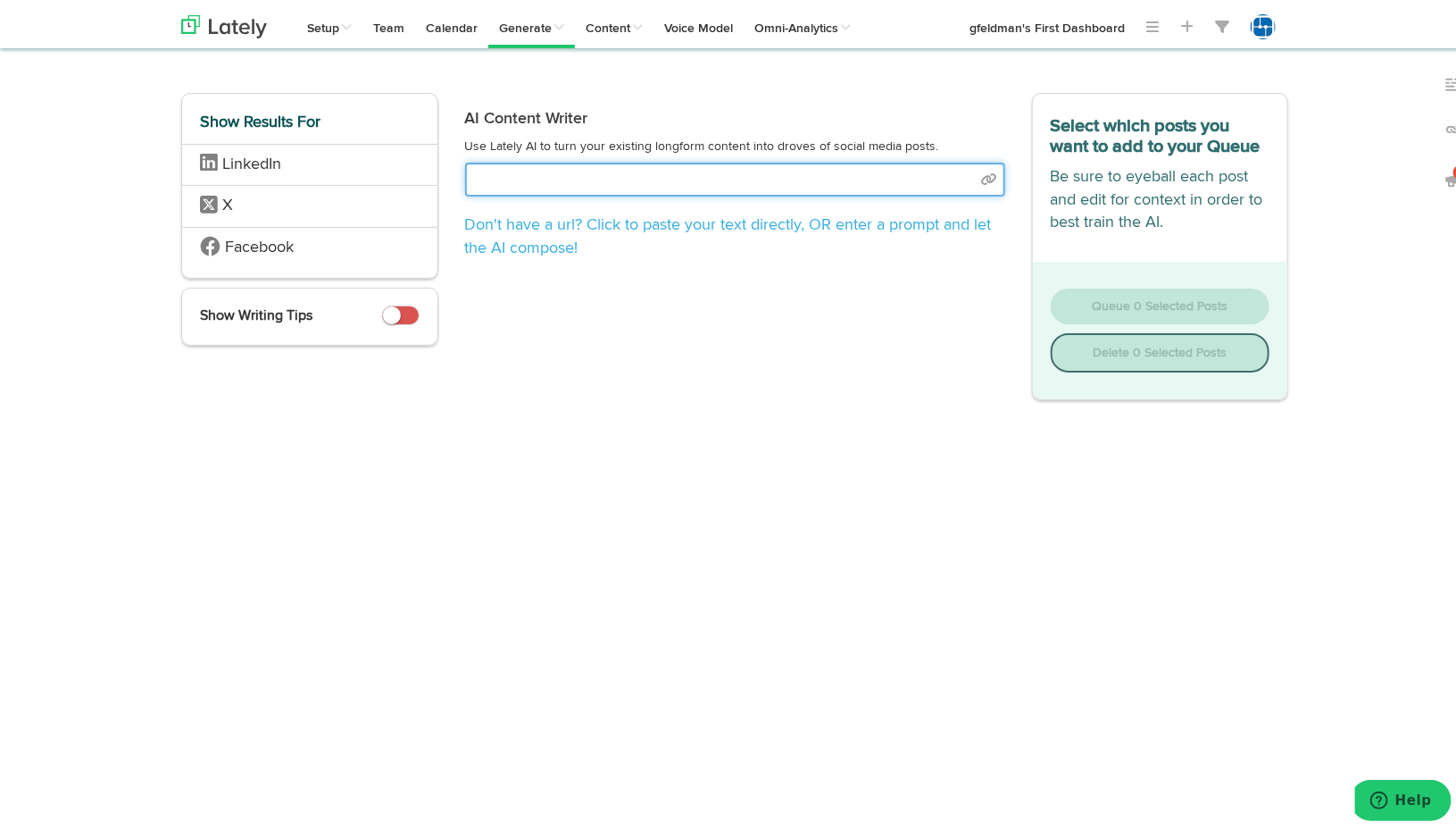
click at [598, 180] on input "text" at bounding box center [735, 175] width 541 height 34
select select "natural"
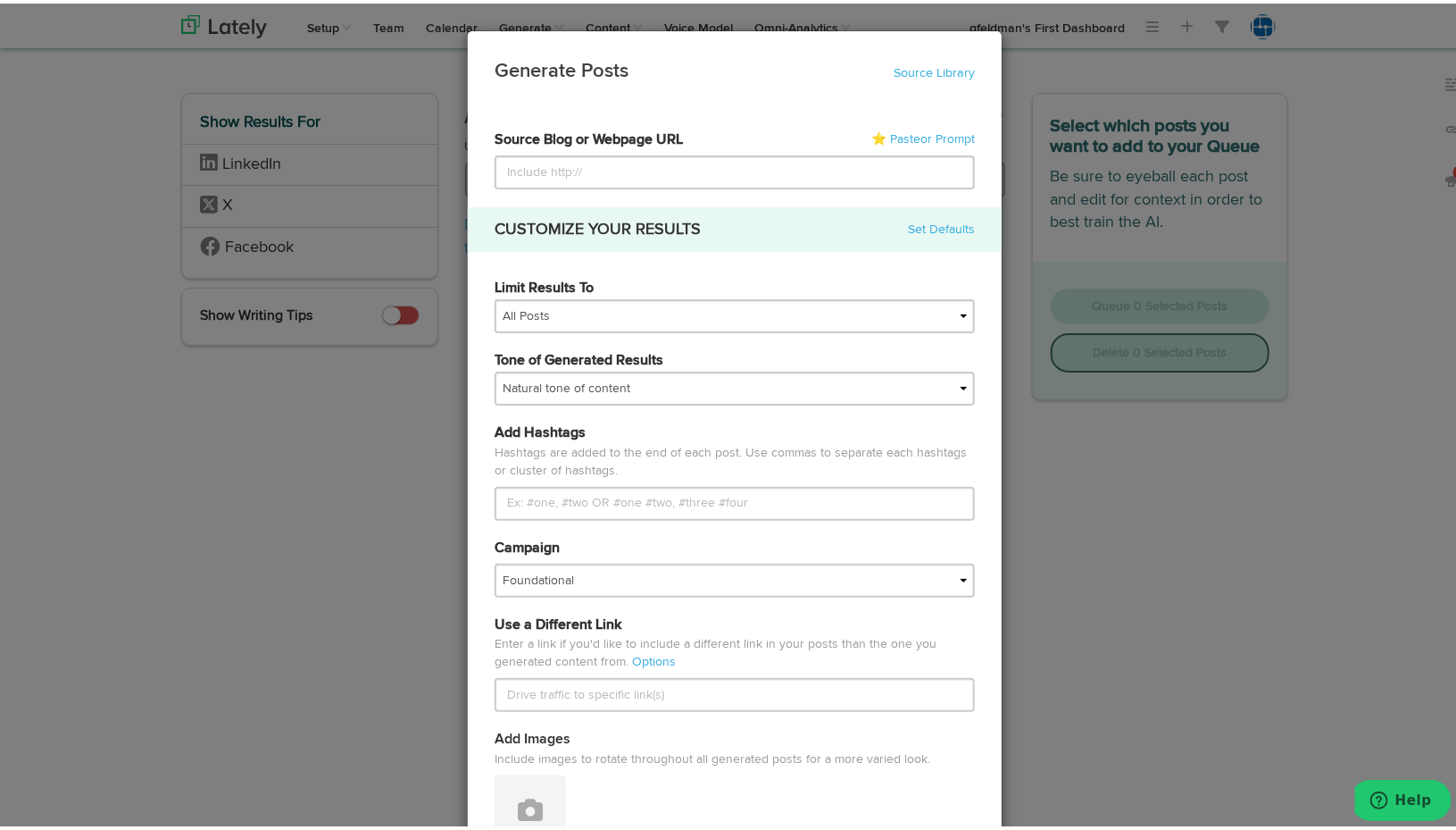
type input "[URL][DOMAIN_NAME]"
drag, startPoint x: 572, startPoint y: 158, endPoint x: 473, endPoint y: 158, distance: 99.0
click at [481, 158] on div "Source Blog or Webpage URL ⭐ Paste or Prompt [URL][DOMAIN_NAME]" at bounding box center [735, 156] width 507 height 59
paste input "[URL][DOMAIN_NAME]"
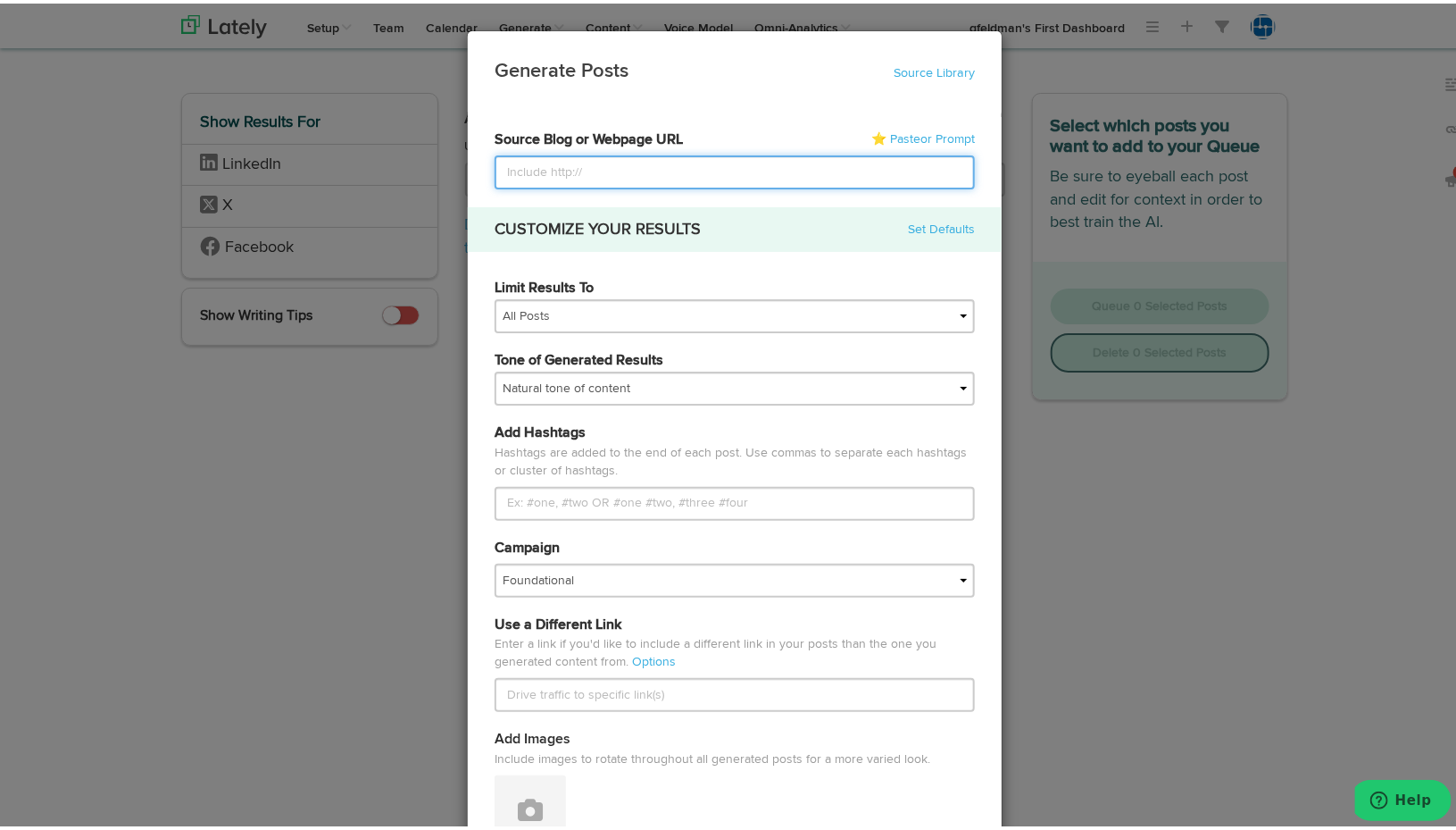
type input "[URL][DOMAIN_NAME]"
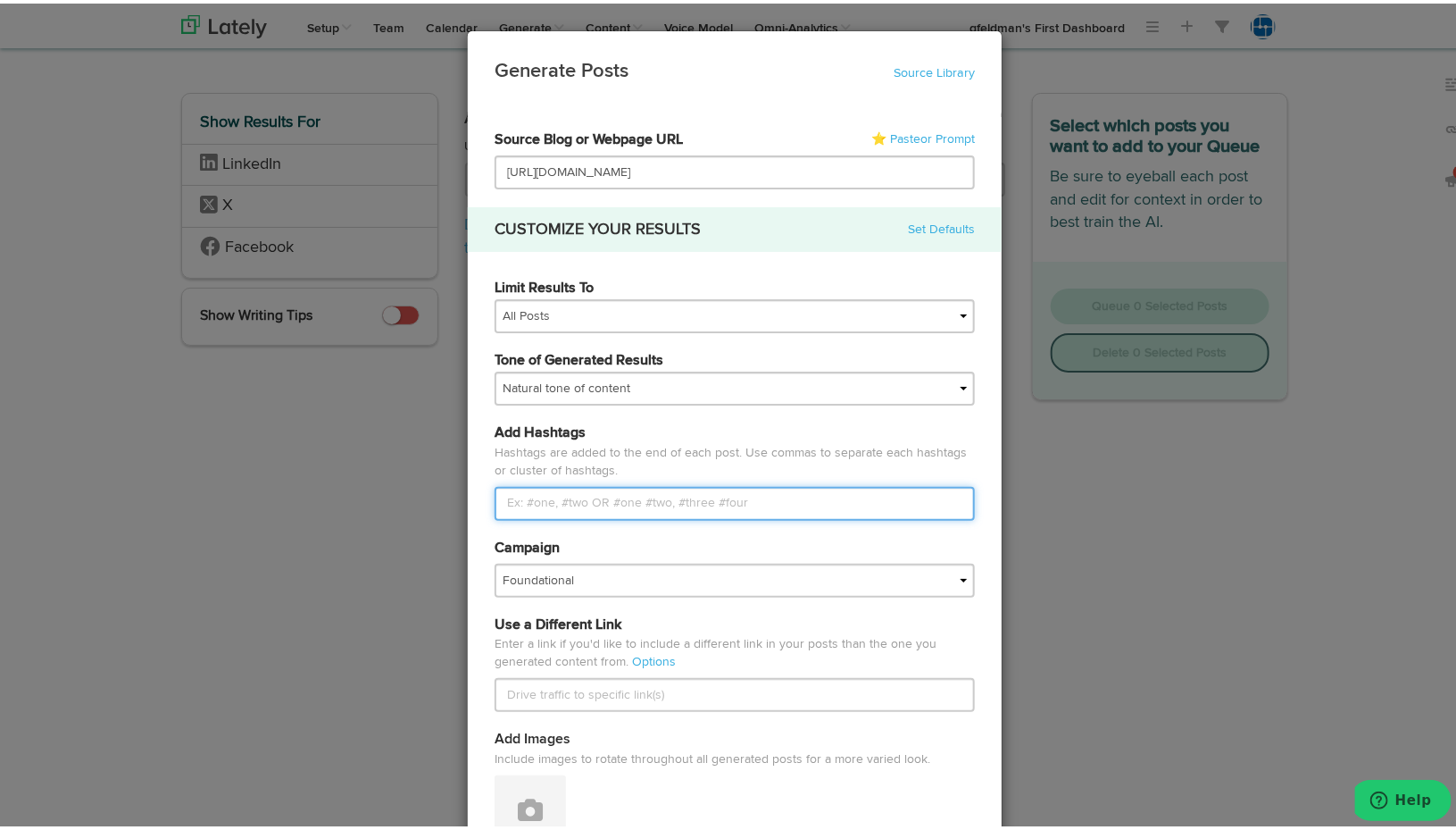
click at [539, 496] on input "Limit Results To" at bounding box center [735, 500] width 480 height 34
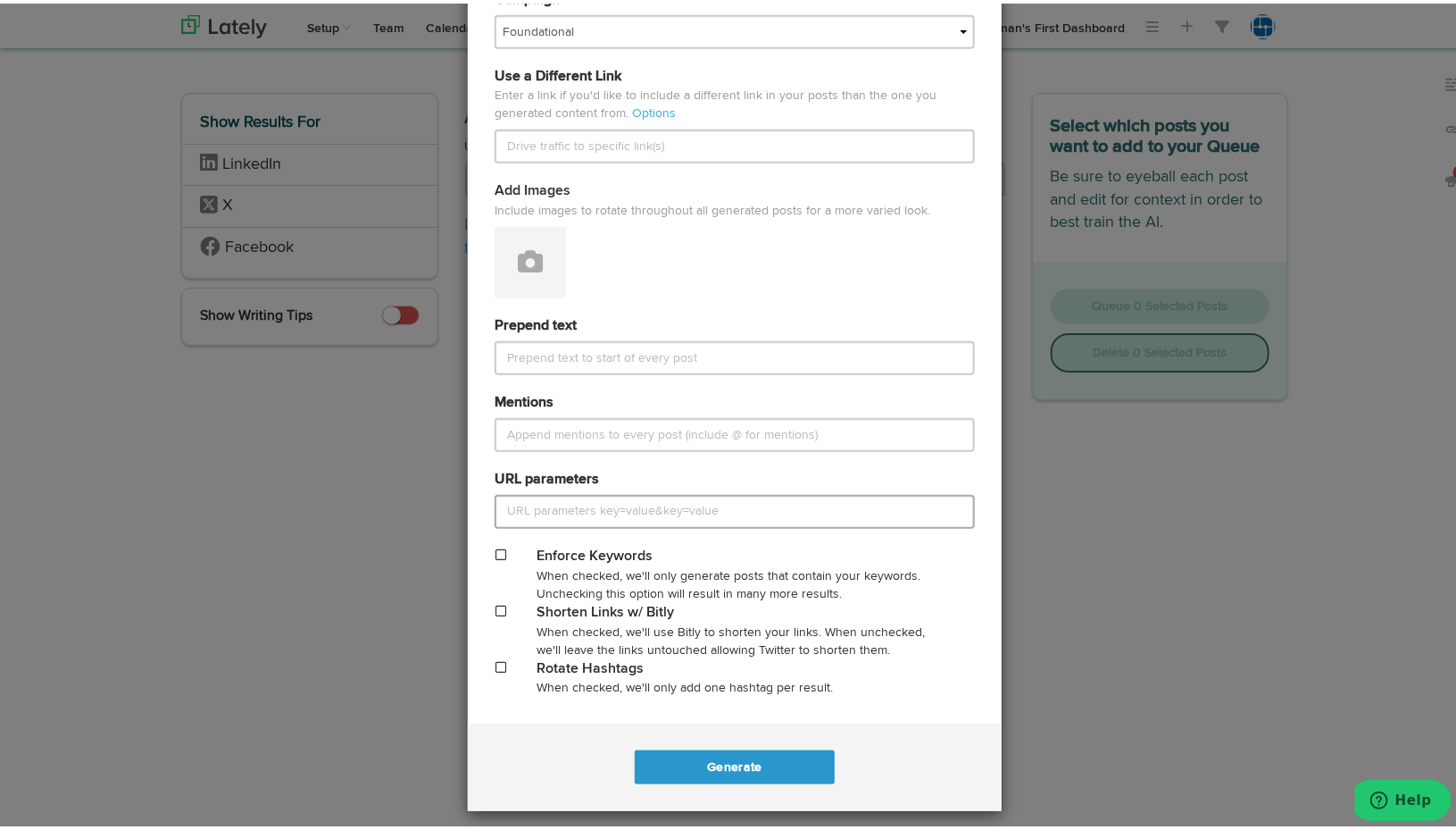
scroll to position [552, 0]
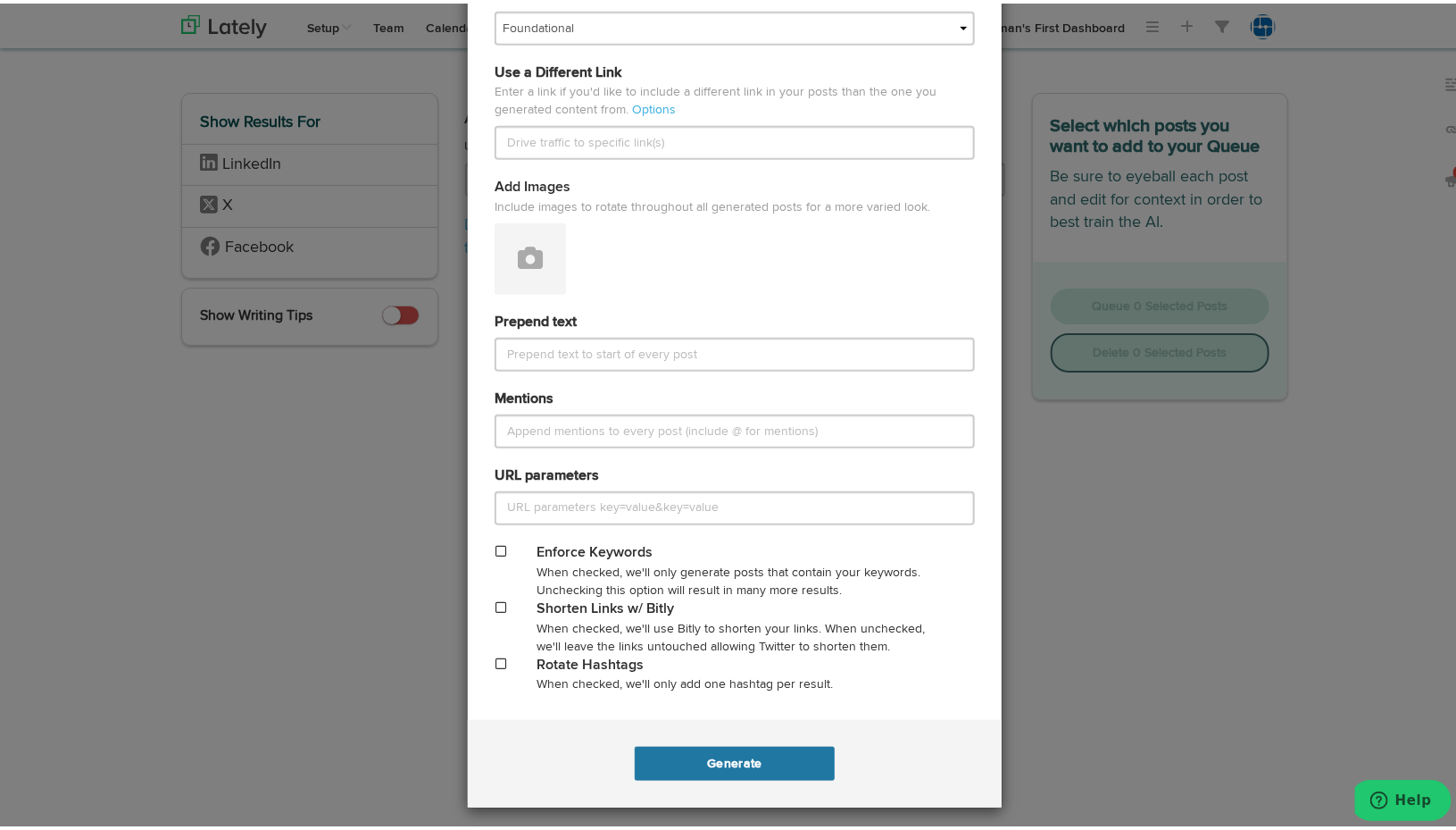
type input "#SAPBusinessOne, #SAPB1, #SAPB1WebClient"
click at [700, 759] on button "Generate" at bounding box center [734, 760] width 199 height 34
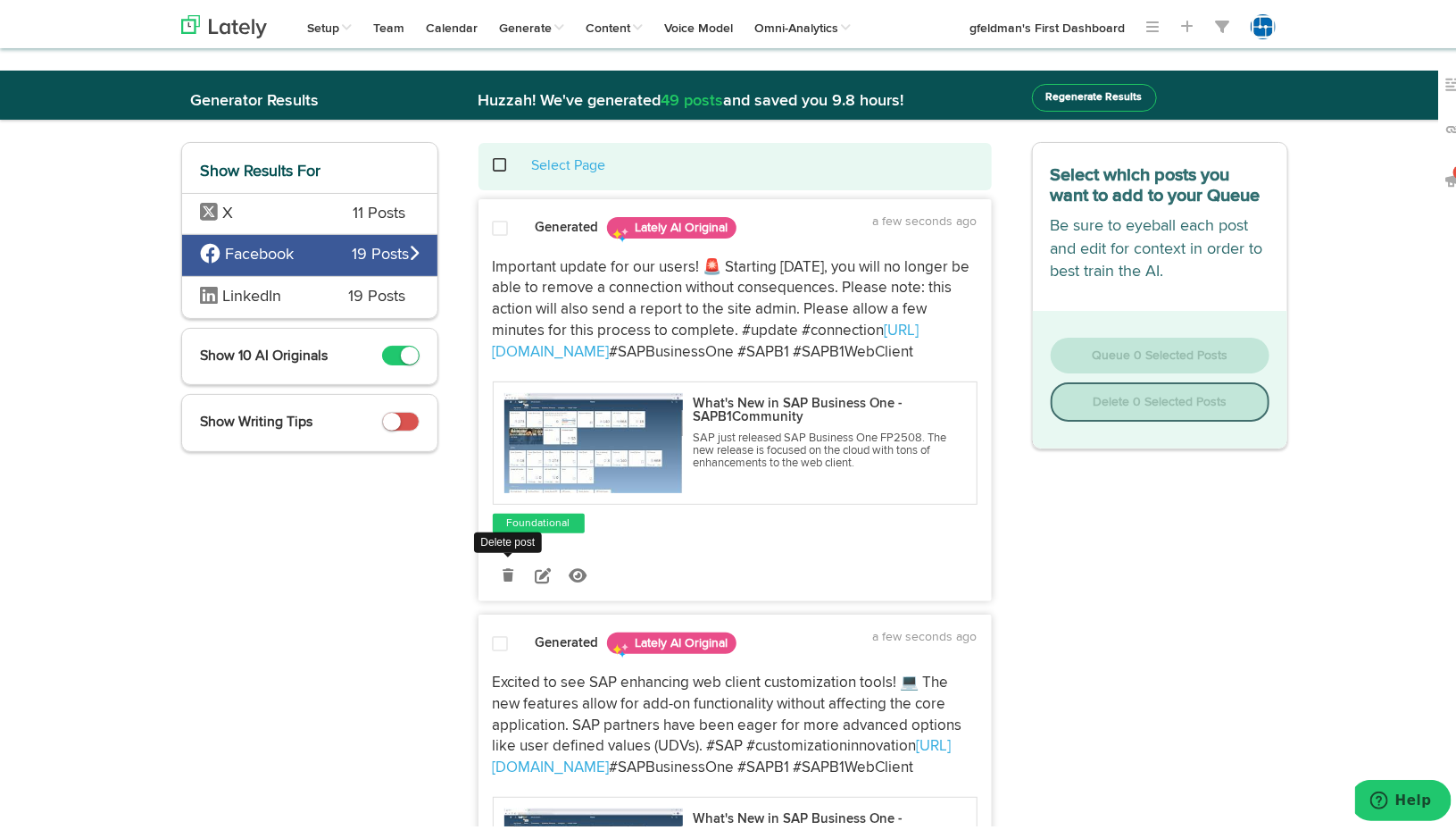
click at [502, 578] on icon at bounding box center [508, 572] width 11 height 13
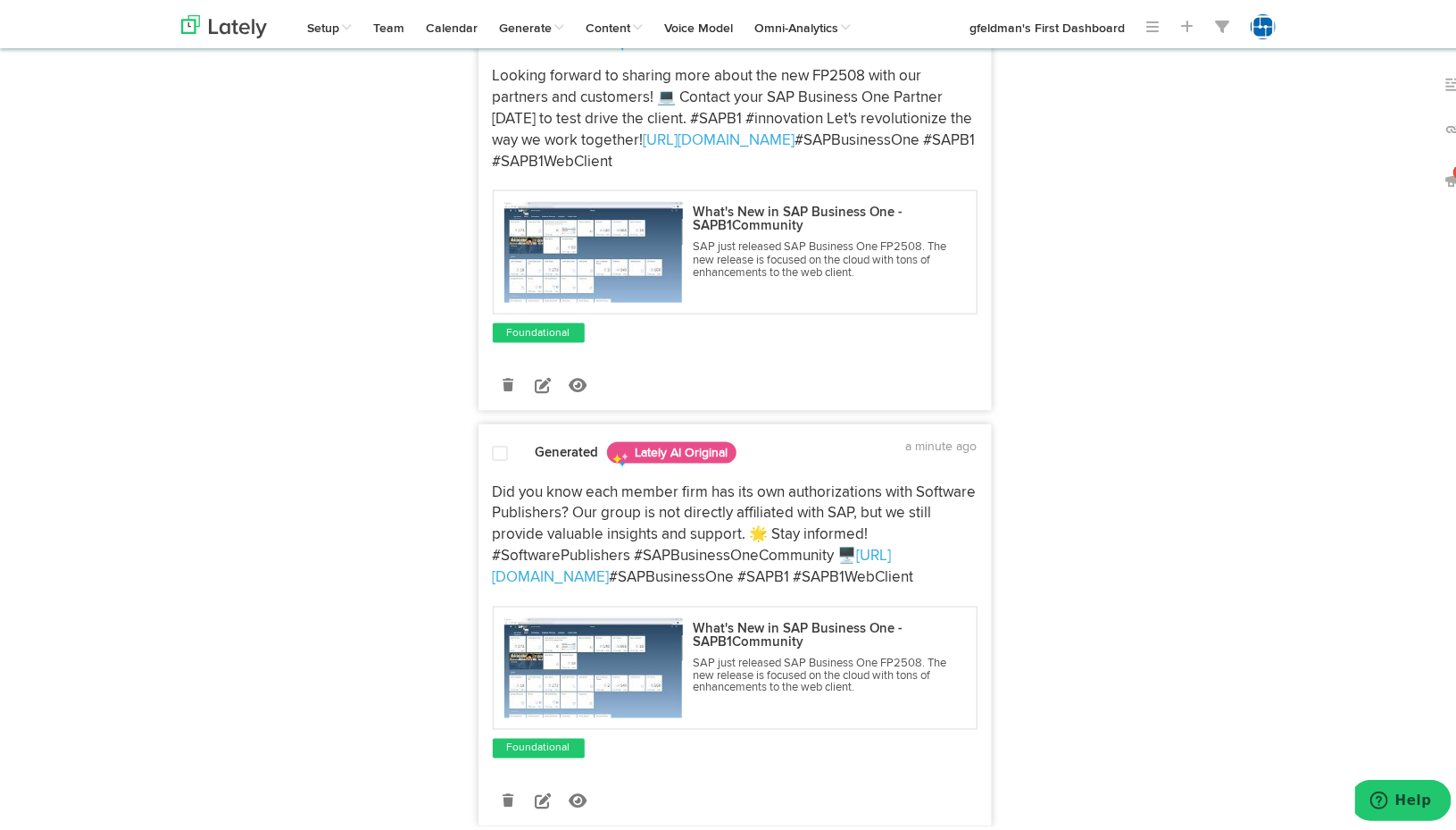
scroll to position [1161, 0]
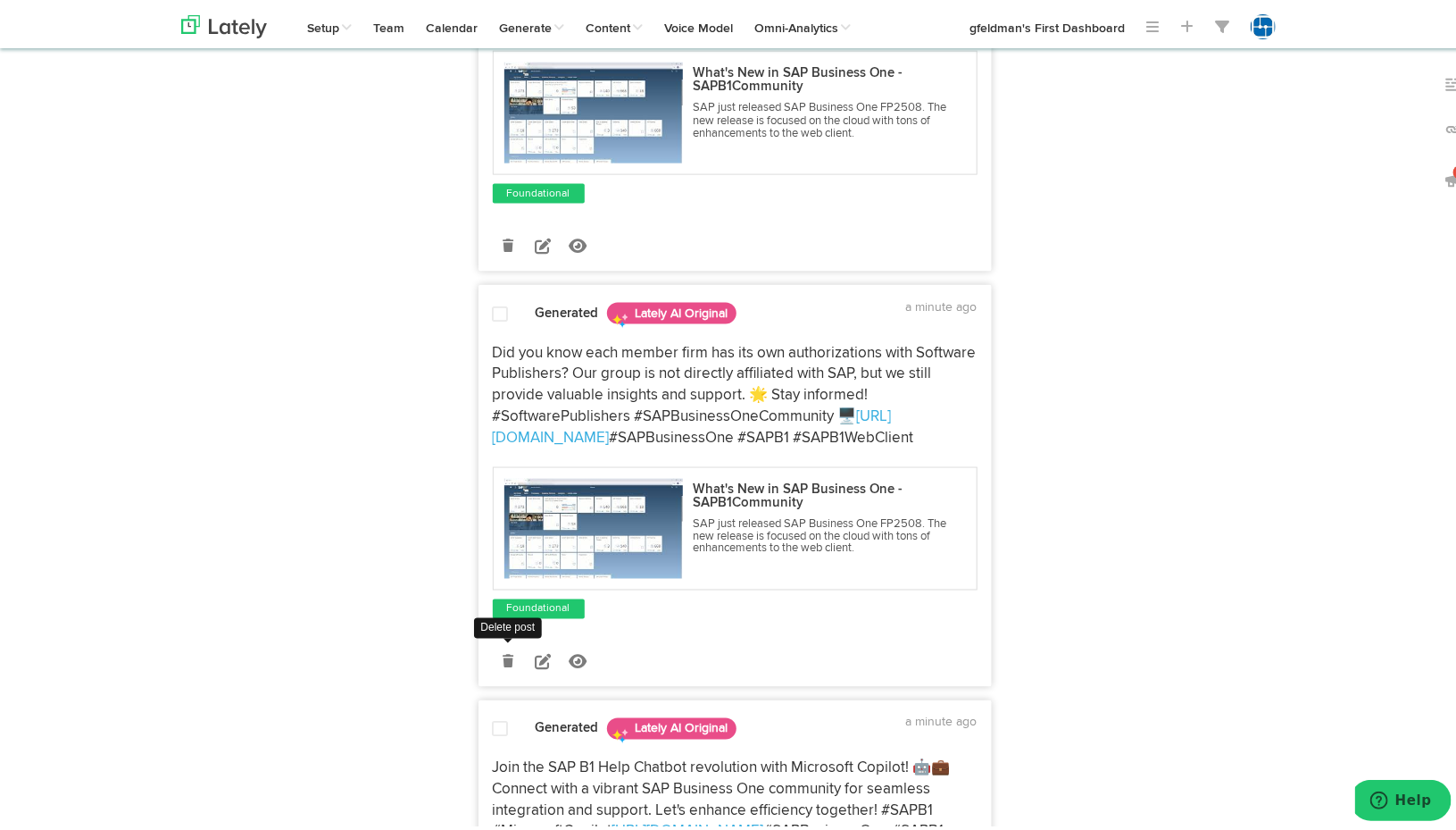
click at [493, 673] on link at bounding box center [509, 658] width 31 height 31
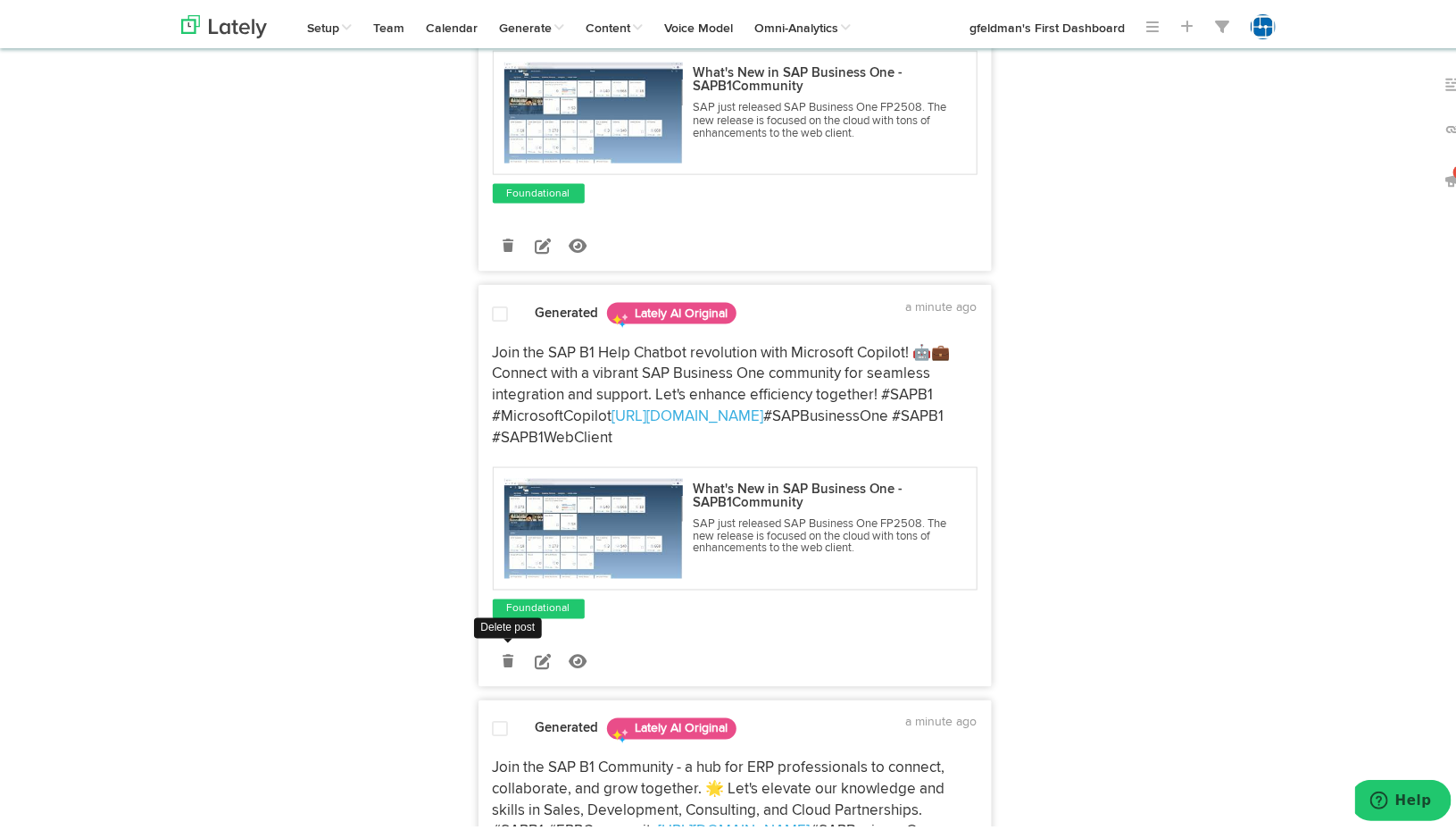
click at [507, 673] on link at bounding box center [509, 658] width 31 height 31
click at [535, 667] on icon at bounding box center [543, 659] width 16 height 16
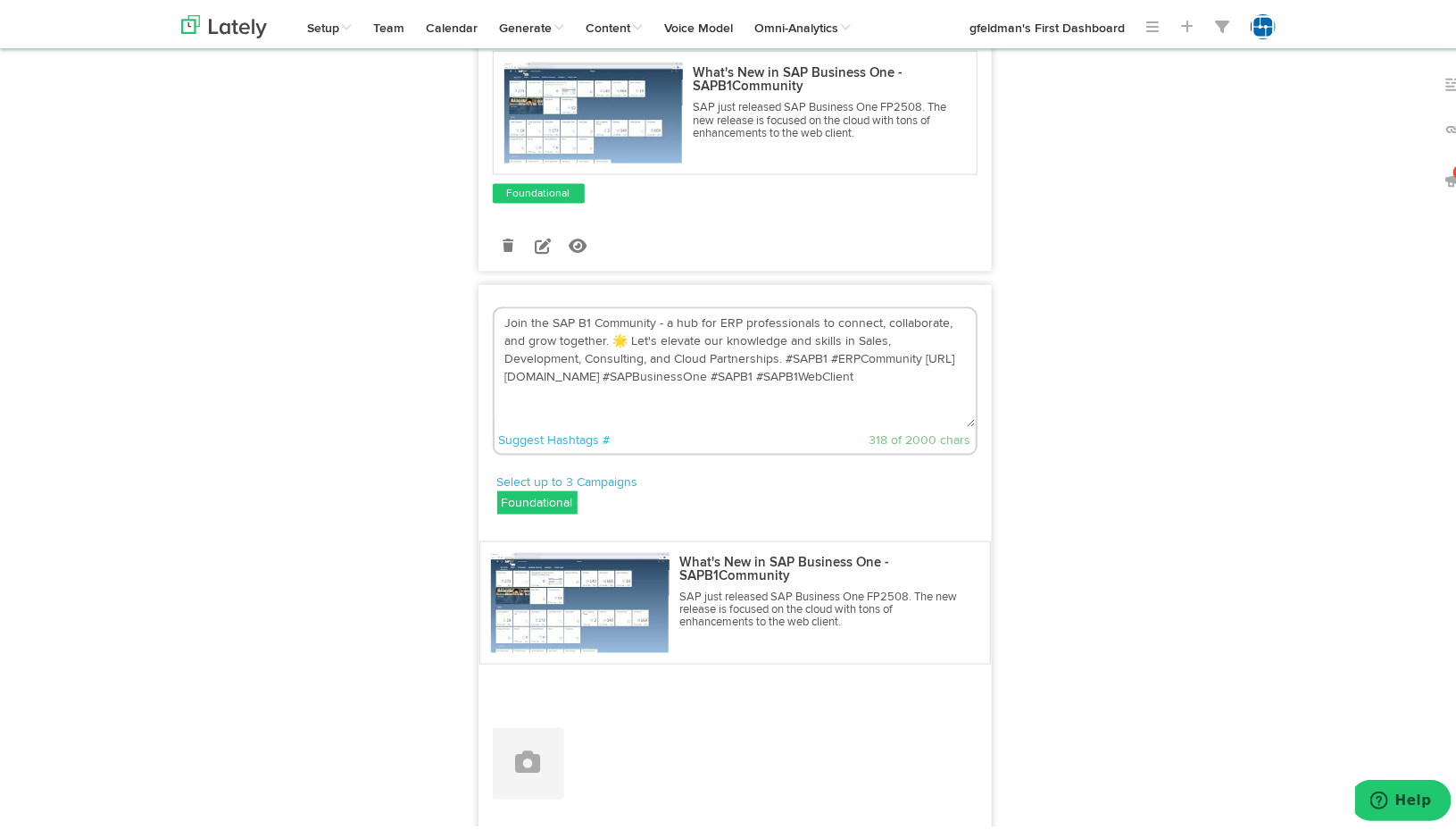
drag, startPoint x: 711, startPoint y: 355, endPoint x: 811, endPoint y: 355, distance: 100.0
click at [811, 355] on textarea "Join the SAP B1 Community - a hub for ERP professionals to connect, collaborate…" at bounding box center [736, 364] width 481 height 118
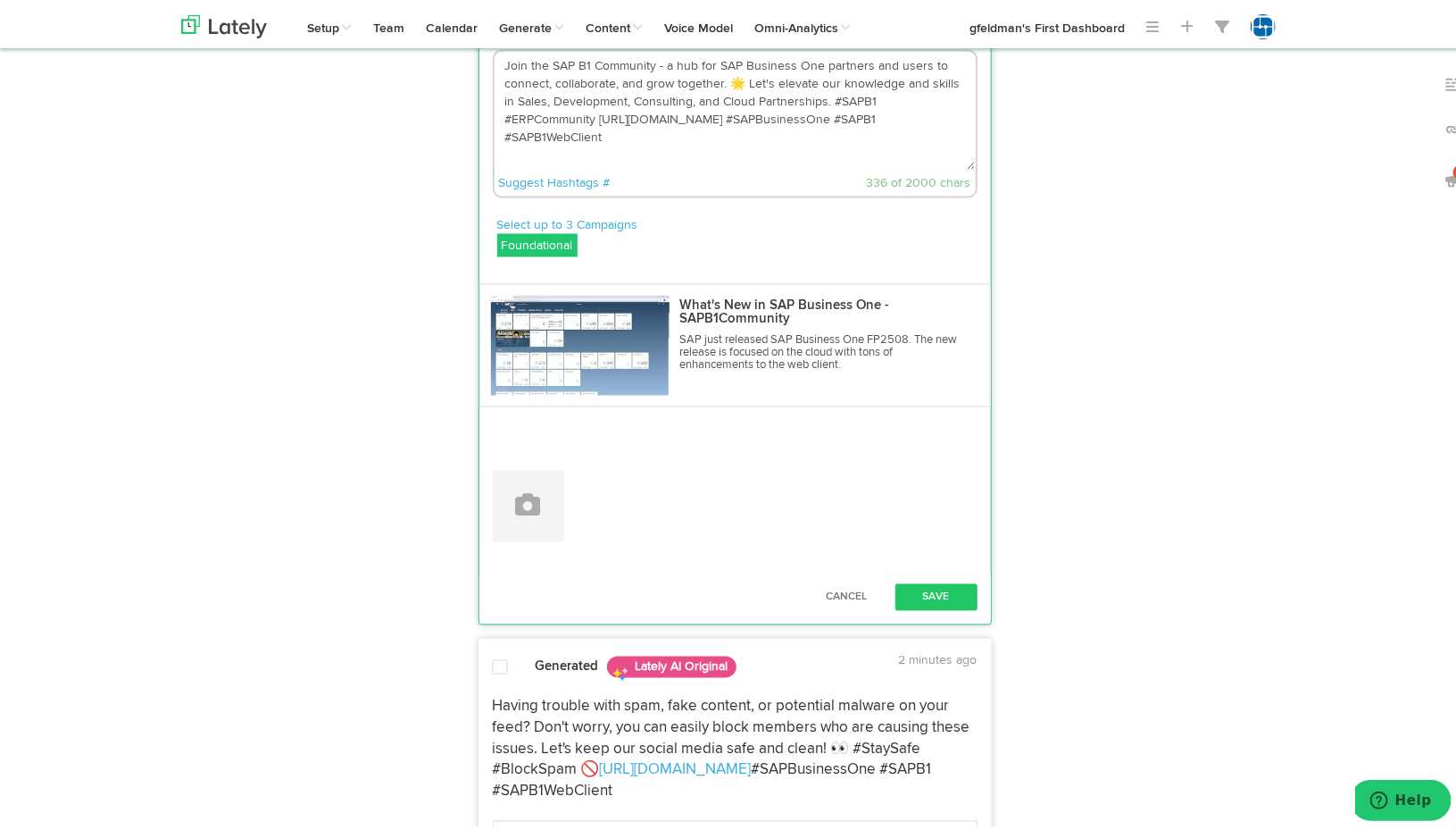
scroll to position [1429, 0]
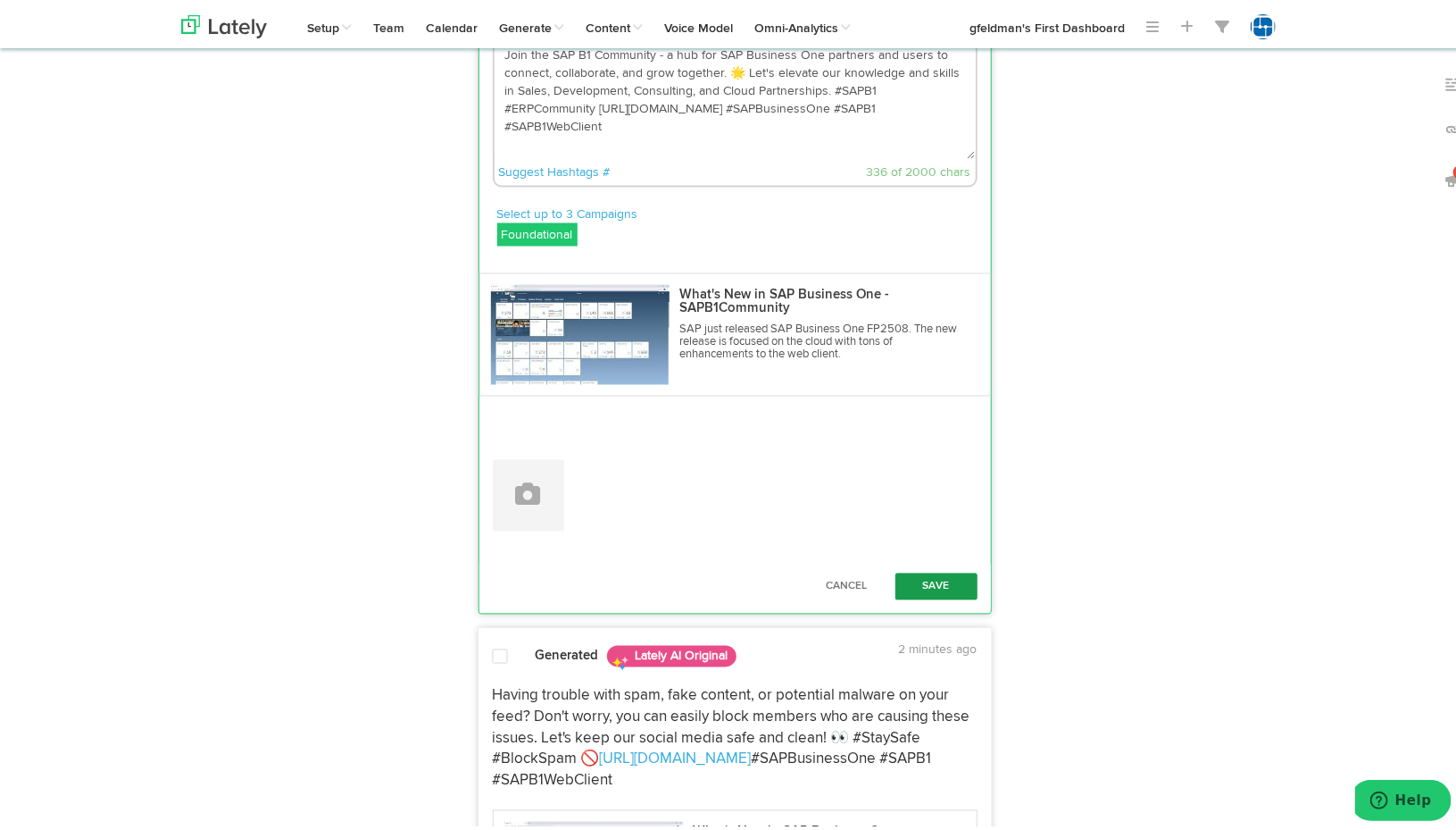
type textarea "Join the SAP B1 Community - a hub for SAP Business One partners and users to co…"
click at [937, 597] on button "Save" at bounding box center [936, 583] width 82 height 26
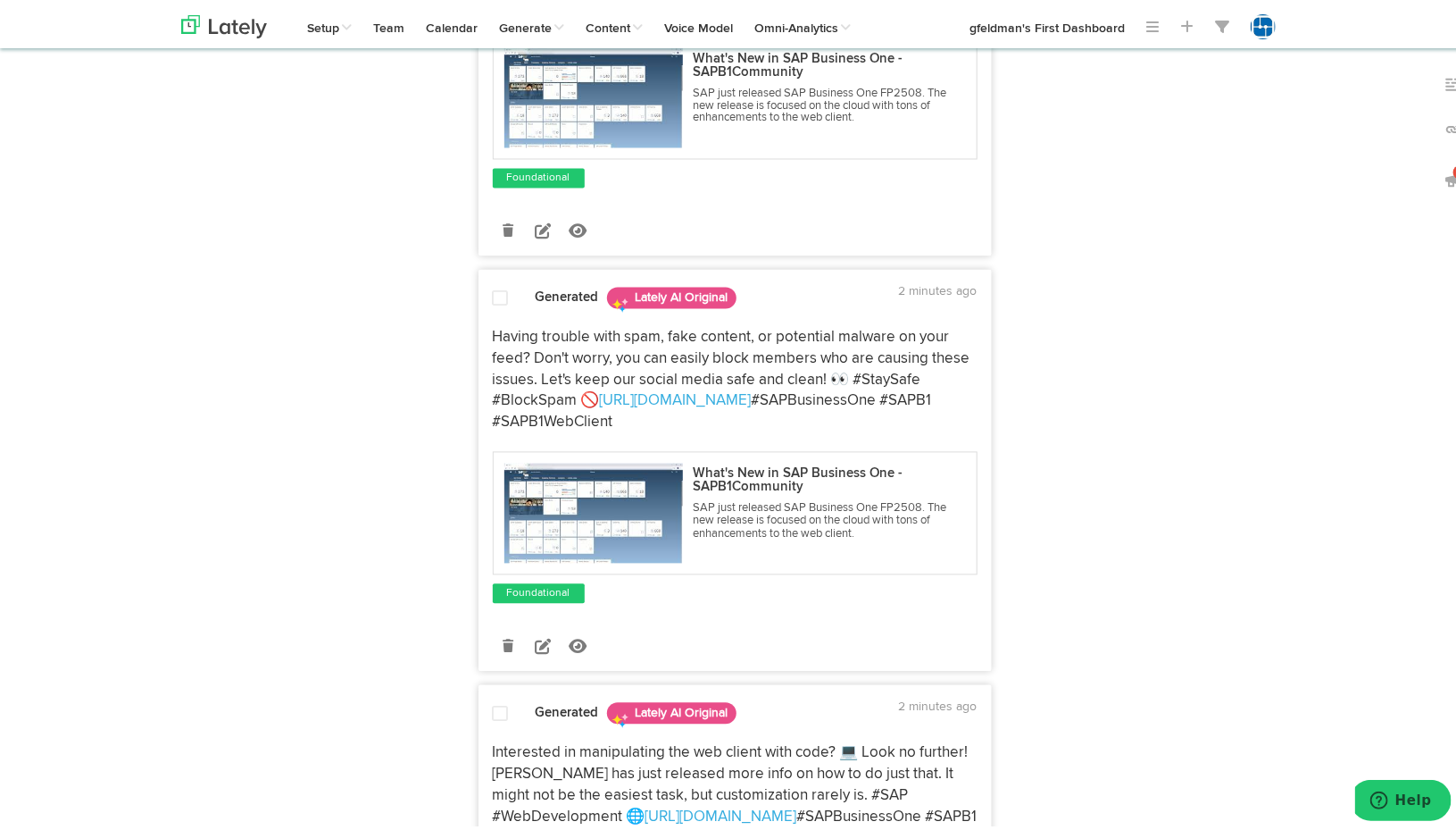
scroll to position [1697, 0]
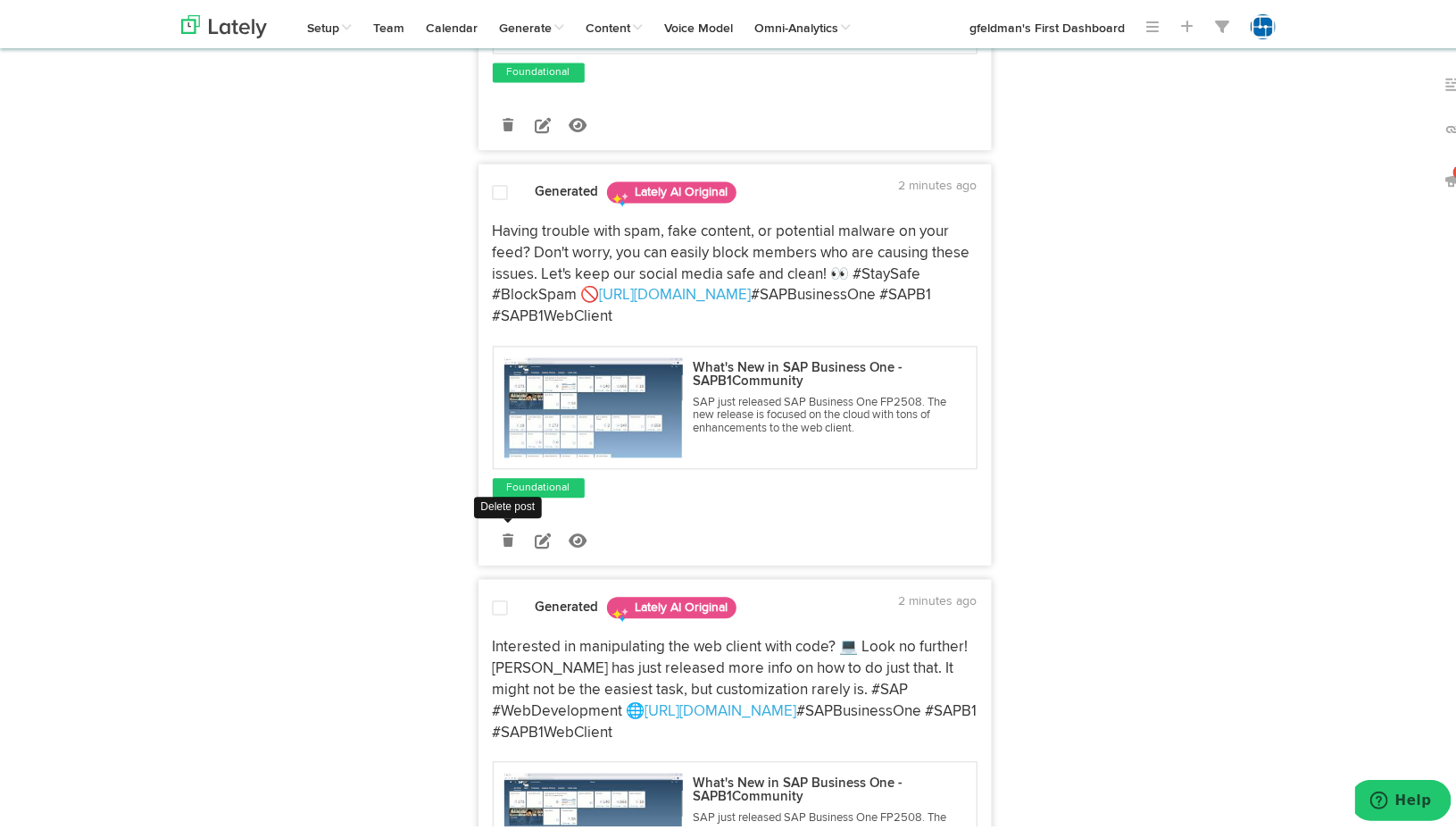
click at [493, 553] on link at bounding box center [509, 537] width 31 height 31
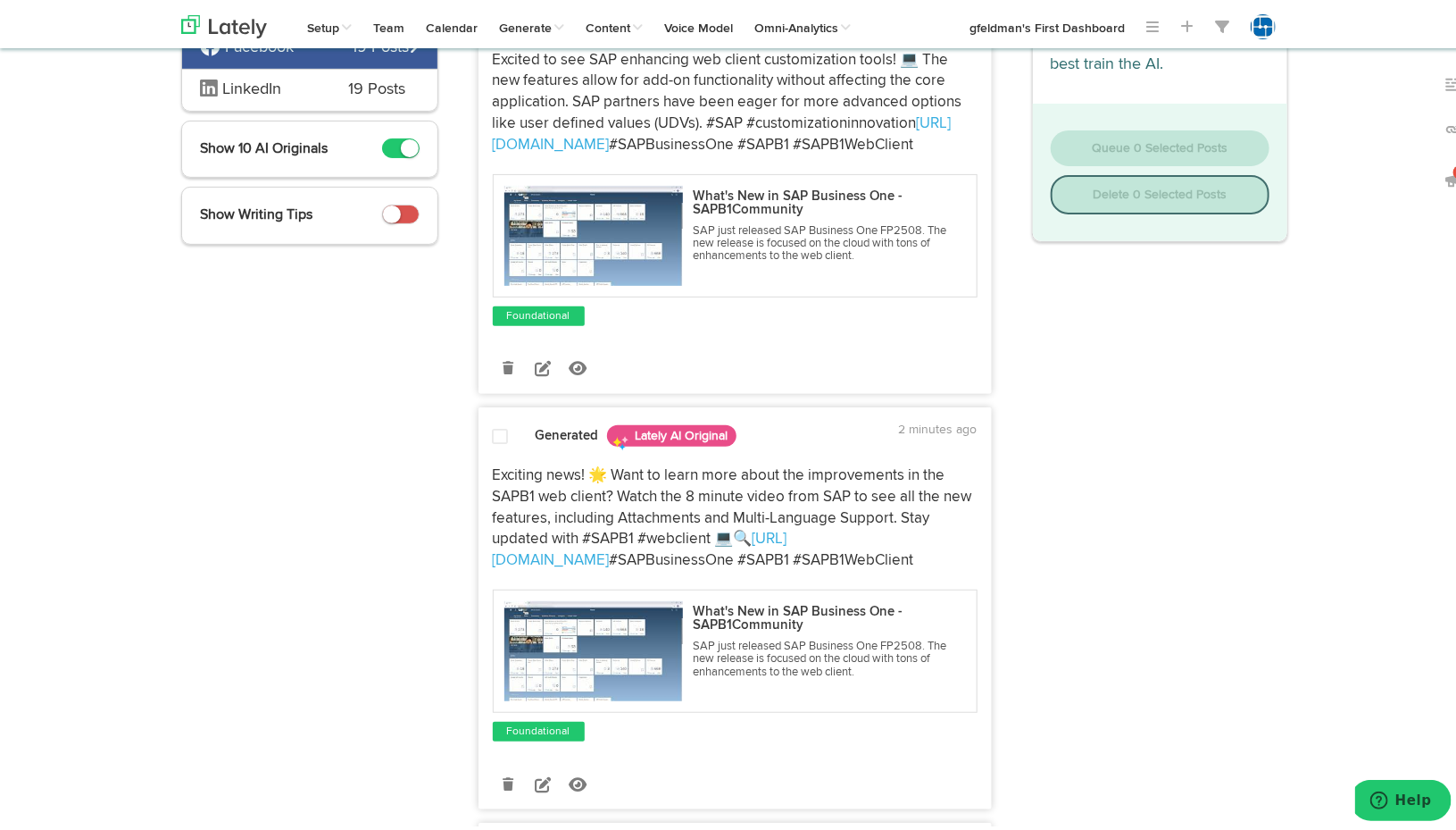
scroll to position [0, 0]
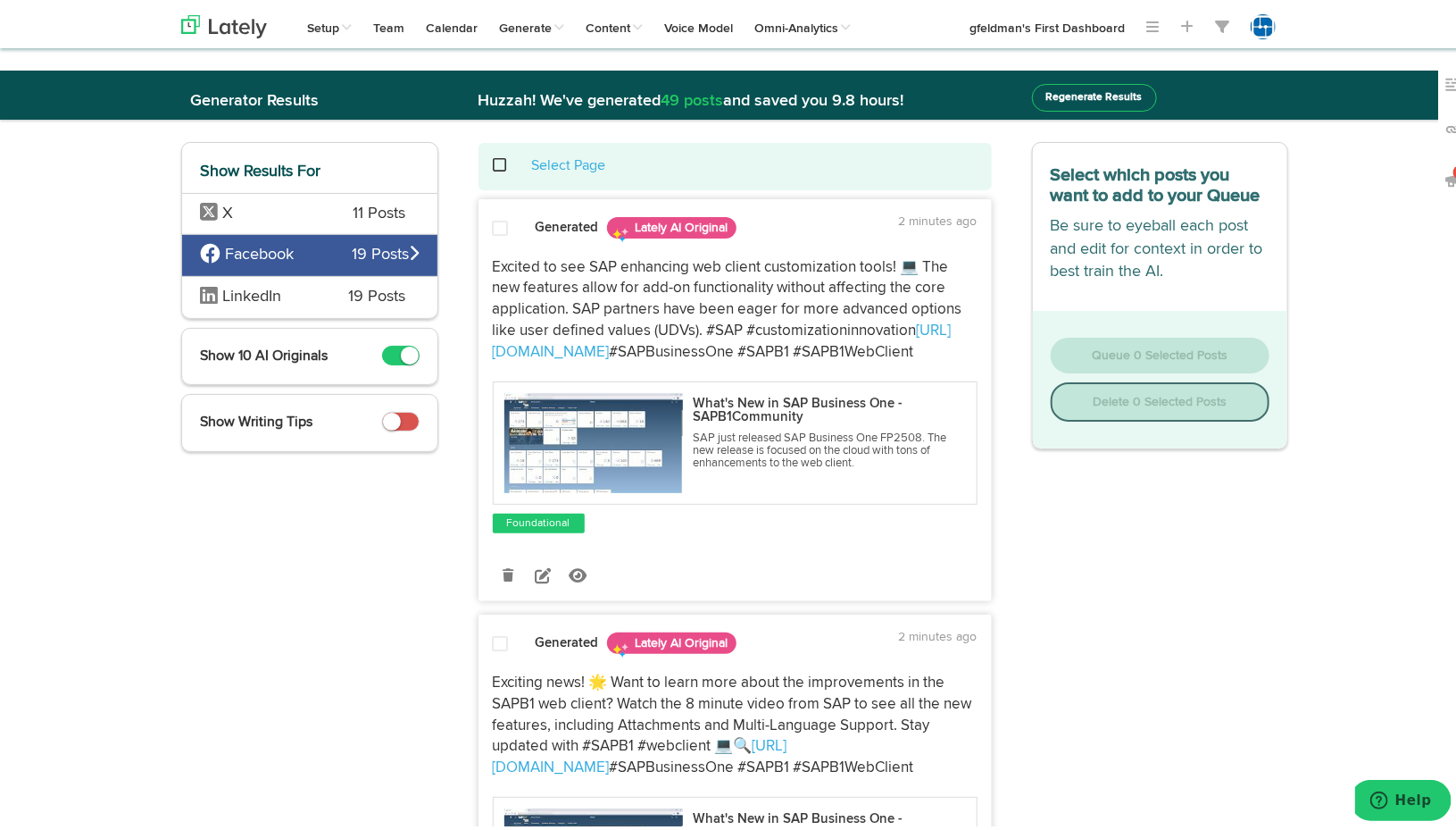
click at [492, 161] on span at bounding box center [511, 161] width 36 height 1
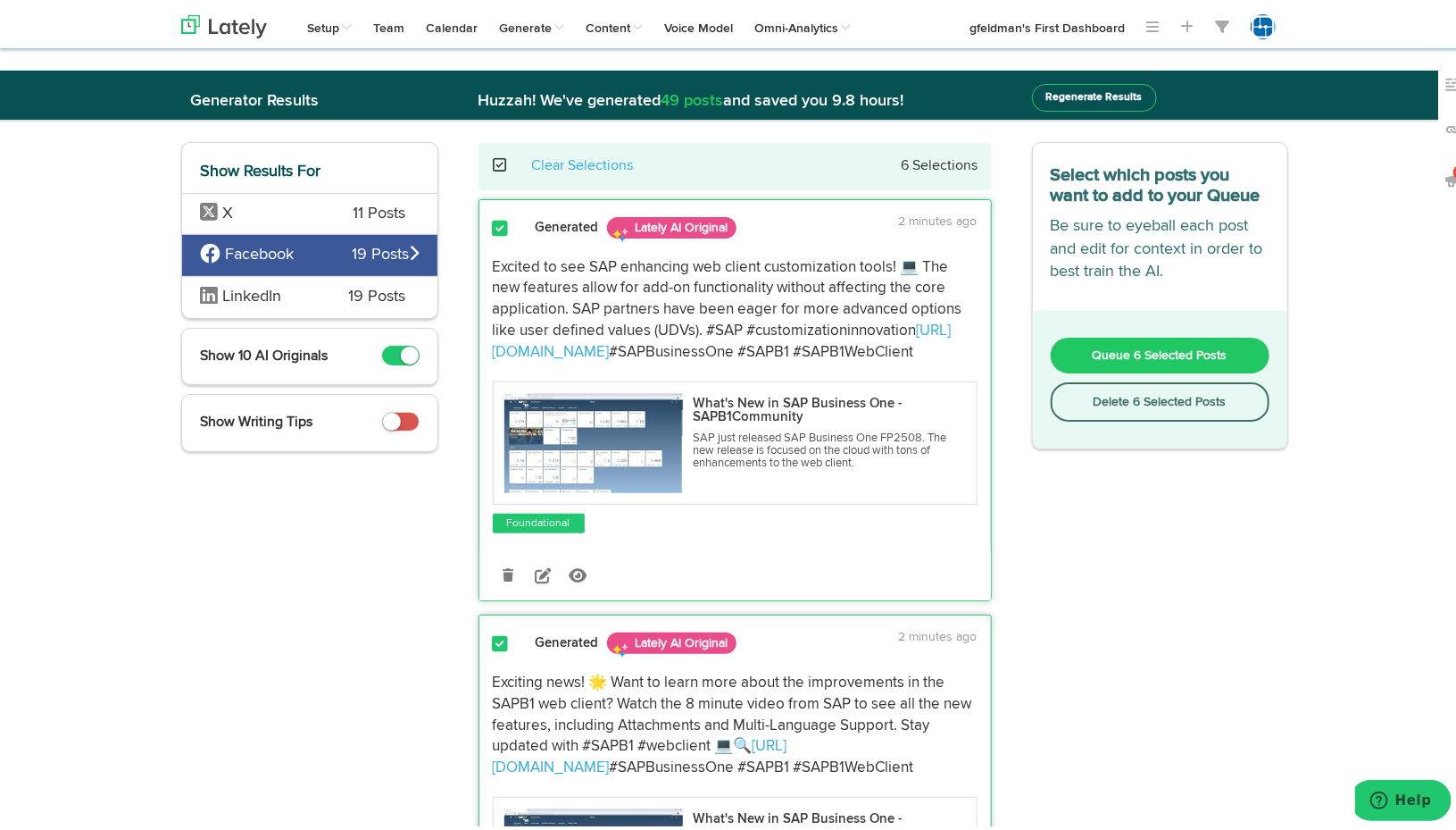
click at [1103, 349] on span "Queue 6 Selected Posts" at bounding box center [1161, 352] width 135 height 13
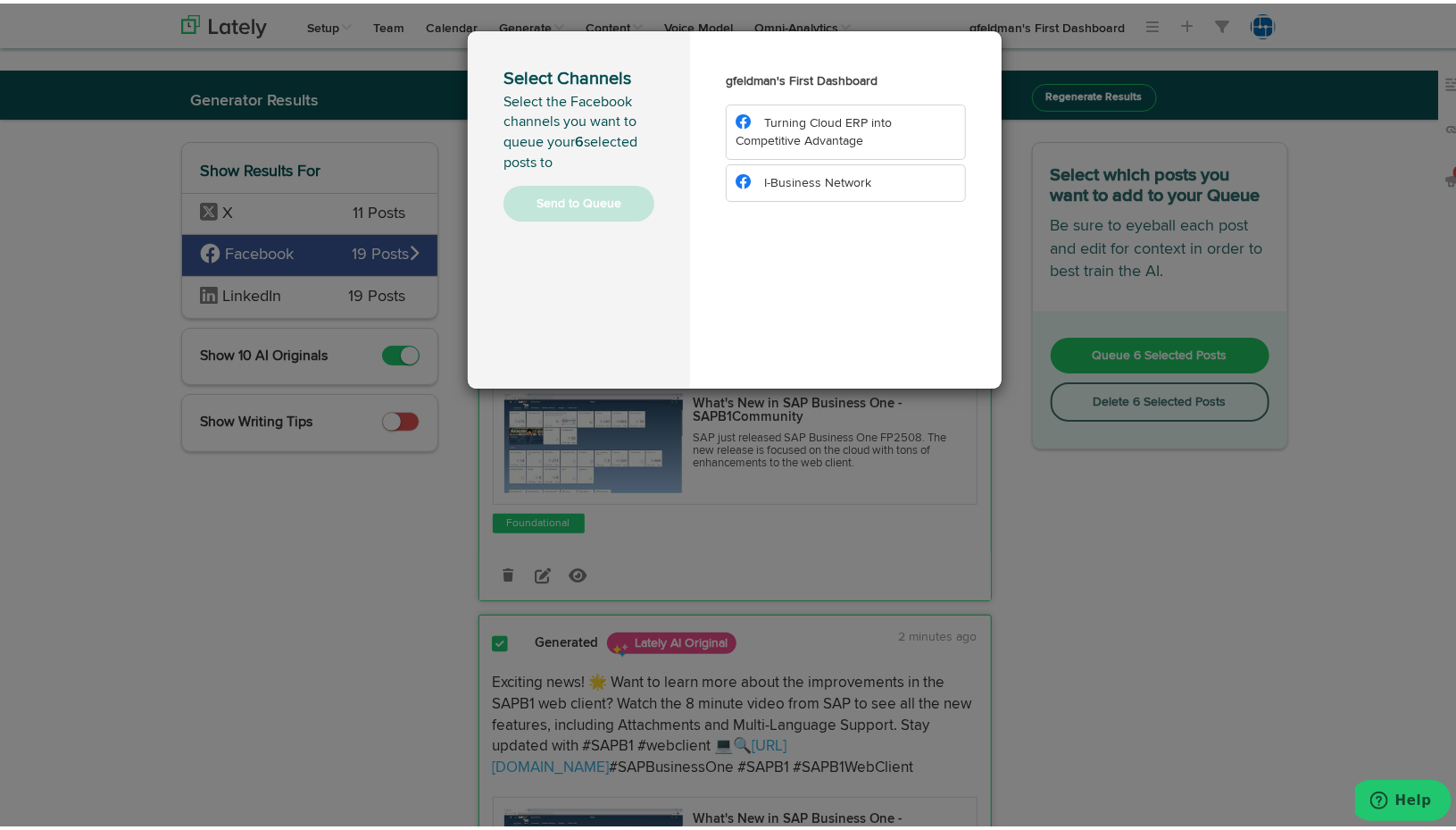
click at [838, 141] on span "Turning Cloud ERP into Competitive Advantage" at bounding box center [813, 128] width 156 height 30
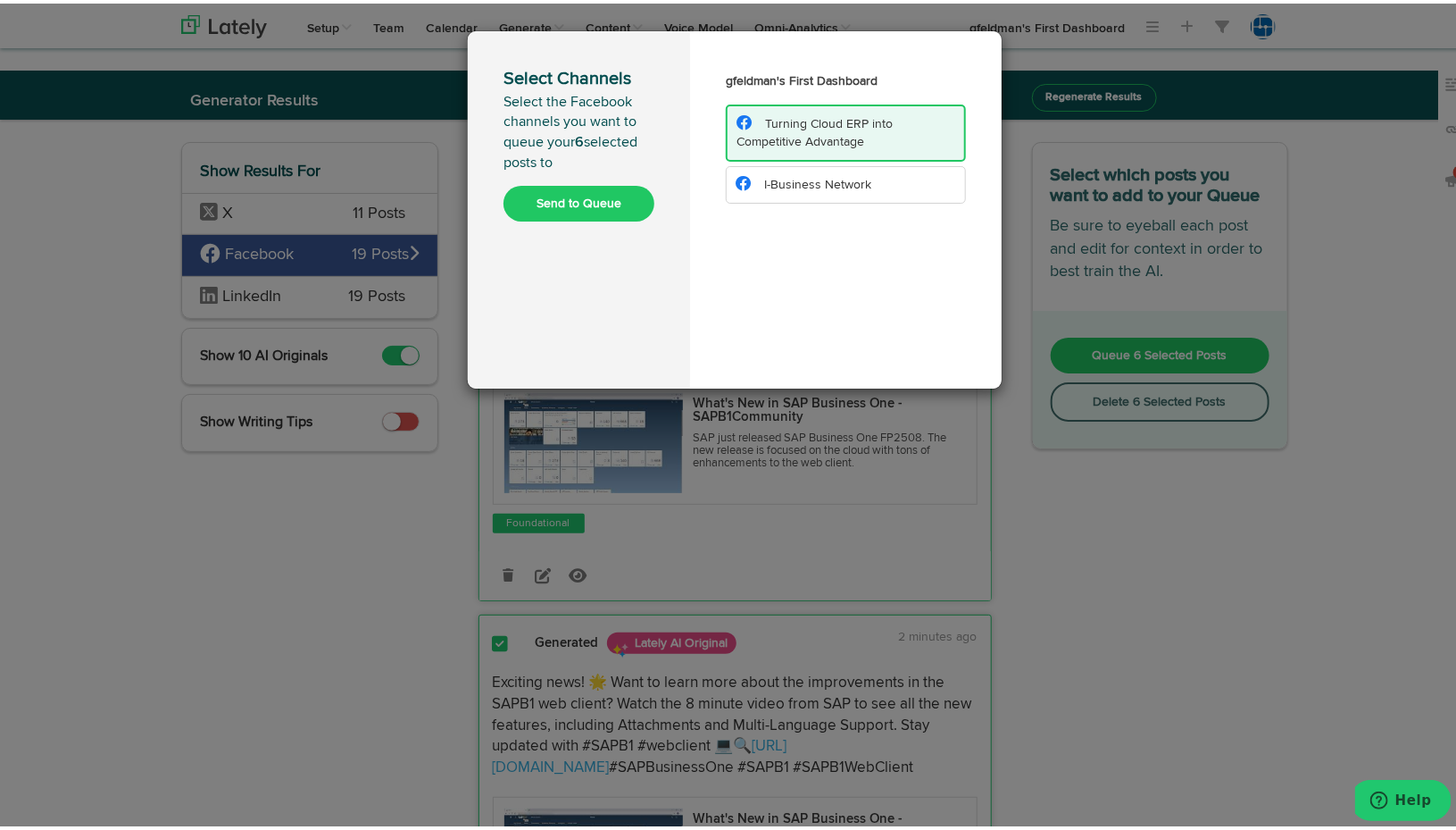
click at [825, 183] on span "I-Business Network" at bounding box center [818, 182] width 108 height 13
click at [617, 197] on button "Send to Queue" at bounding box center [579, 200] width 151 height 36
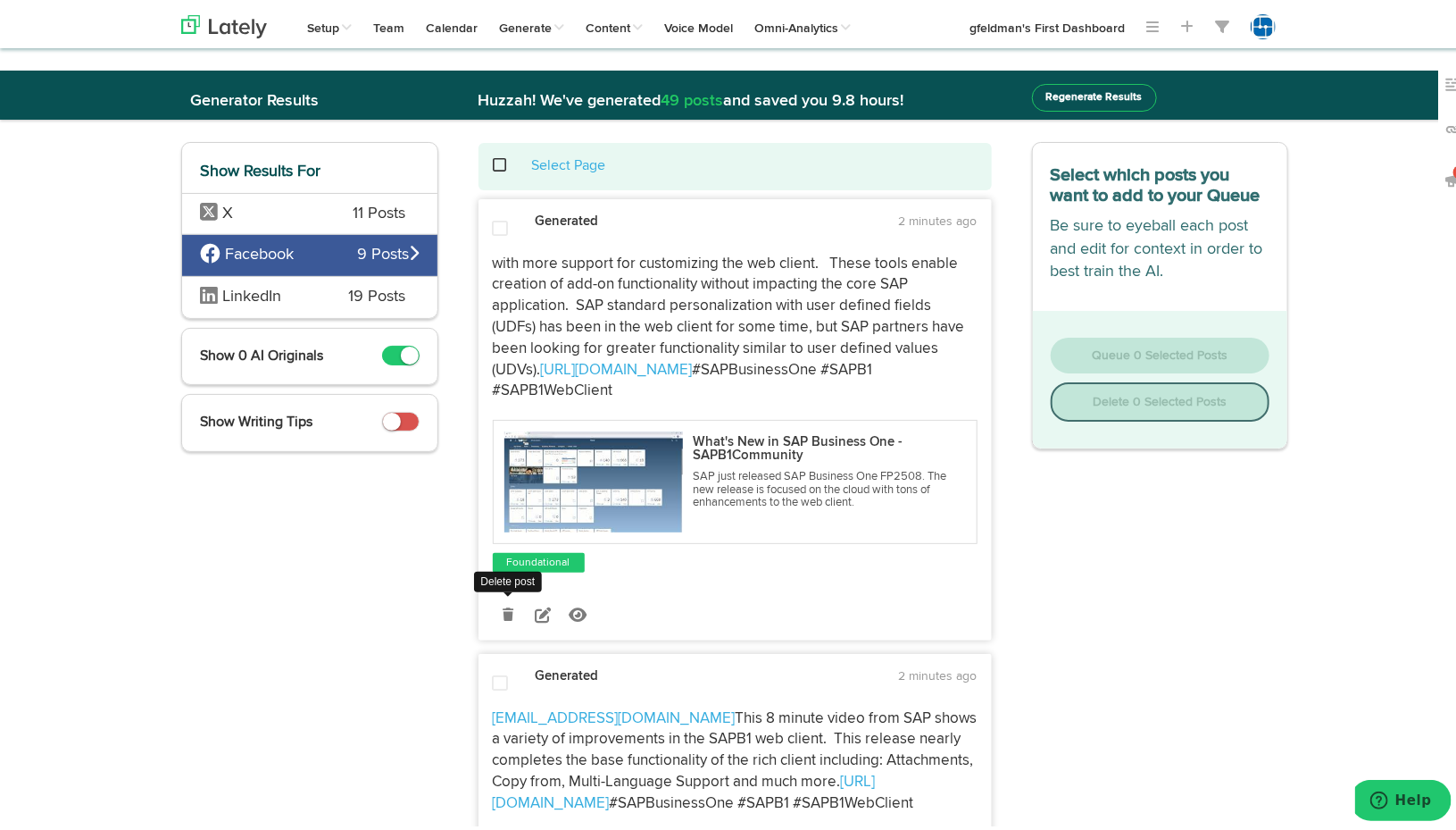
click at [503, 615] on icon at bounding box center [508, 611] width 11 height 13
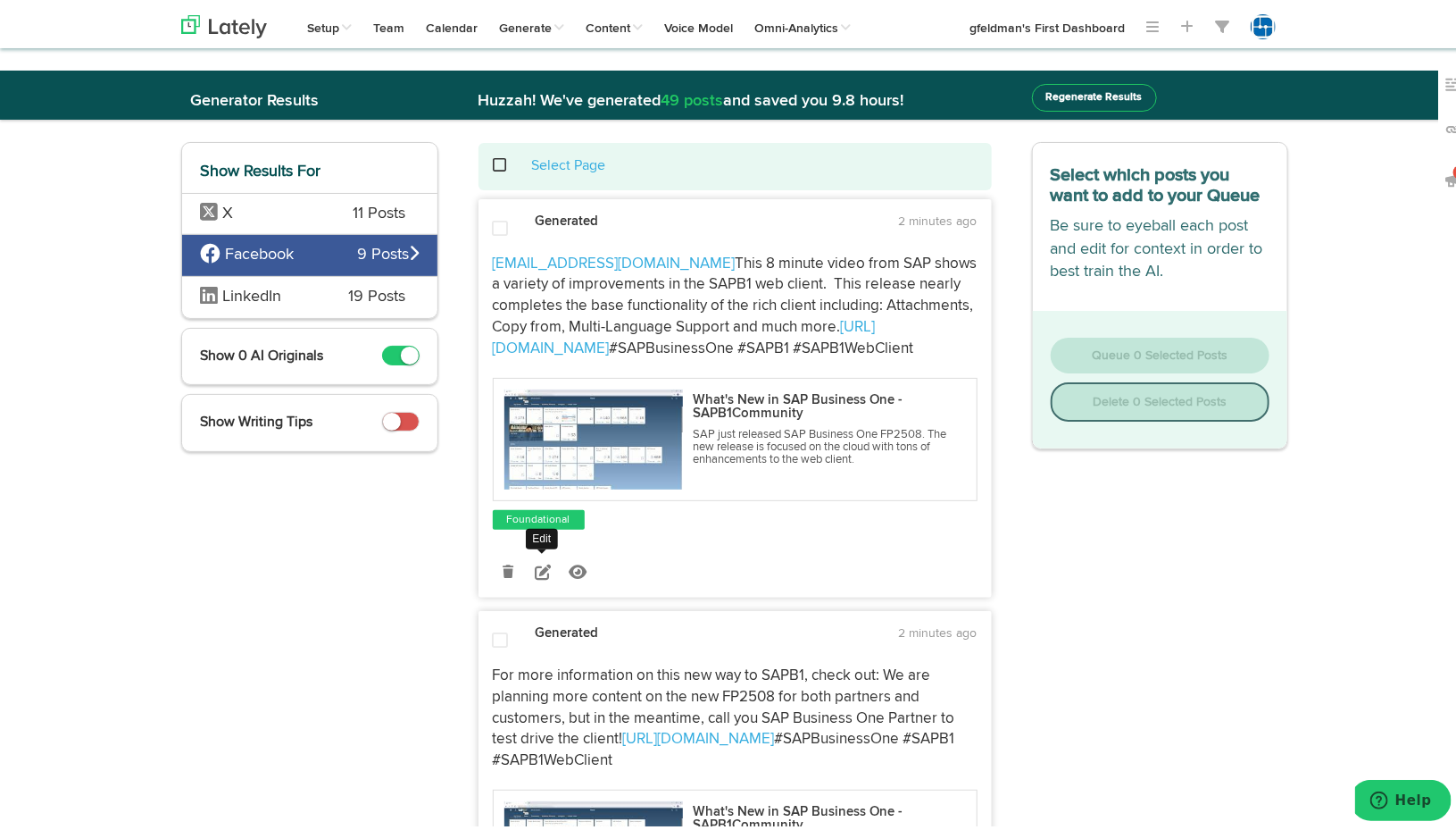
drag, startPoint x: 537, startPoint y: 585, endPoint x: 559, endPoint y: 549, distance: 42.2
click at [537, 576] on icon at bounding box center [543, 568] width 16 height 16
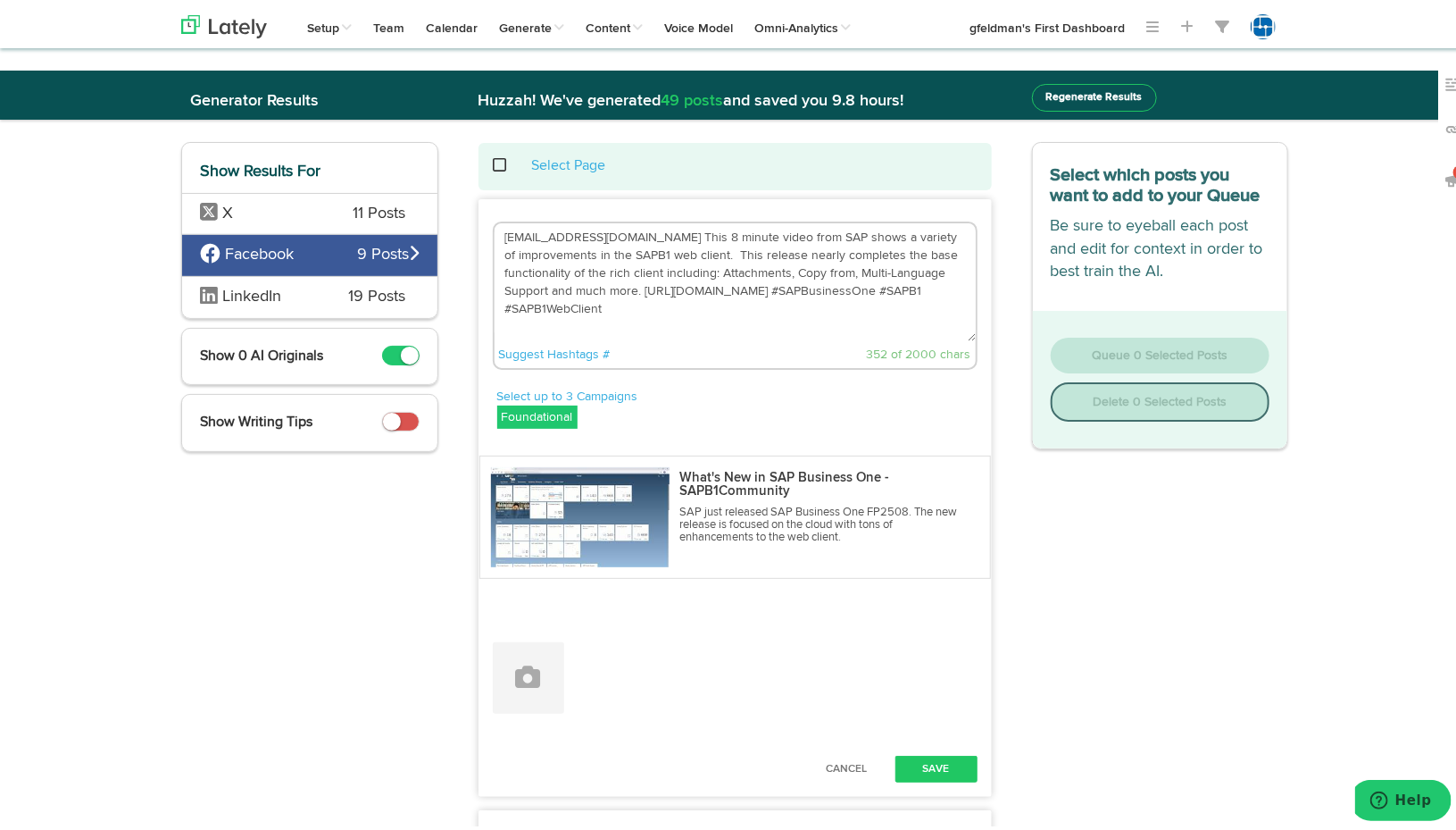
drag, startPoint x: 652, startPoint y: 226, endPoint x: 436, endPoint y: 231, distance: 216.1
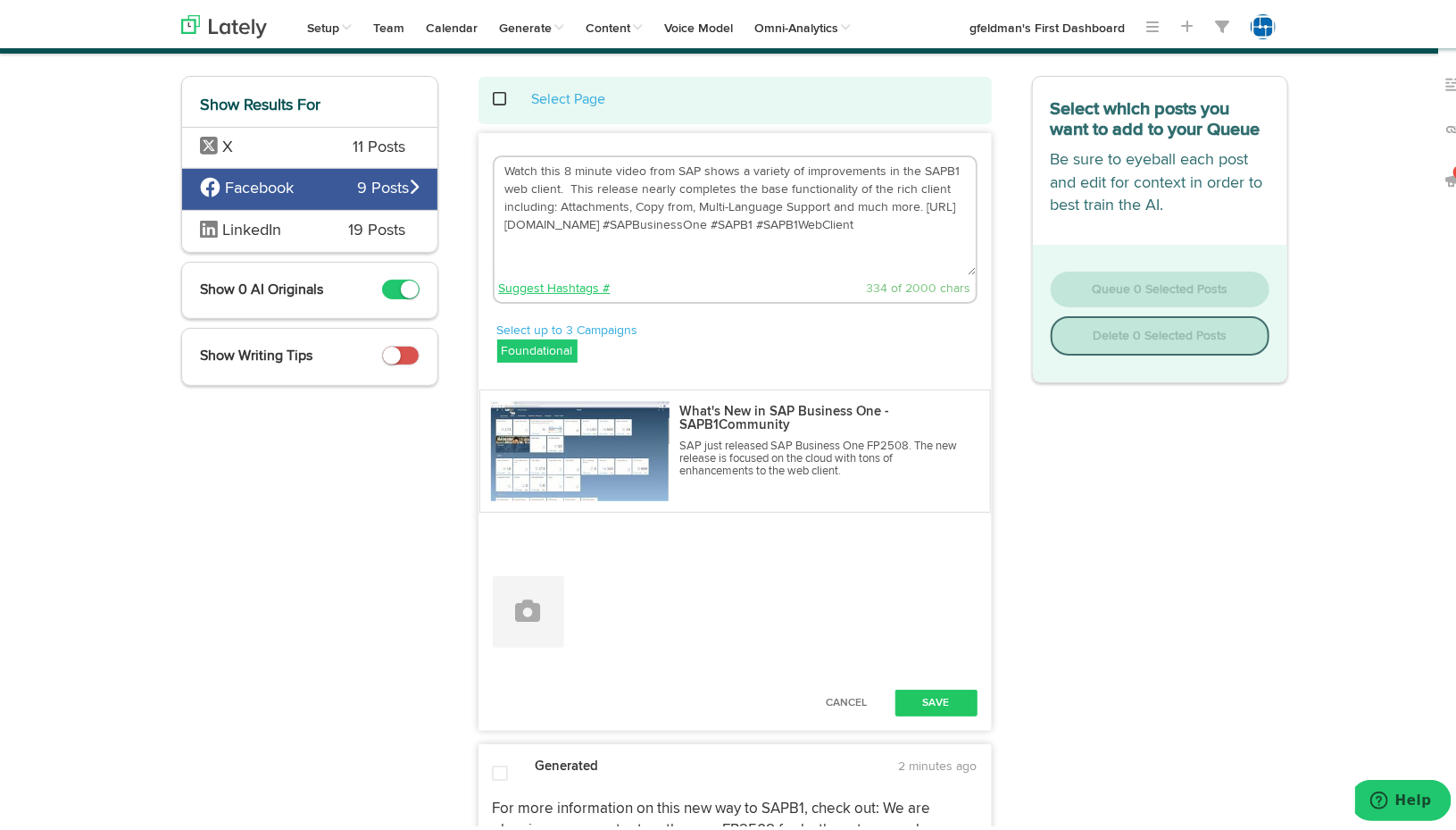
scroll to position [89, 0]
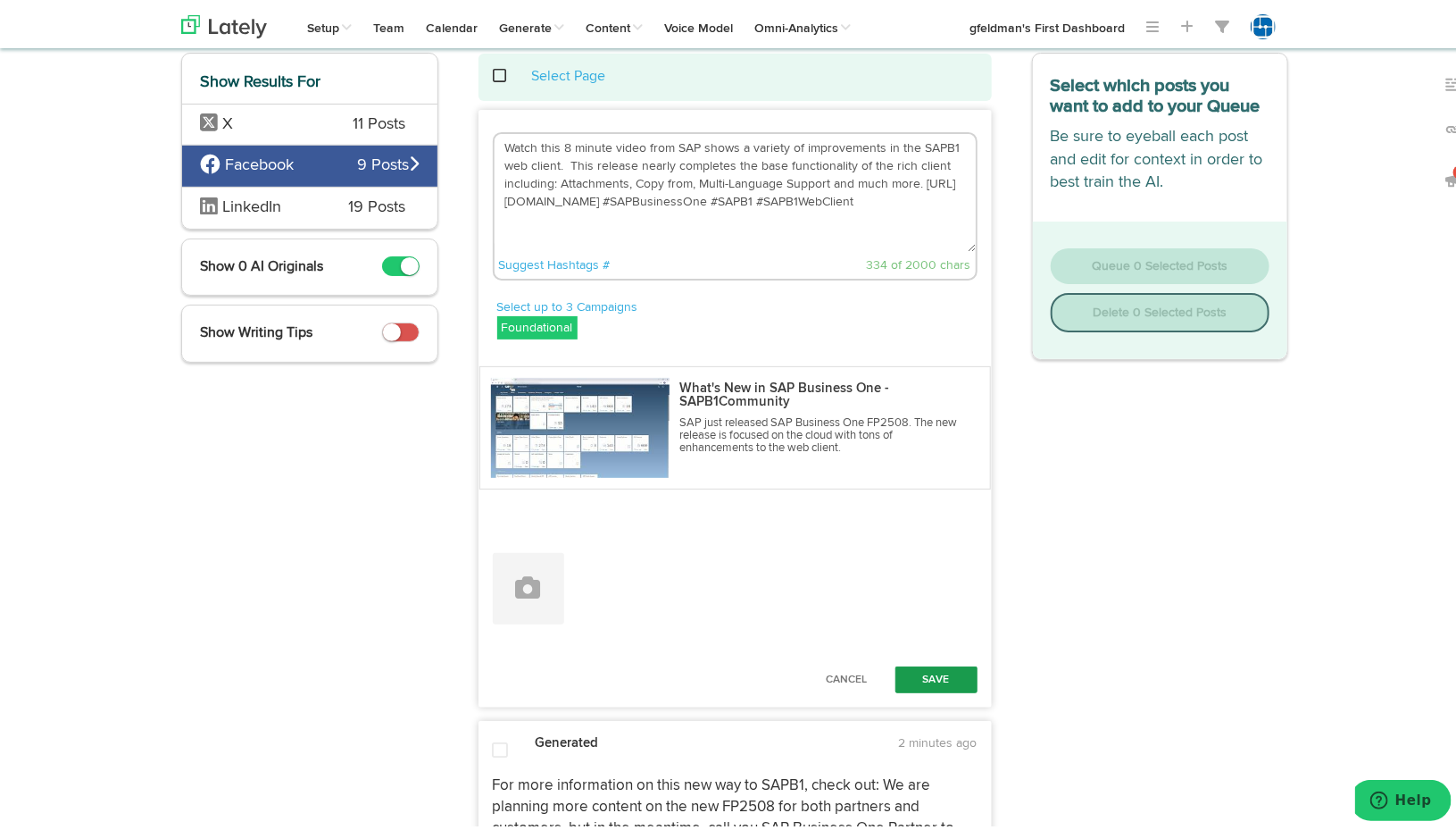
type textarea "Watch this 8 minute video from SAP shows a variety of improvements in the SAPB1…"
click at [925, 668] on button "Save" at bounding box center [936, 676] width 82 height 26
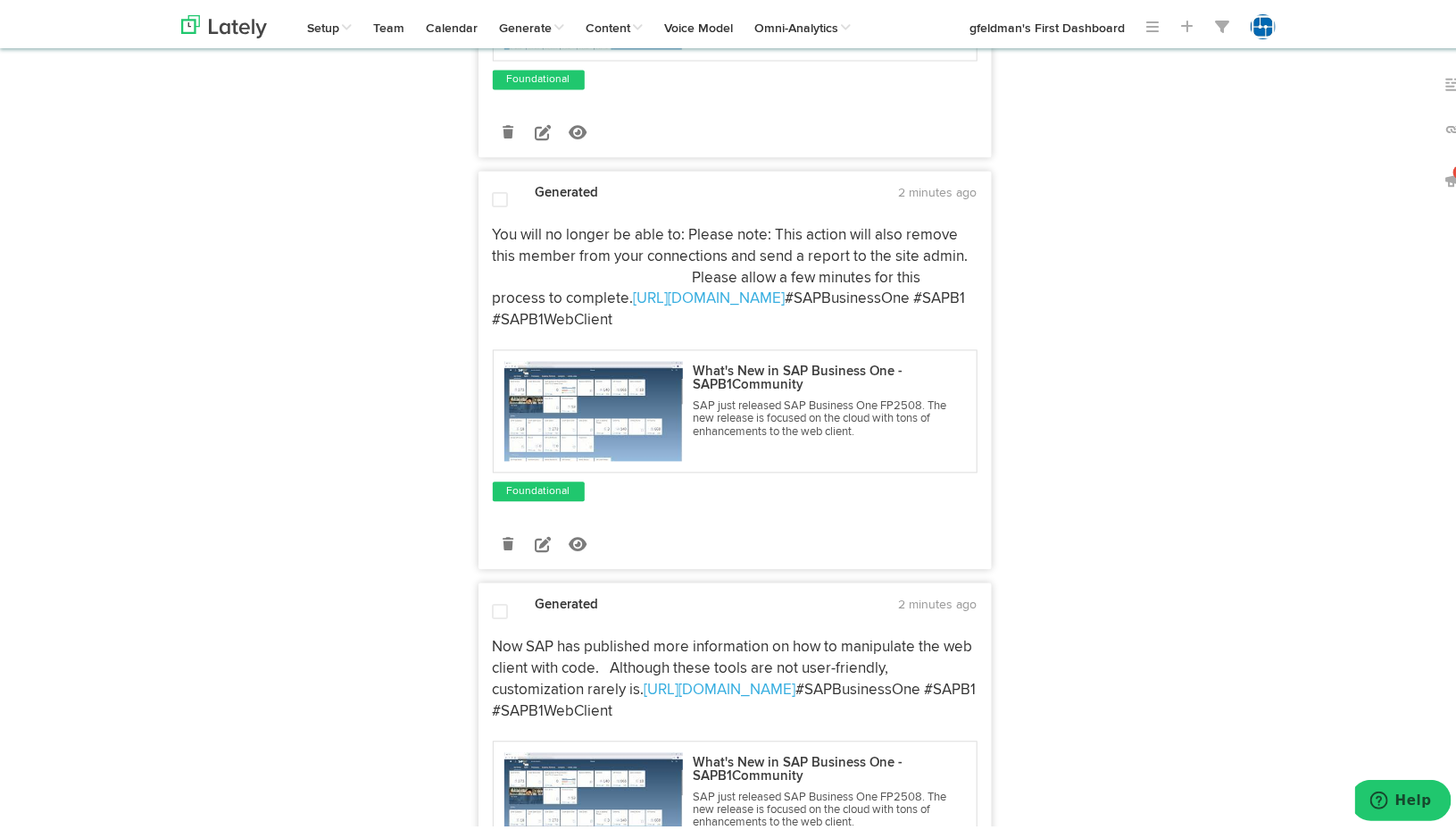
scroll to position [1697, 0]
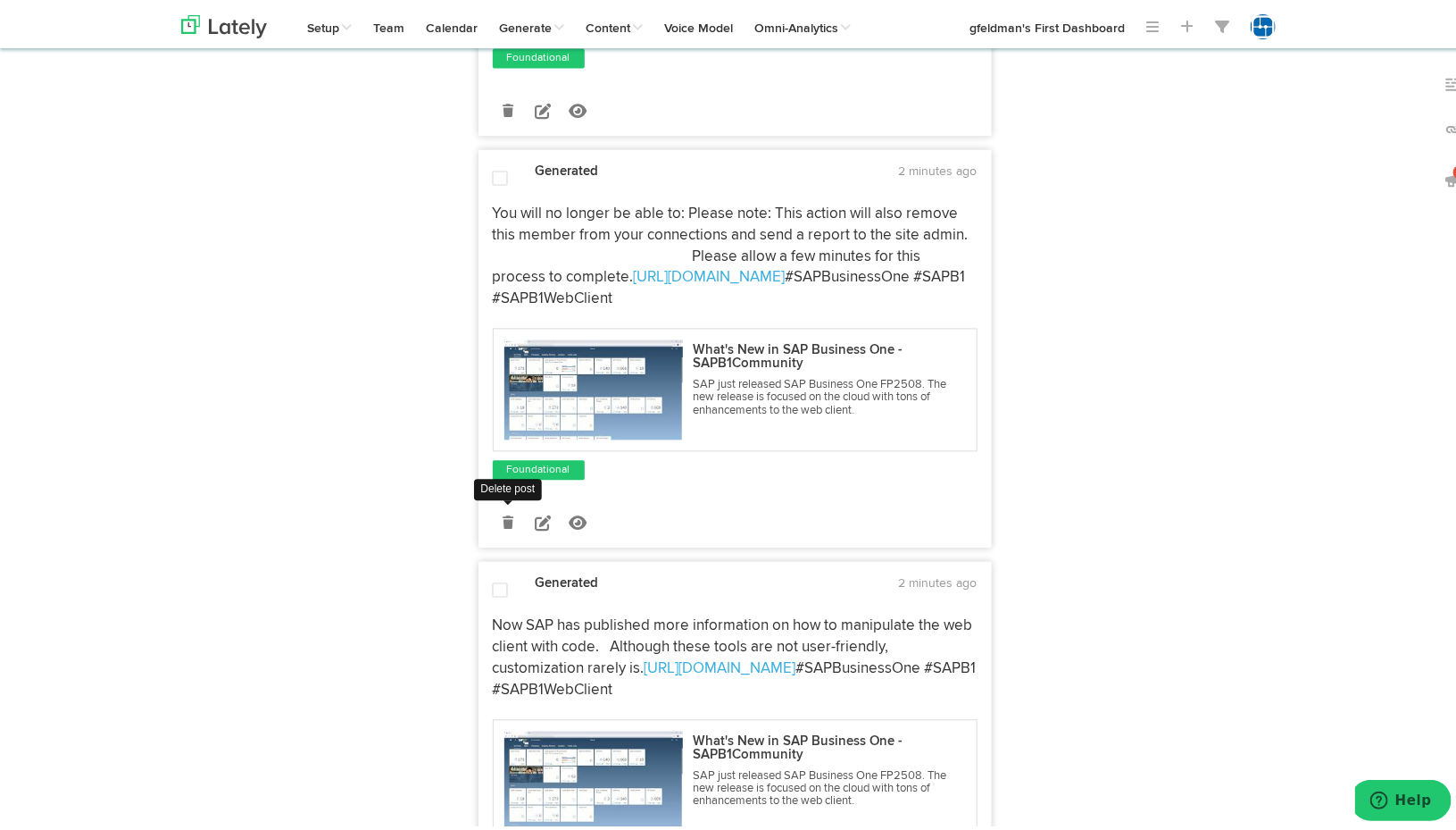
click at [502, 526] on icon at bounding box center [508, 520] width 11 height 13
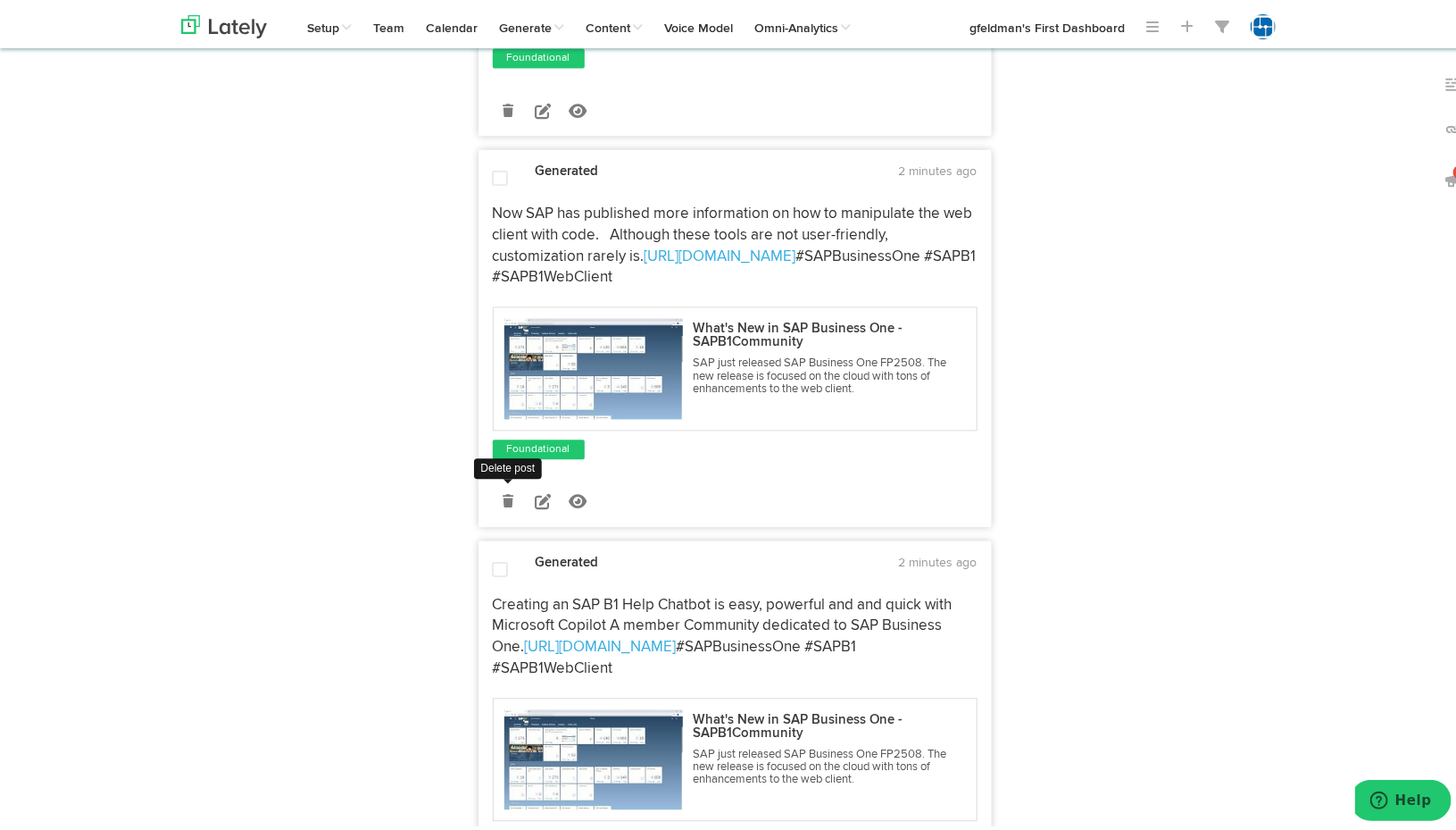
click at [502, 504] on icon at bounding box center [508, 499] width 11 height 13
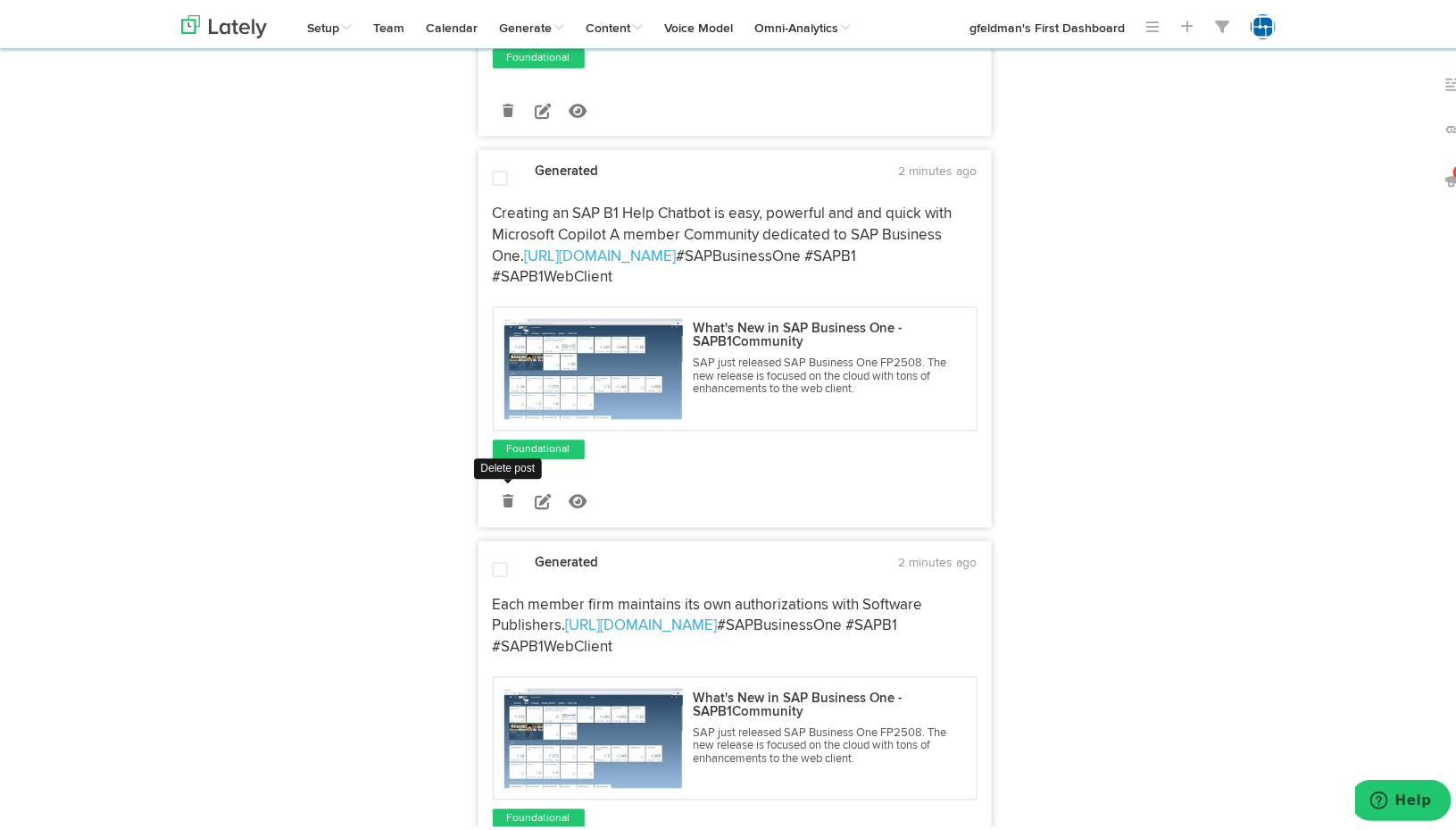
click at [502, 504] on icon at bounding box center [508, 499] width 11 height 13
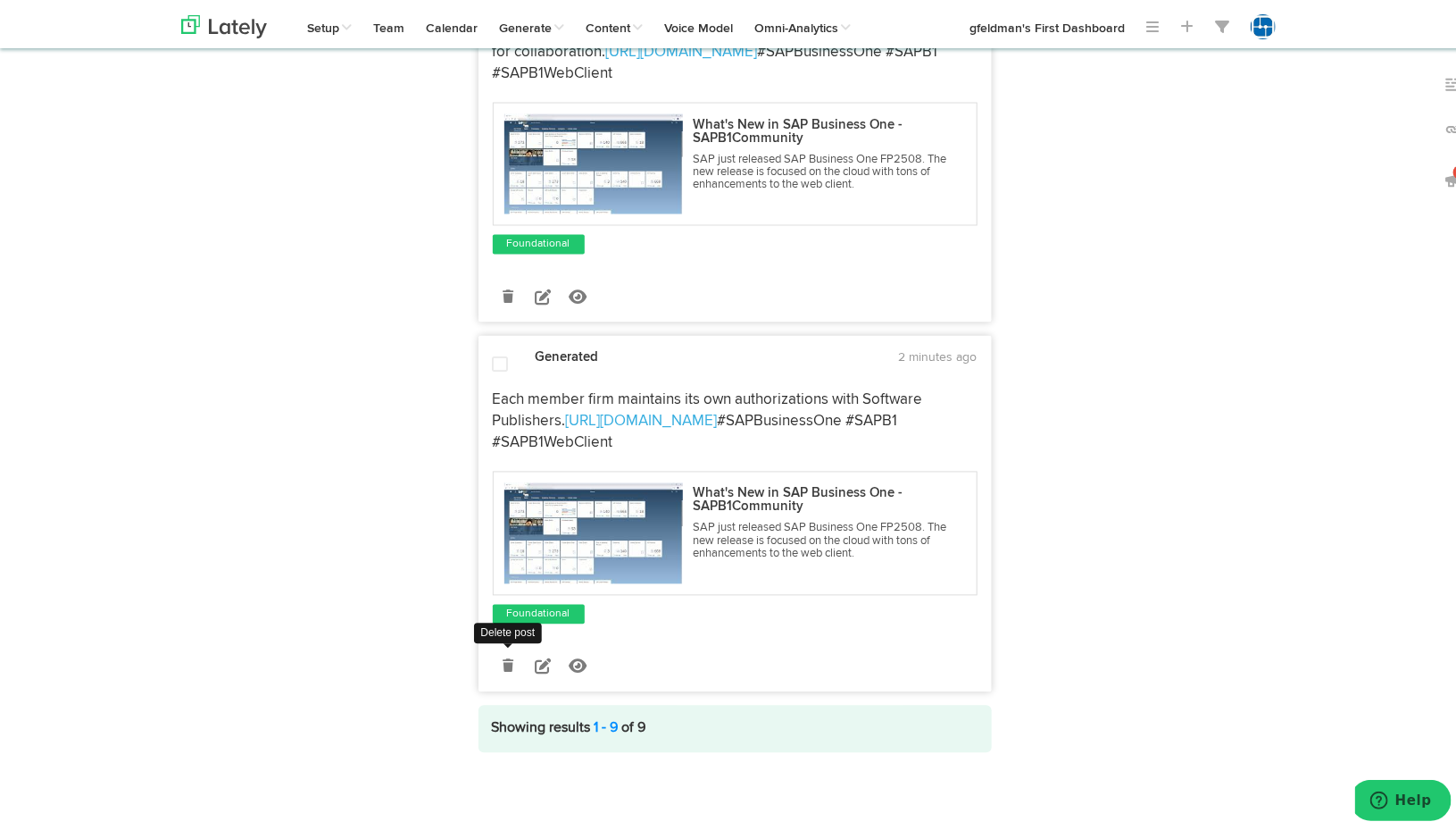
click at [502, 665] on icon at bounding box center [508, 663] width 11 height 13
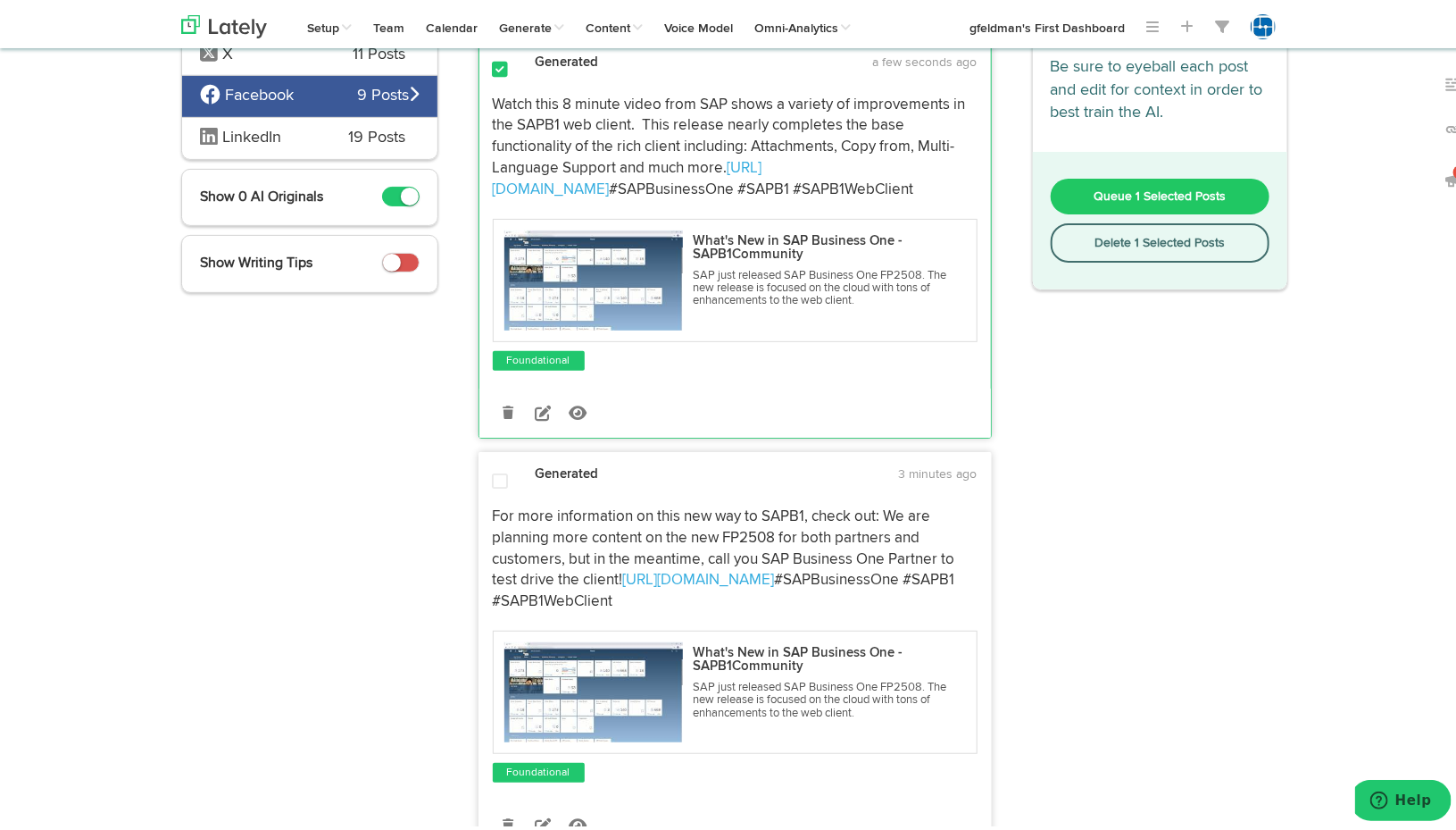
scroll to position [0, 0]
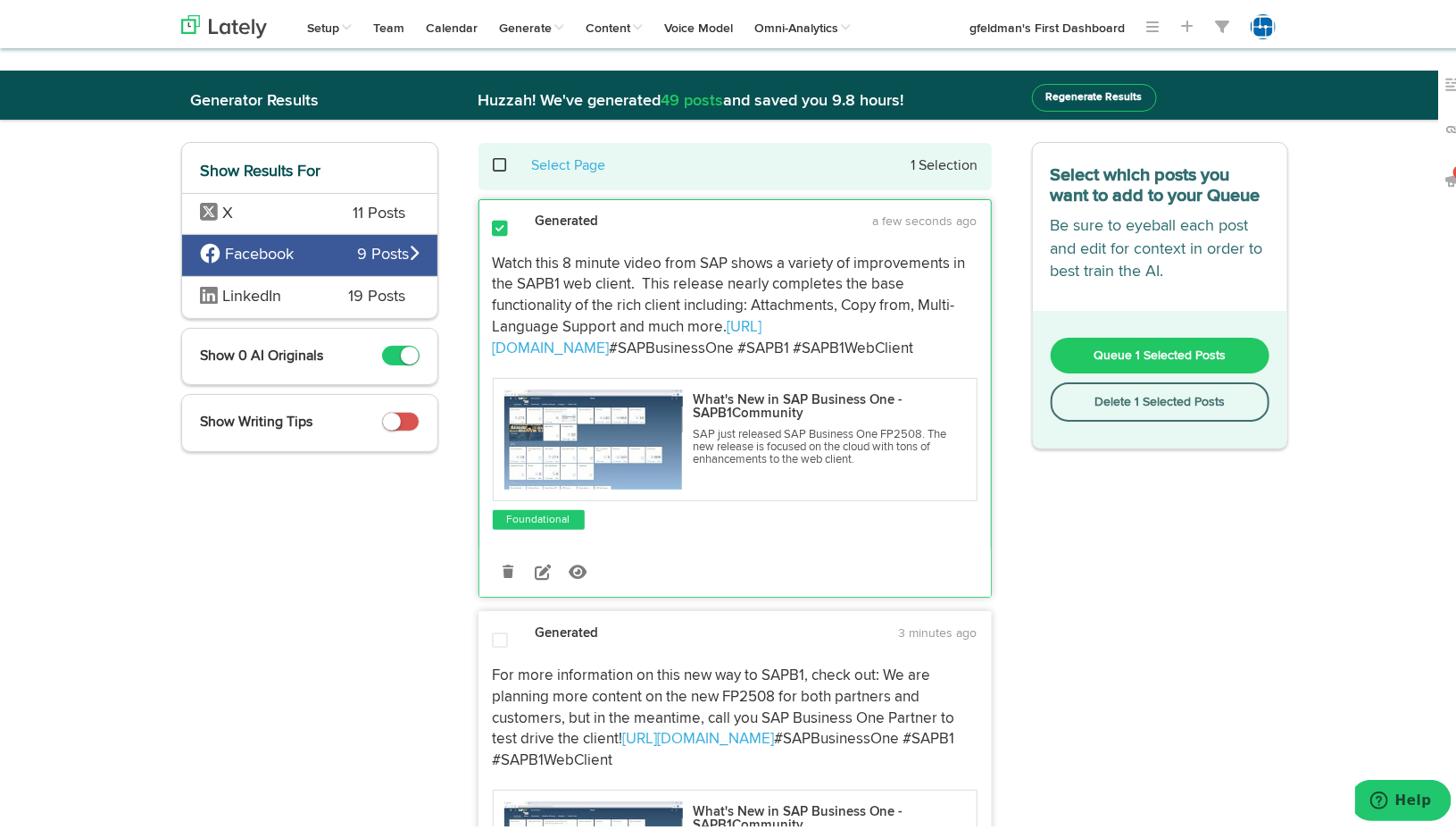
click at [492, 161] on span at bounding box center [511, 161] width 36 height 1
click at [1093, 346] on span "Queue 4 Selected Posts" at bounding box center [1161, 352] width 135 height 13
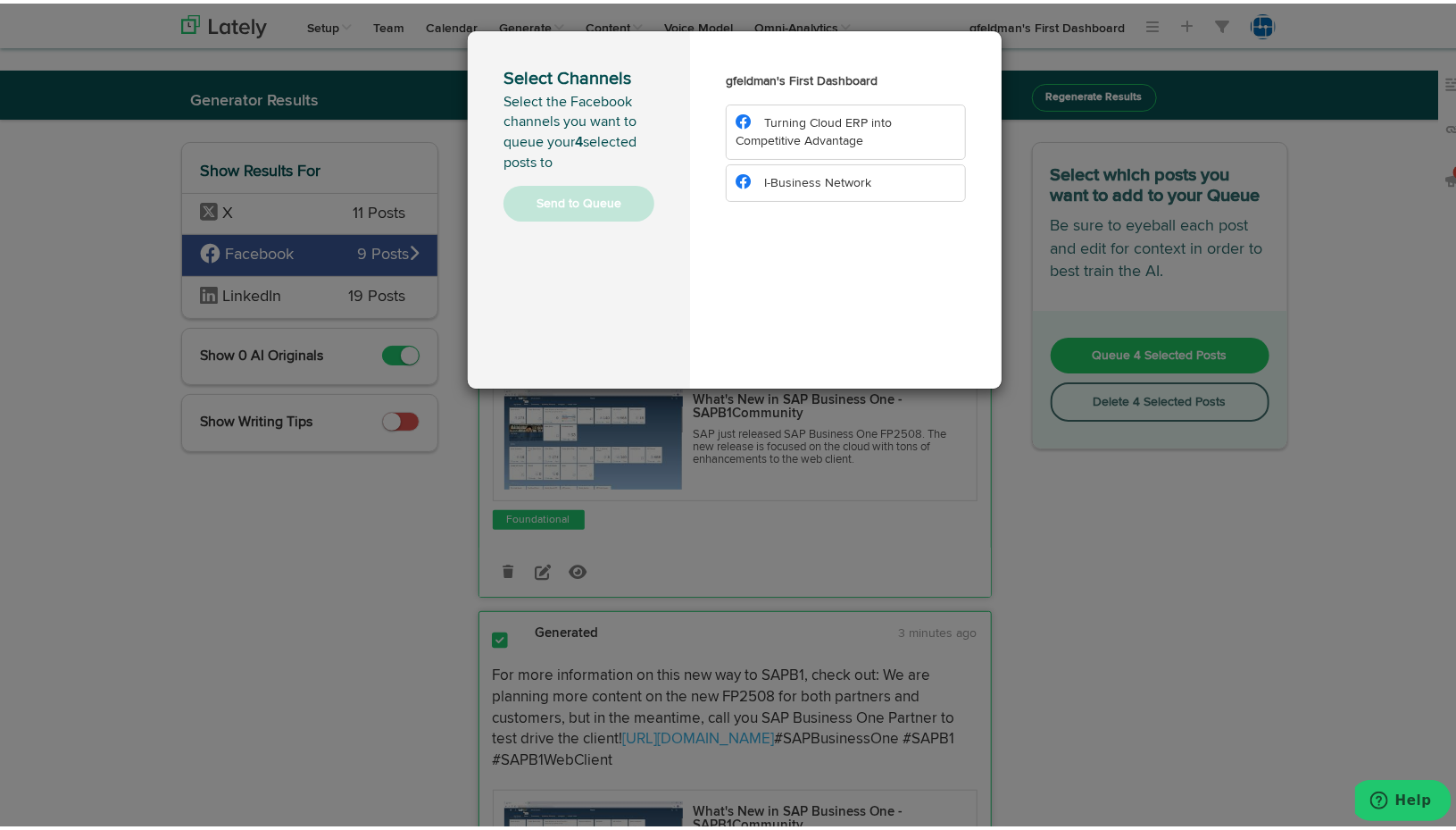
click at [852, 121] on span "Turning Cloud ERP into Competitive Advantage" at bounding box center [813, 128] width 156 height 30
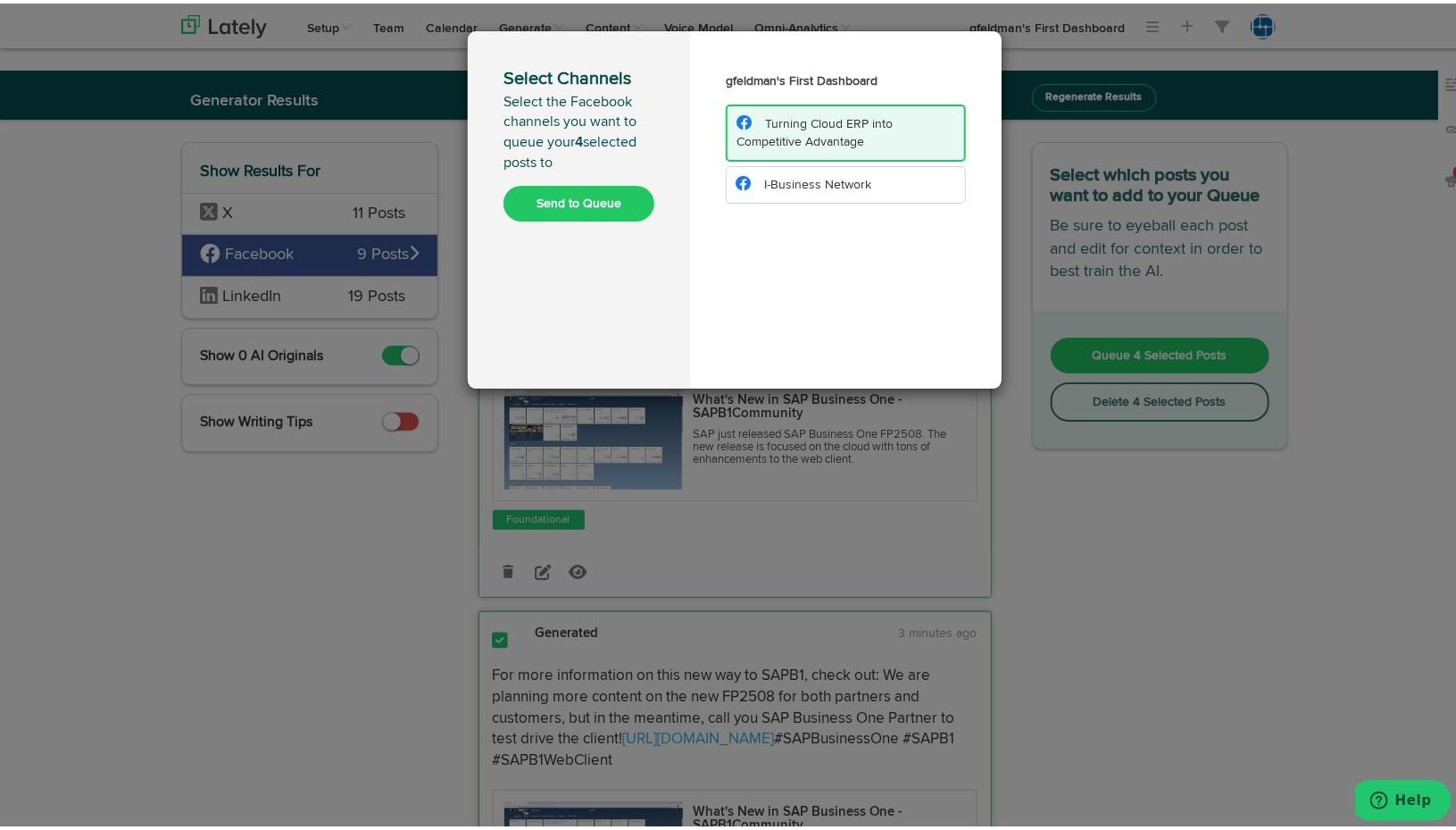
click at [850, 175] on span "I-Business Network" at bounding box center [818, 182] width 108 height 13
click at [559, 202] on button "Send to Queue" at bounding box center [579, 200] width 151 height 36
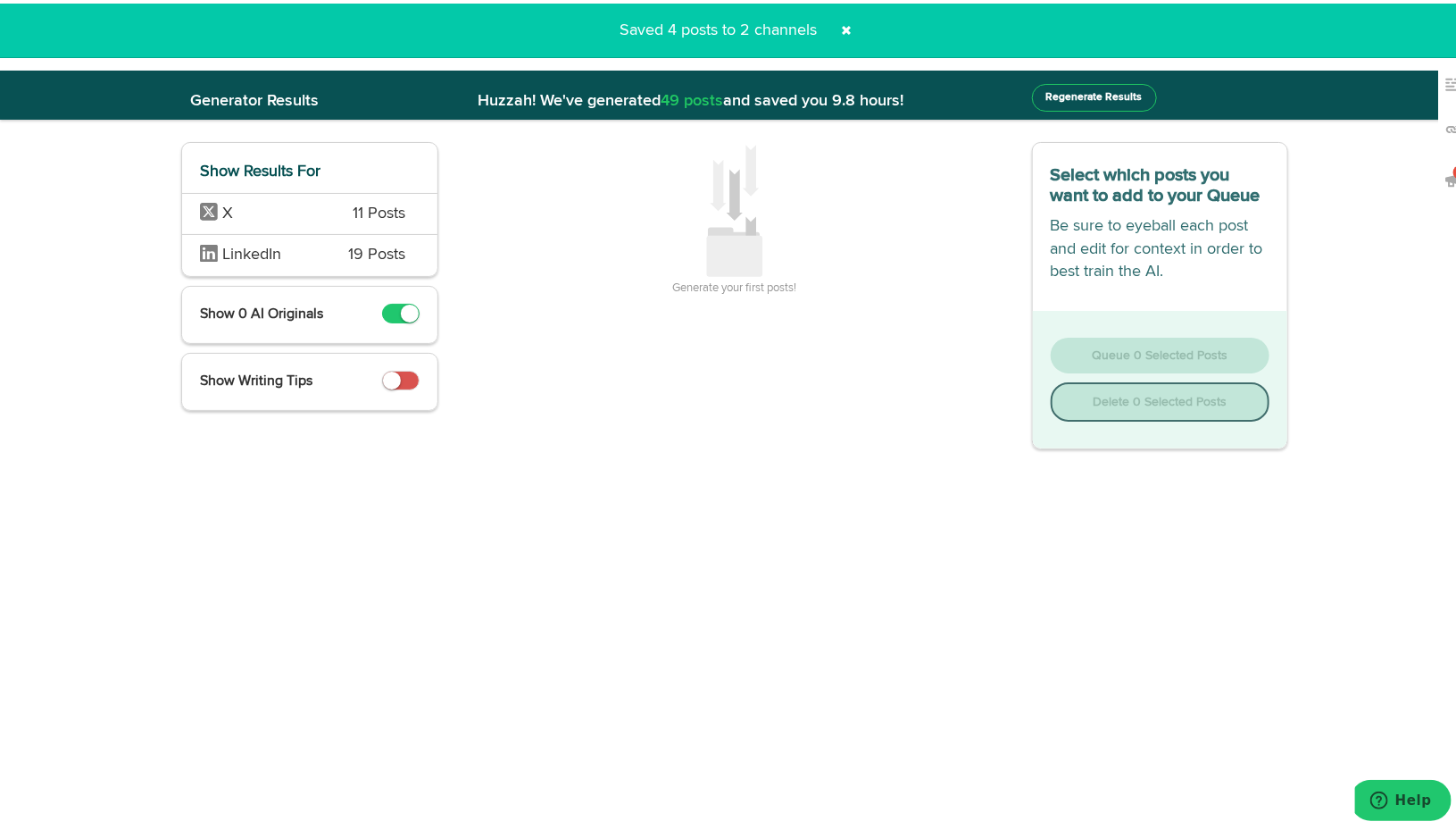
click at [274, 205] on span "X" at bounding box center [263, 210] width 127 height 23
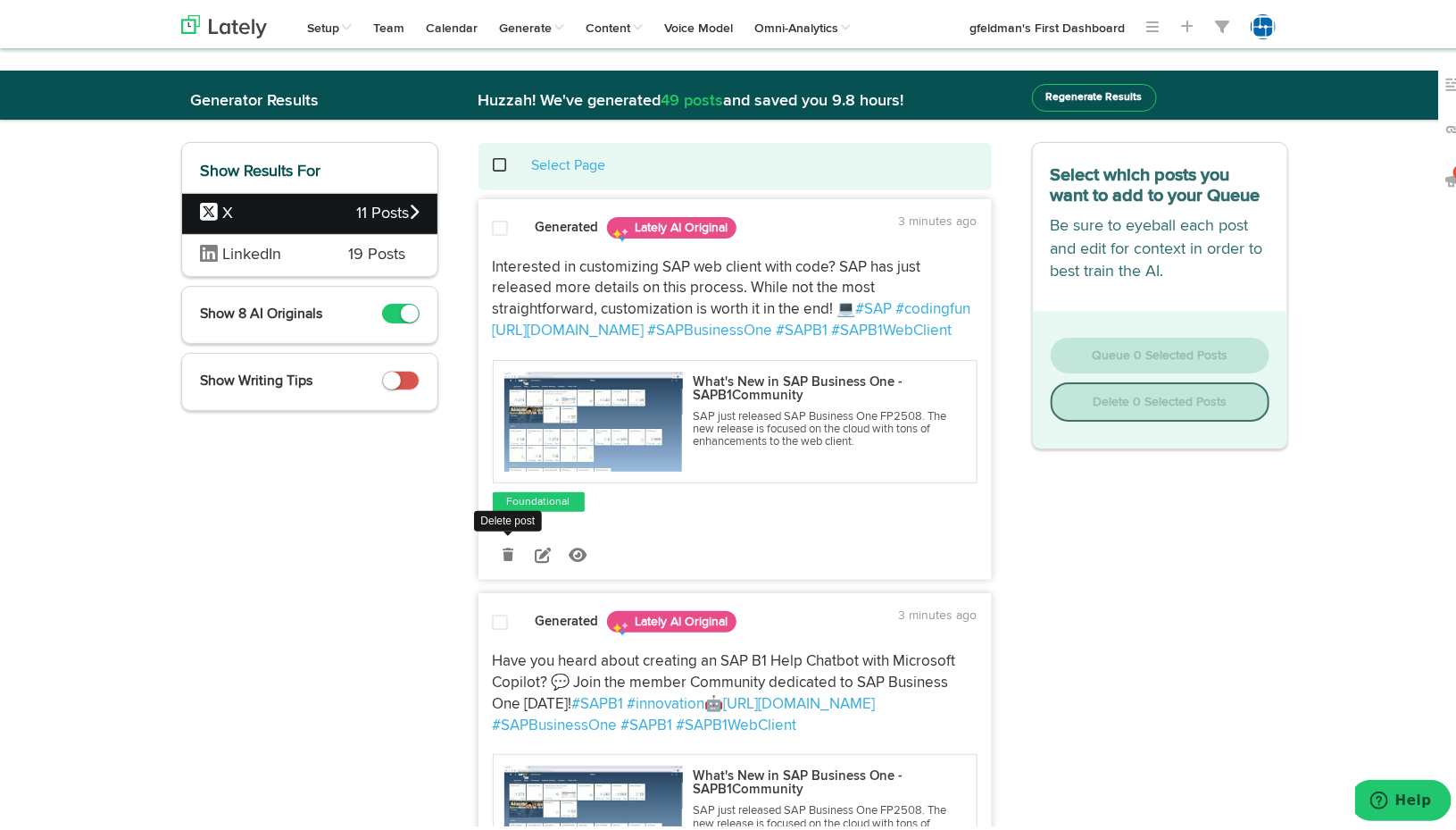
click at [502, 557] on icon at bounding box center [508, 551] width 11 height 13
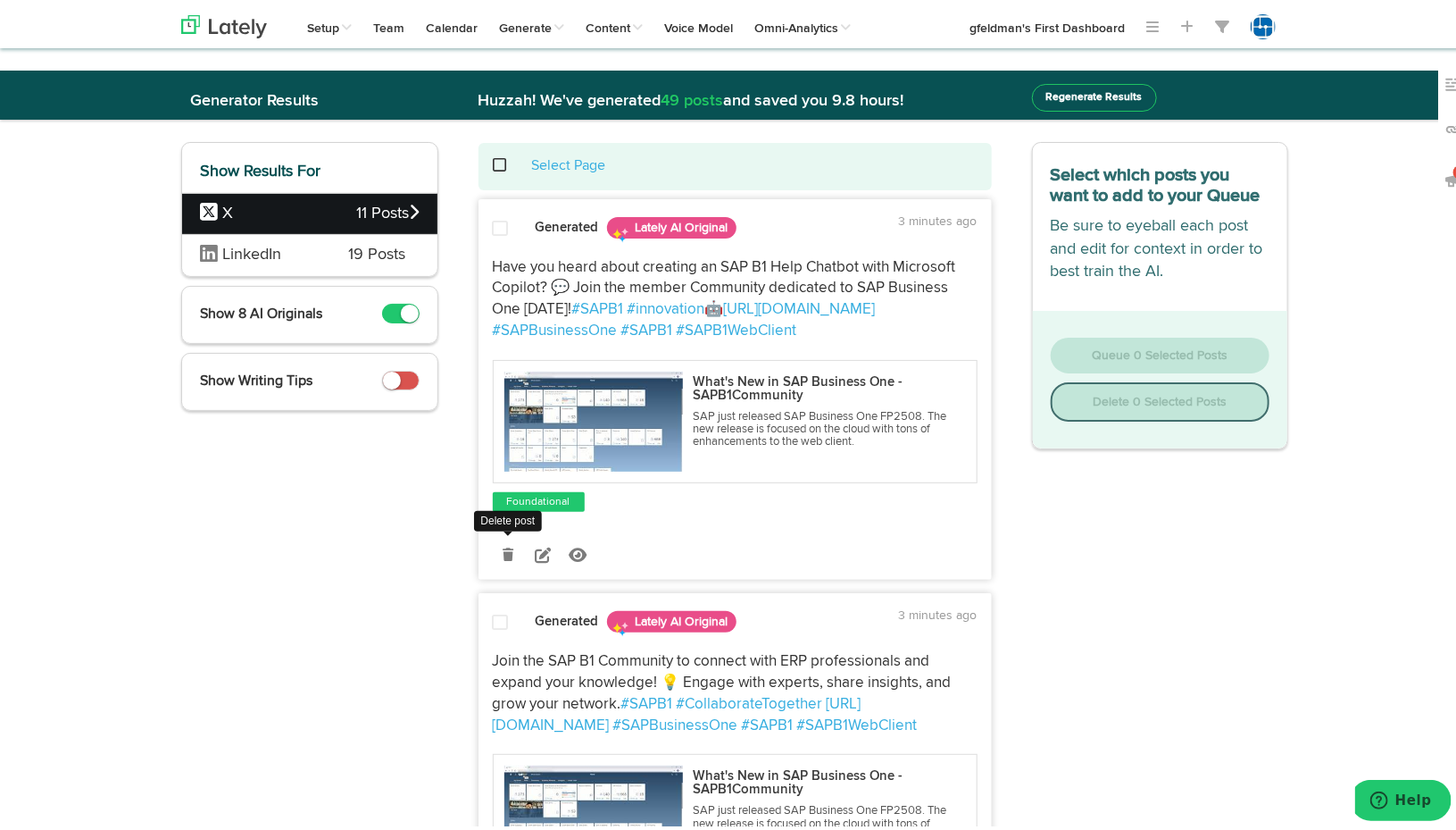
click at [502, 550] on icon at bounding box center [508, 551] width 11 height 13
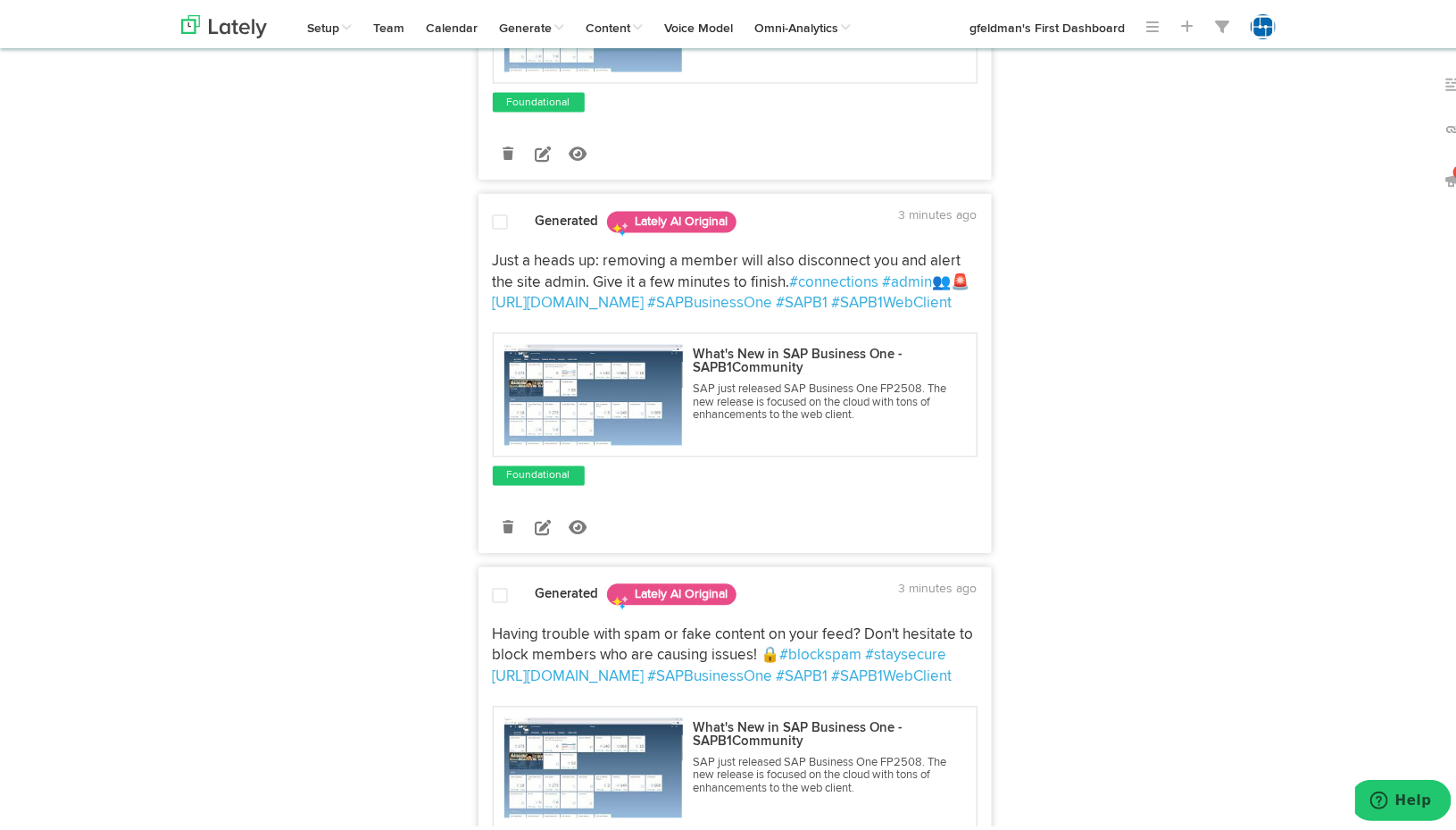
scroll to position [1608, 0]
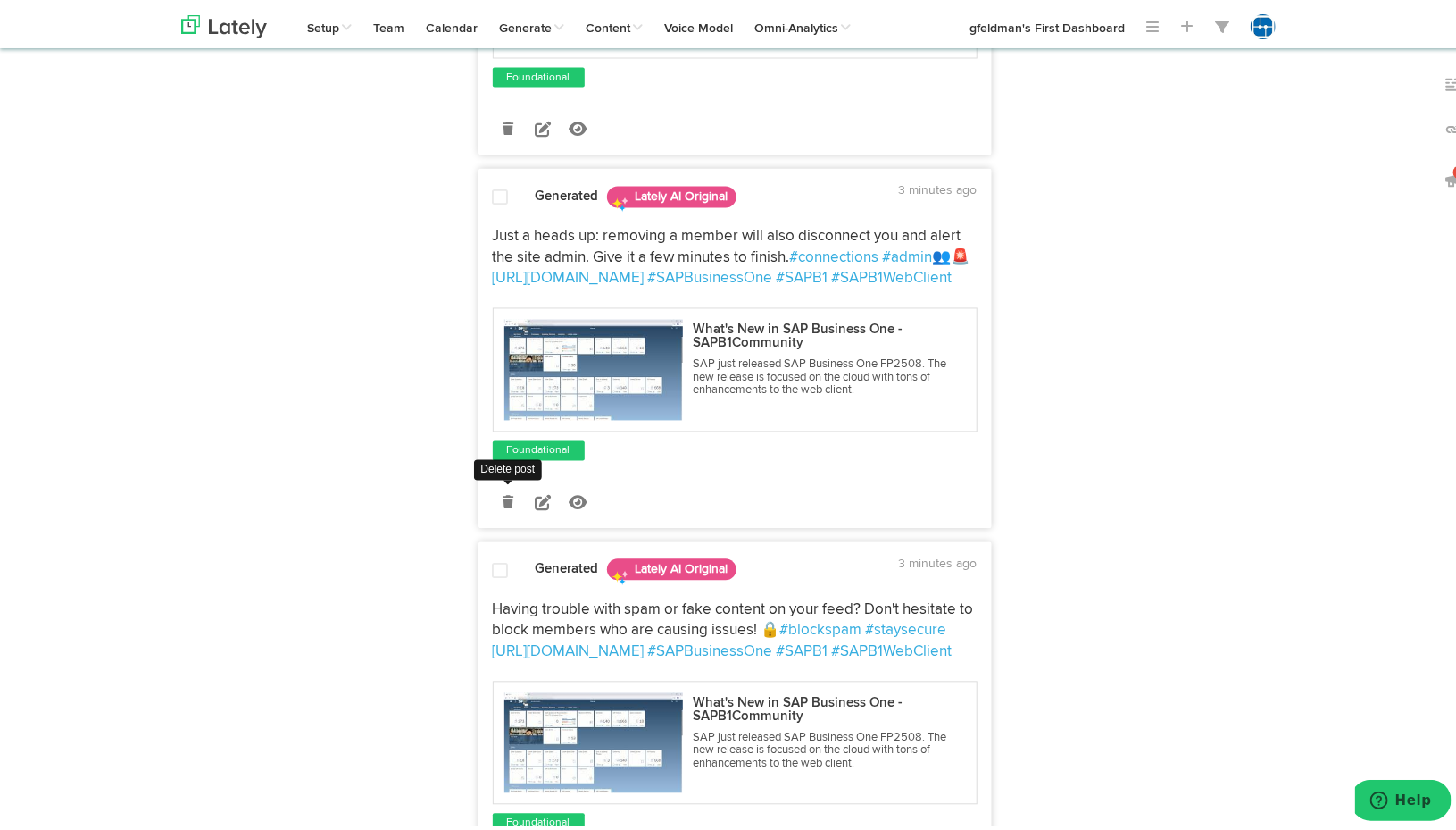
click at [502, 505] on icon at bounding box center [508, 500] width 11 height 13
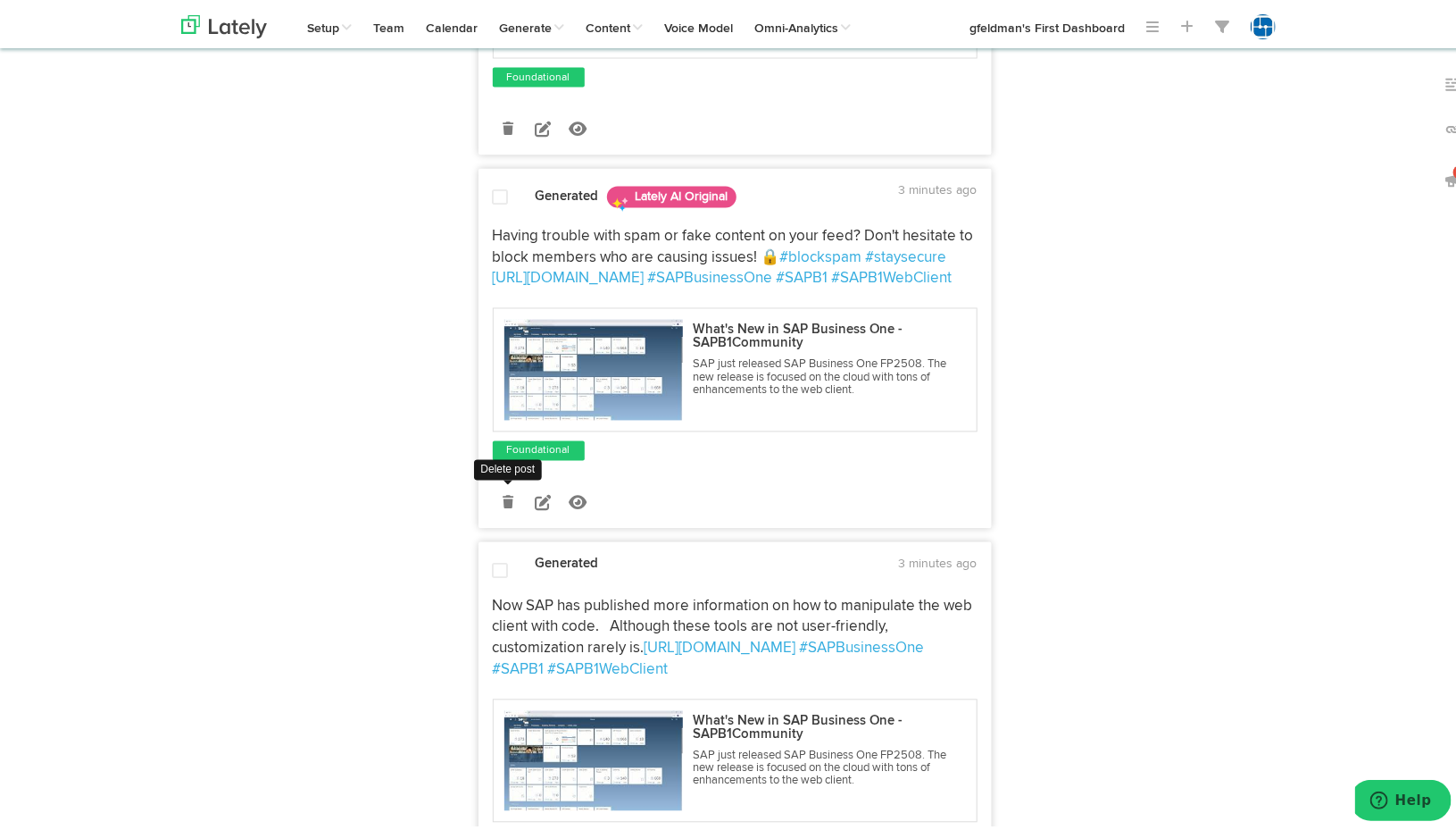
click at [502, 505] on icon at bounding box center [508, 500] width 11 height 13
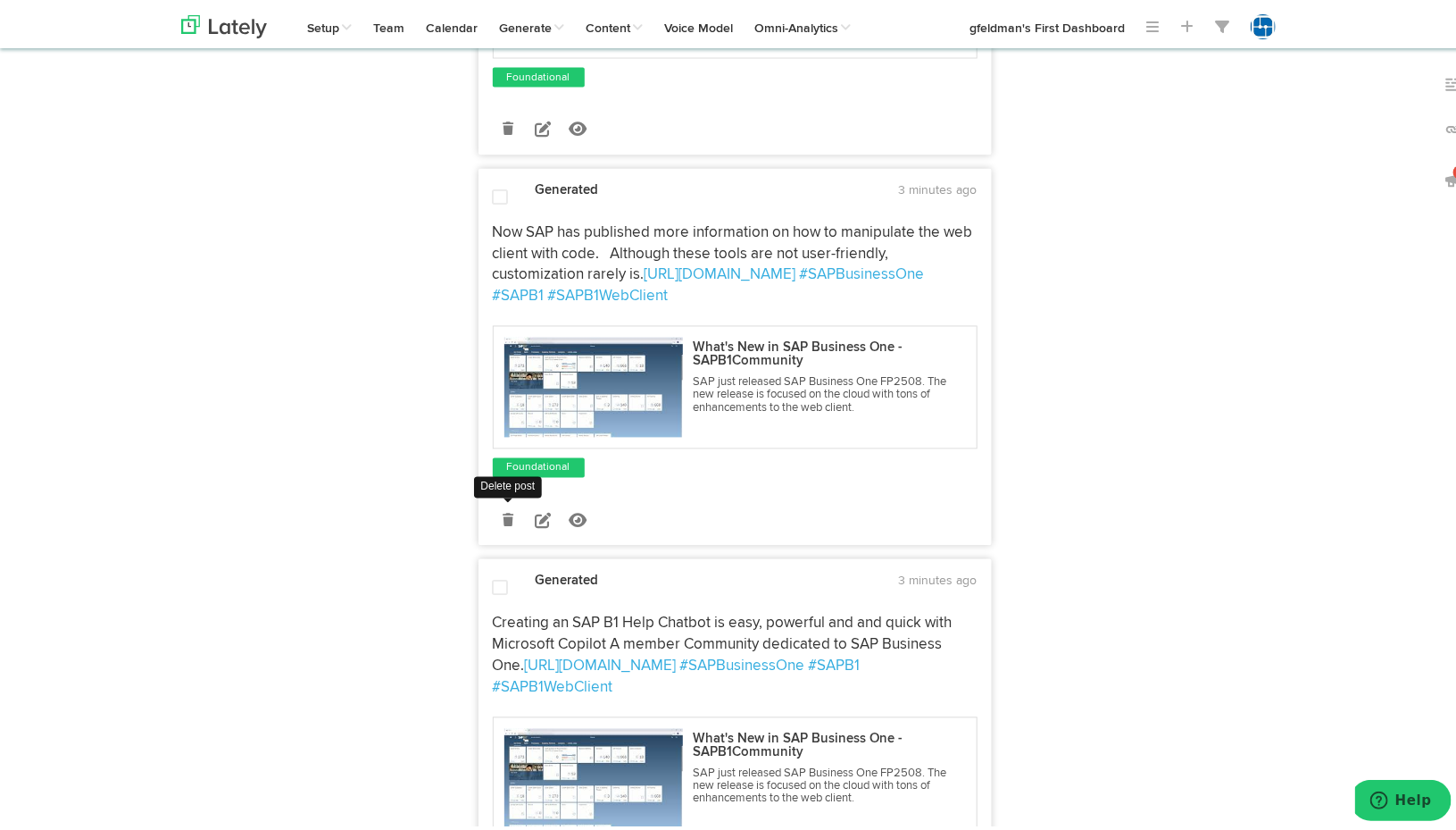
scroll to position [1697, 0]
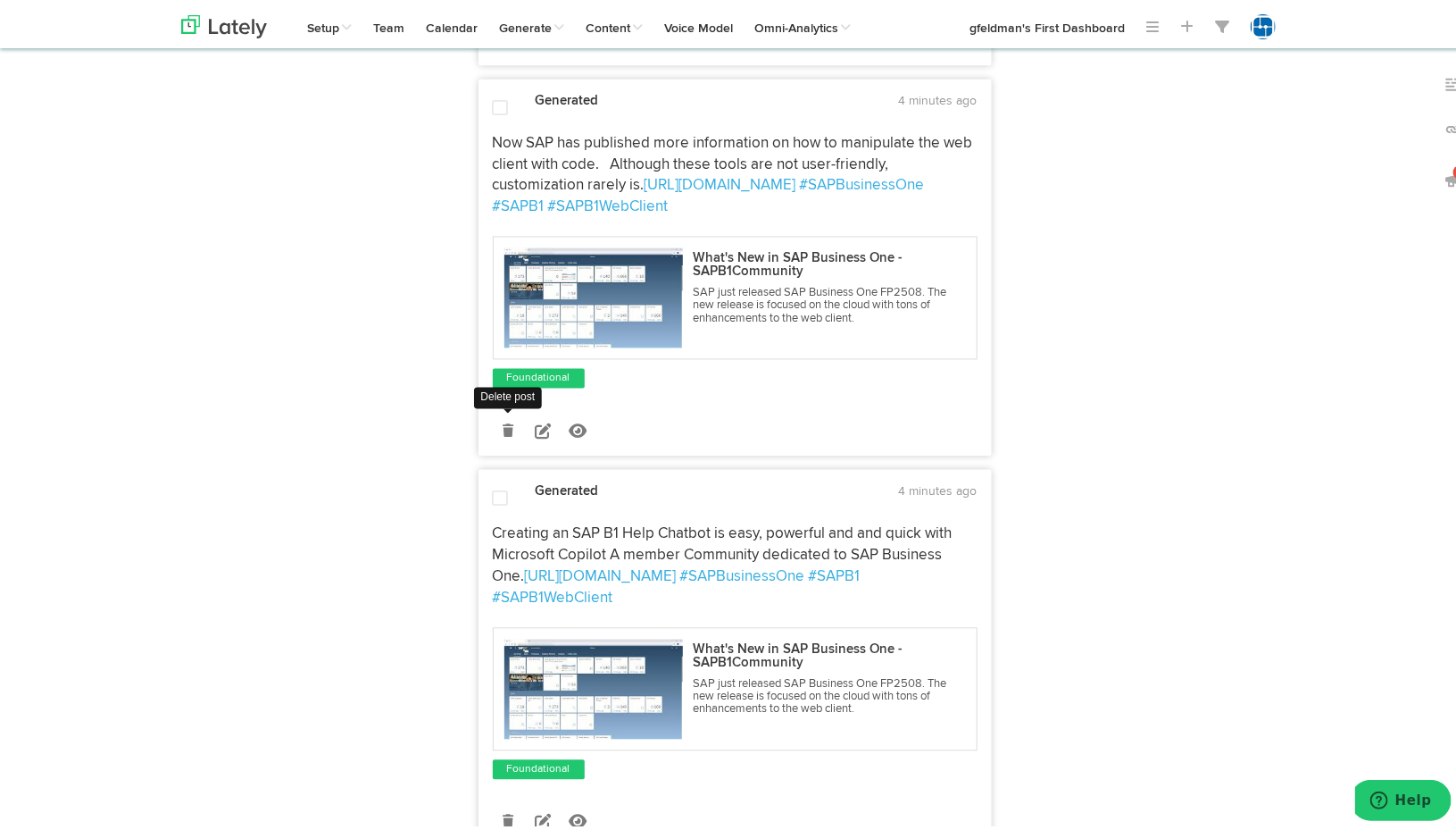
click at [502, 434] on icon at bounding box center [508, 428] width 11 height 13
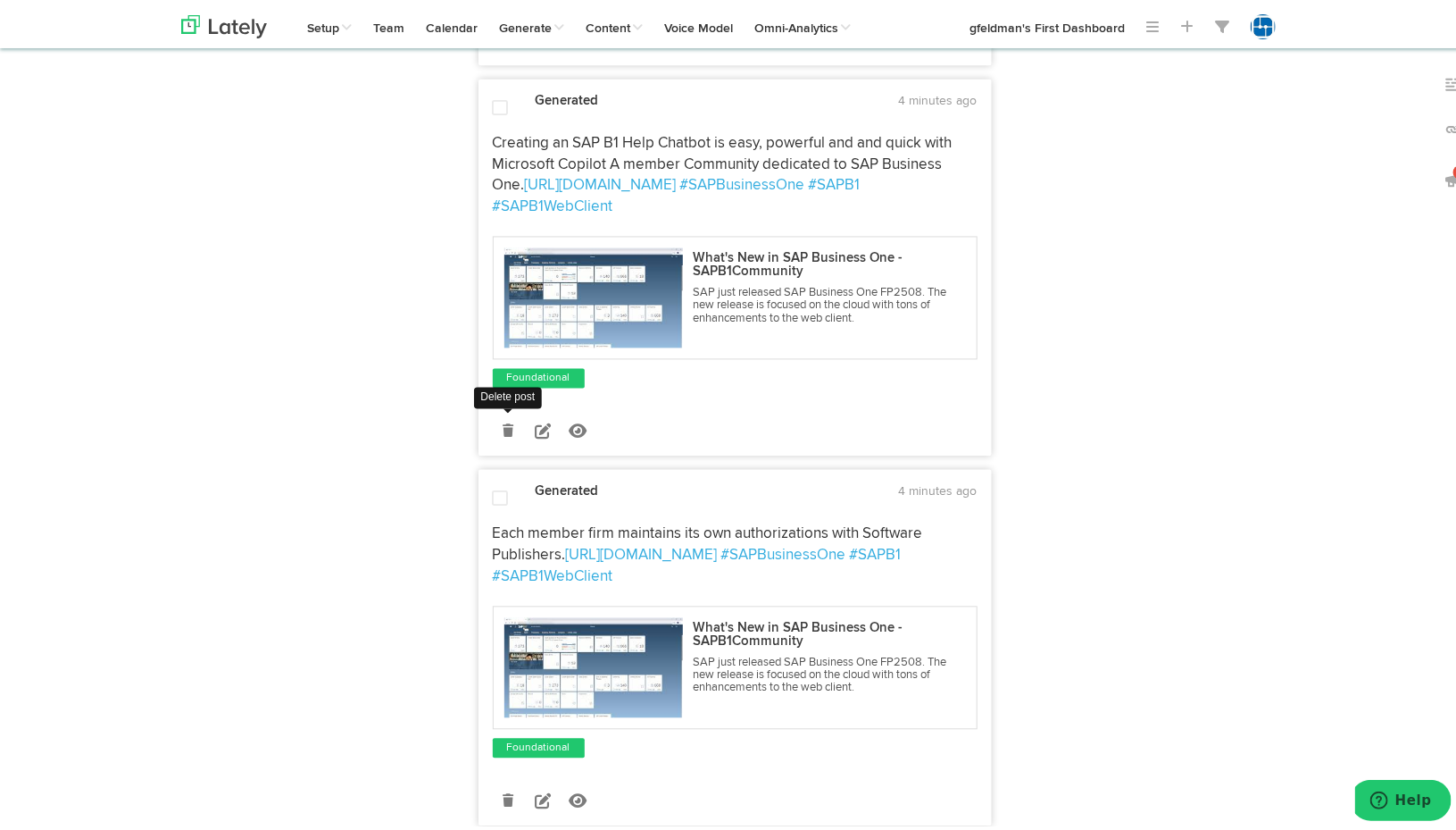
click at [502, 434] on icon at bounding box center [508, 428] width 11 height 13
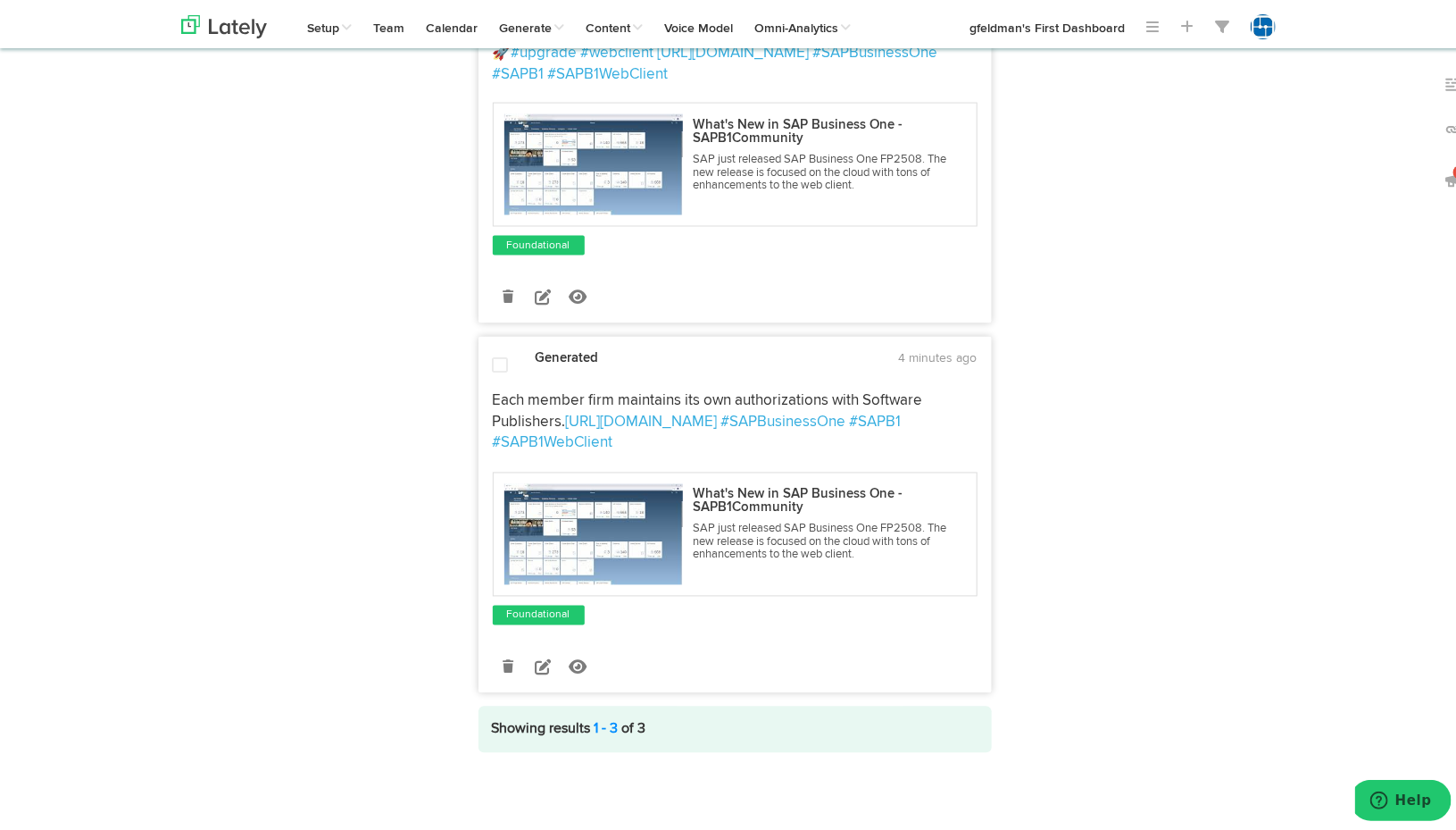
scroll to position [1475, 0]
click at [504, 665] on icon at bounding box center [508, 664] width 11 height 13
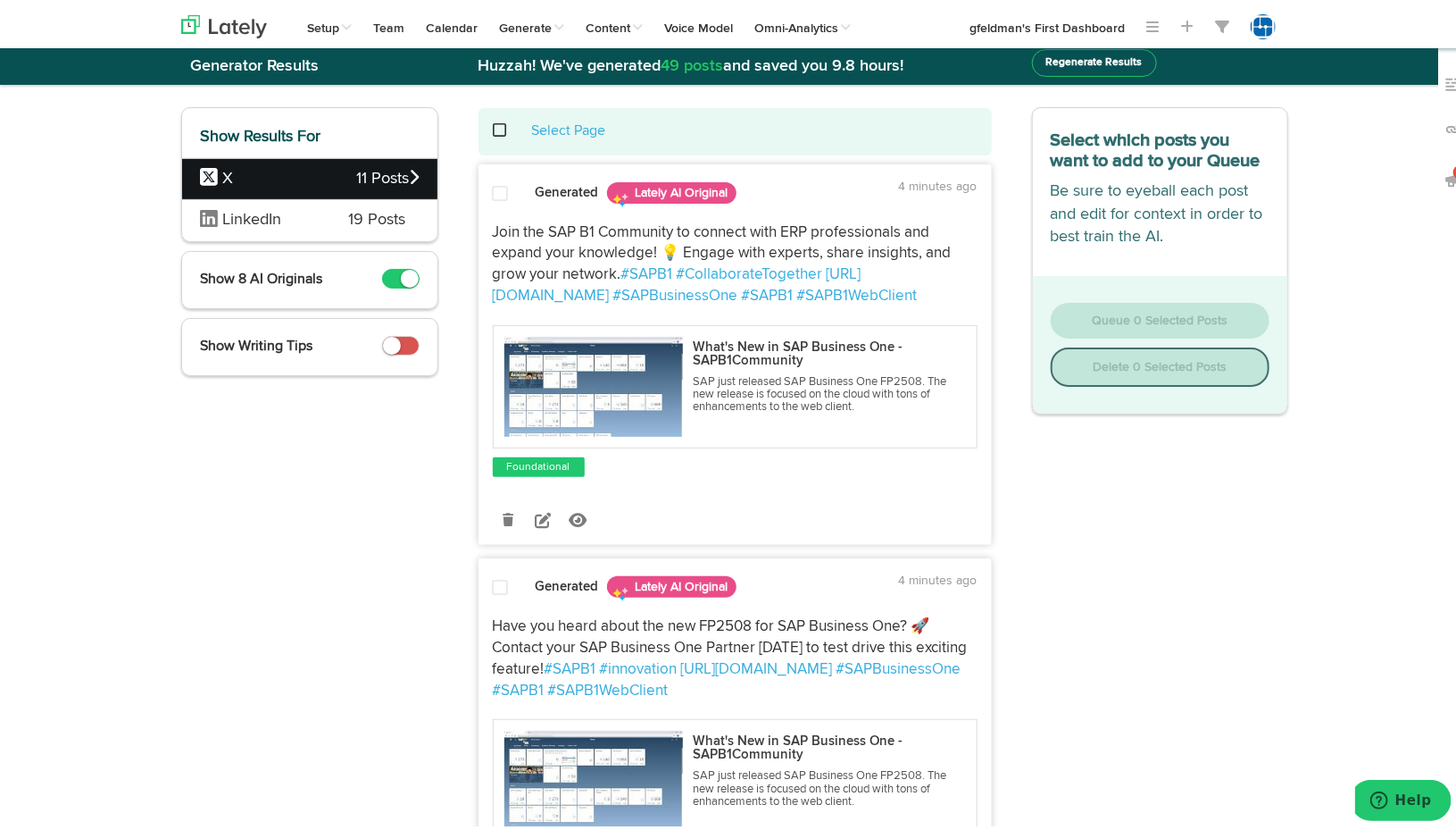
scroll to position [0, 0]
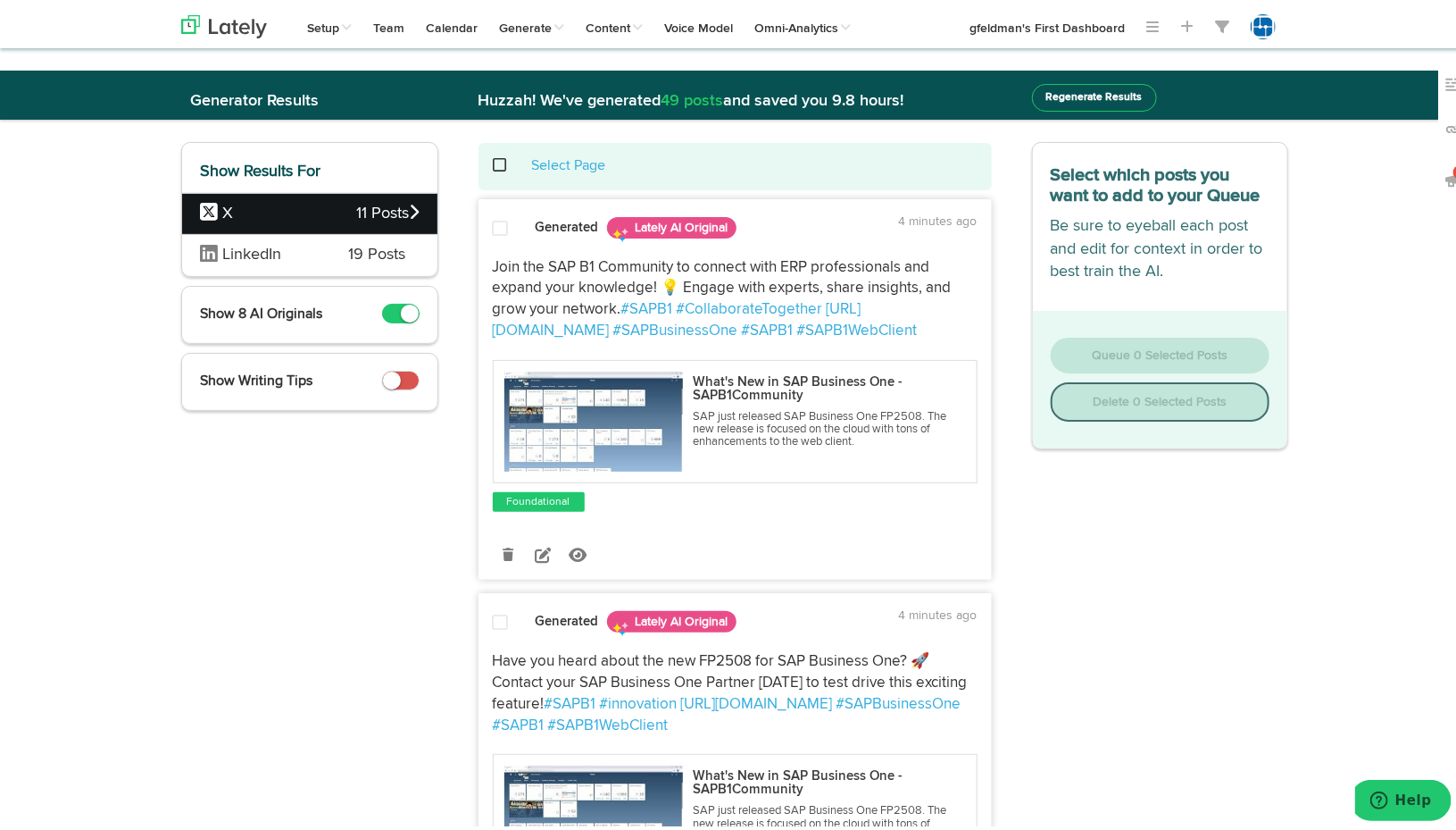
click at [494, 162] on span at bounding box center [511, 161] width 36 height 1
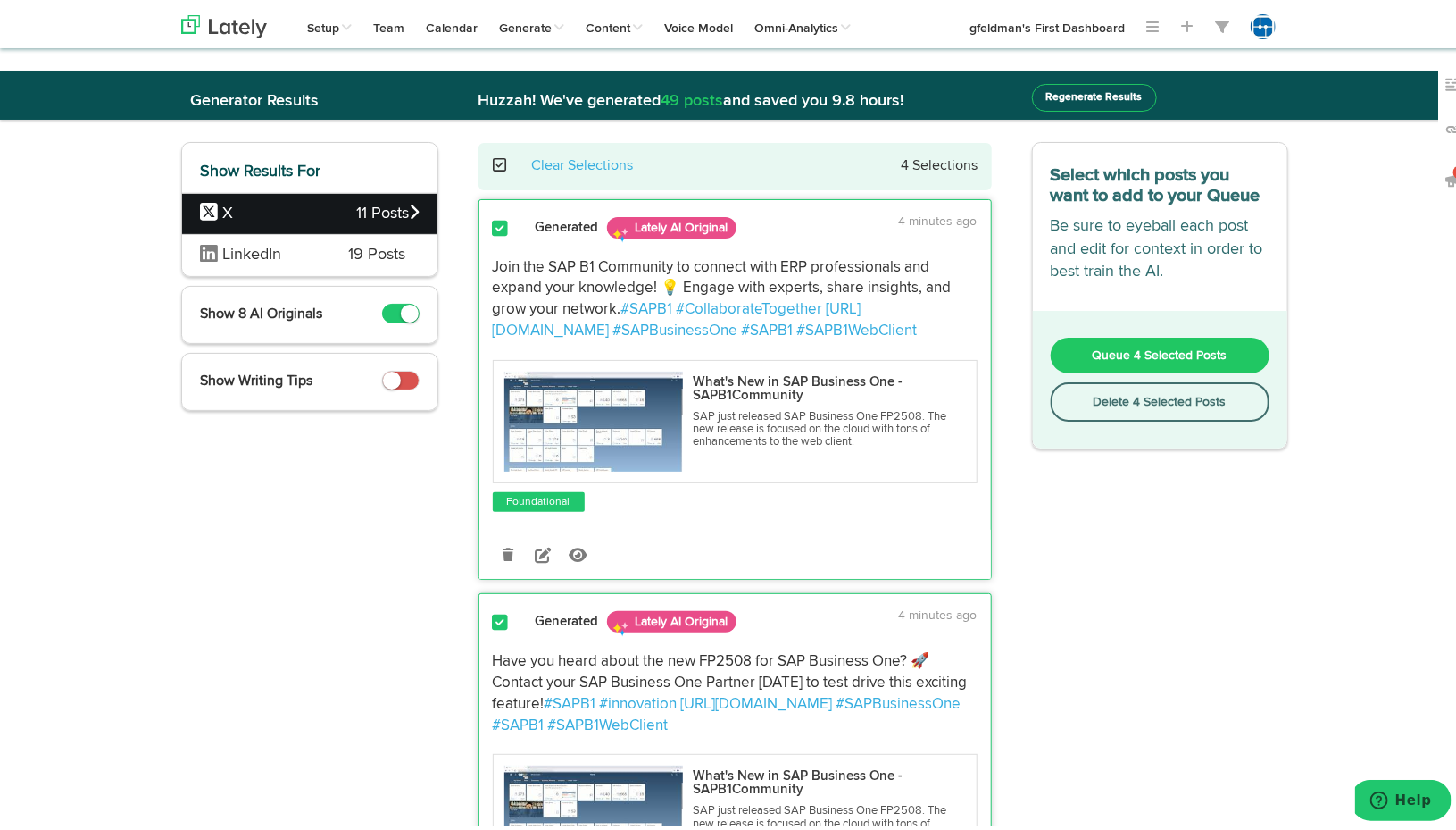
click at [1120, 346] on span "Queue 4 Selected Posts" at bounding box center [1161, 352] width 135 height 13
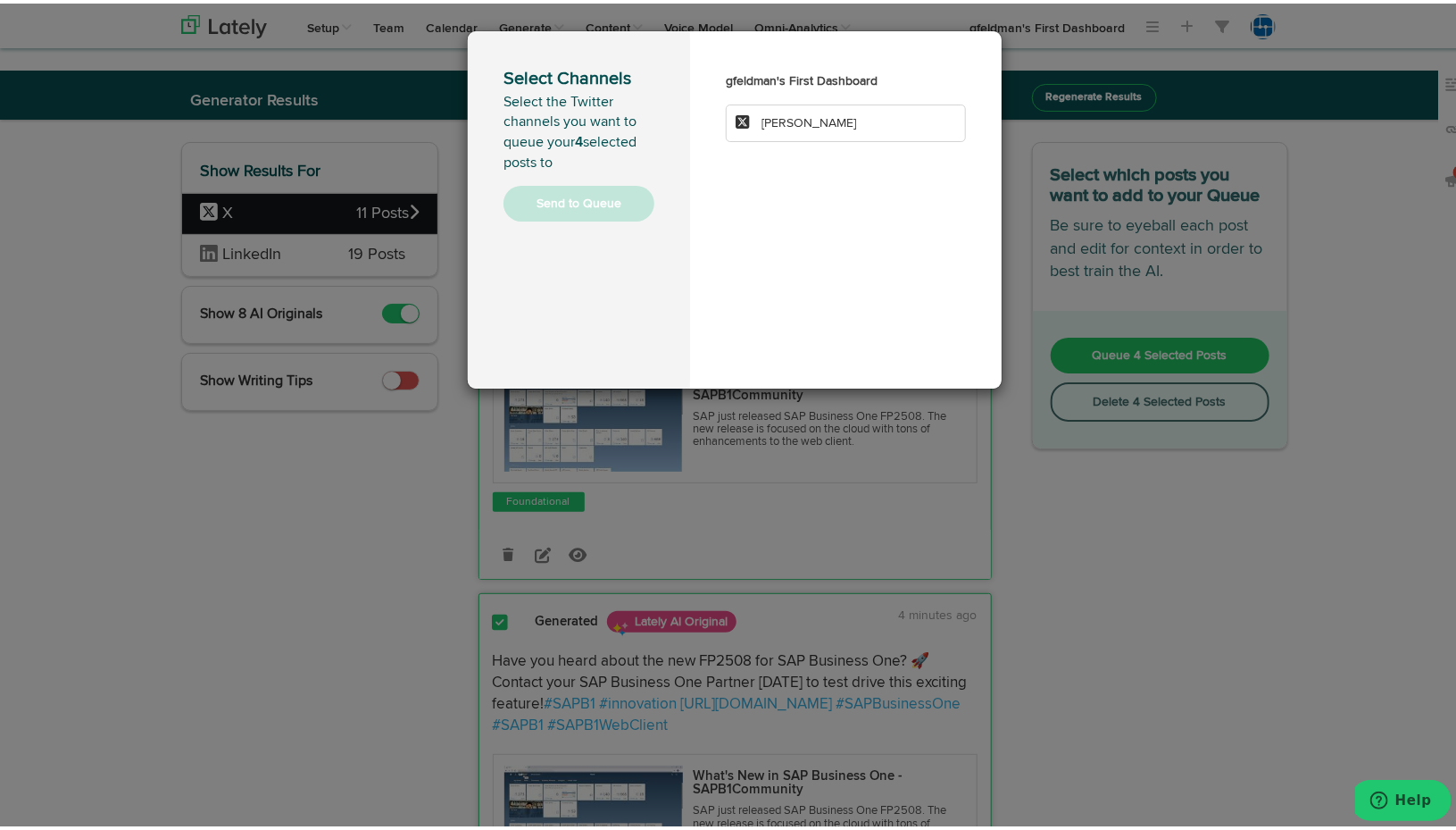
click at [773, 108] on li "[PERSON_NAME]" at bounding box center [845, 119] width 240 height 37
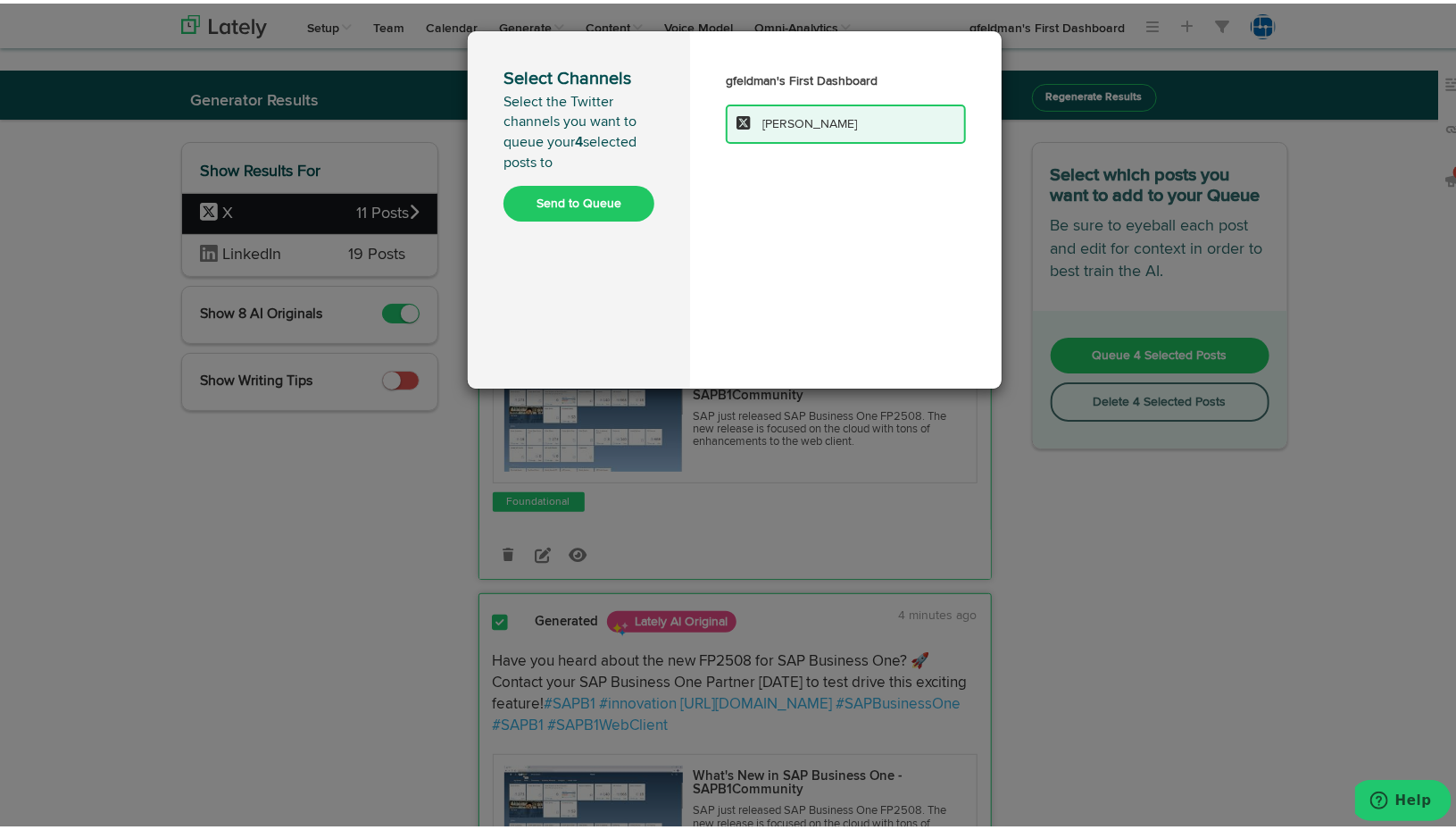
click at [549, 225] on div "Select Channels Select the Twitter channels you want to queue your 4 selected p…" at bounding box center [579, 206] width 222 height 358
click at [558, 193] on button "Send to Queue" at bounding box center [579, 200] width 151 height 36
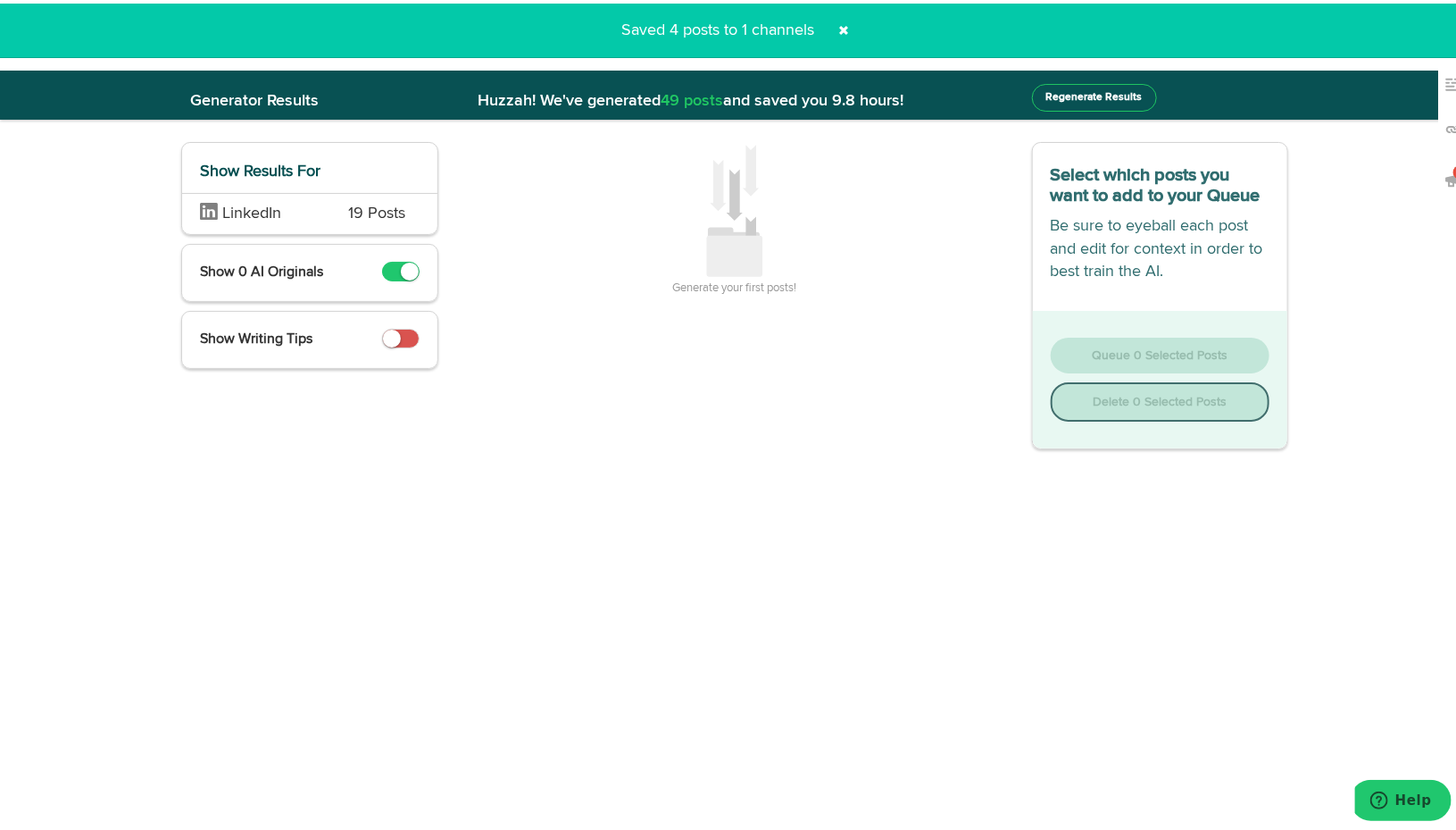
click at [267, 217] on span "LinkedIn" at bounding box center [252, 210] width 59 height 16
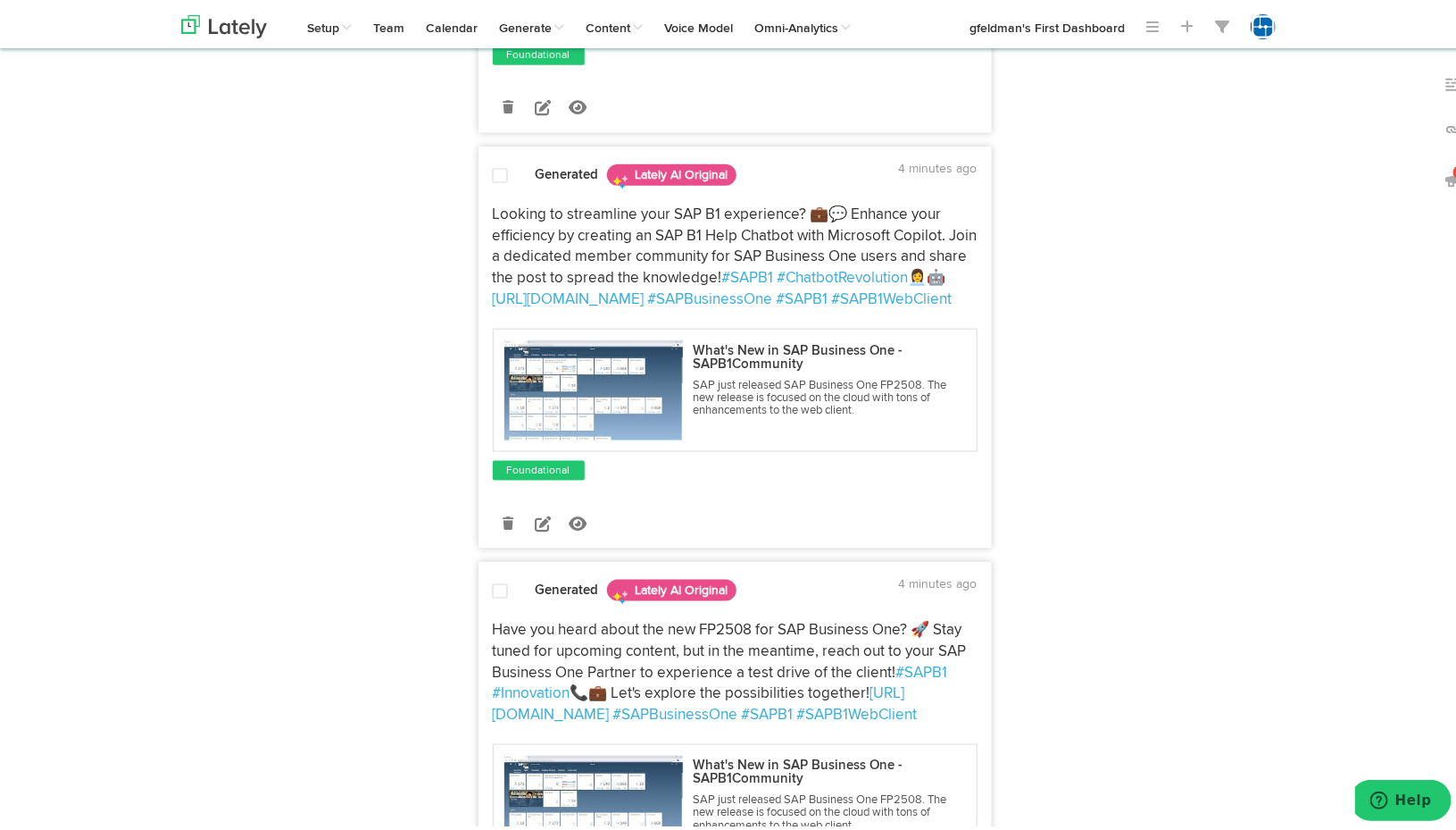
scroll to position [982, 0]
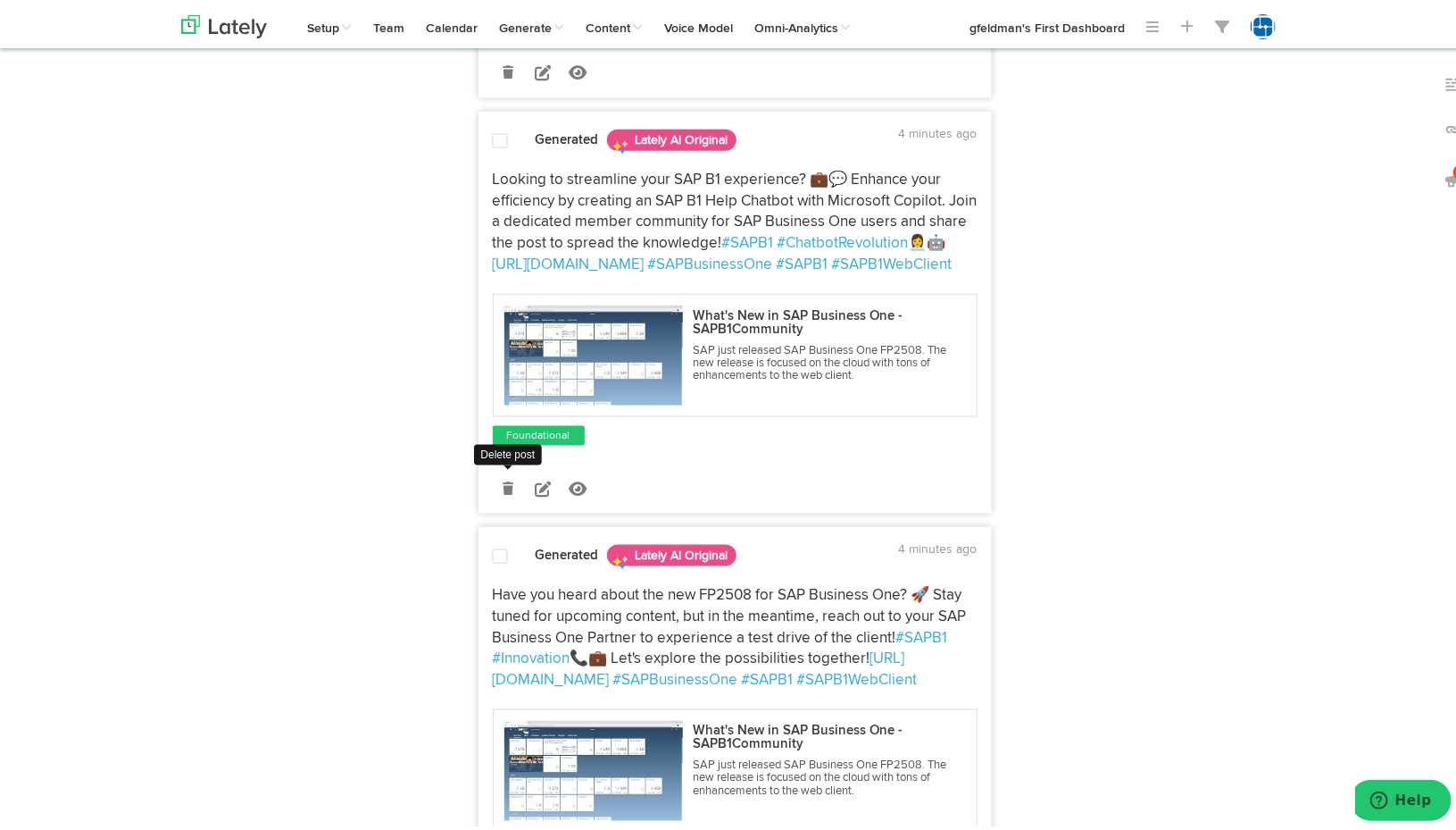
click at [494, 493] on link at bounding box center [509, 484] width 31 height 31
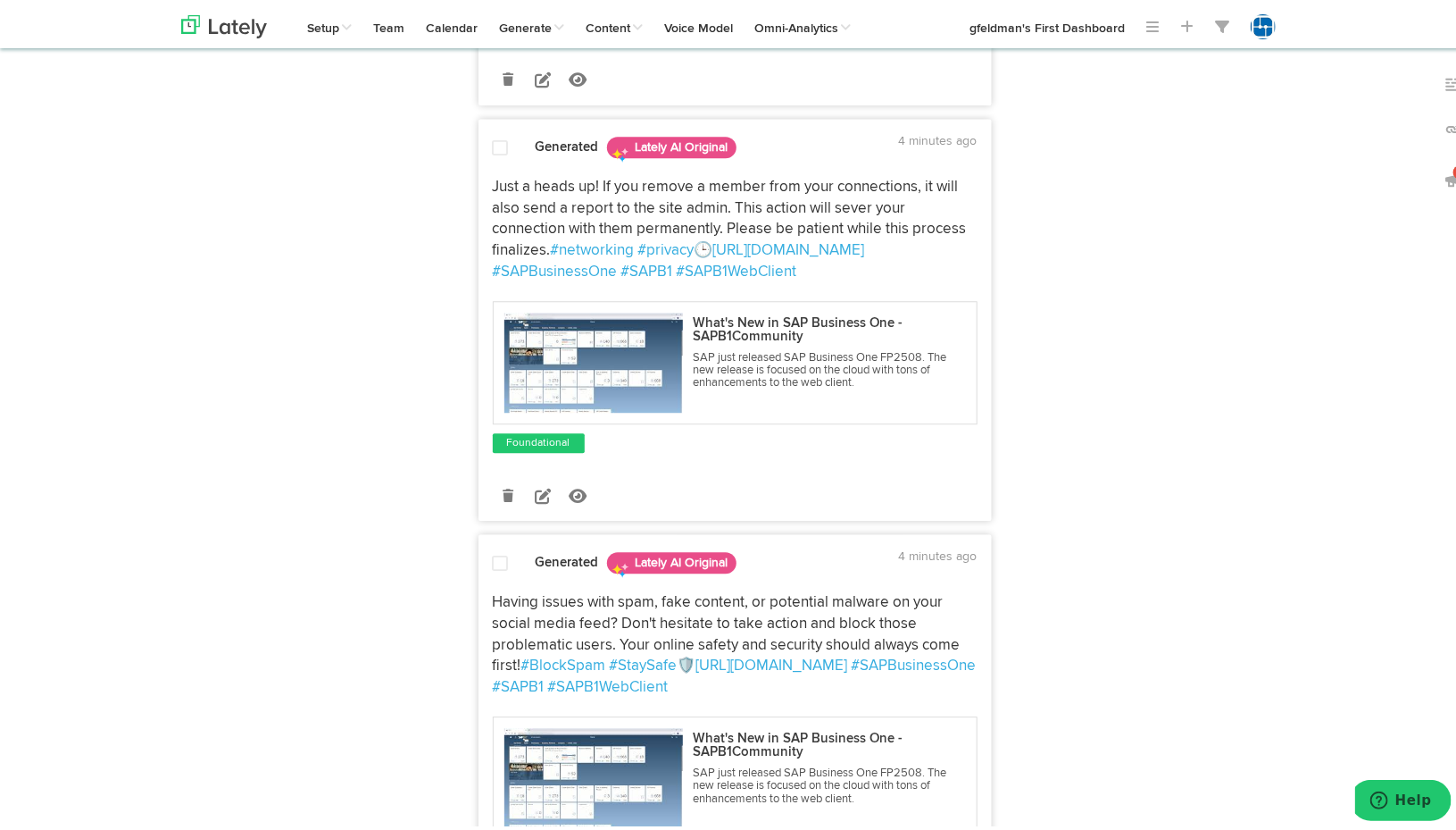
scroll to position [2233, 0]
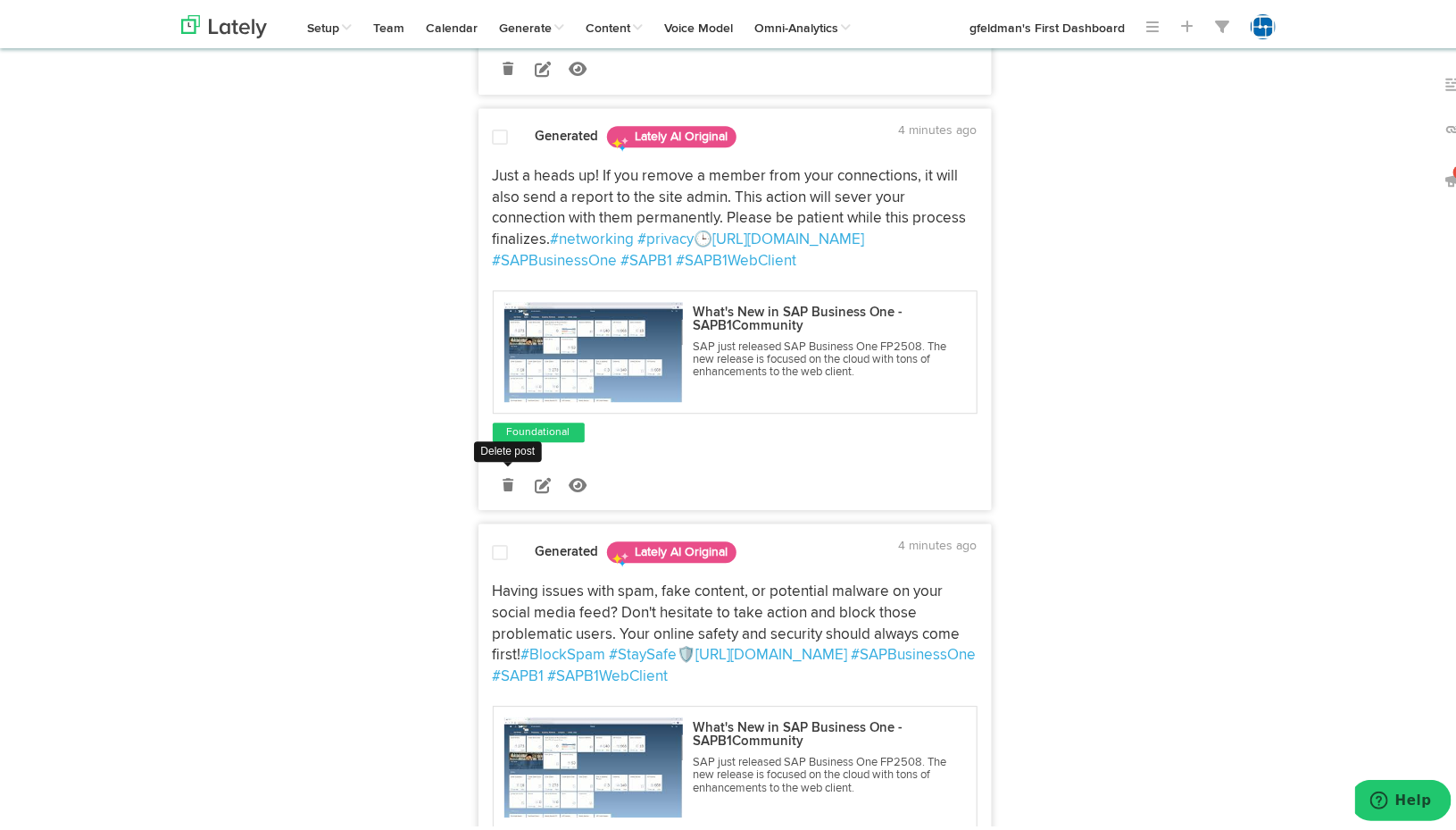
click at [502, 488] on icon at bounding box center [508, 482] width 11 height 13
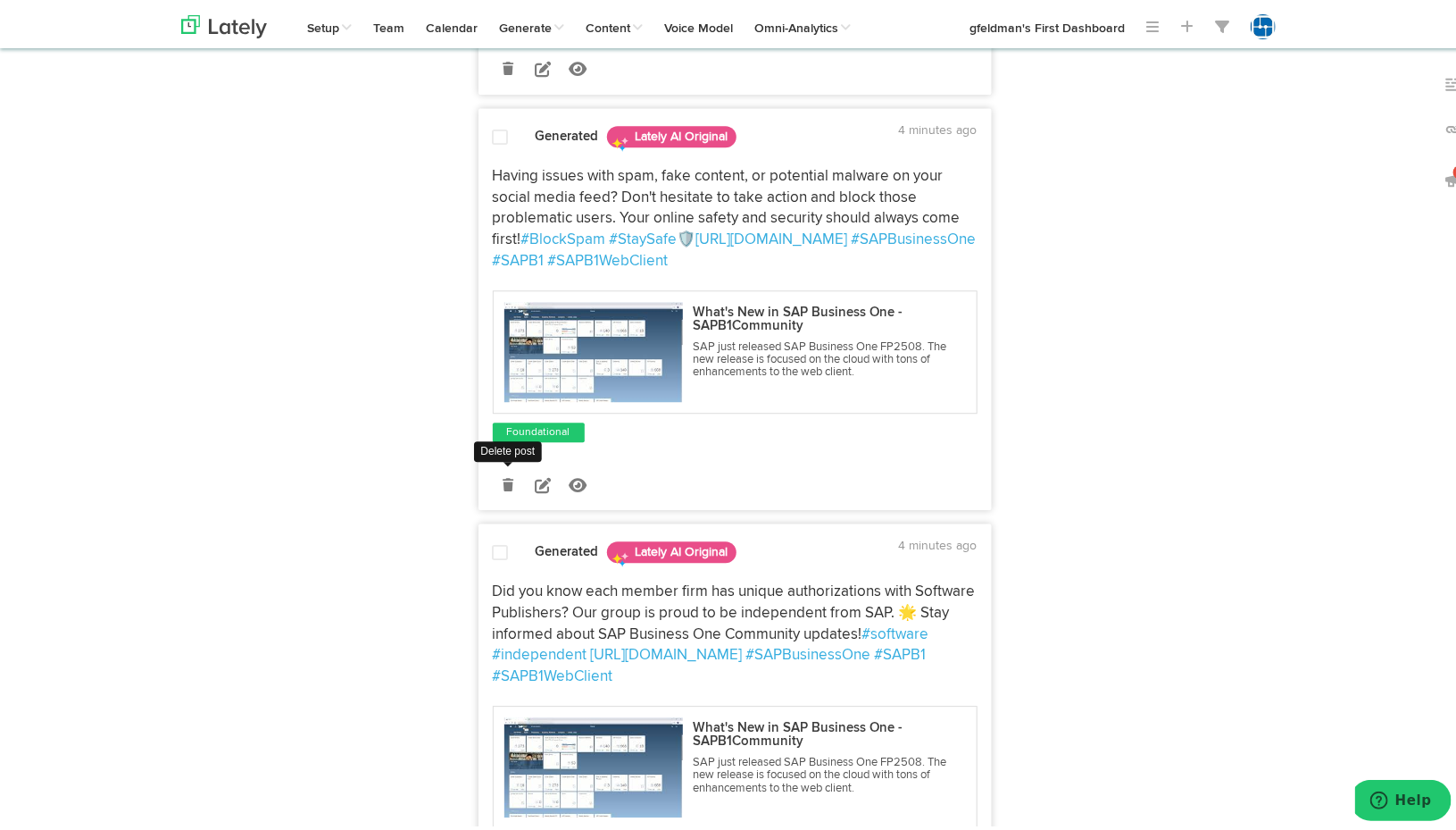
click at [502, 488] on icon at bounding box center [508, 482] width 11 height 13
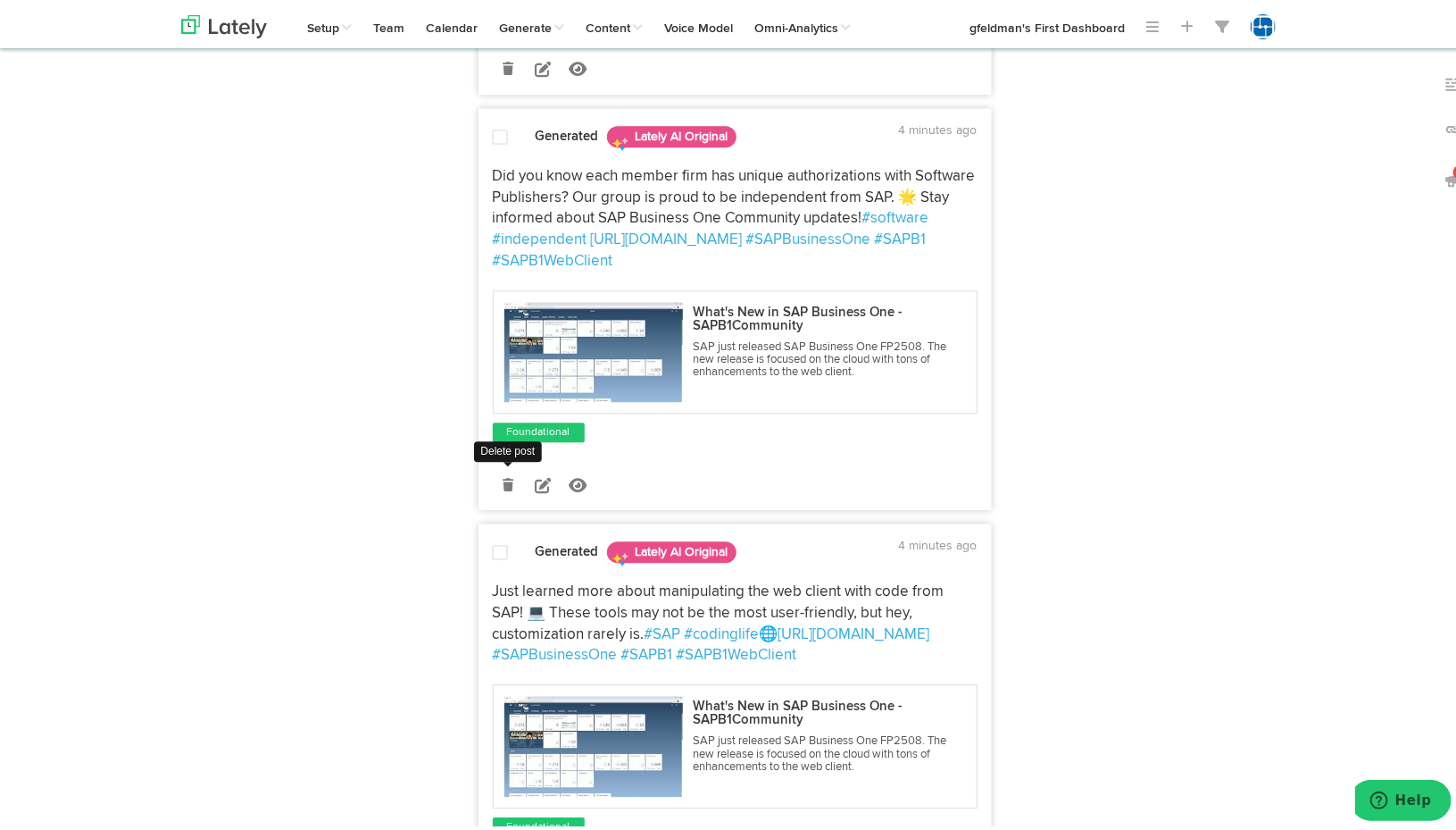
click at [502, 488] on icon at bounding box center [508, 482] width 11 height 13
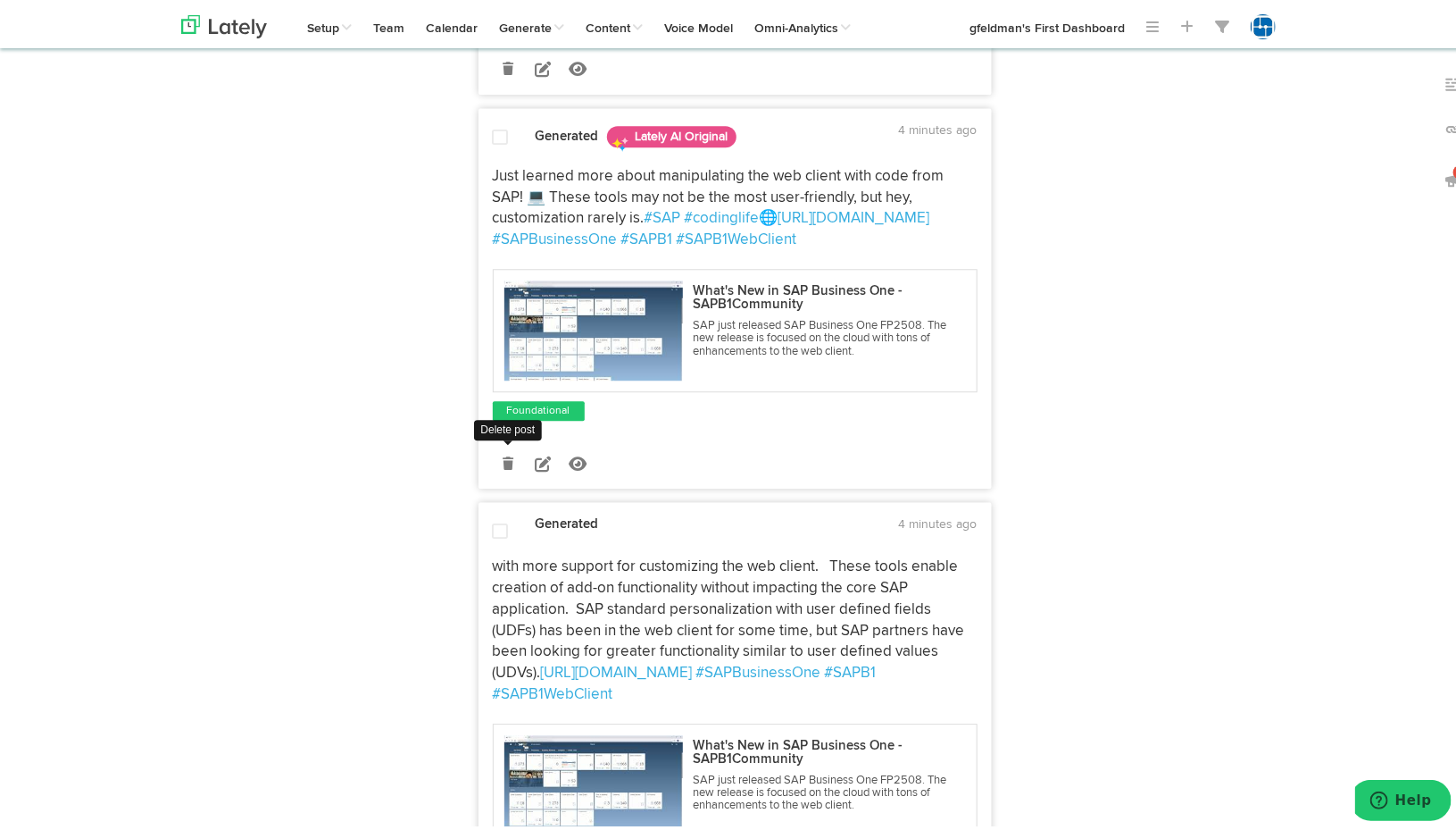
click at [502, 466] on icon at bounding box center [508, 461] width 11 height 13
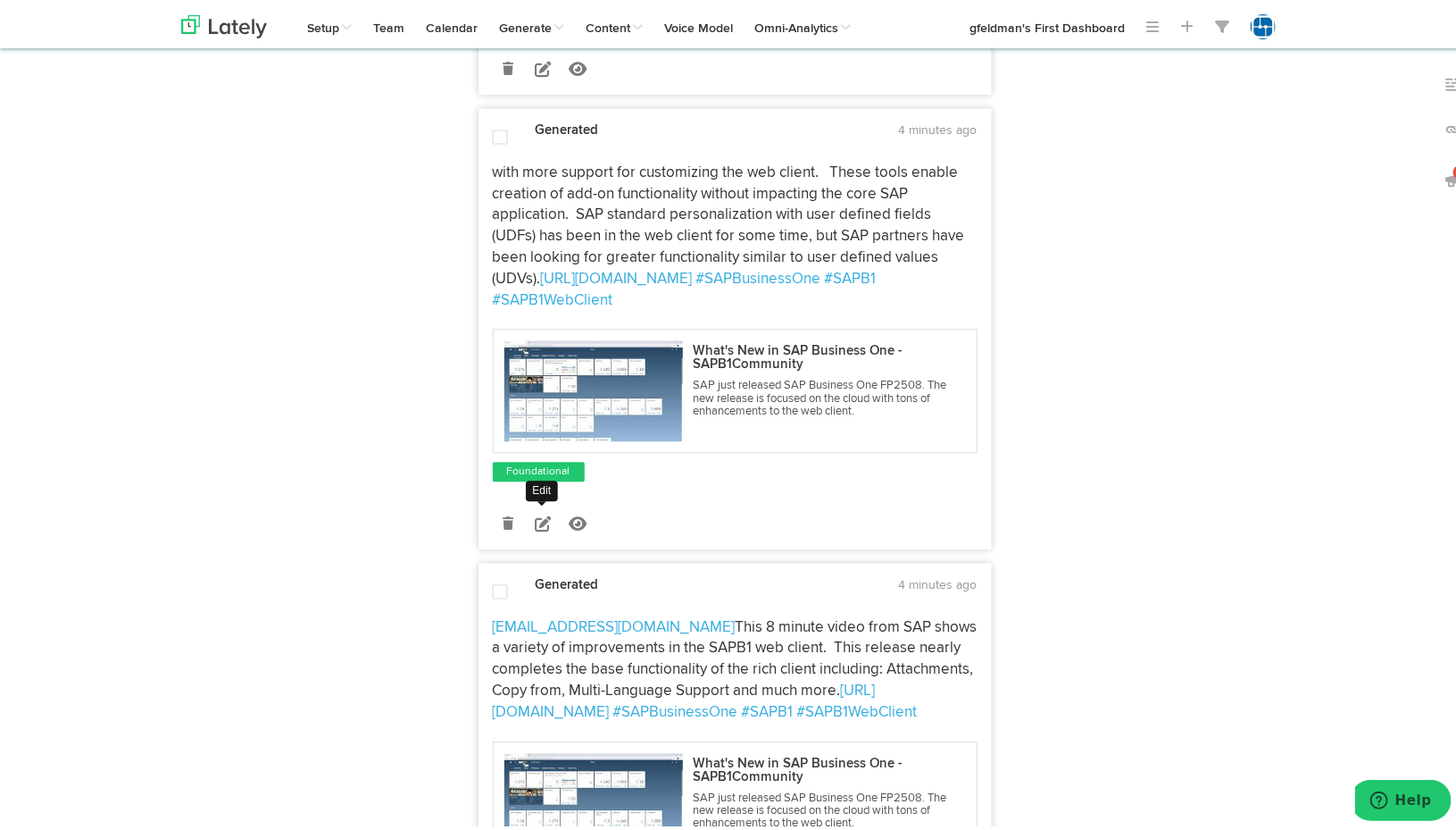
click at [538, 528] on icon at bounding box center [543, 520] width 16 height 16
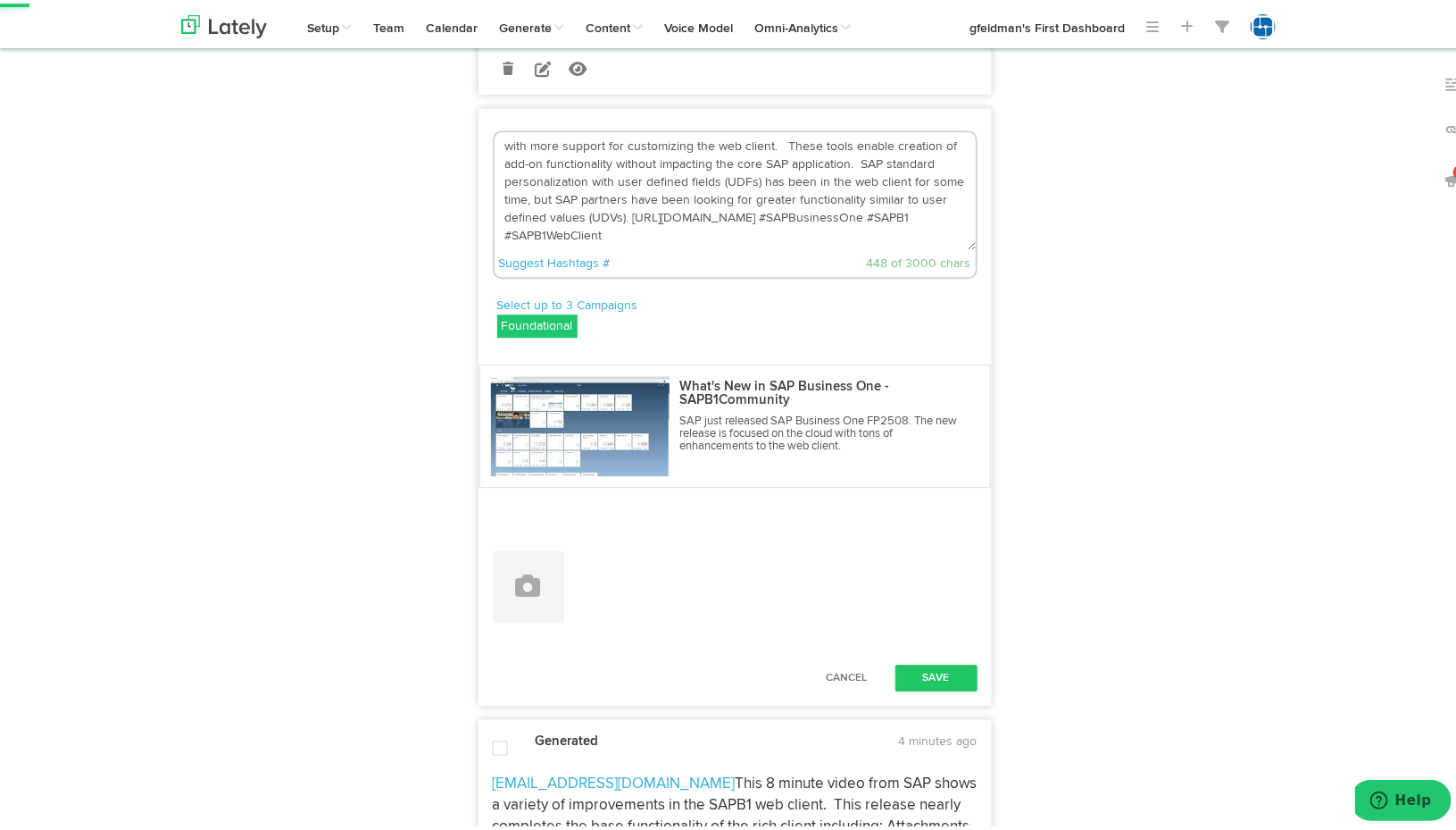
click at [498, 196] on textarea "with more support for customizing the web client. These tools enable creation o…" at bounding box center [736, 187] width 481 height 118
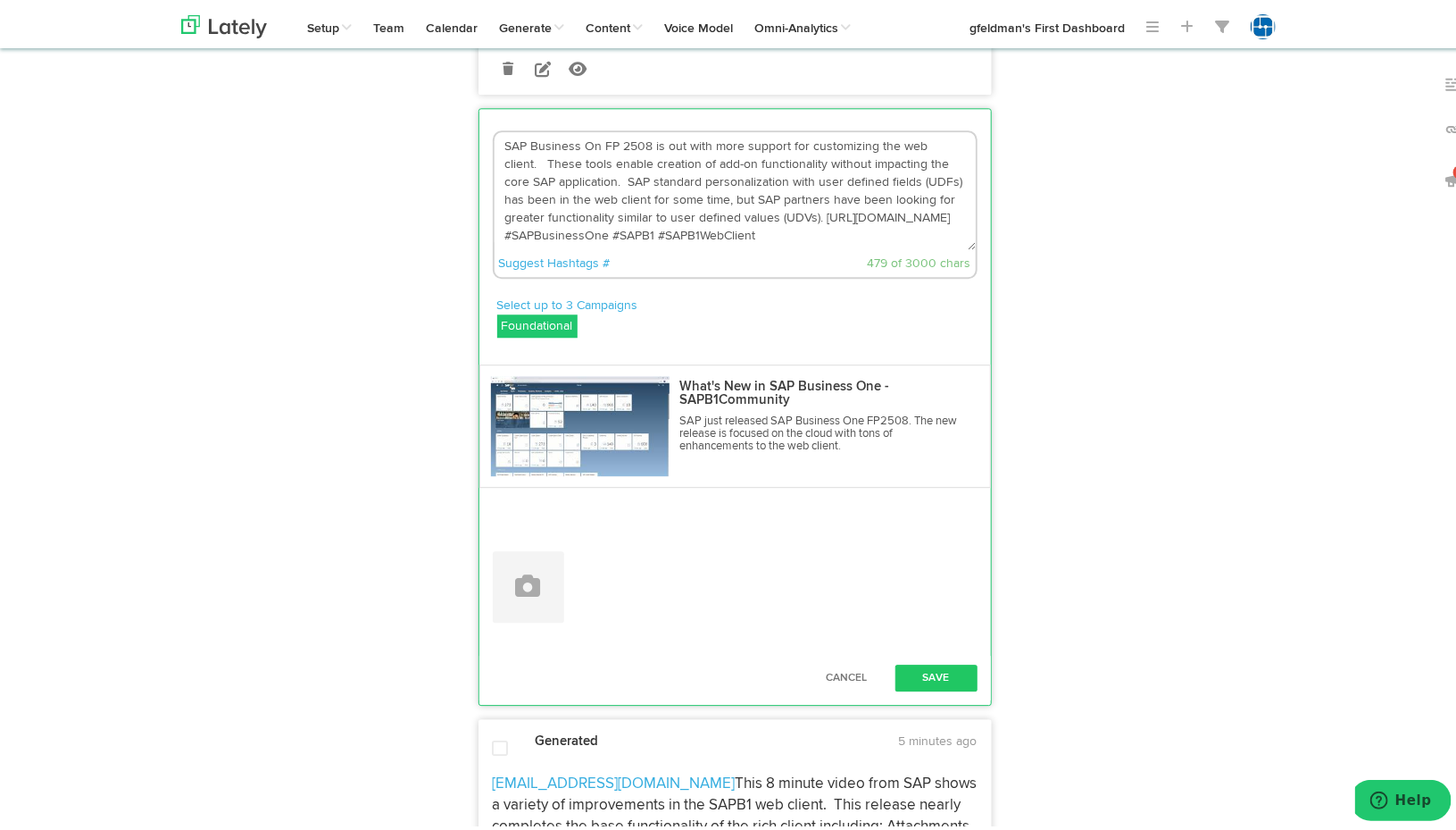
scroll to position [18, 0]
type textarea "SAP Business On FP 2508 is out with more support for customizing the web client…"
click at [925, 688] on button "Save" at bounding box center [936, 674] width 82 height 26
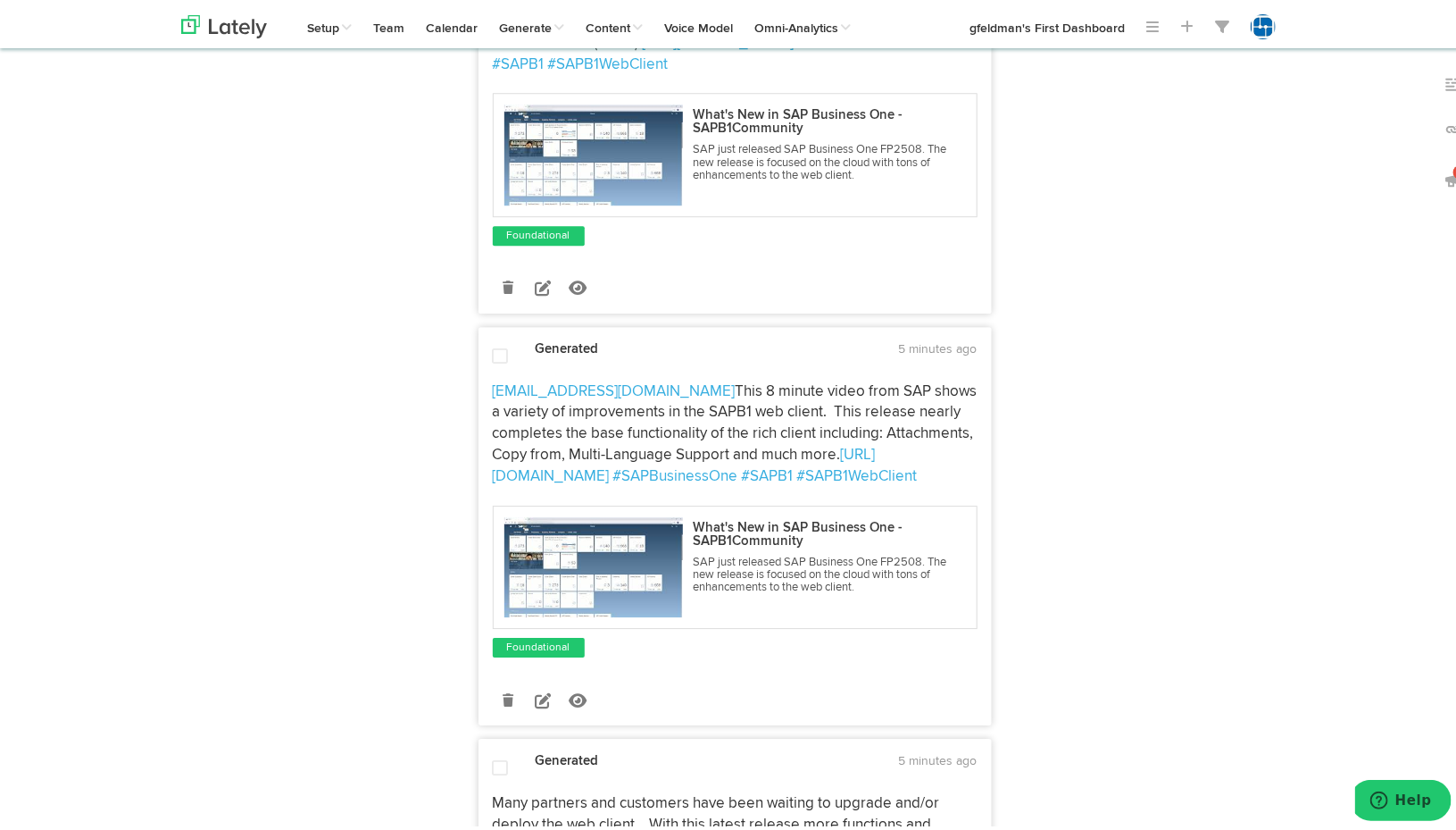
scroll to position [2501, 0]
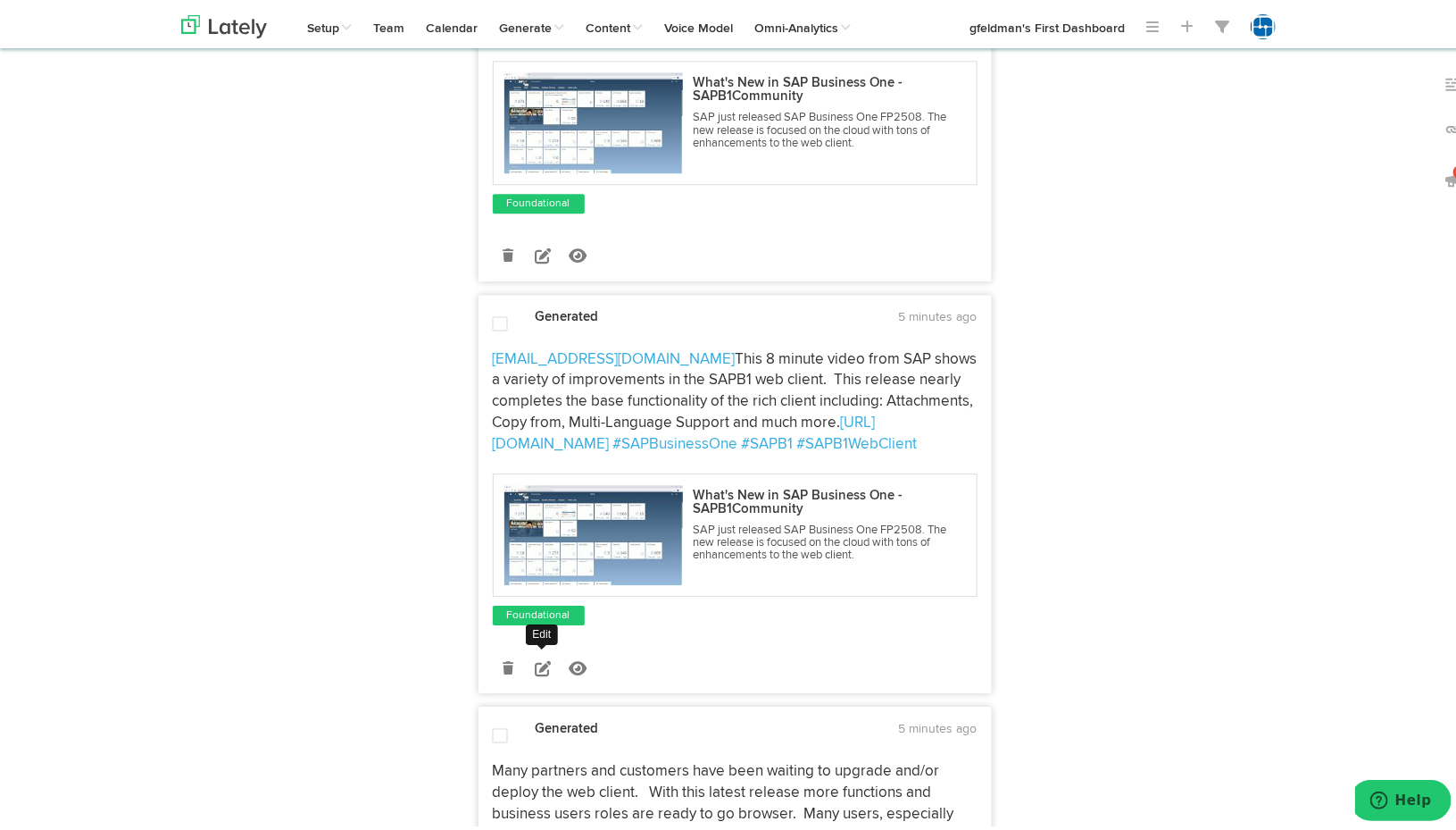
click at [535, 672] on icon at bounding box center [543, 665] width 16 height 16
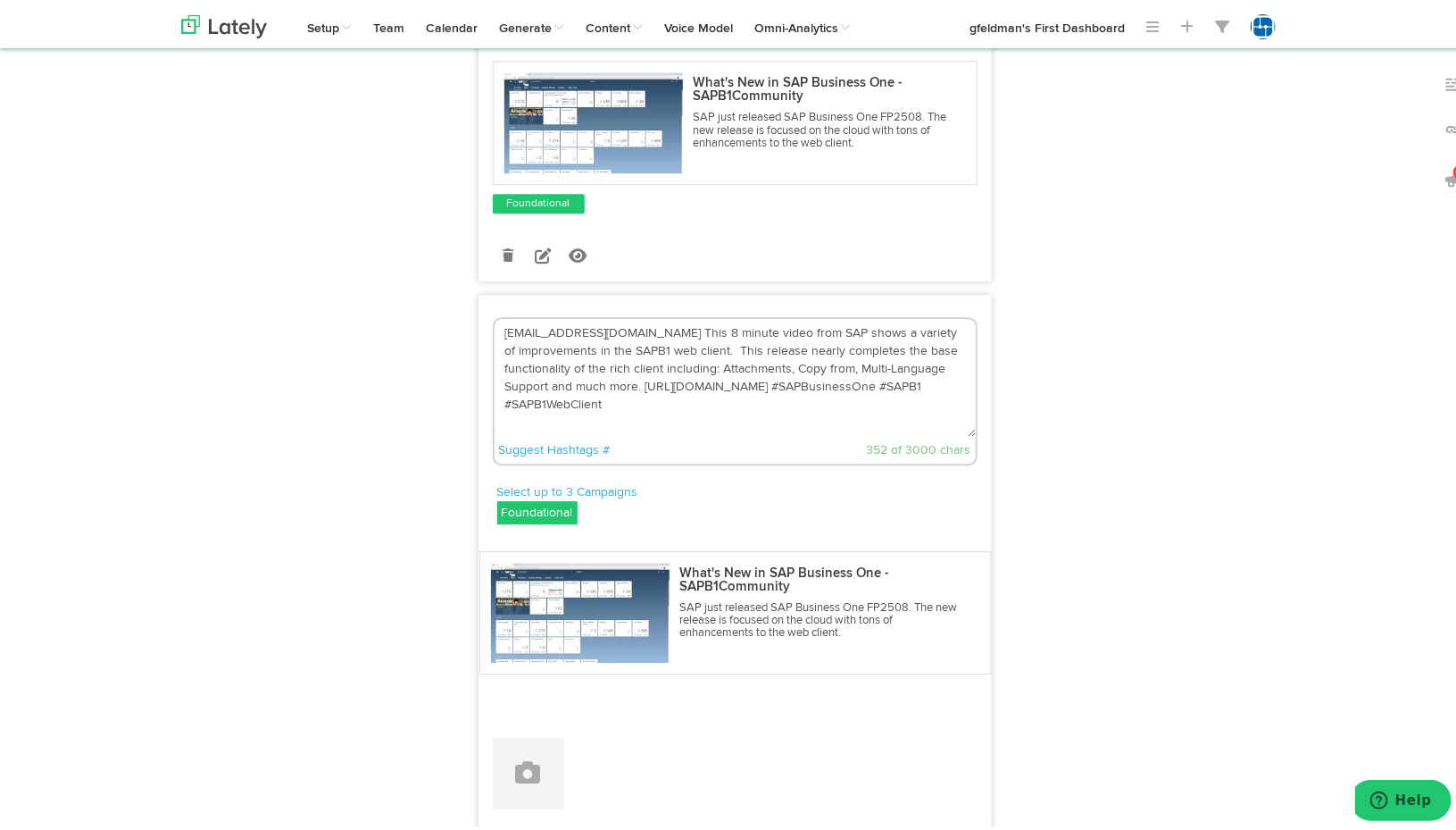
drag, startPoint x: 651, startPoint y: 376, endPoint x: 454, endPoint y: 380, distance: 197.0
click at [465, 380] on div "Select Page Generated Lately AI Original 5 minutes ago Have you seen the latest…" at bounding box center [735, 694] width 541 height 6111
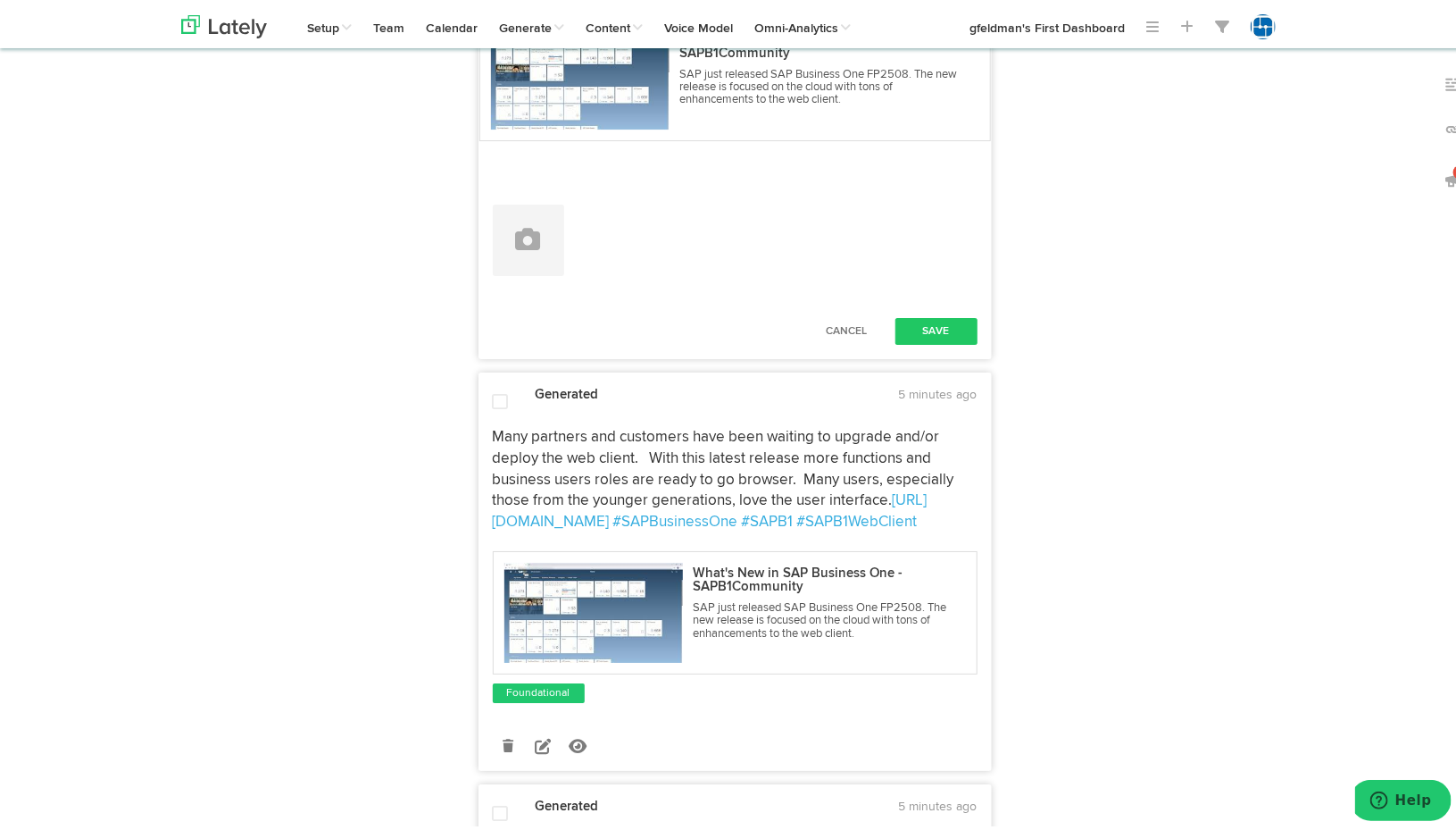
scroll to position [3037, 0]
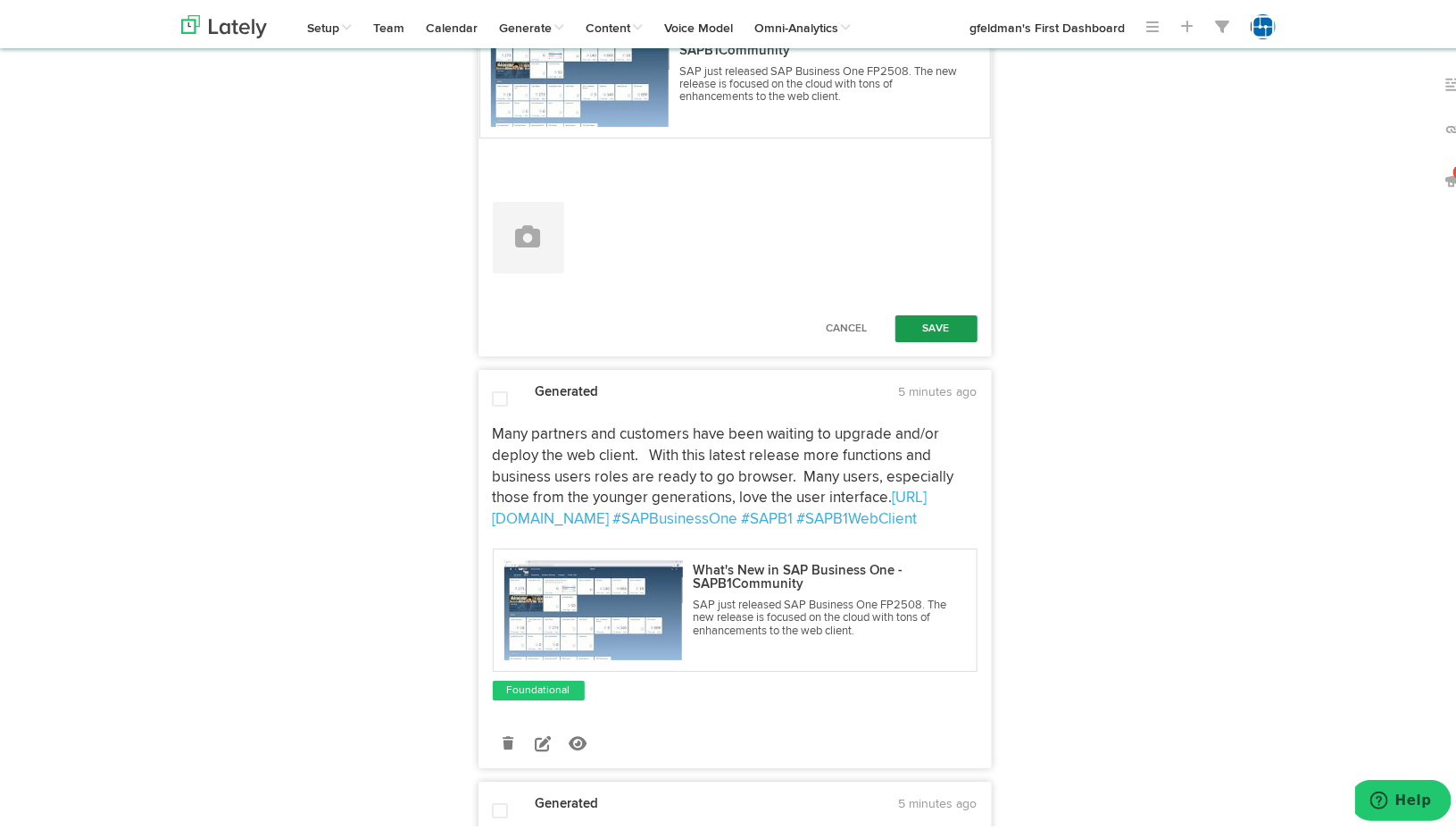
type textarea "Watch this 8 minute video from SAP shows a variety of improvements in the SAPB1…"
click at [929, 338] on button "Save" at bounding box center [936, 325] width 82 height 26
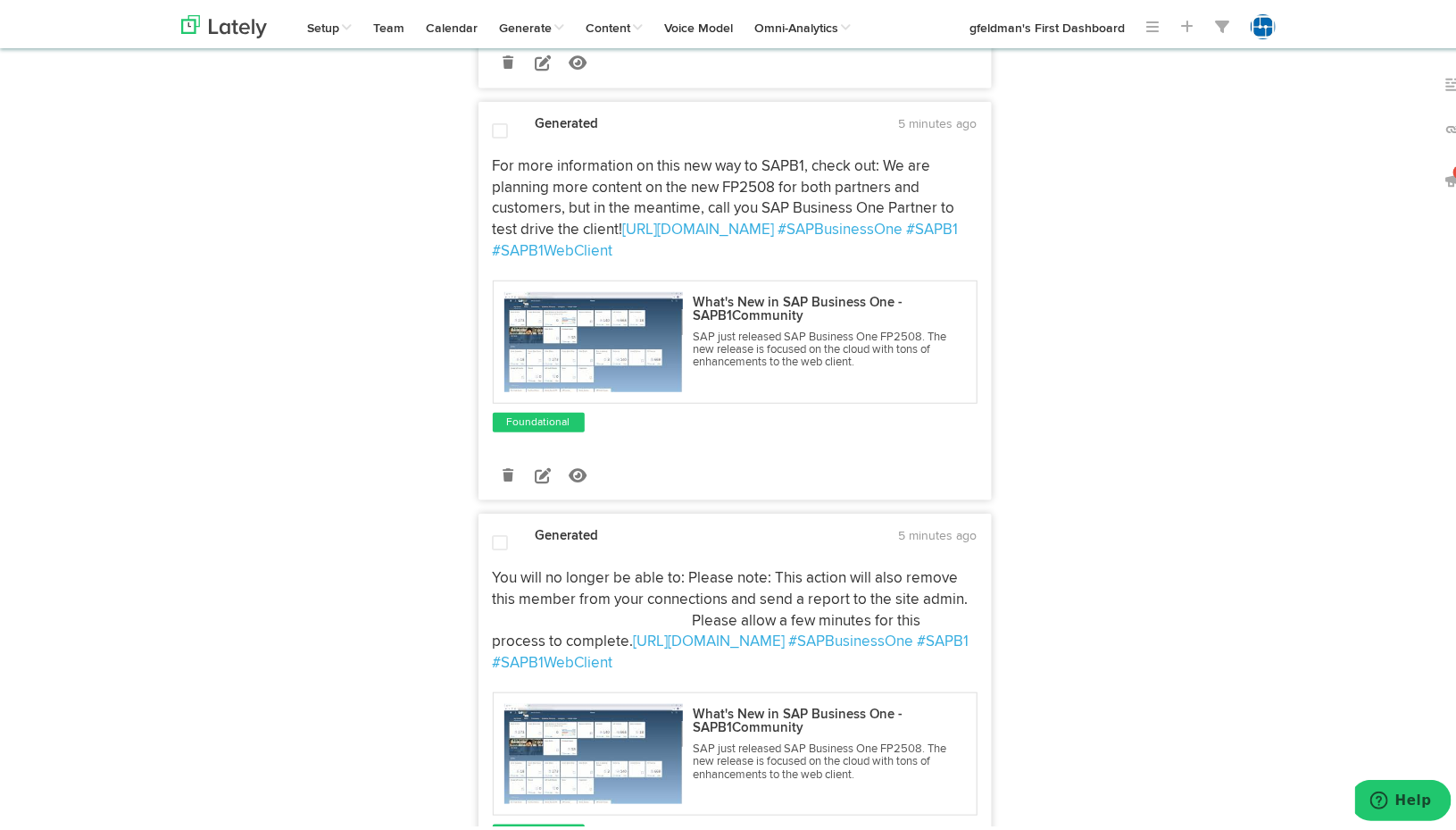
scroll to position [3930, 0]
click at [535, 480] on icon at bounding box center [543, 472] width 16 height 16
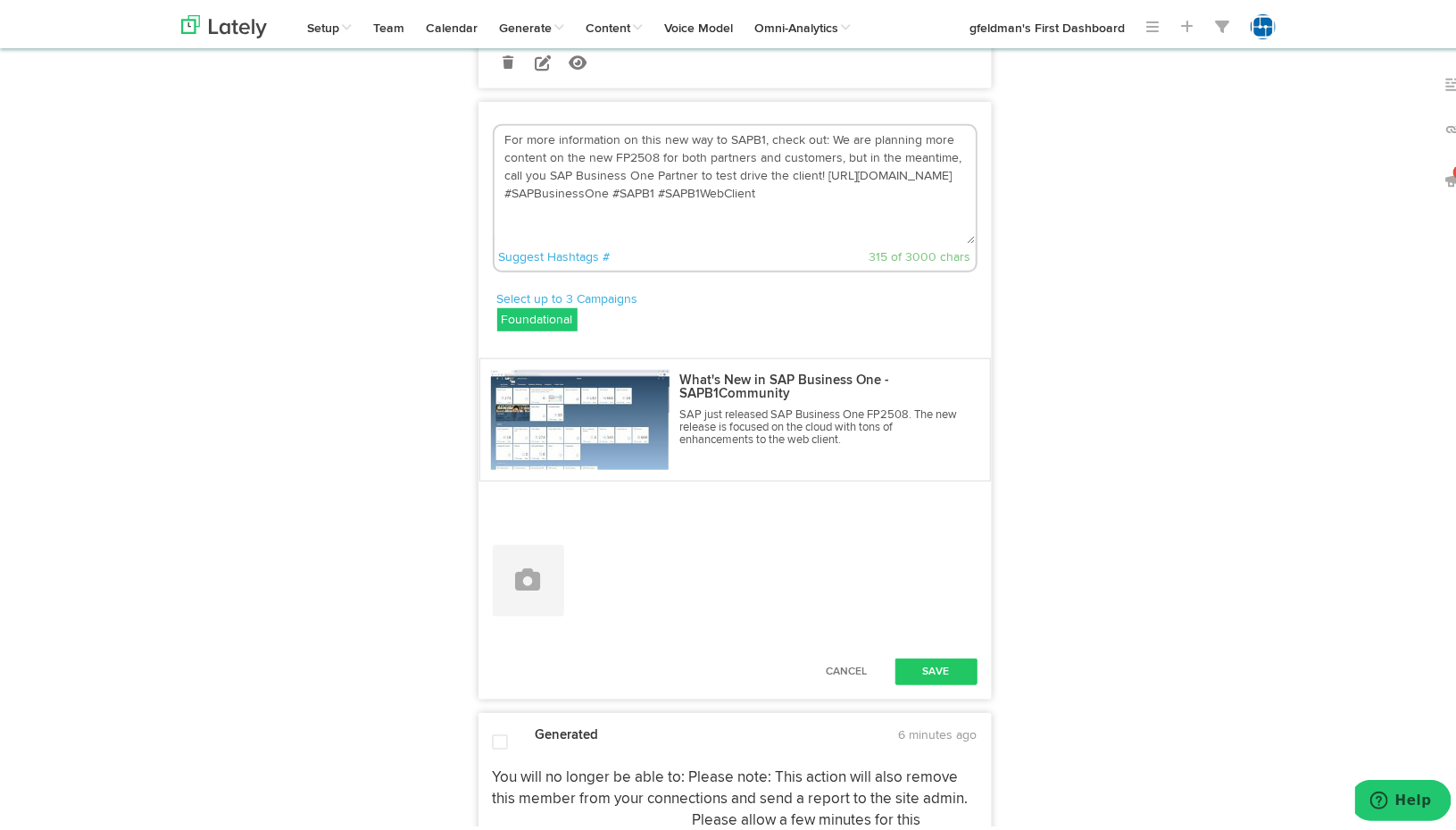
click at [914, 205] on textarea "For more information on this new way to SAPB1, check out: We are planning more …" at bounding box center [736, 181] width 481 height 118
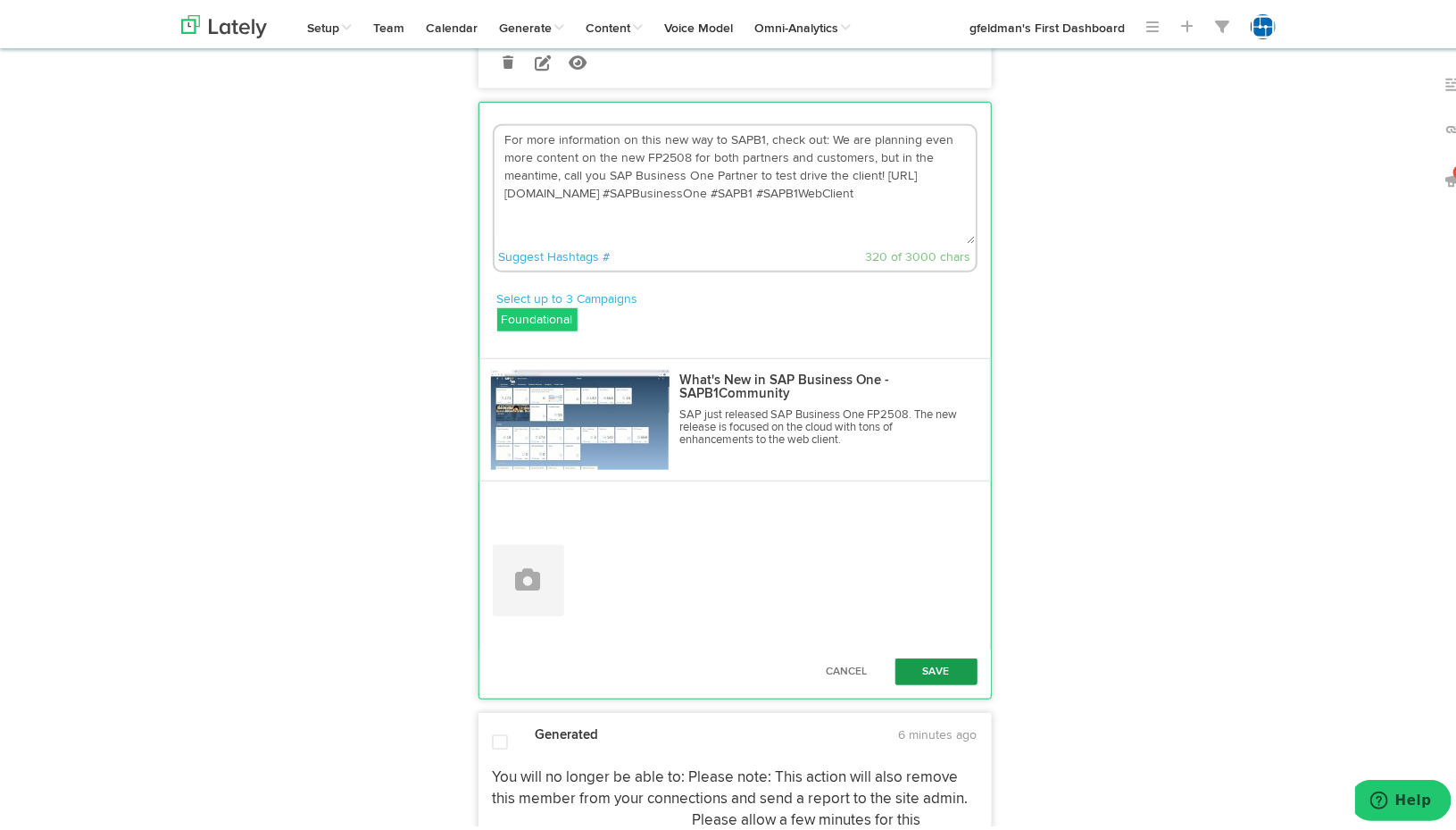
type textarea "For more information on this new way to SAPB1, check out: We are planning even …"
click at [933, 681] on button "Save" at bounding box center [936, 668] width 82 height 26
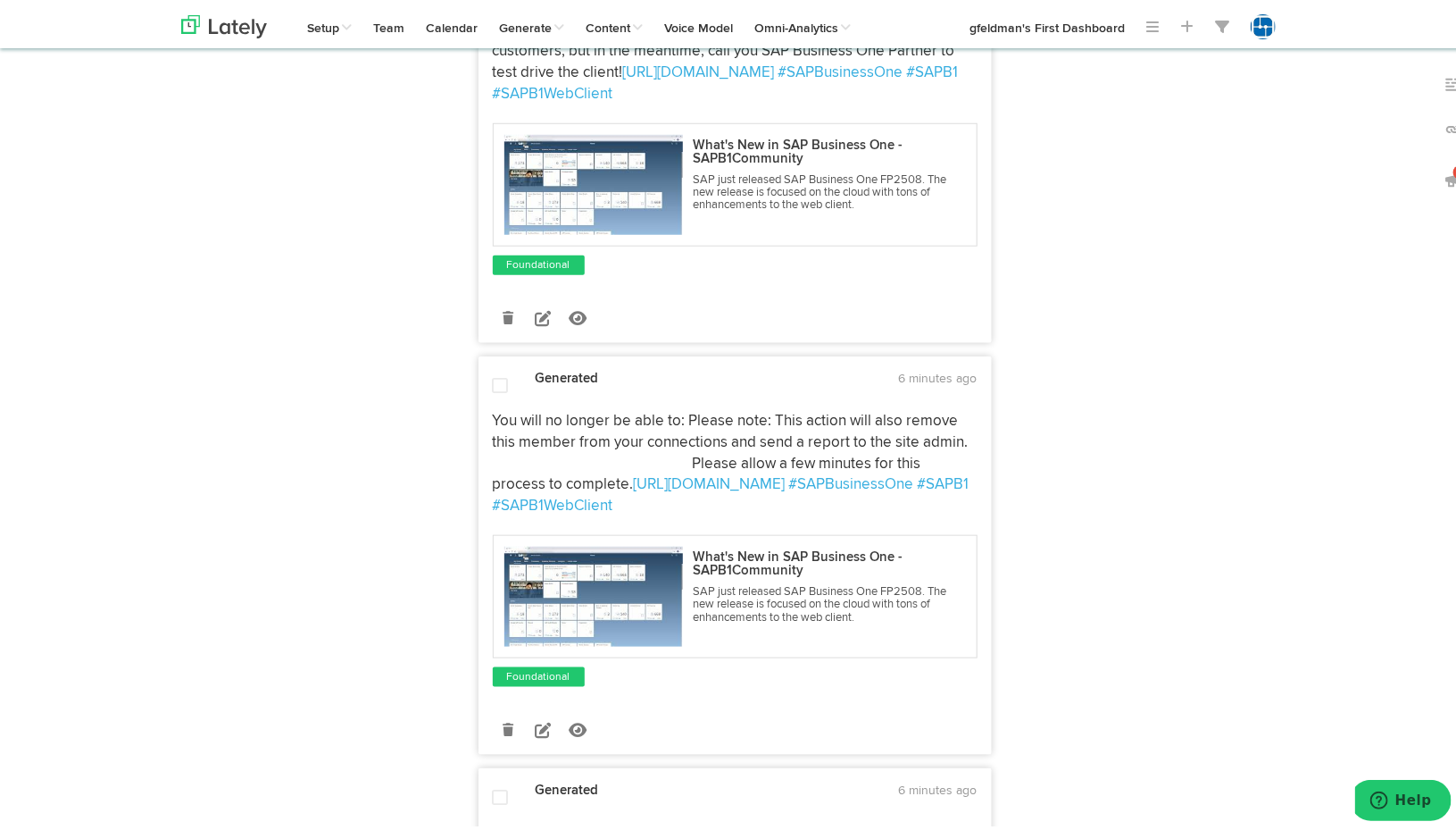
scroll to position [4109, 0]
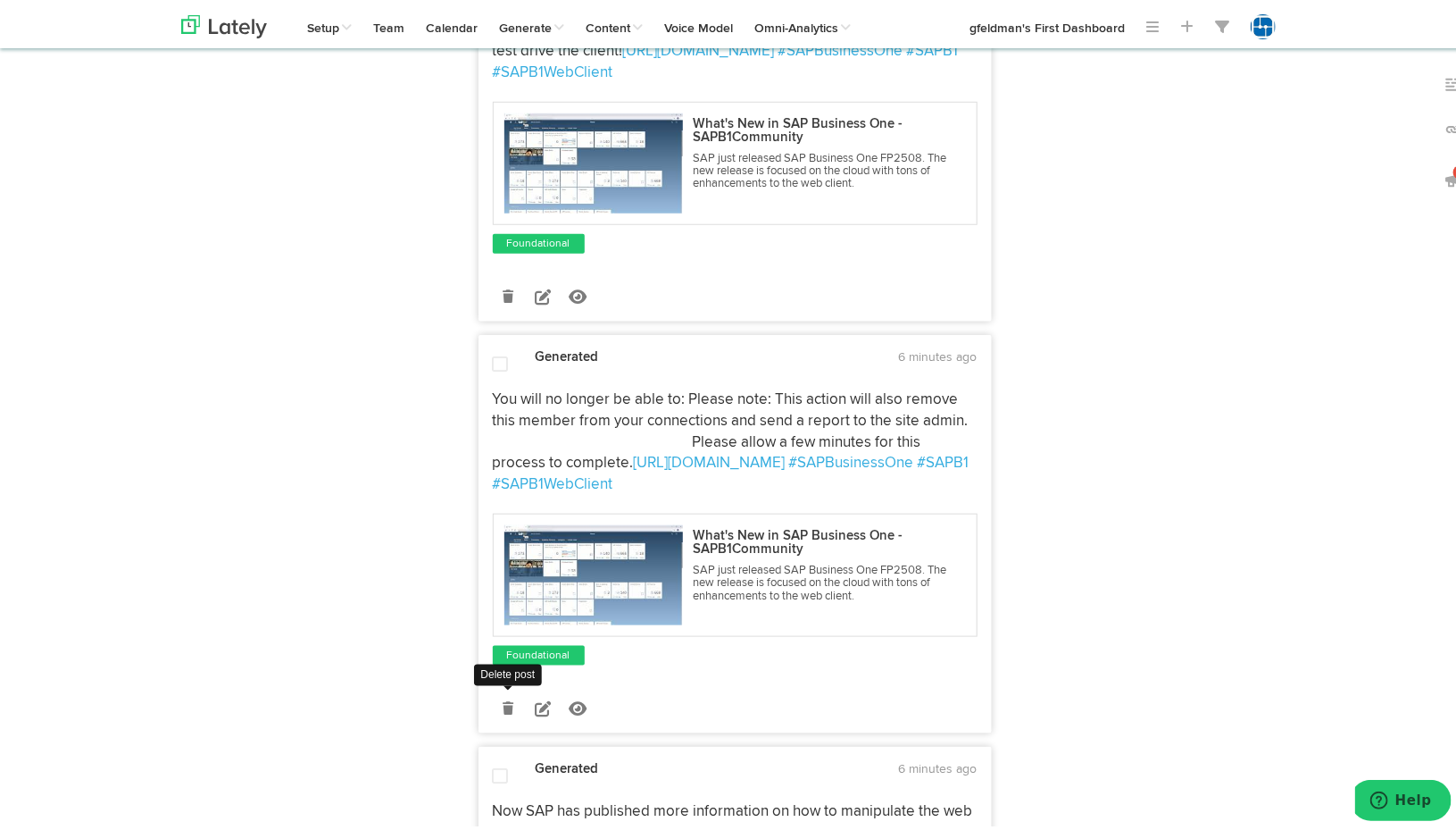
click at [502, 711] on icon at bounding box center [508, 705] width 11 height 13
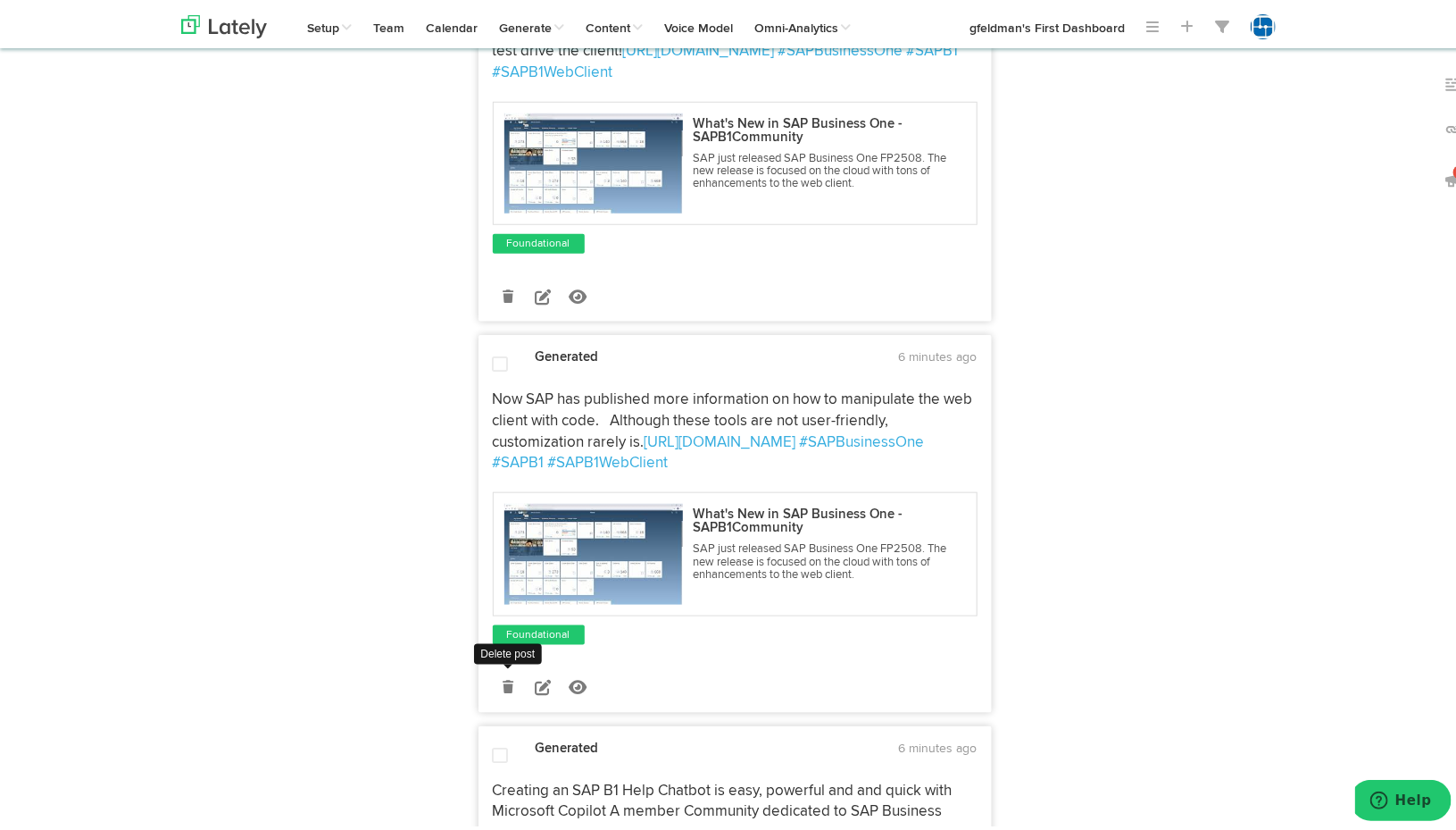
click at [493, 700] on link at bounding box center [509, 684] width 31 height 31
click at [502, 690] on icon at bounding box center [508, 683] width 11 height 13
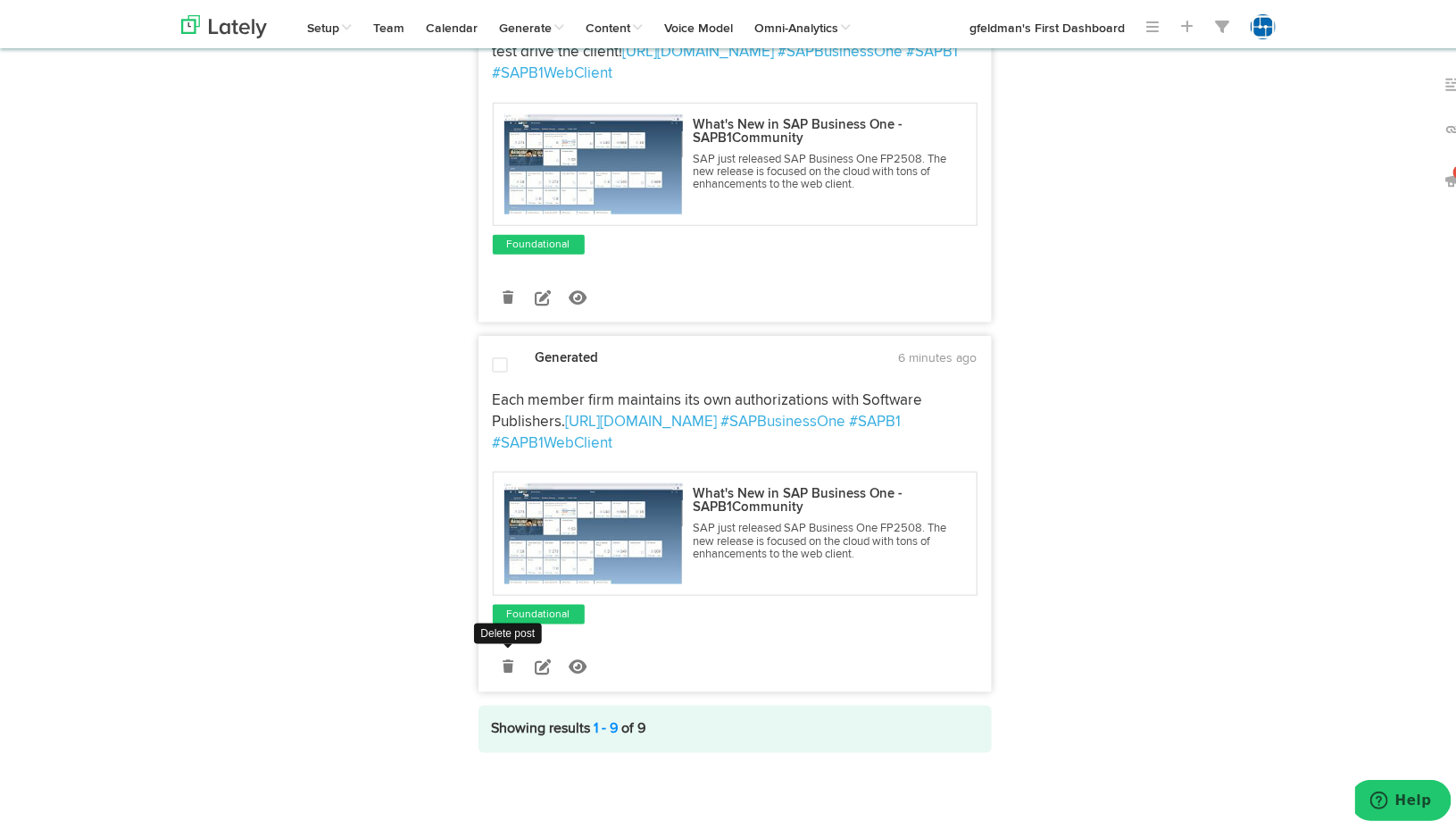
click at [504, 669] on icon at bounding box center [508, 663] width 11 height 13
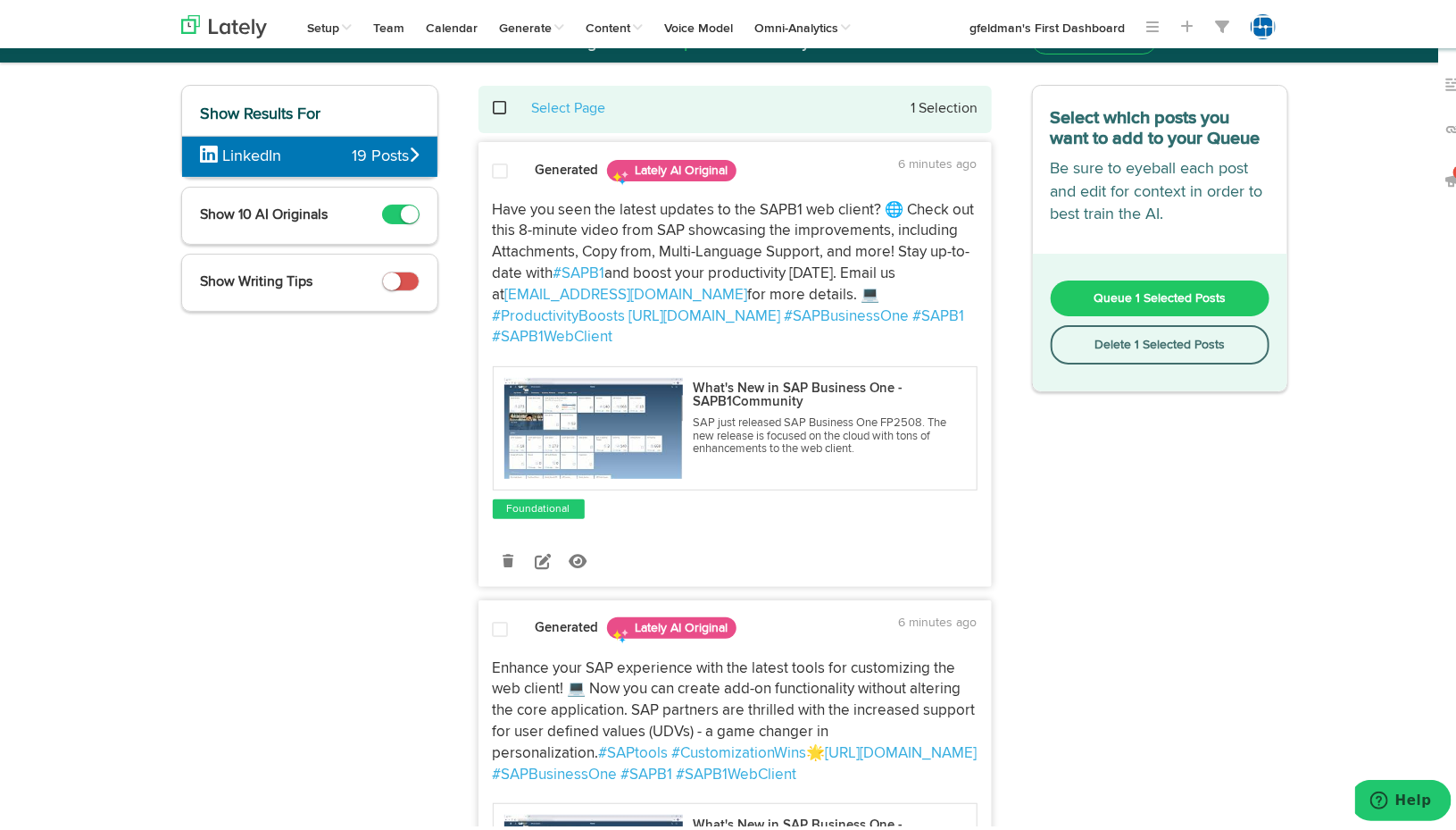
scroll to position [0, 0]
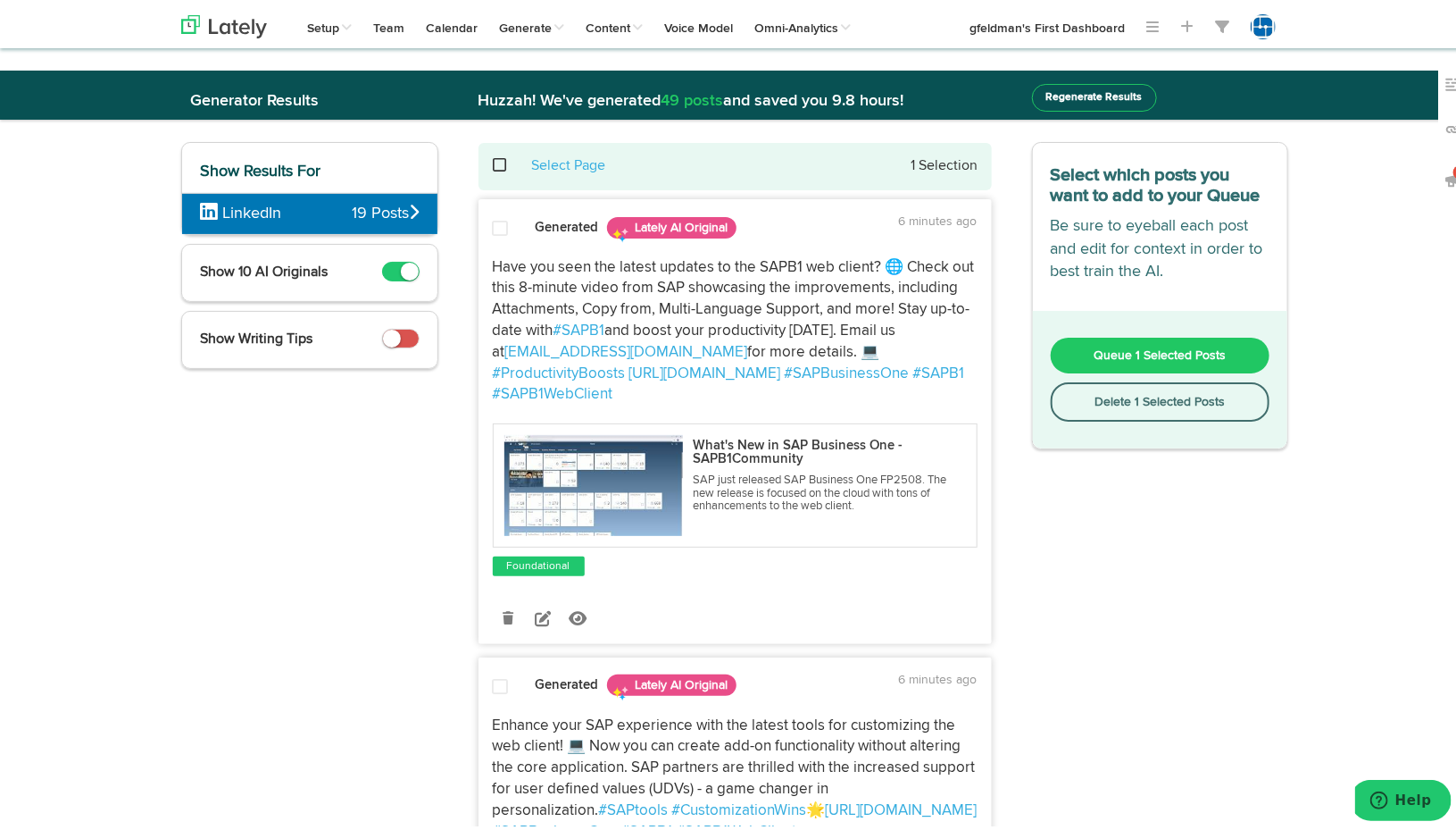
click at [498, 162] on span at bounding box center [511, 161] width 36 height 1
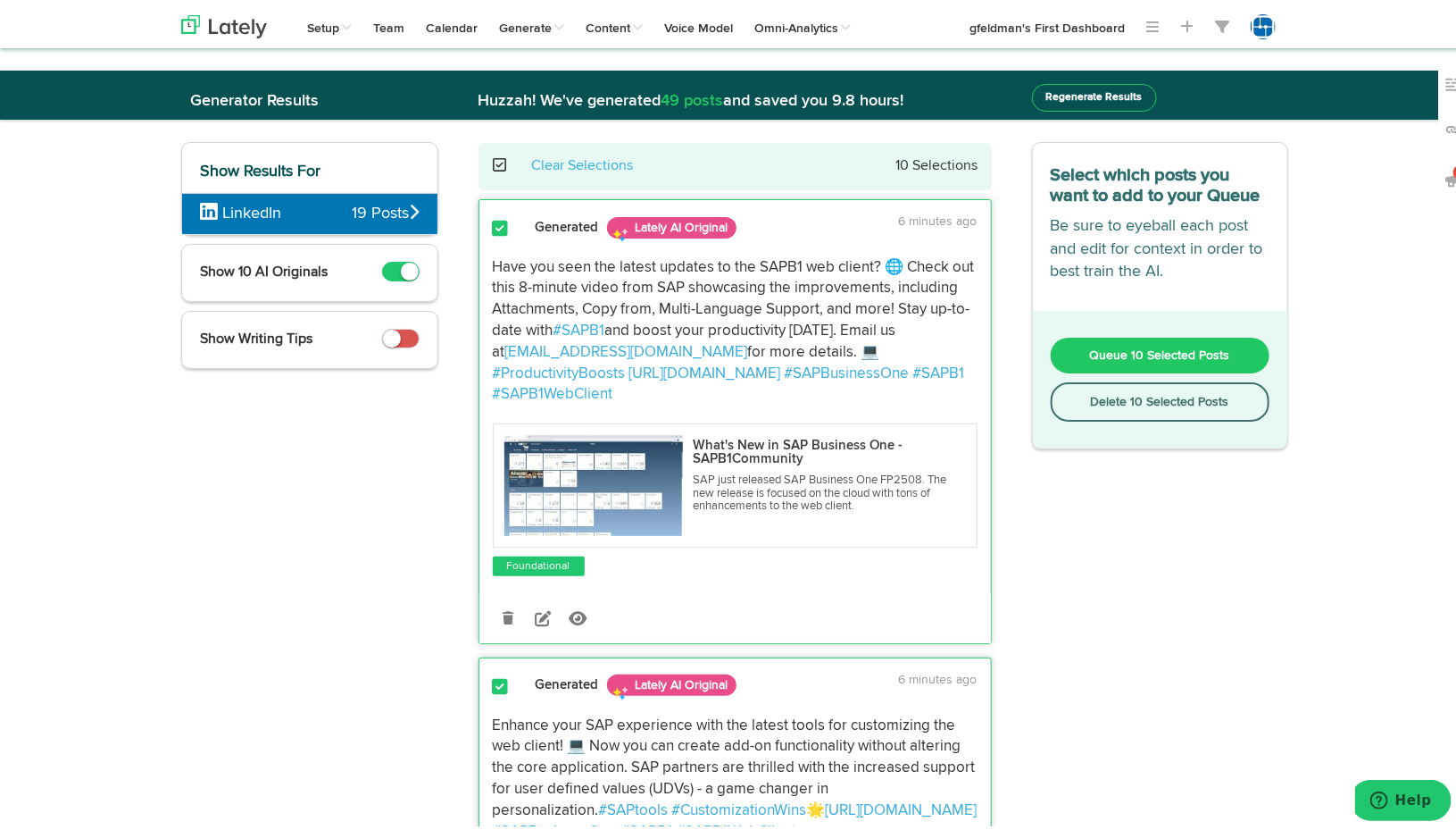
click at [1172, 342] on button "Queue 10 Selected Posts" at bounding box center [1161, 351] width 220 height 36
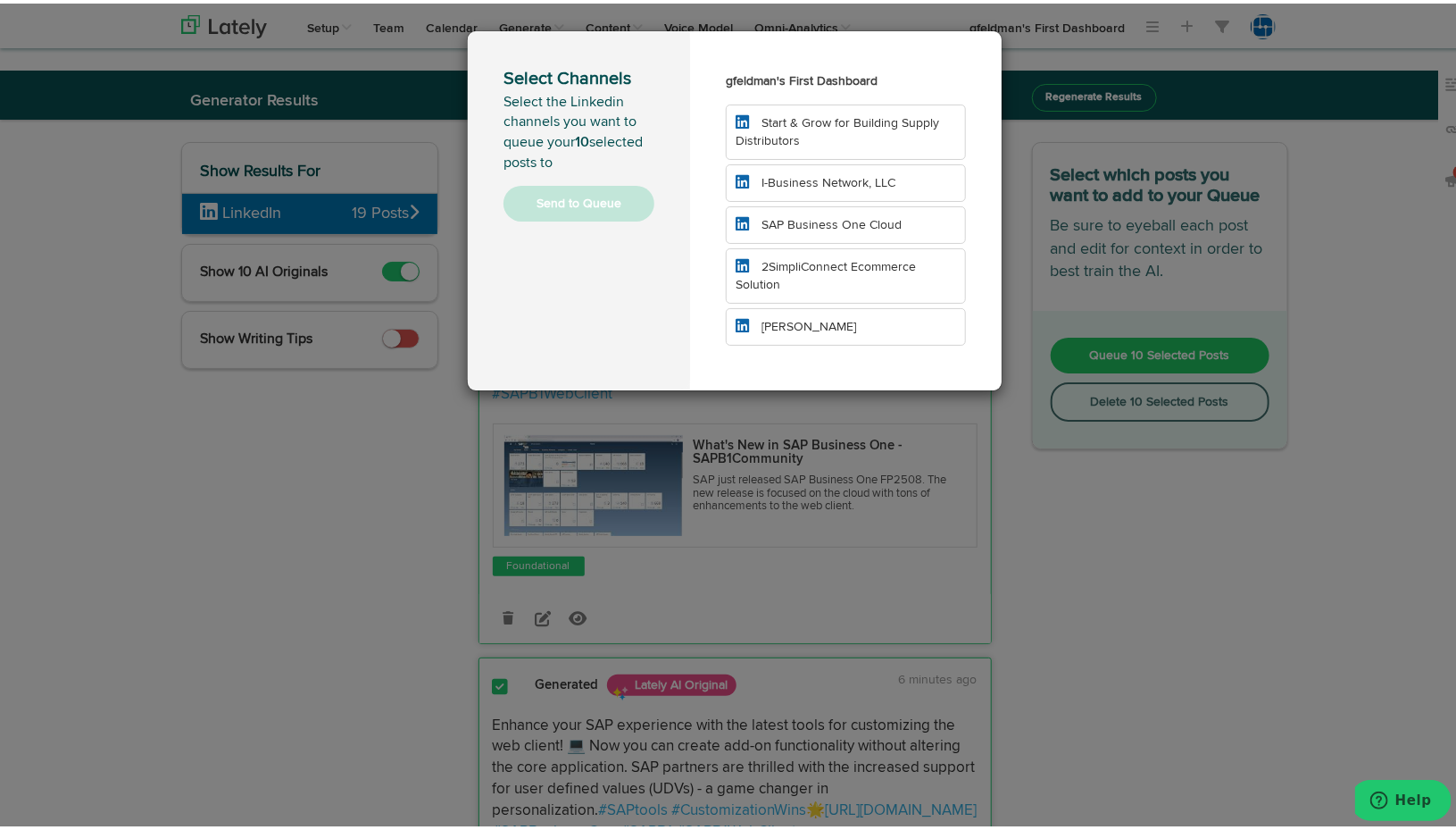
click at [771, 124] on span "Start & Grow for Building Supply Distributors" at bounding box center [837, 128] width 203 height 30
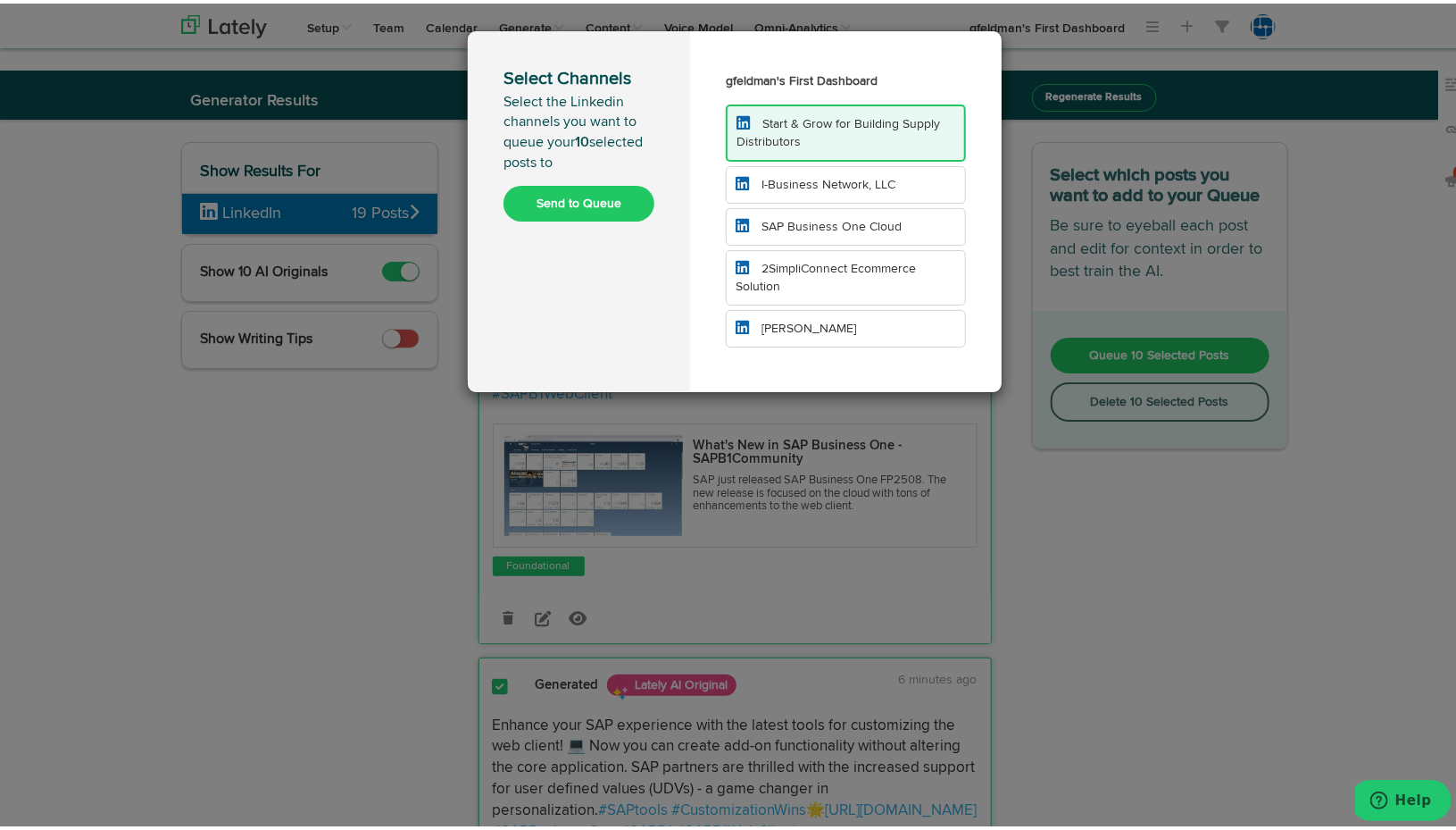
click at [776, 175] on span "I-Business Network, LLC" at bounding box center [828, 182] width 134 height 13
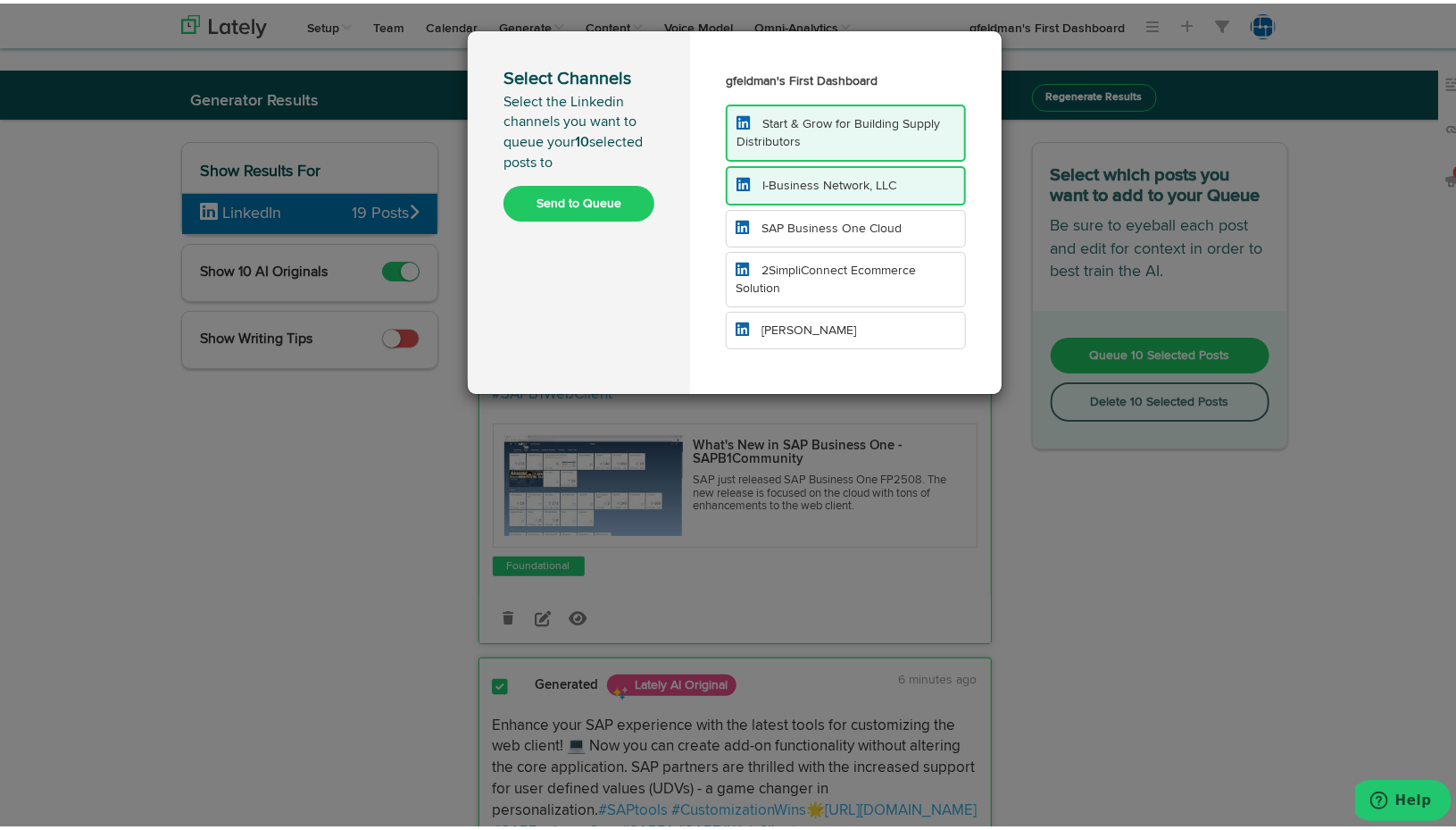
click at [783, 219] on span "SAP Business One Cloud" at bounding box center [831, 225] width 140 height 13
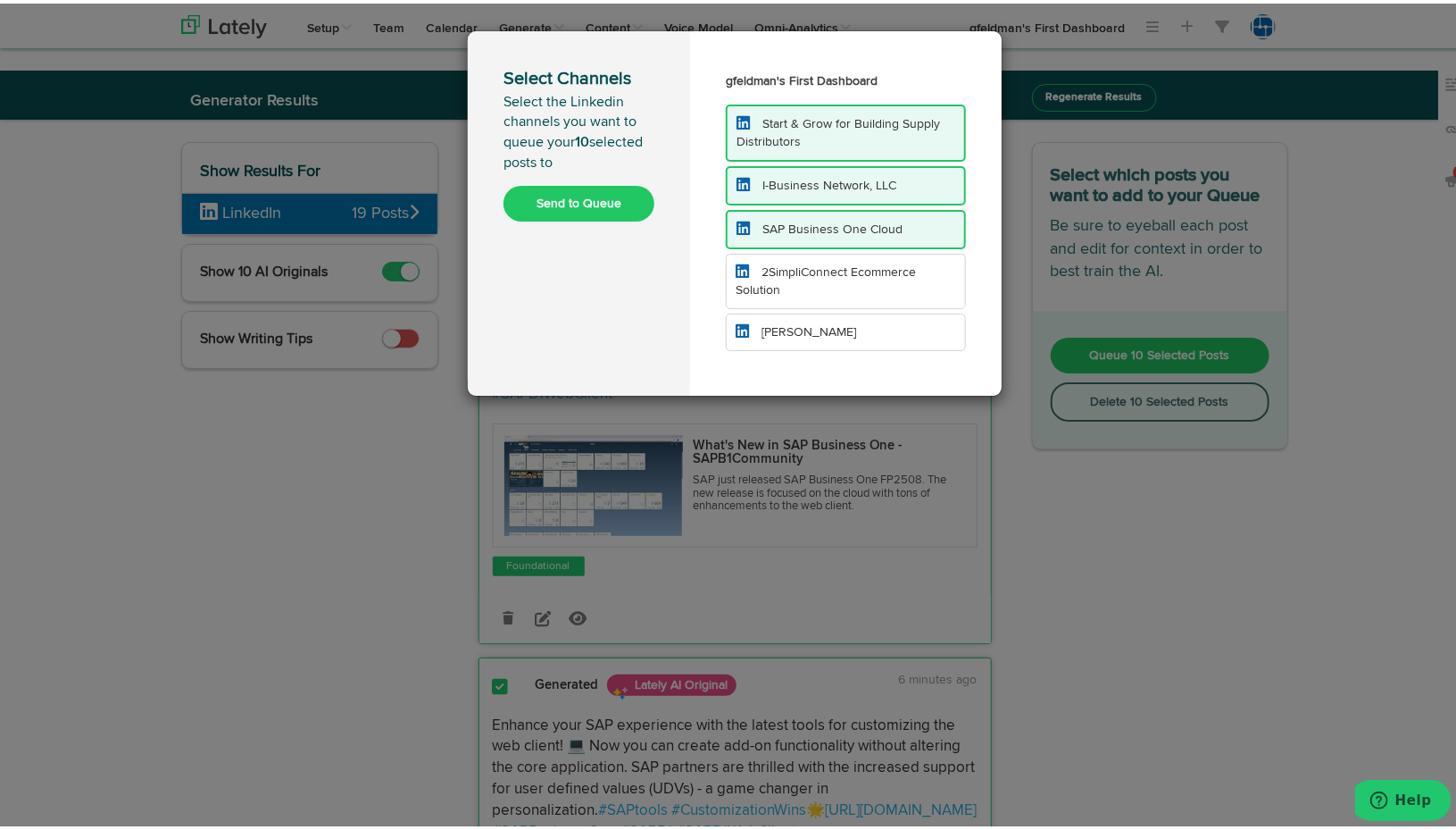
click at [791, 325] on span "[PERSON_NAME]" at bounding box center [809, 329] width 95 height 13
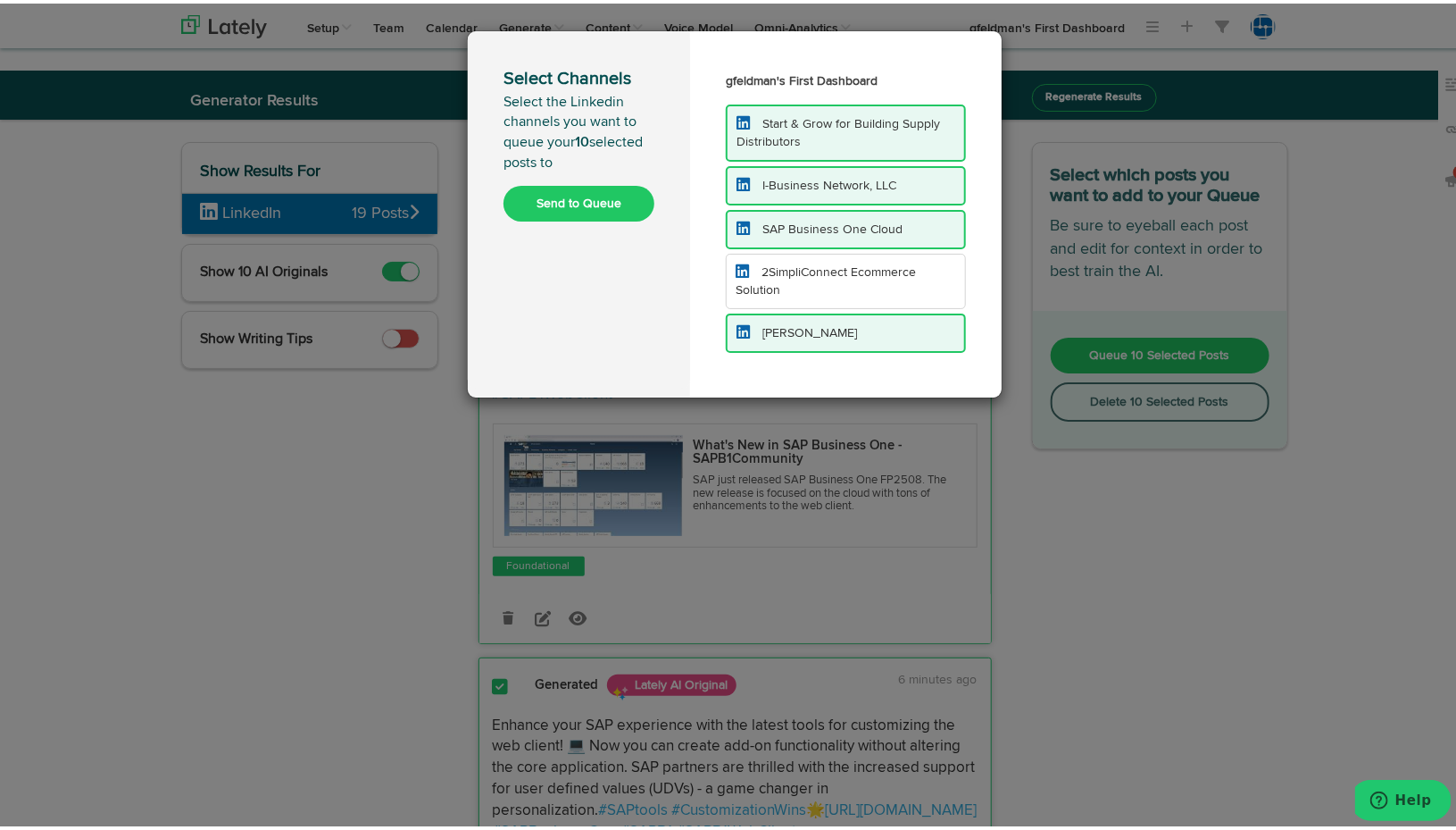
click at [615, 203] on button "Send to Queue" at bounding box center [579, 200] width 151 height 36
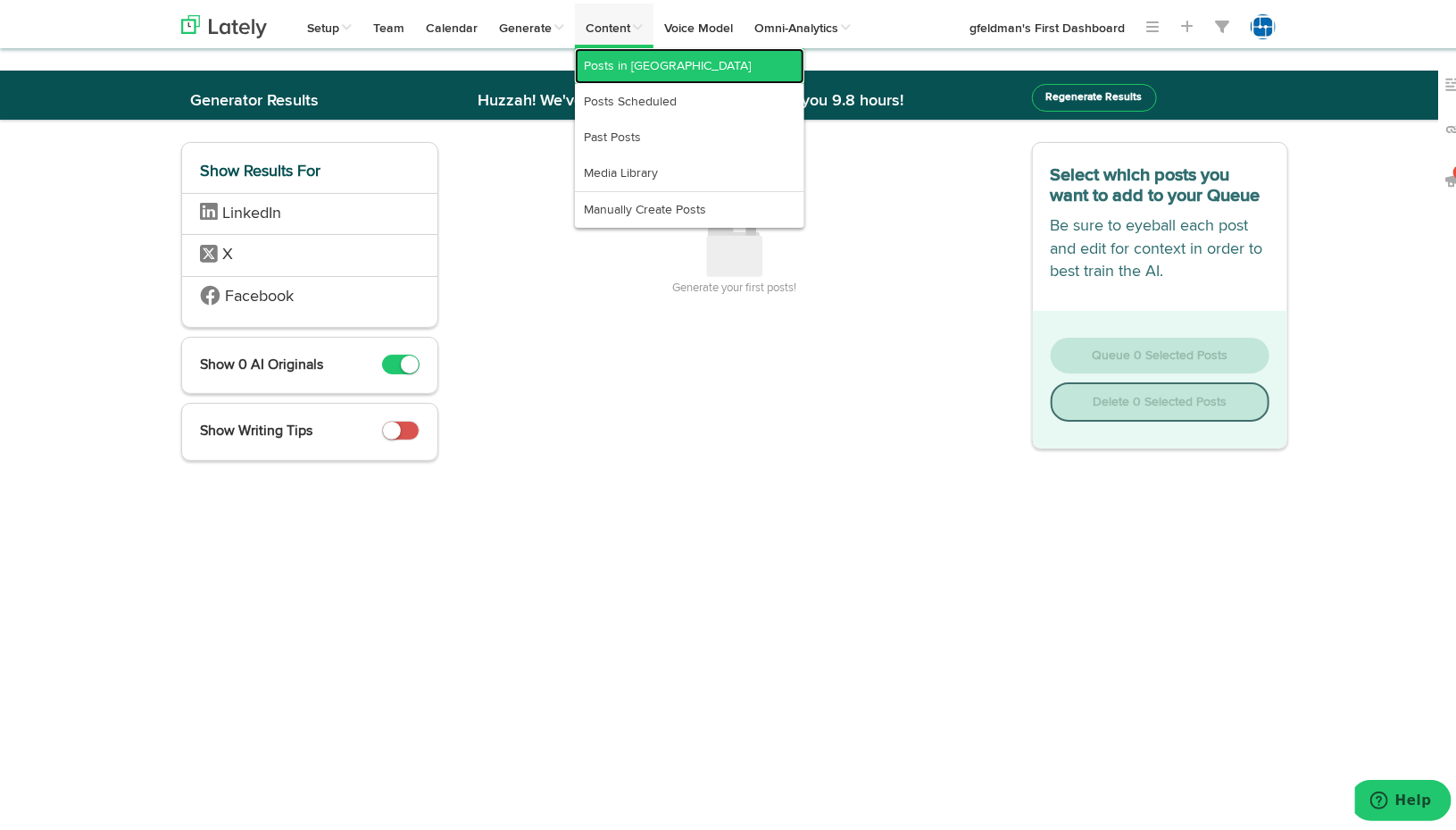
click at [602, 62] on link "Posts in [GEOGRAPHIC_DATA]" at bounding box center [690, 62] width 230 height 36
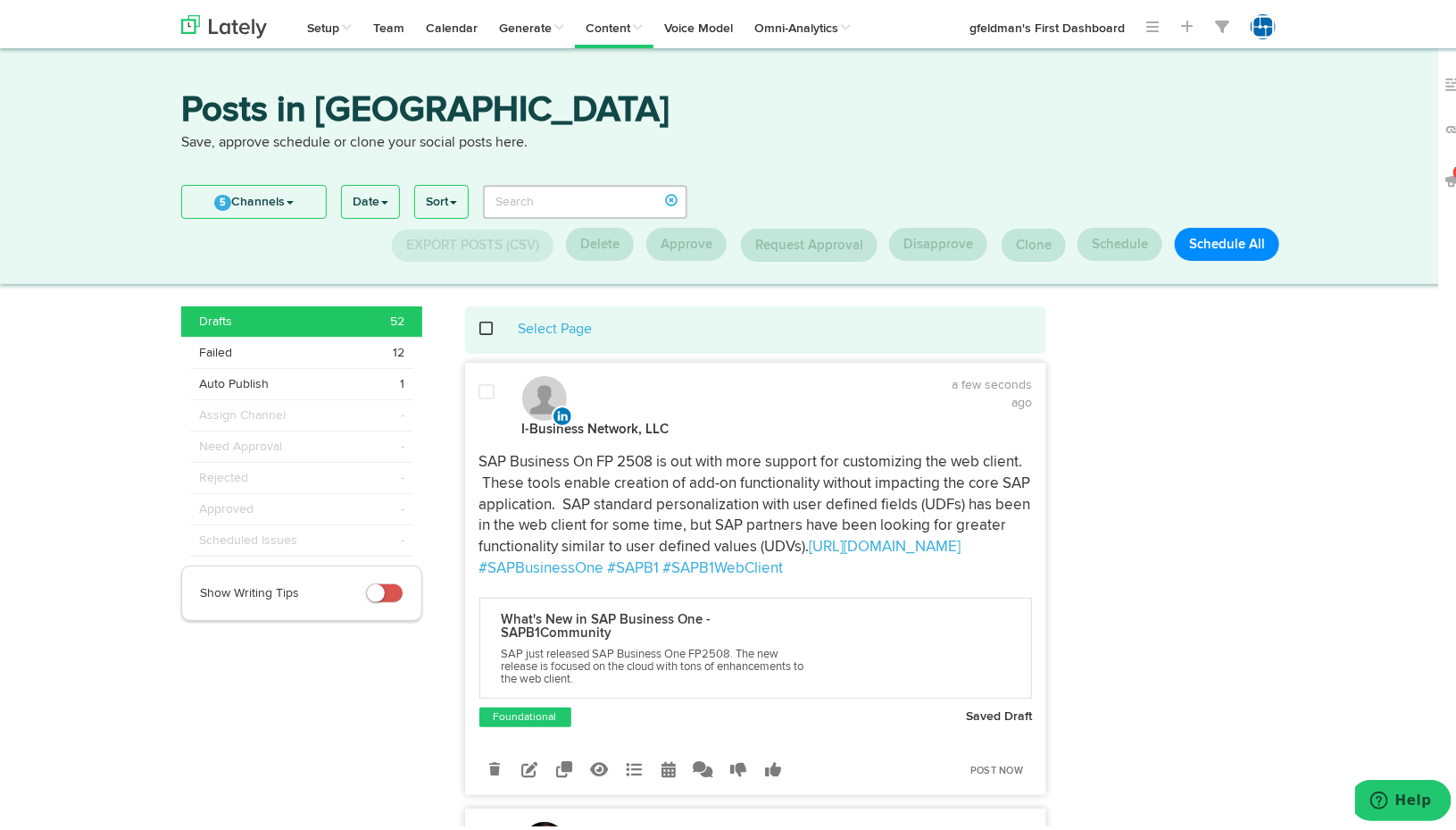
click at [480, 339] on div "Select Page" at bounding box center [756, 327] width 583 height 47
click at [479, 326] on span at bounding box center [497, 325] width 36 height 1
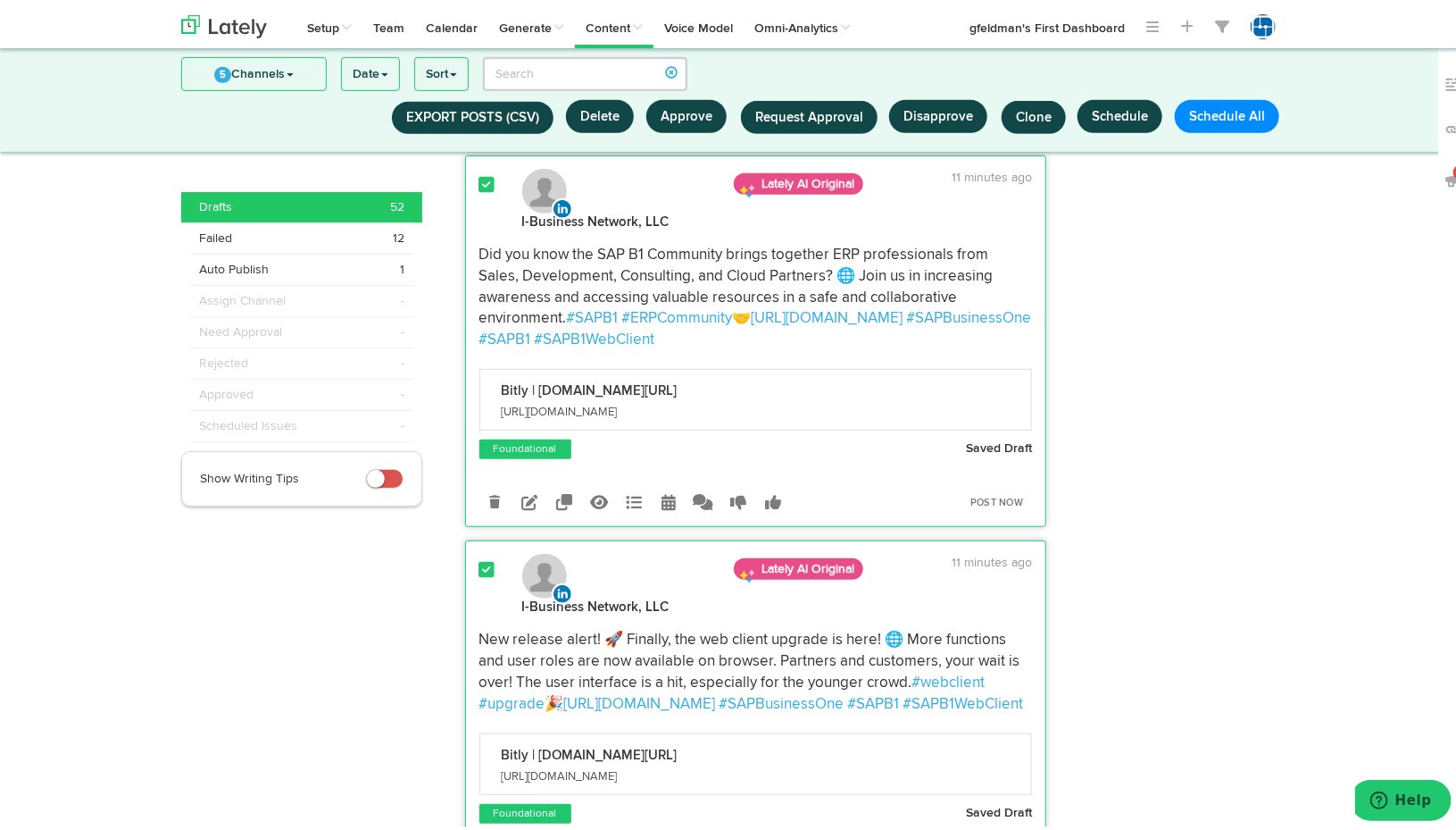
scroll to position [20714, 0]
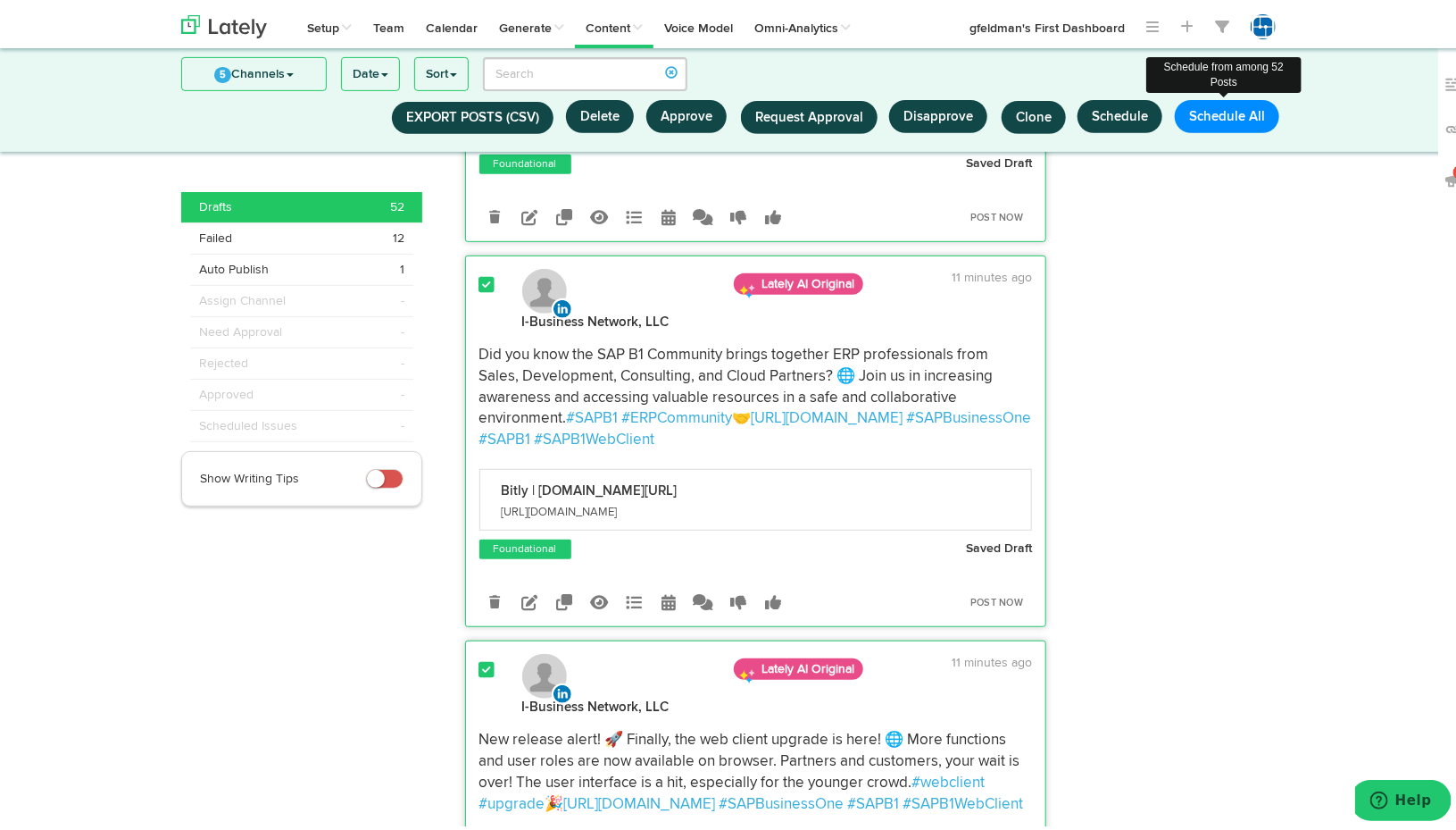
click at [1204, 113] on button "Schedule All" at bounding box center [1227, 113] width 105 height 33
select select "11"
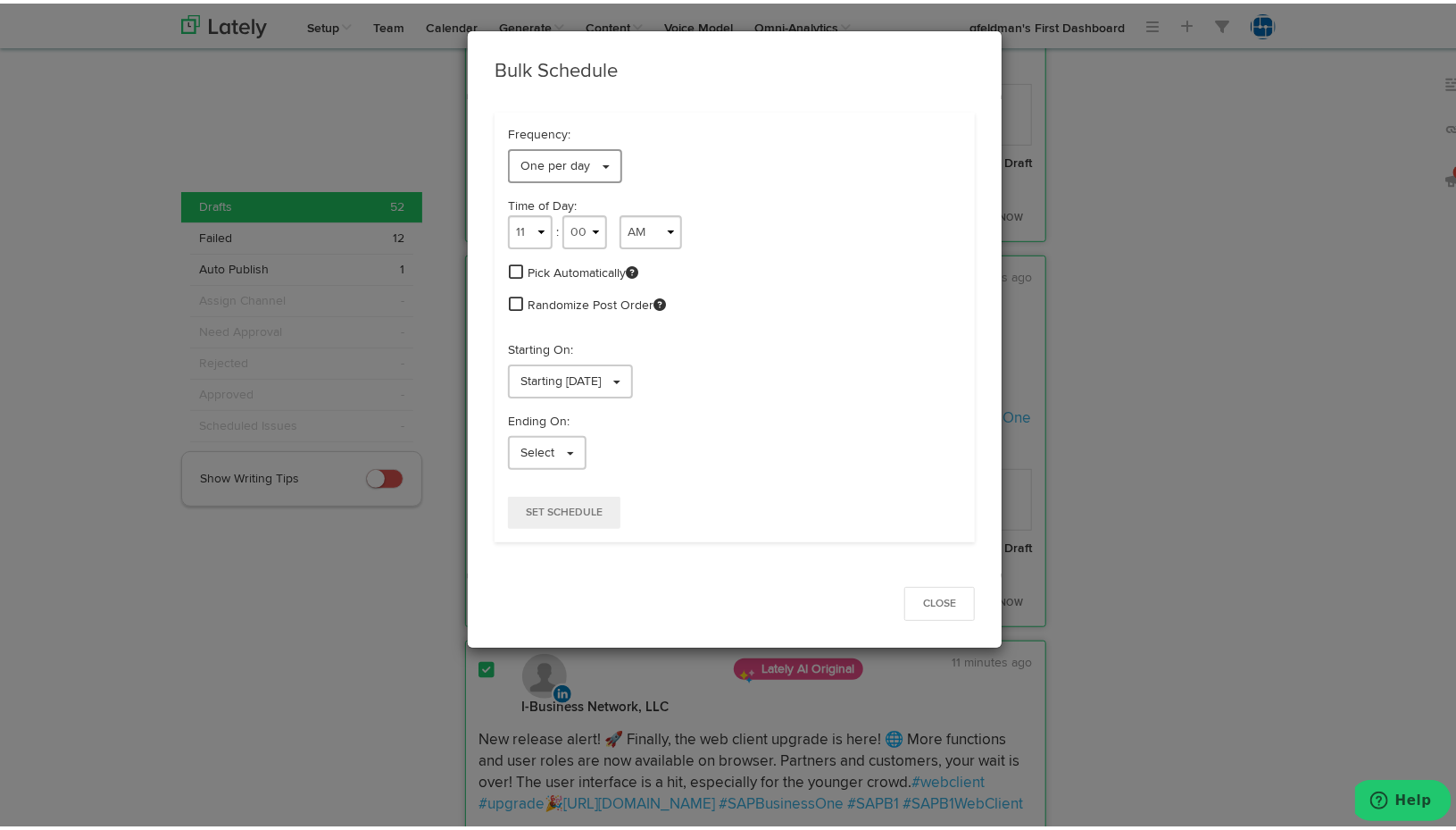
click at [589, 154] on link "One per day" at bounding box center [564, 162] width 114 height 34
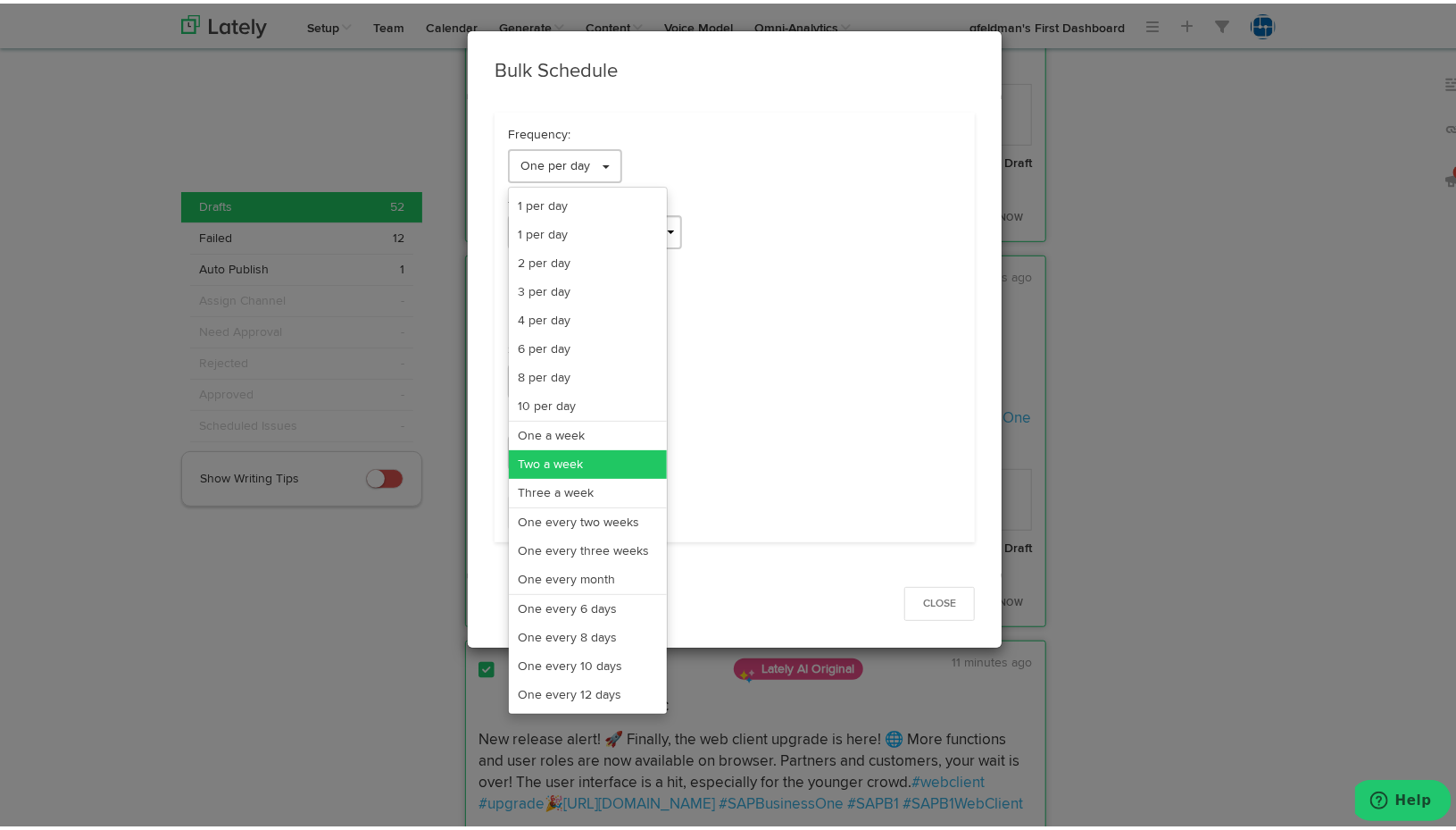
click at [598, 460] on link "Two a week" at bounding box center [587, 461] width 158 height 28
select select "11"
select select "6"
select select "PM"
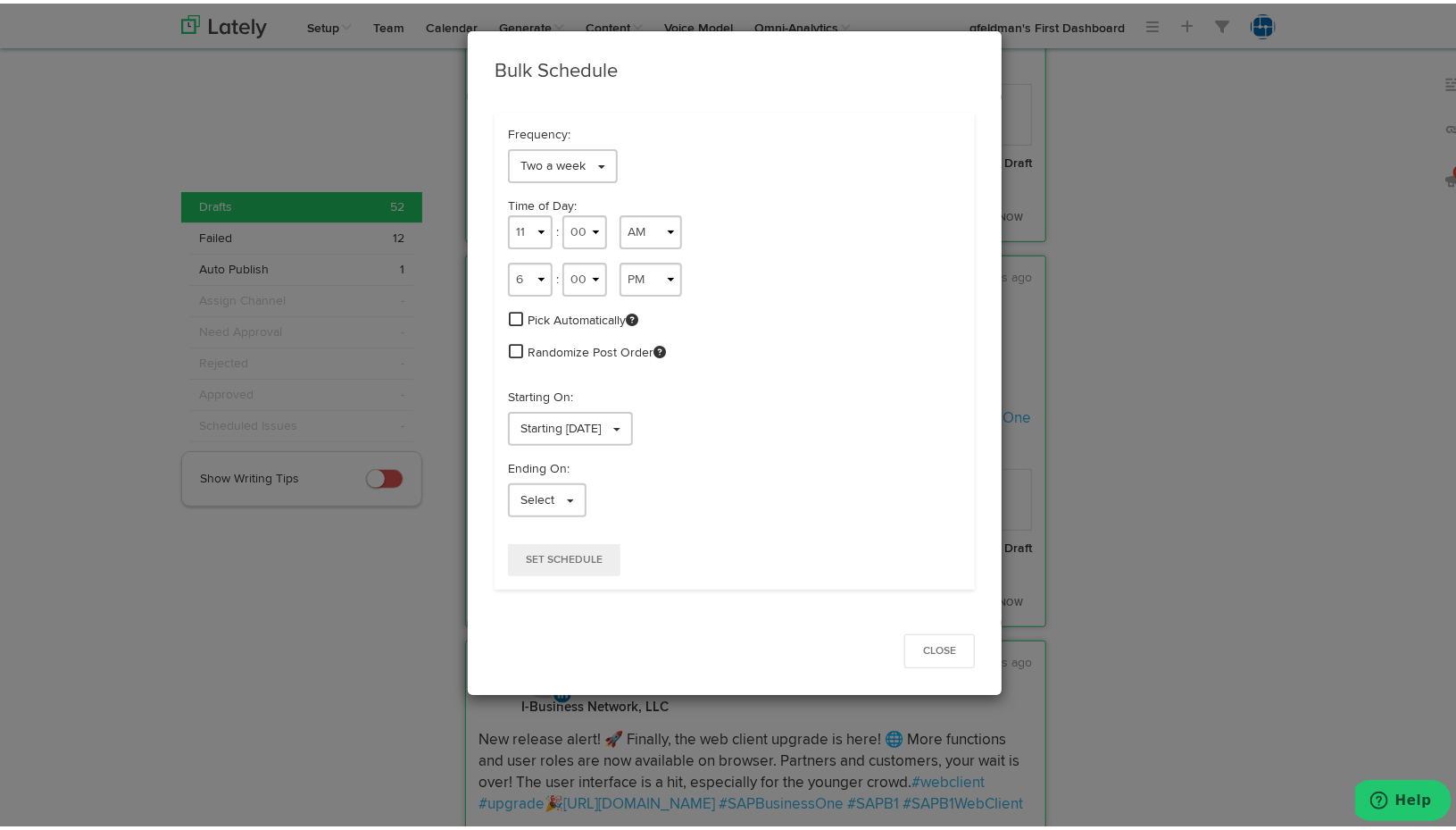
click at [512, 317] on span at bounding box center [516, 316] width 15 height 16
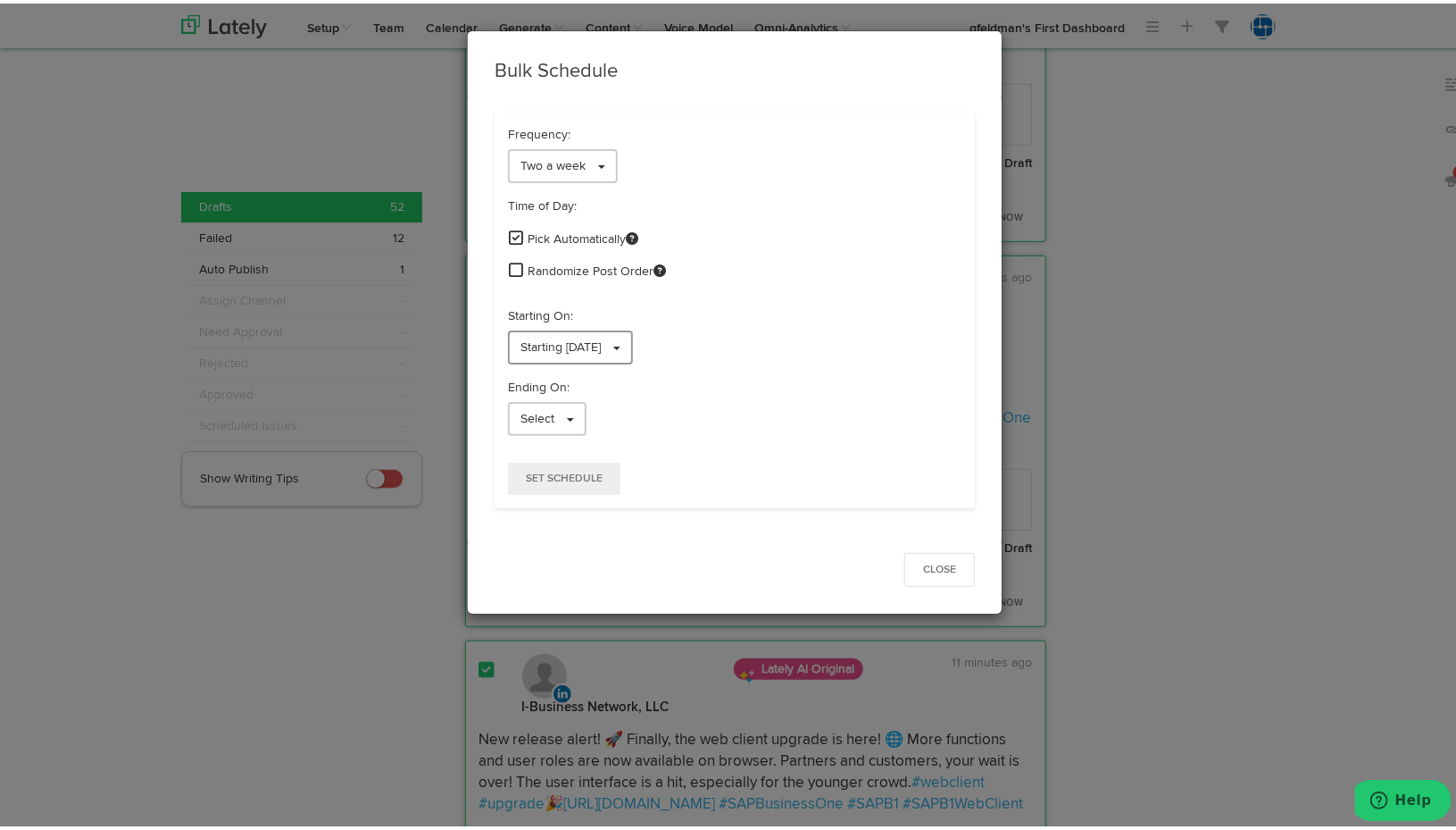
click at [511, 345] on link "Starting [DATE]" at bounding box center [570, 343] width 125 height 34
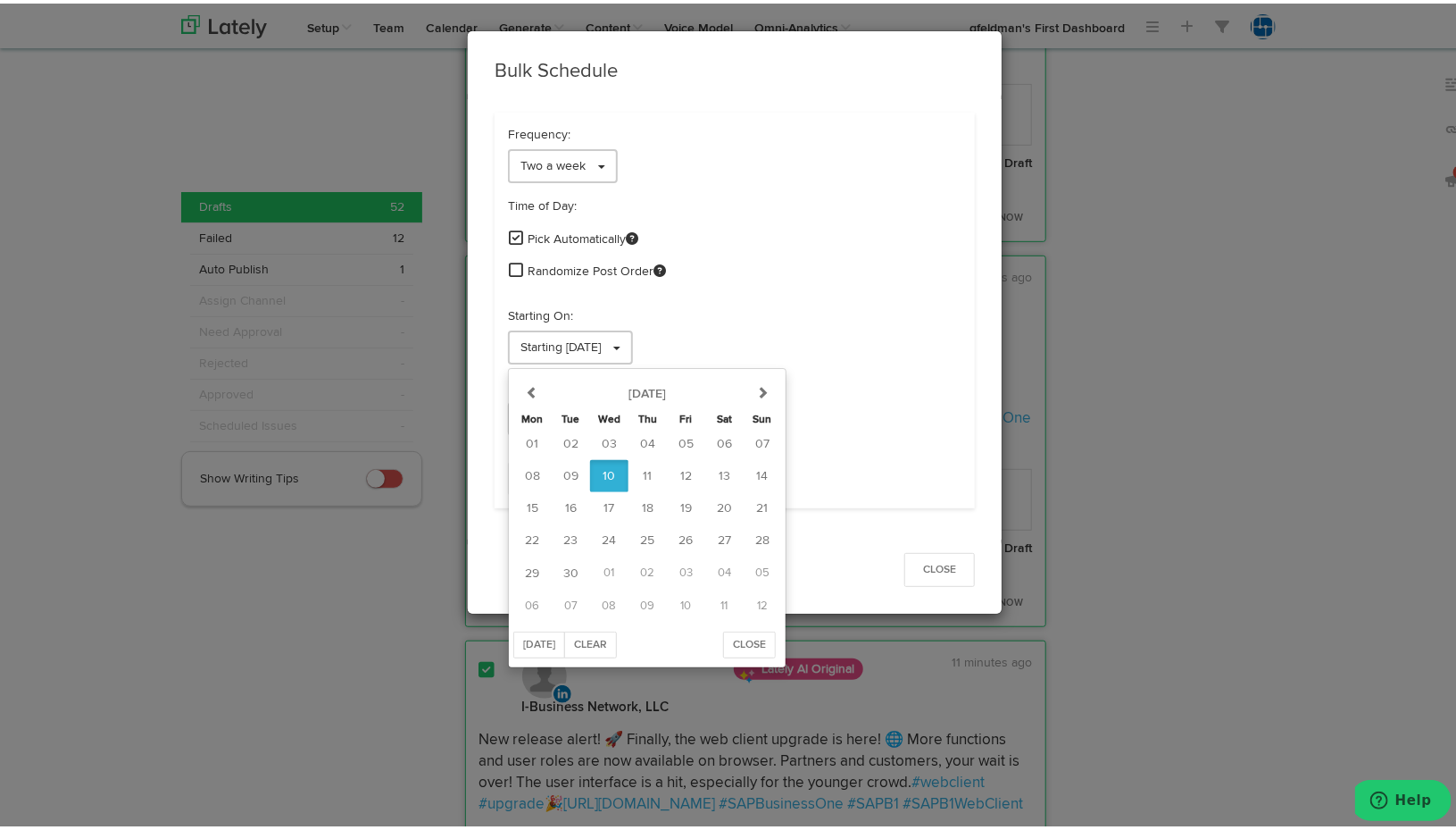
click at [509, 266] on span at bounding box center [516, 266] width 15 height 16
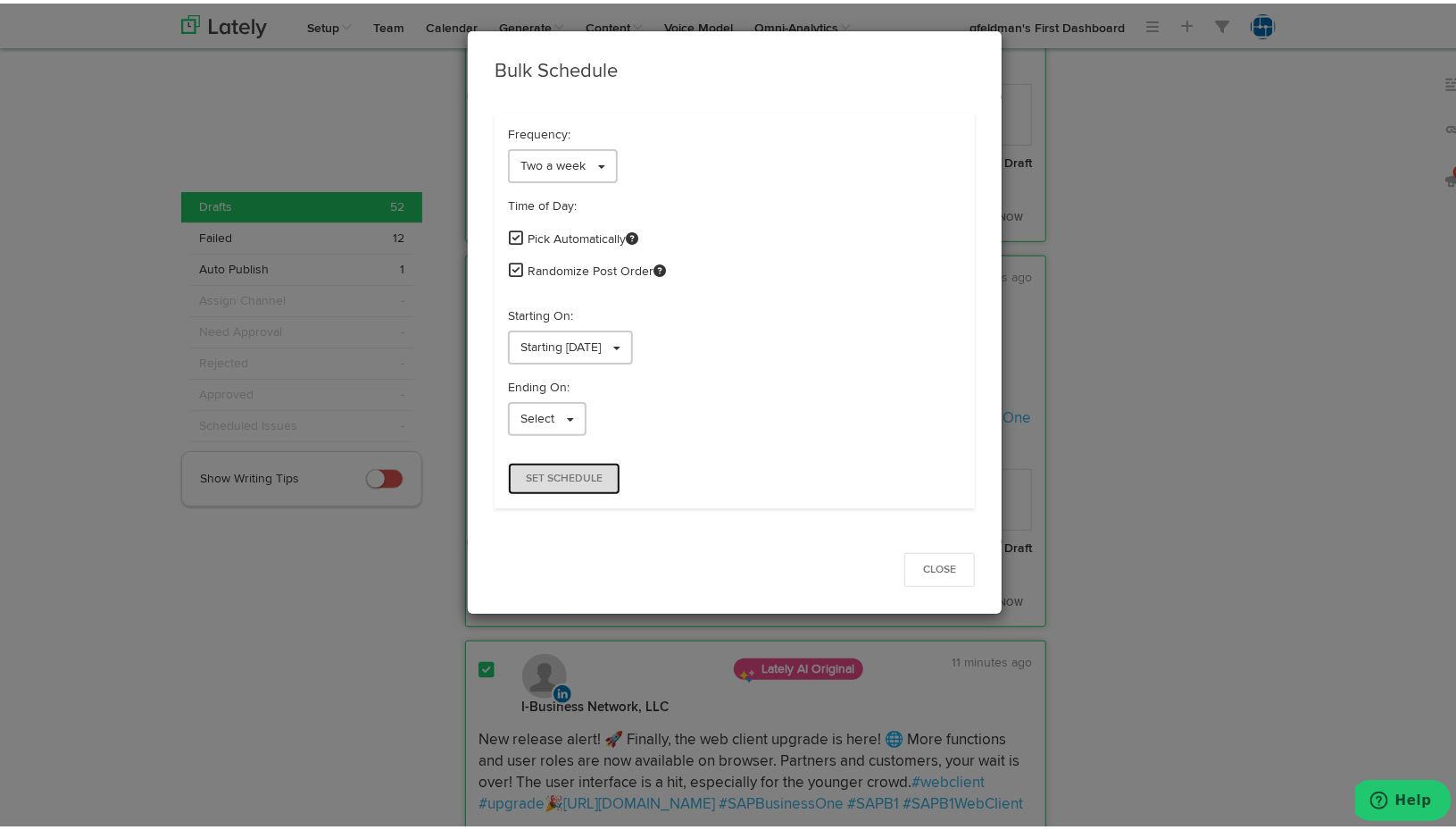
click at [547, 473] on span "Set Schedule" at bounding box center [564, 475] width 77 height 11
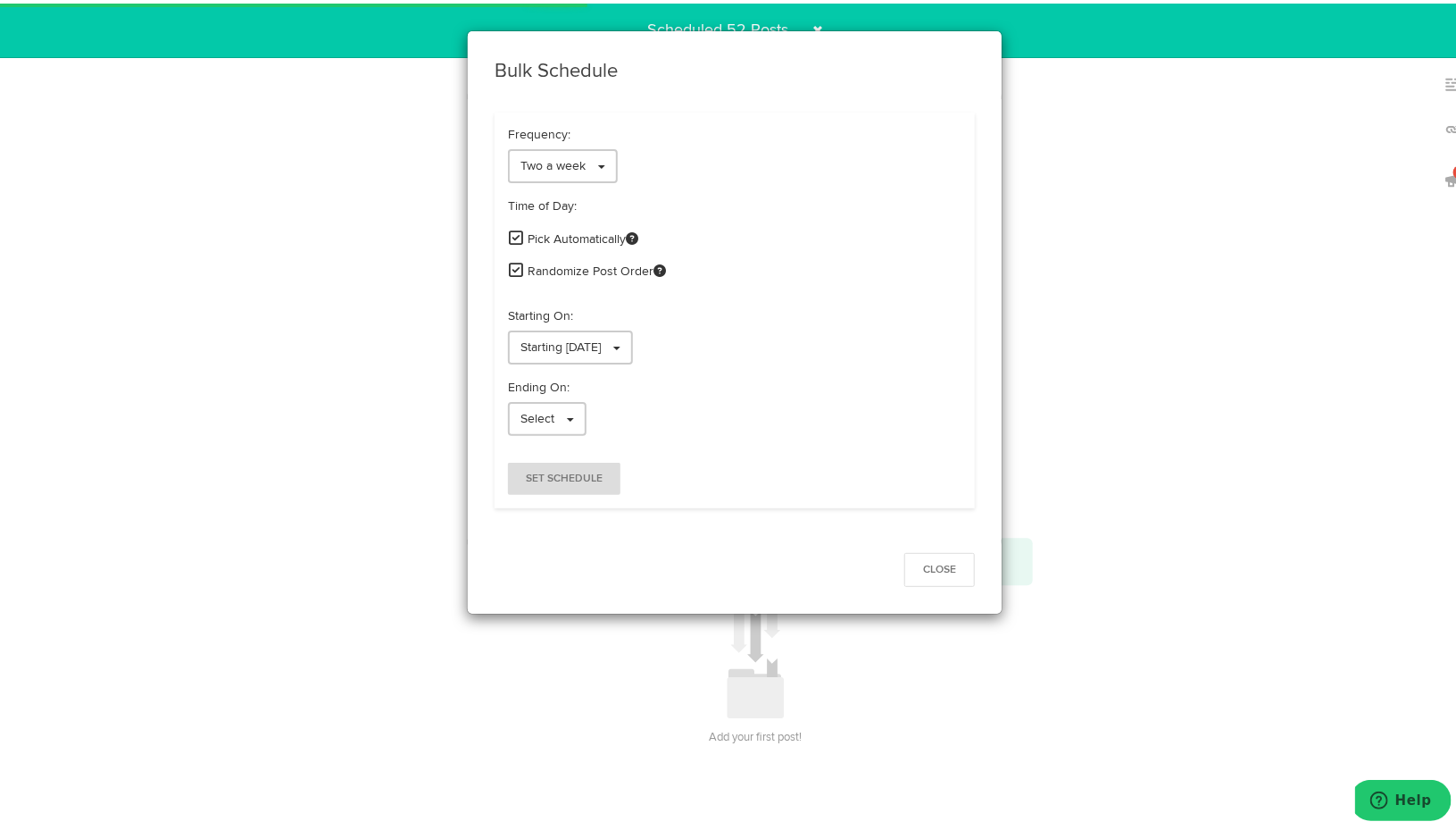
scroll to position [0, 0]
